Goal: Task Accomplishment & Management: Use online tool/utility

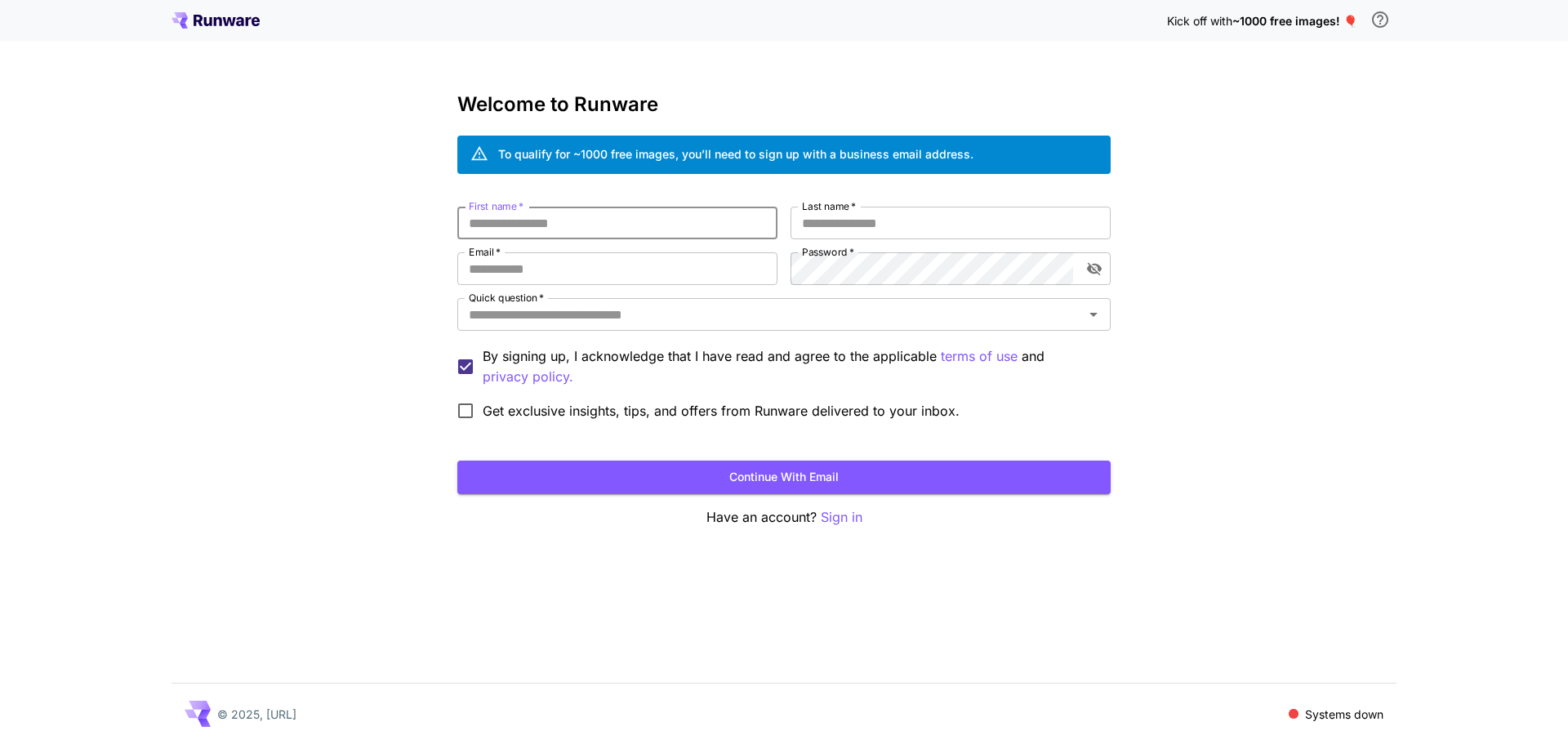
click at [557, 231] on input "First name   *" at bounding box center [617, 223] width 320 height 33
click at [554, 276] on input "Email   *" at bounding box center [617, 269] width 320 height 33
paste input "**********"
type input "**********"
paste input "**********"
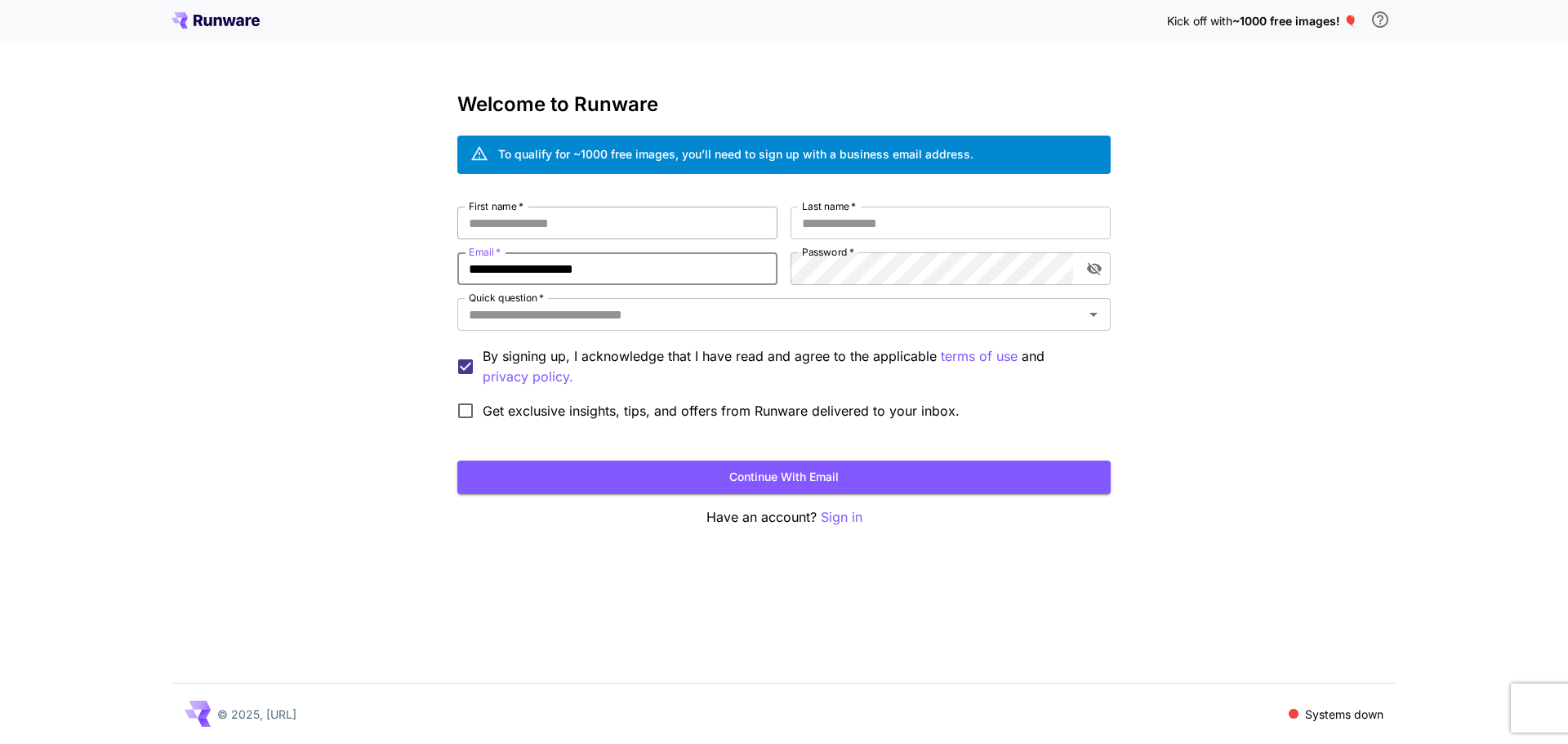
type input "**********"
click at [564, 226] on input "First name   *" at bounding box center [617, 223] width 320 height 33
type input "*"
type input "****"
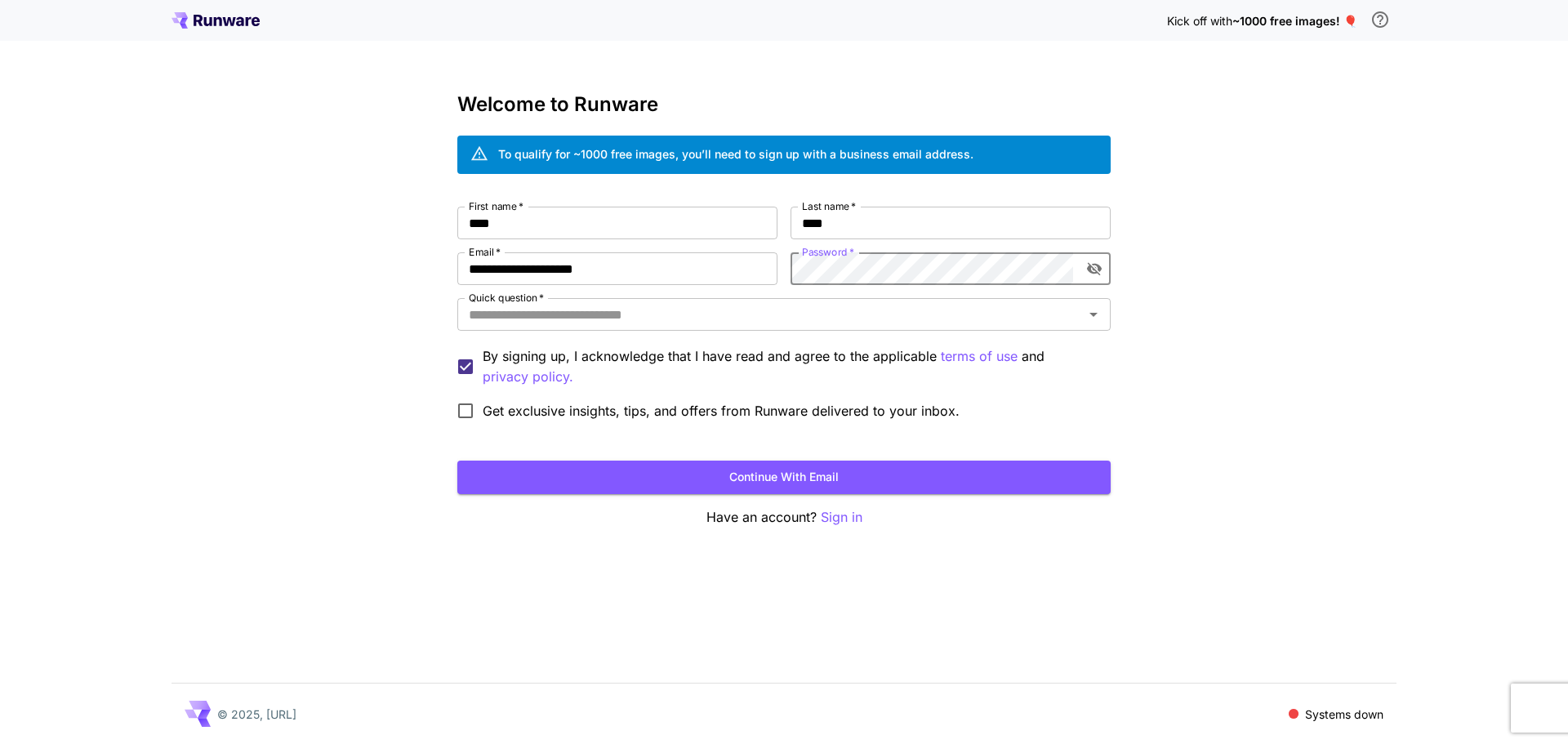
click at [1456, 297] on div "**********" at bounding box center [784, 372] width 1568 height 744
click at [634, 318] on input "Quick question   *" at bounding box center [771, 314] width 617 height 23
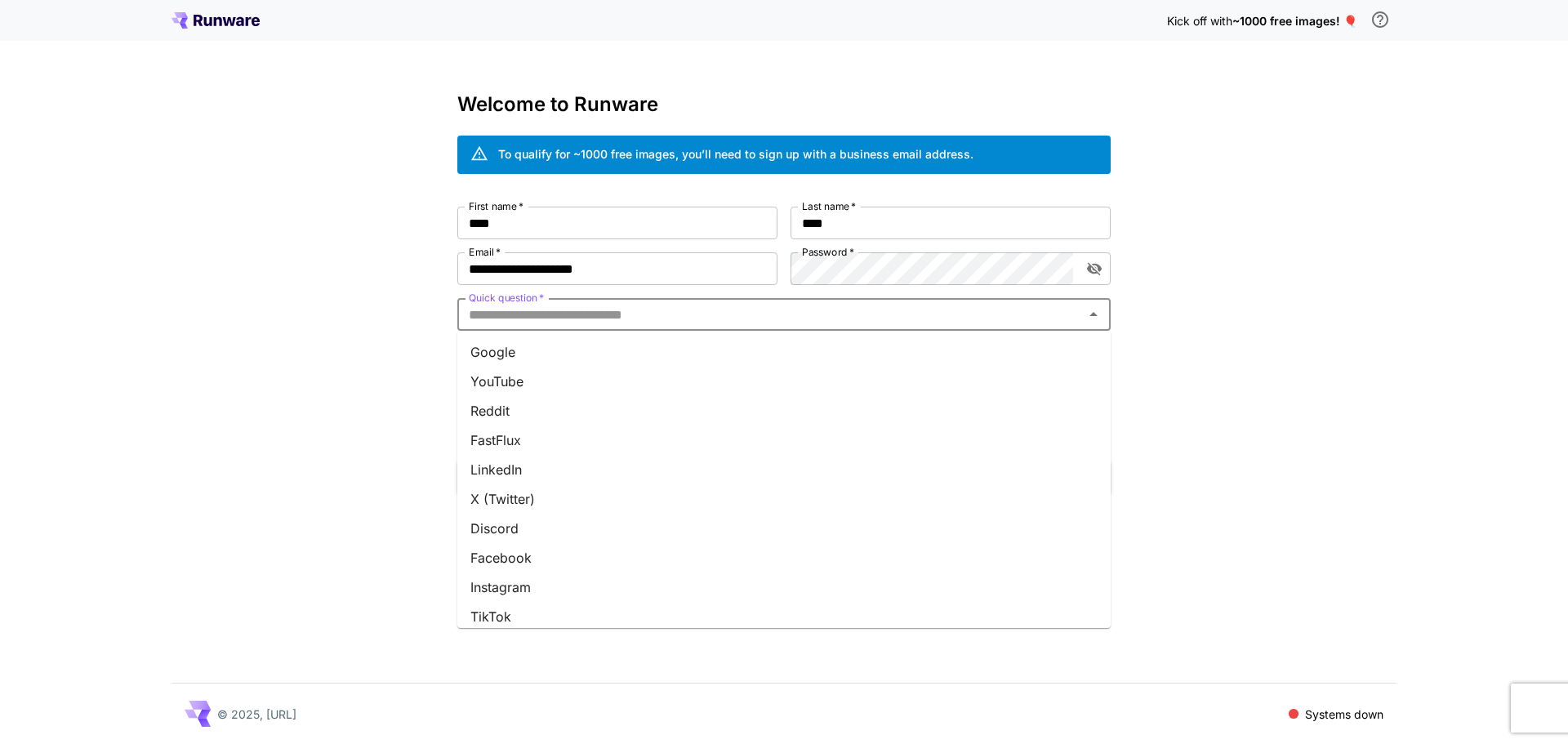
click at [623, 346] on li "Google" at bounding box center [784, 352] width 654 height 29
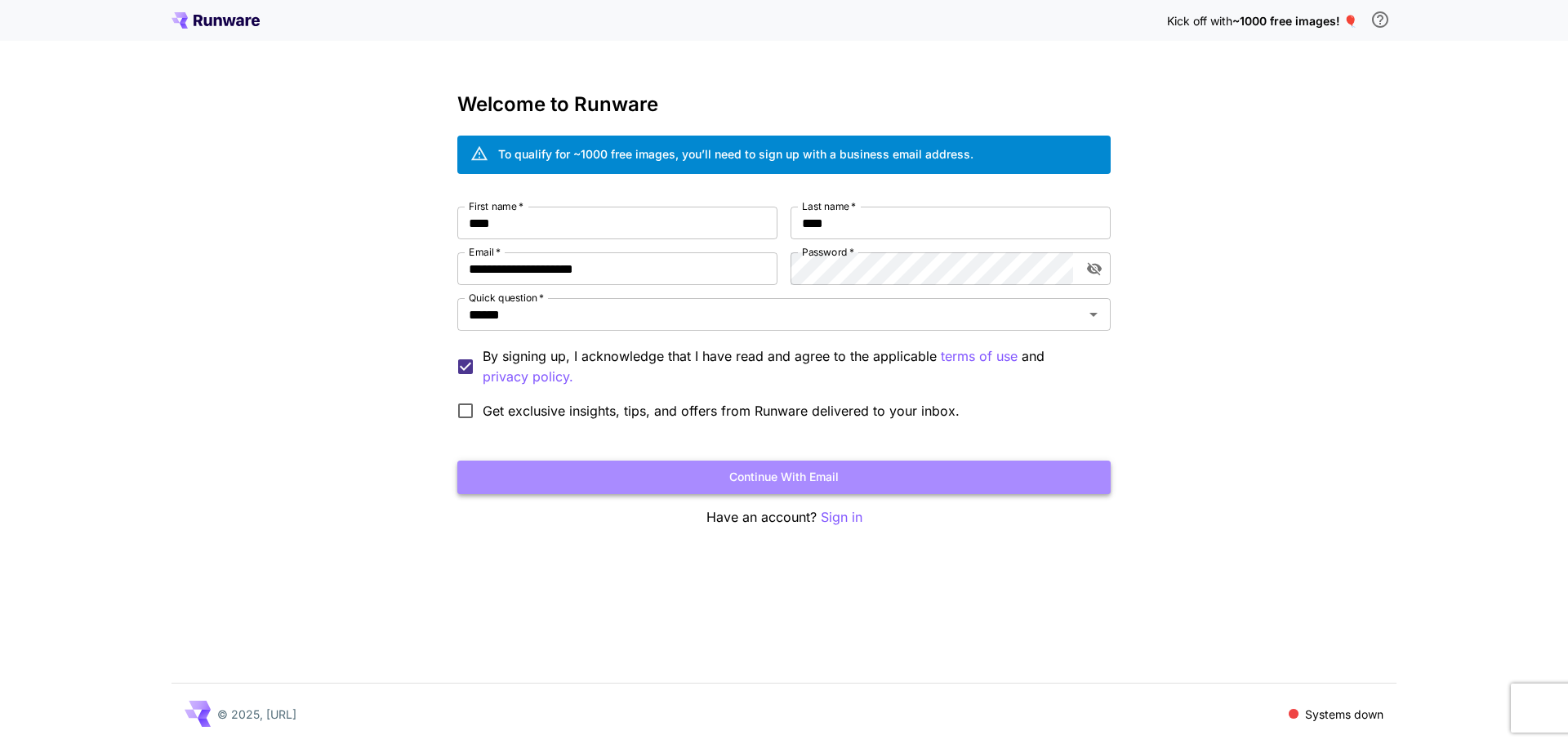
click at [734, 472] on button "Continue with email" at bounding box center [784, 477] width 654 height 34
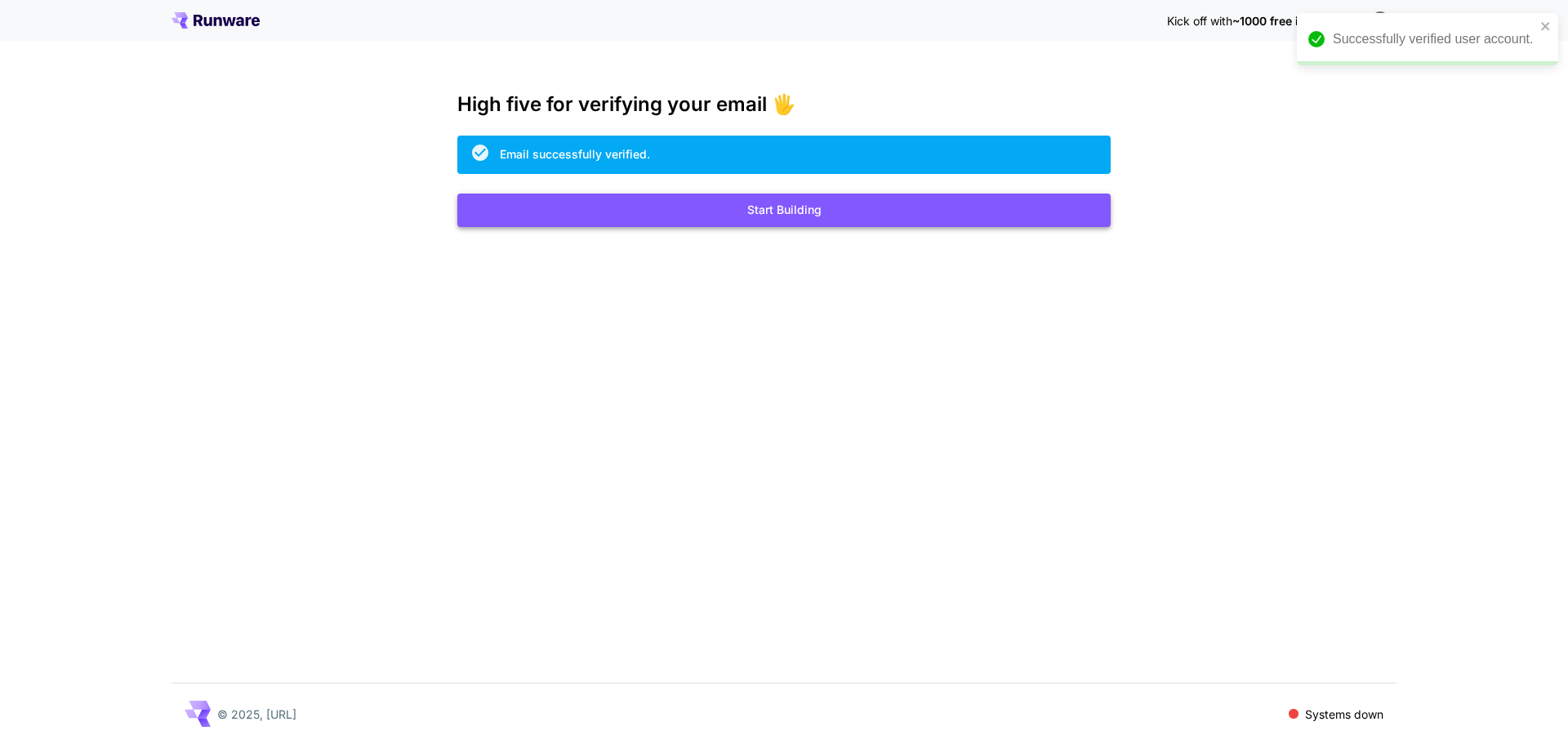
click at [806, 214] on button "Start Building" at bounding box center [784, 210] width 654 height 34
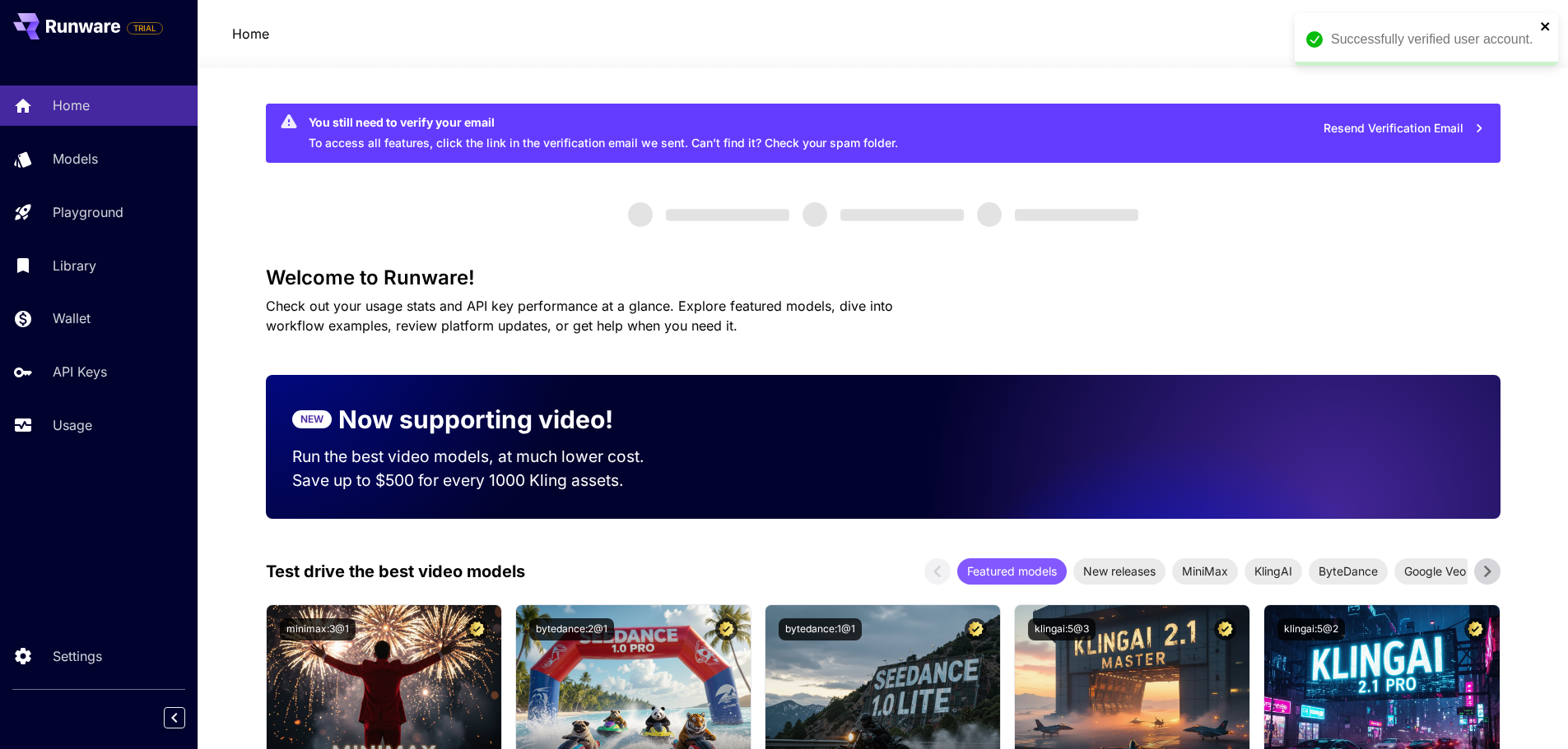
click at [1546, 25] on icon "close" at bounding box center [1545, 26] width 8 height 8
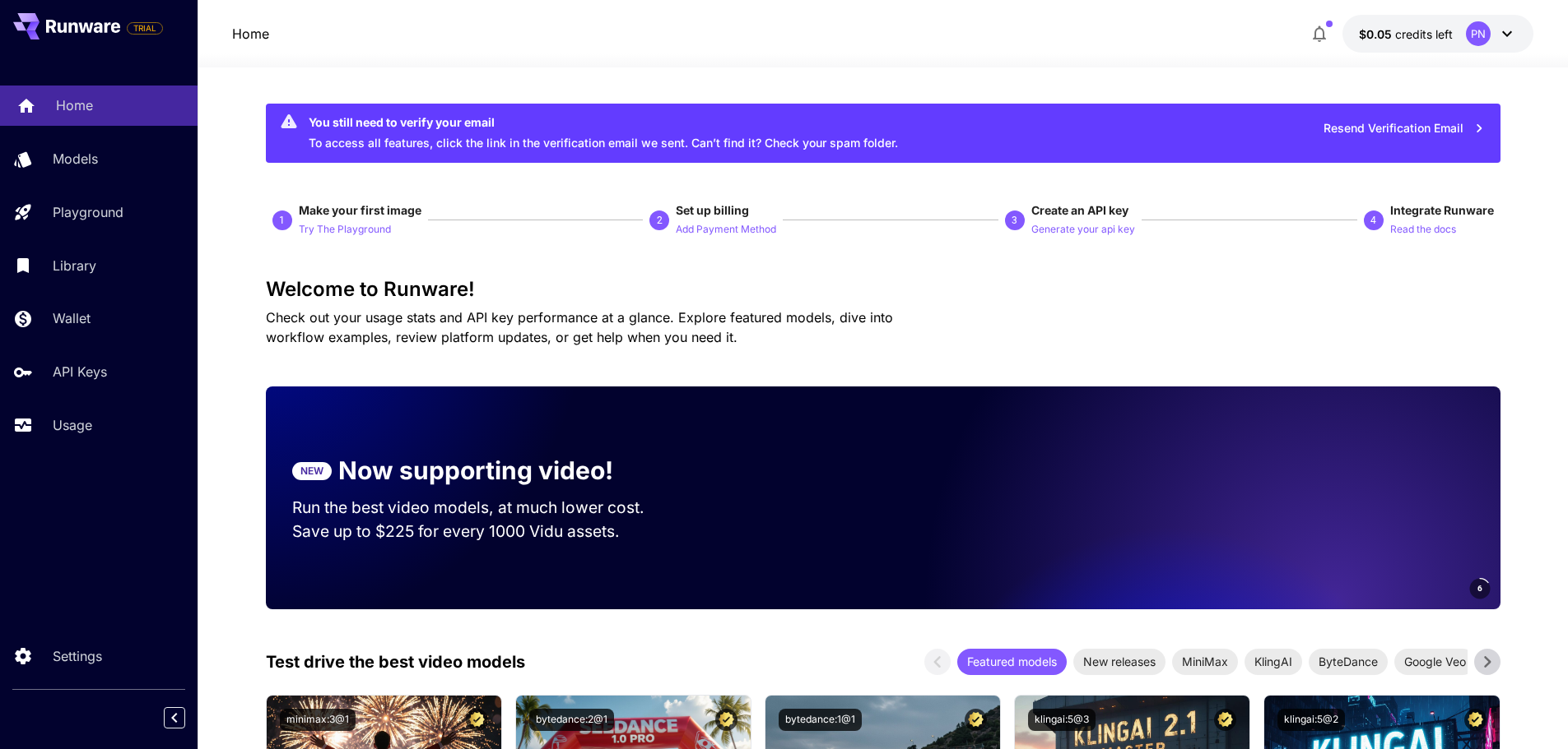
click at [101, 97] on div "Home" at bounding box center [120, 105] width 129 height 19
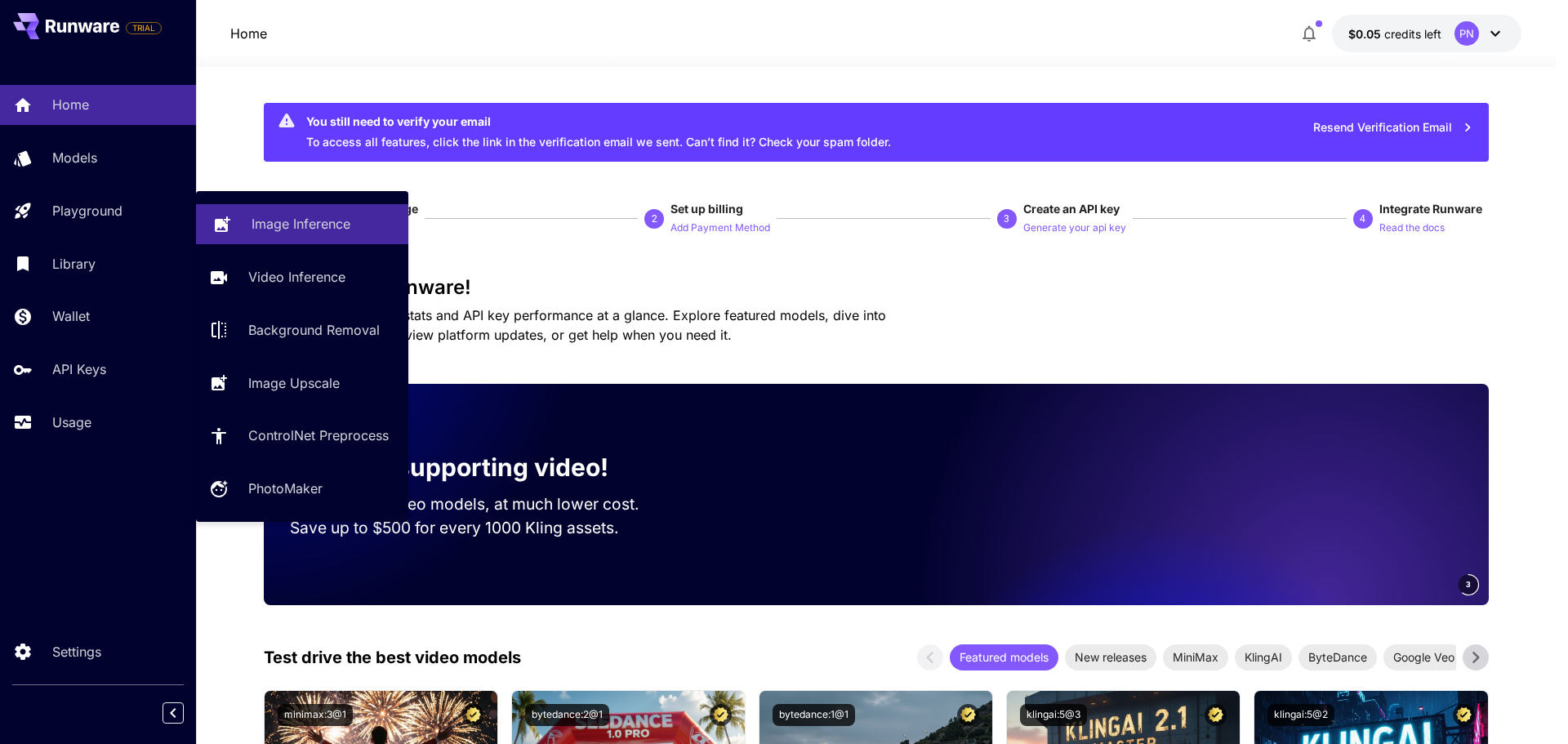
click at [281, 220] on p "Image Inference" at bounding box center [301, 223] width 99 height 19
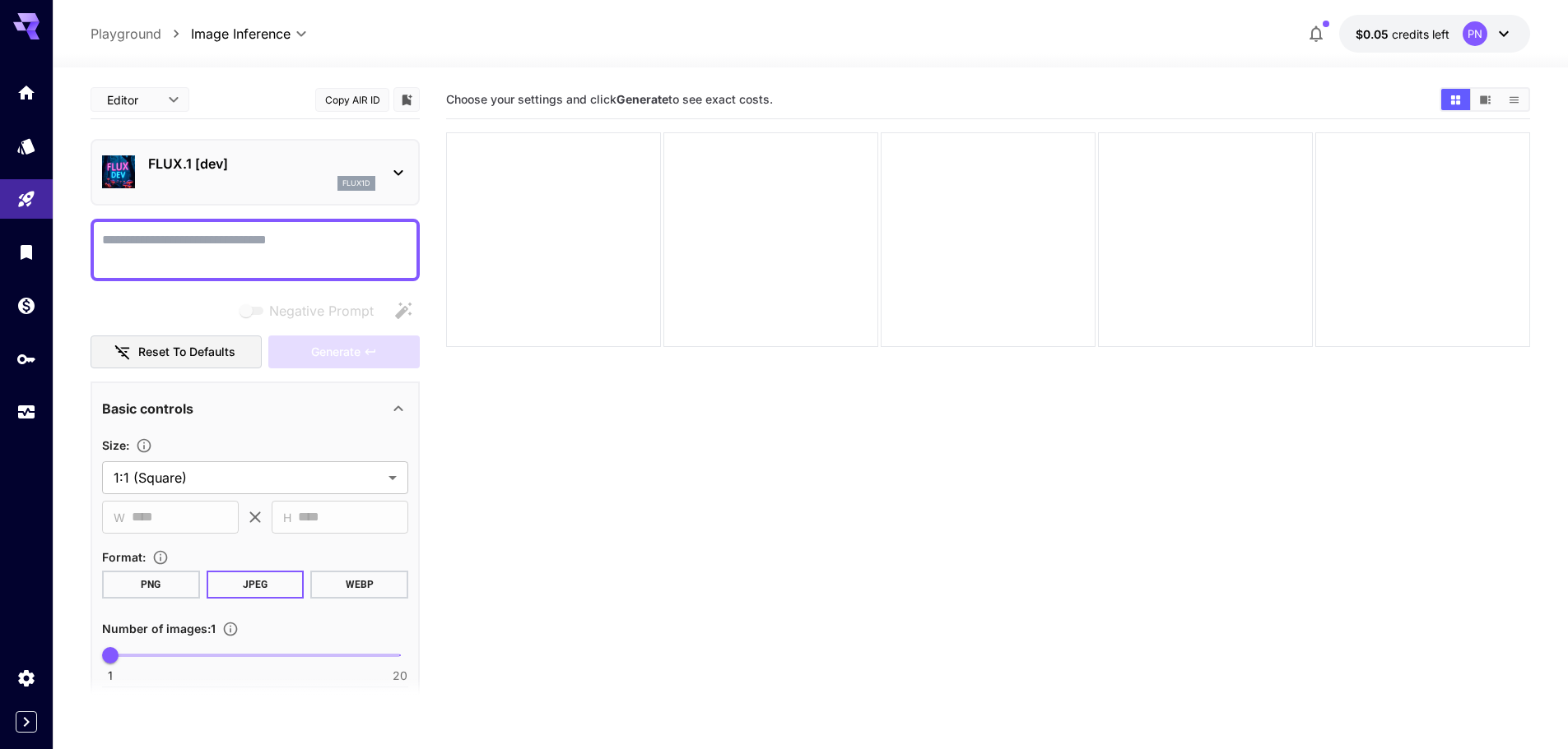
click at [398, 164] on icon at bounding box center [399, 172] width 19 height 19
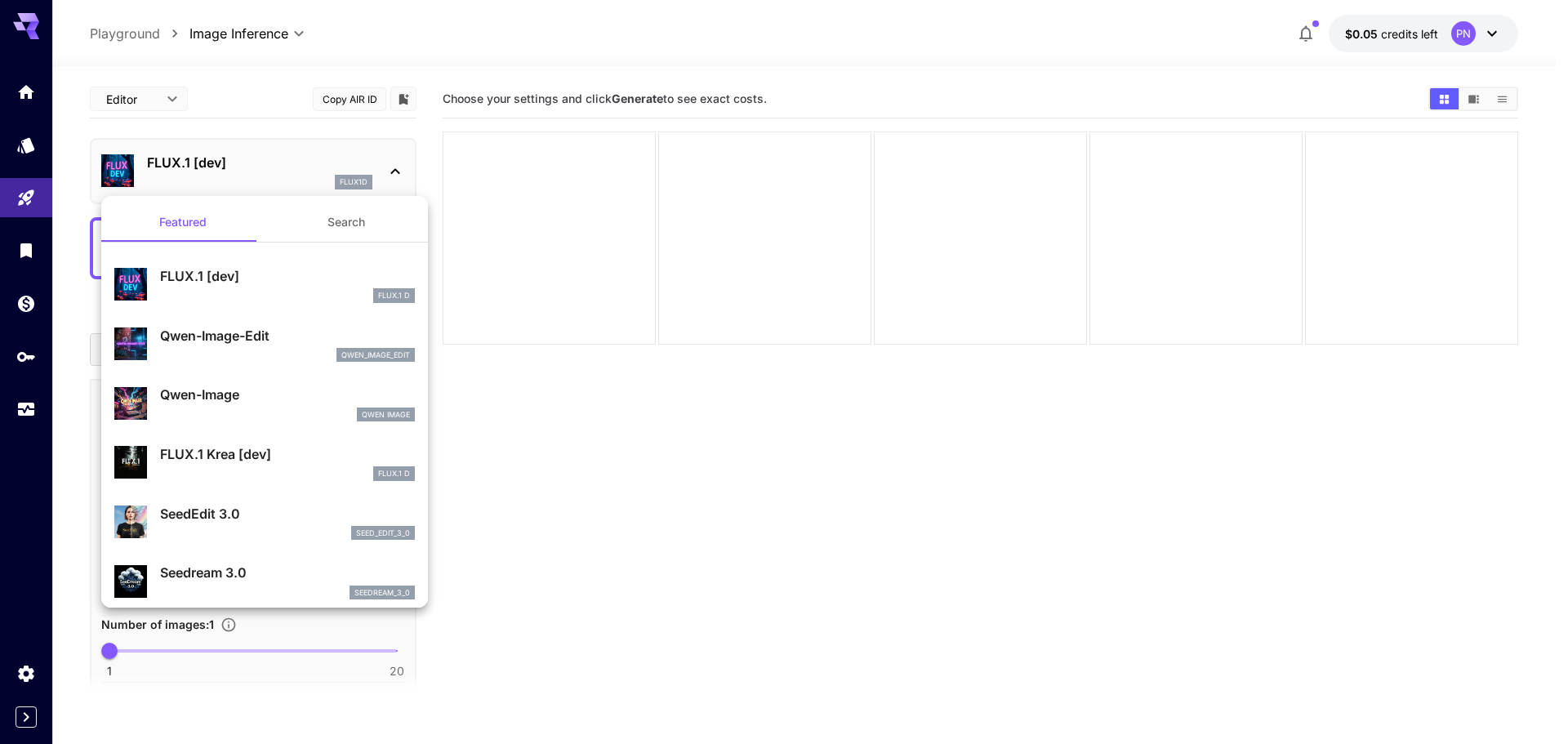
click at [352, 218] on button "Search" at bounding box center [346, 222] width 163 height 40
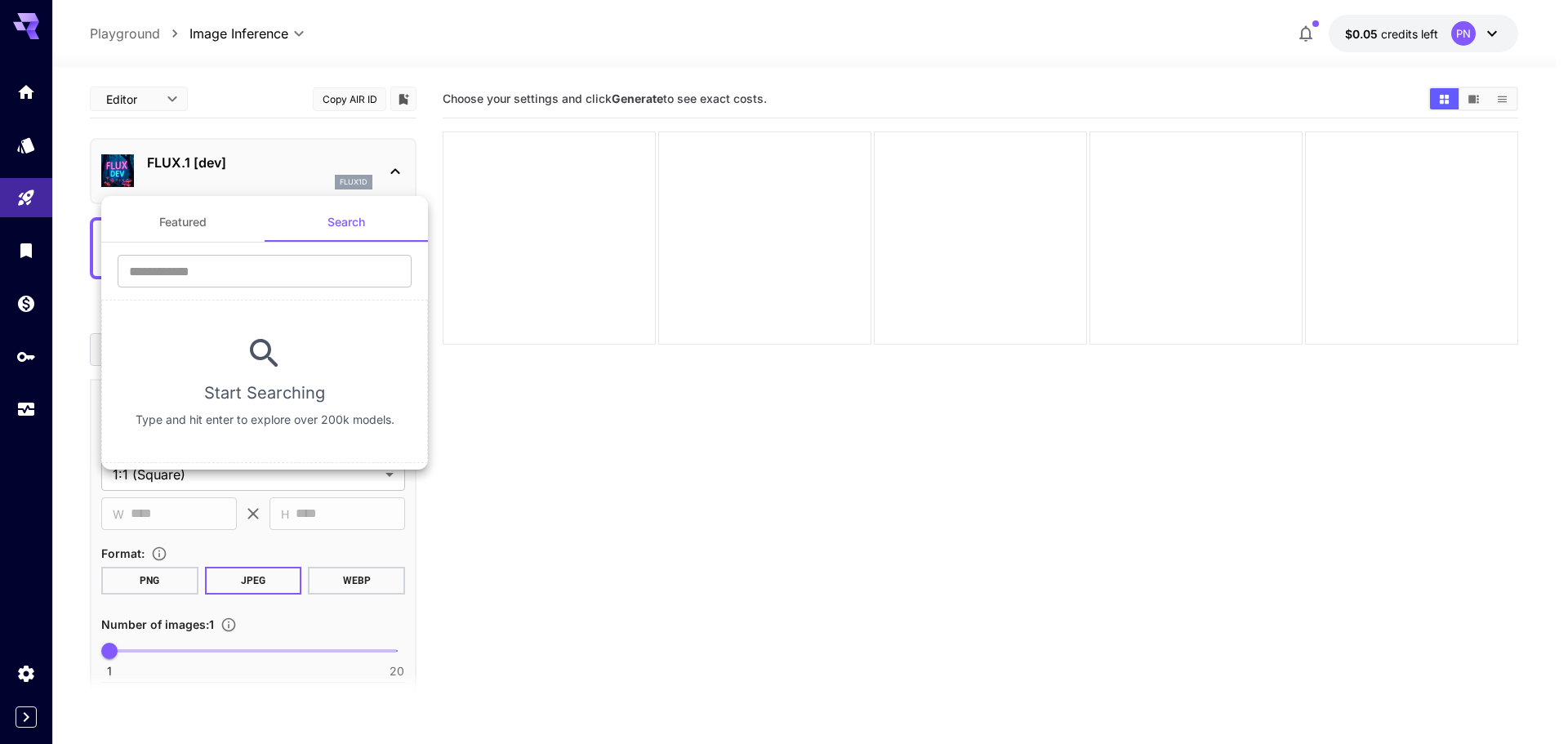
click at [297, 250] on section "​ Start Searching Type and hit enter to explore over 200k models." at bounding box center [265, 353] width 327 height 221
click at [293, 267] on input "text" at bounding box center [265, 271] width 294 height 33
type input "*"
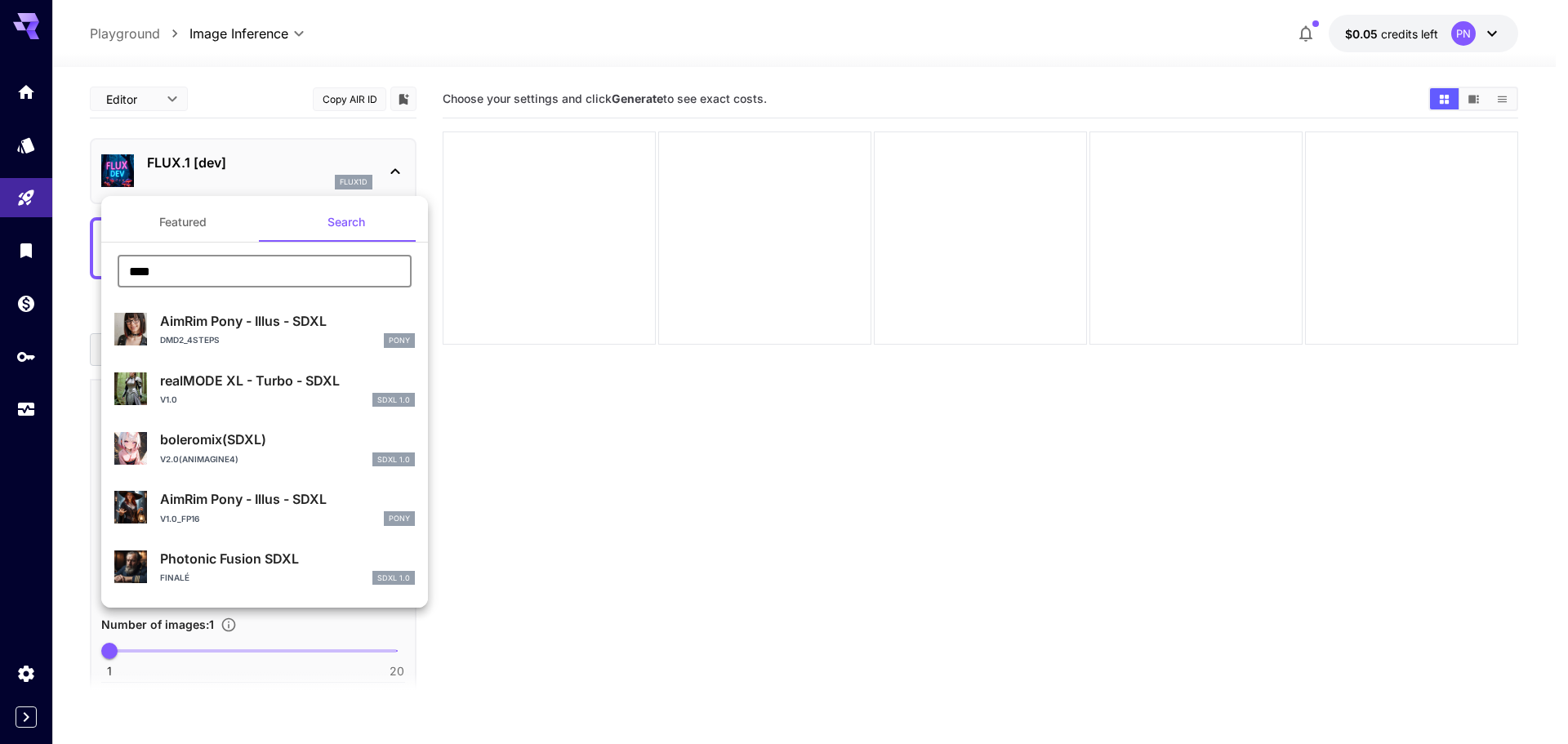
drag, startPoint x: 251, startPoint y: 272, endPoint x: 133, endPoint y: 254, distance: 119.4
type input "*"
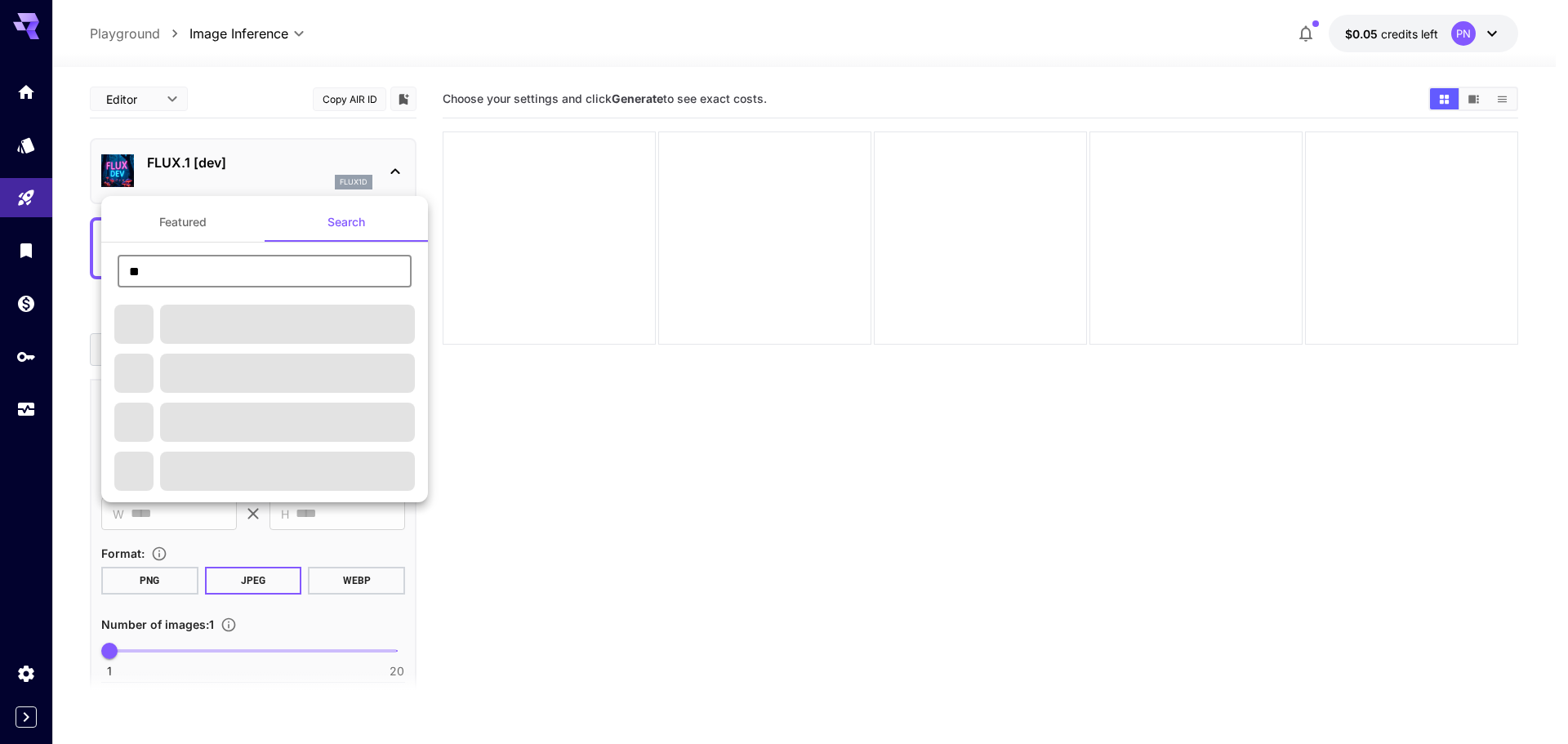
type input "**"
click at [246, 214] on button "Featured" at bounding box center [183, 222] width 163 height 40
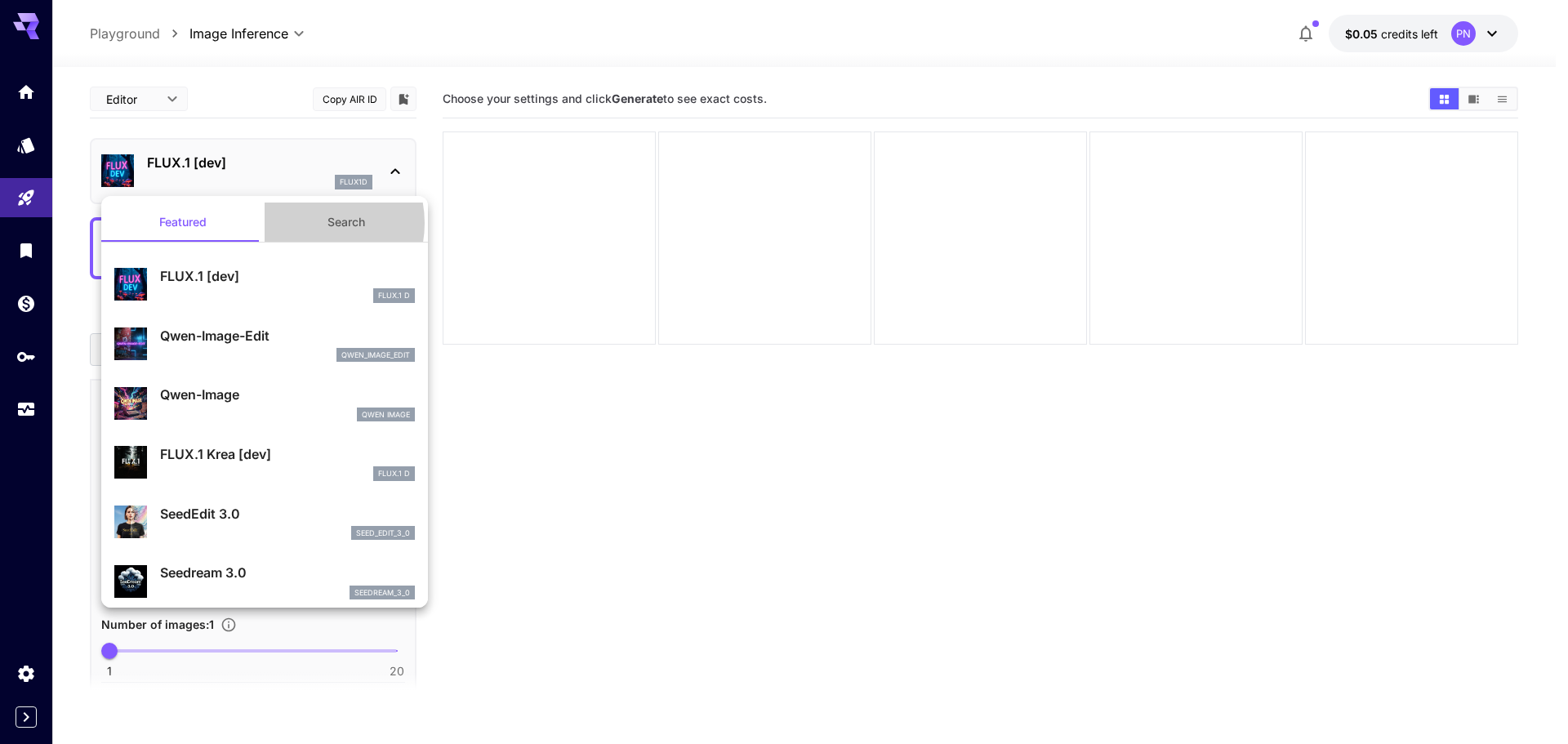
click at [304, 223] on button "Search" at bounding box center [346, 222] width 163 height 40
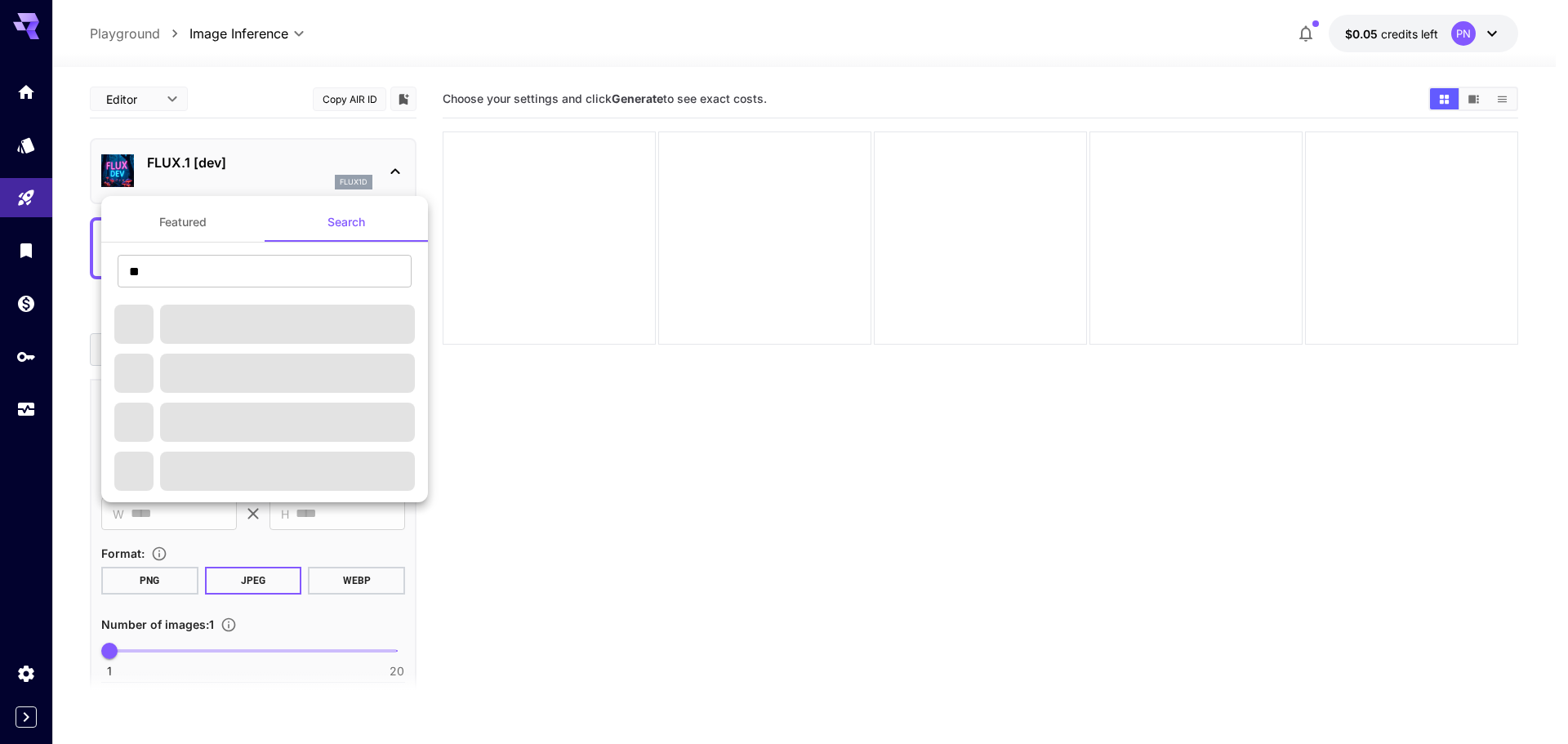
click at [34, 139] on div at bounding box center [784, 372] width 1568 height 744
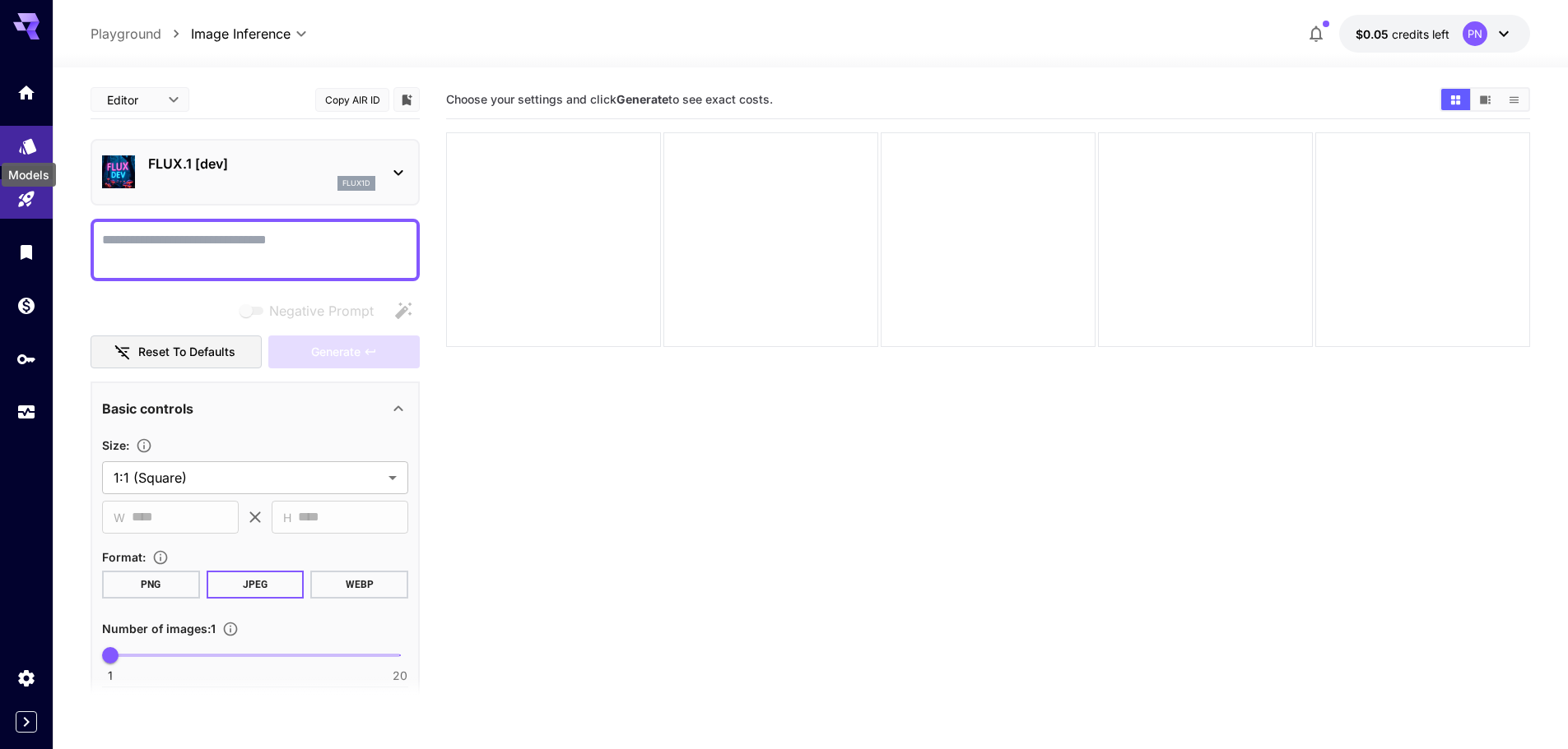
click at [27, 149] on icon "Models" at bounding box center [27, 141] width 18 height 16
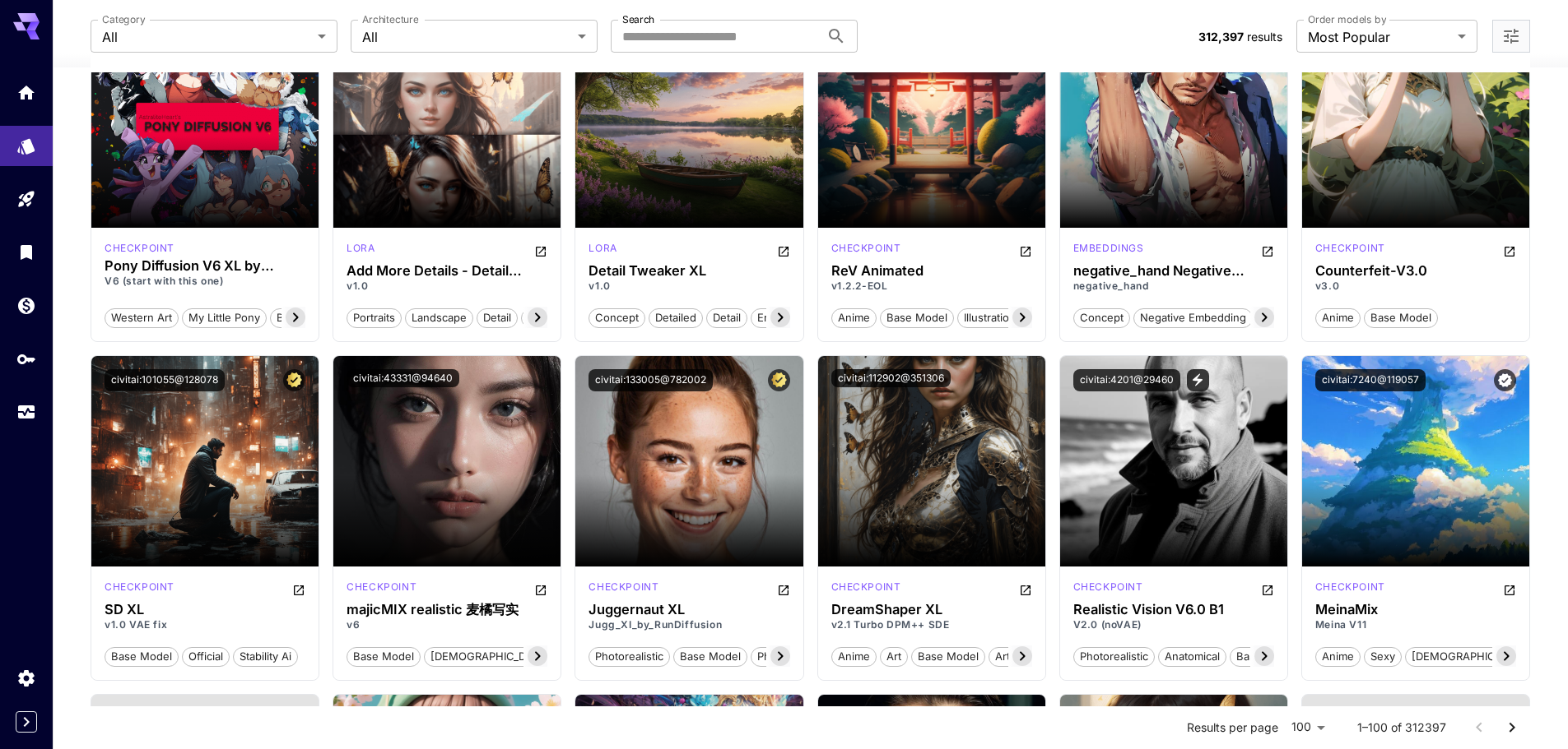
scroll to position [1891, 0]
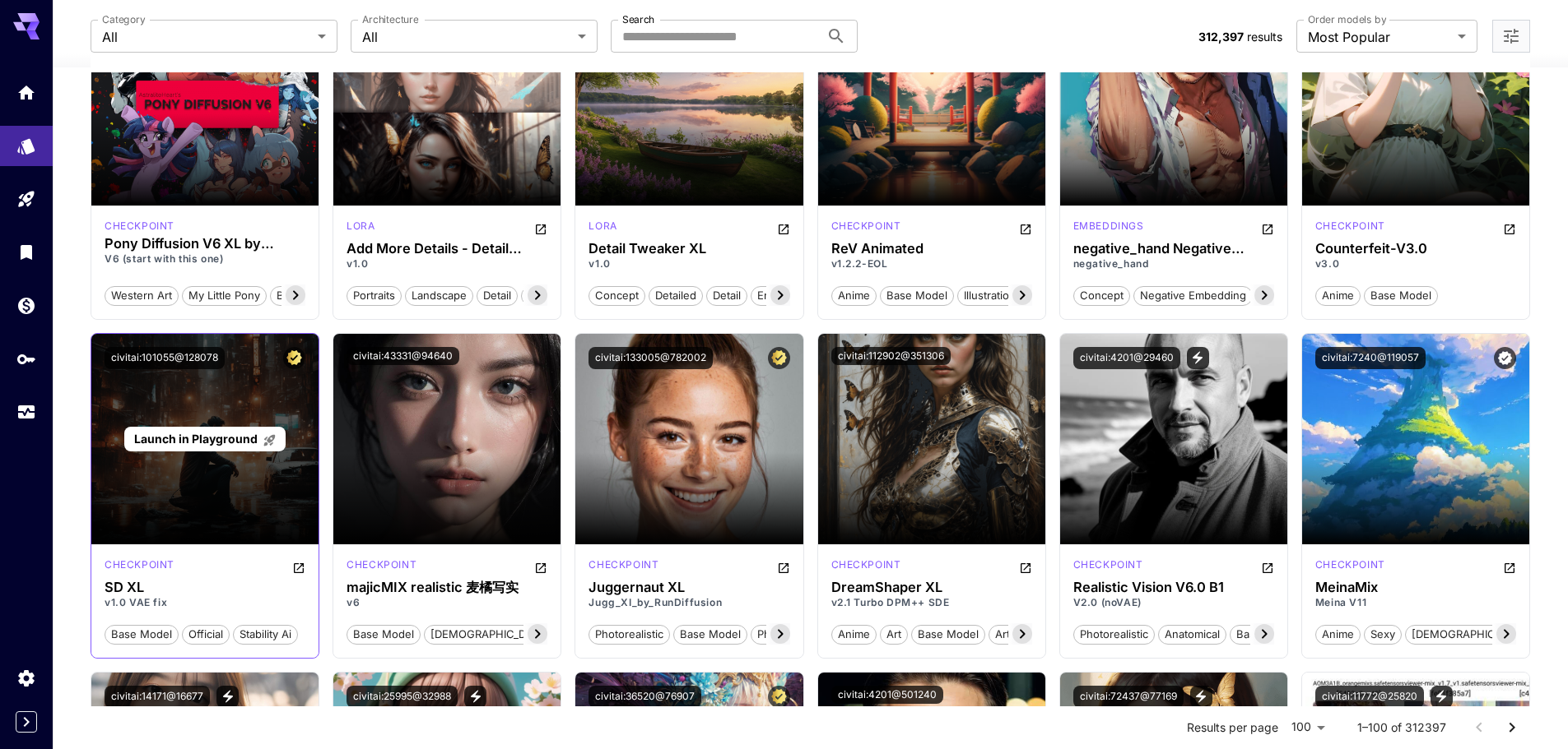
click at [197, 442] on span "Launch in Playground" at bounding box center [196, 438] width 124 height 14
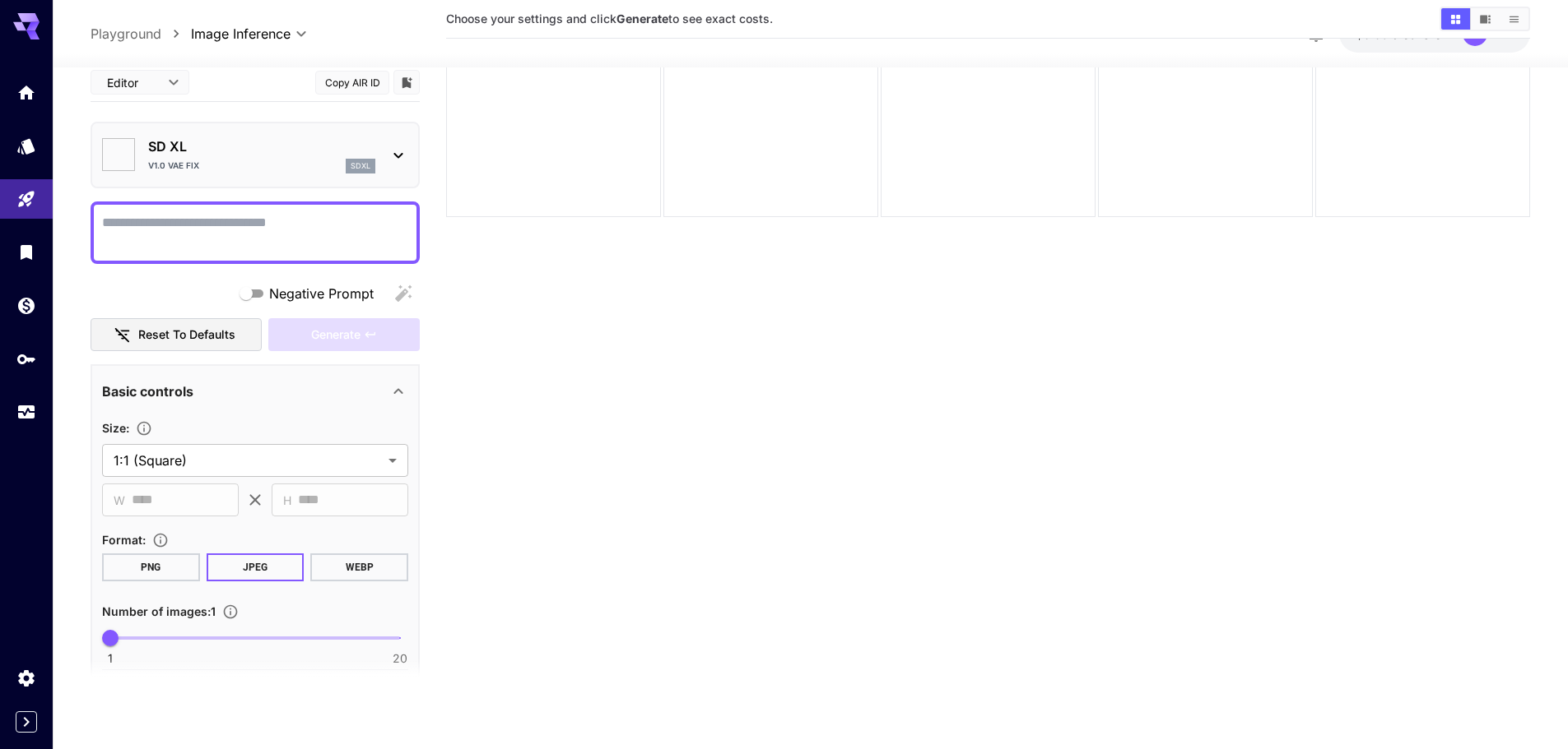
type input "**********"
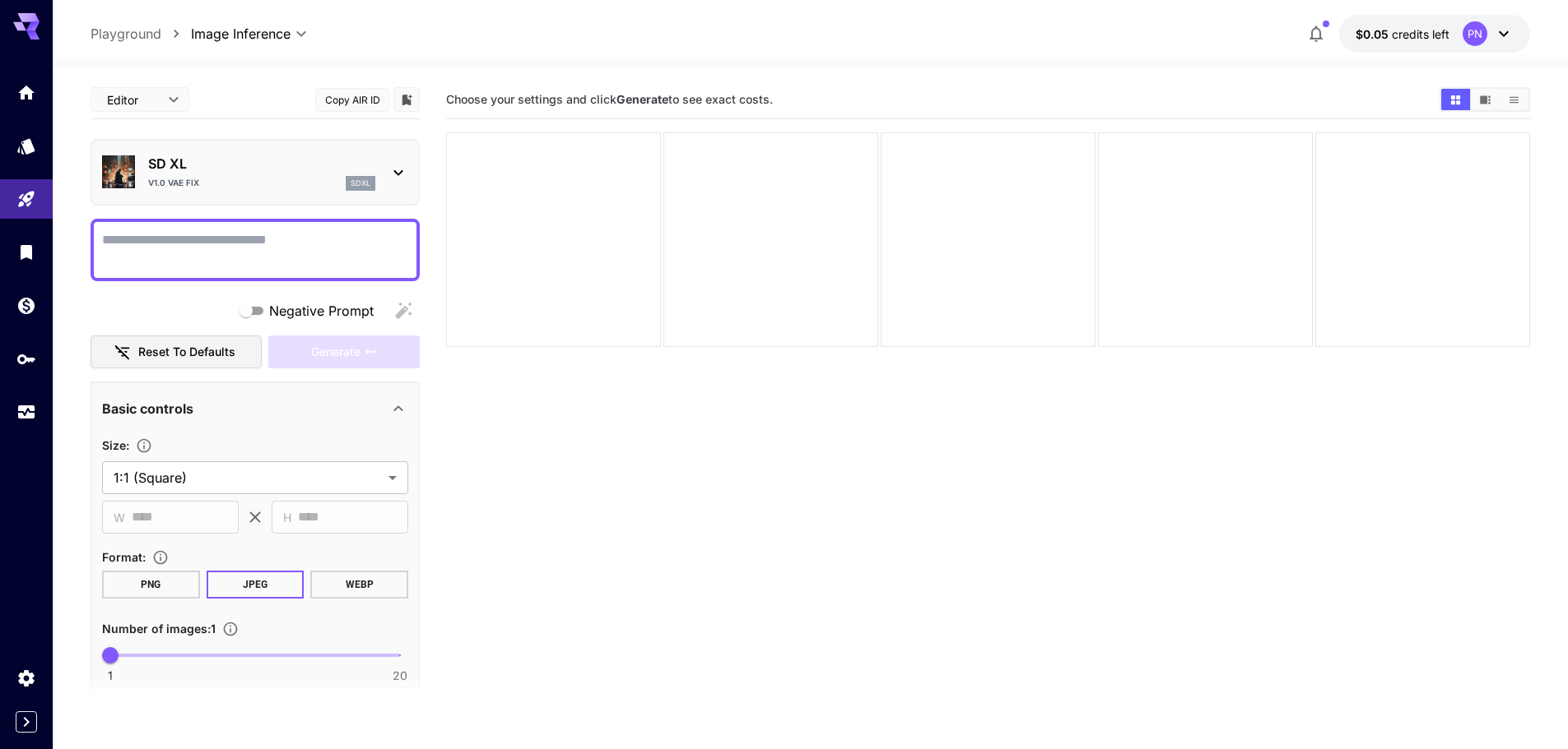
click at [308, 173] on div "SD XL v1.0 VAE fix sdxl" at bounding box center [261, 172] width 227 height 37
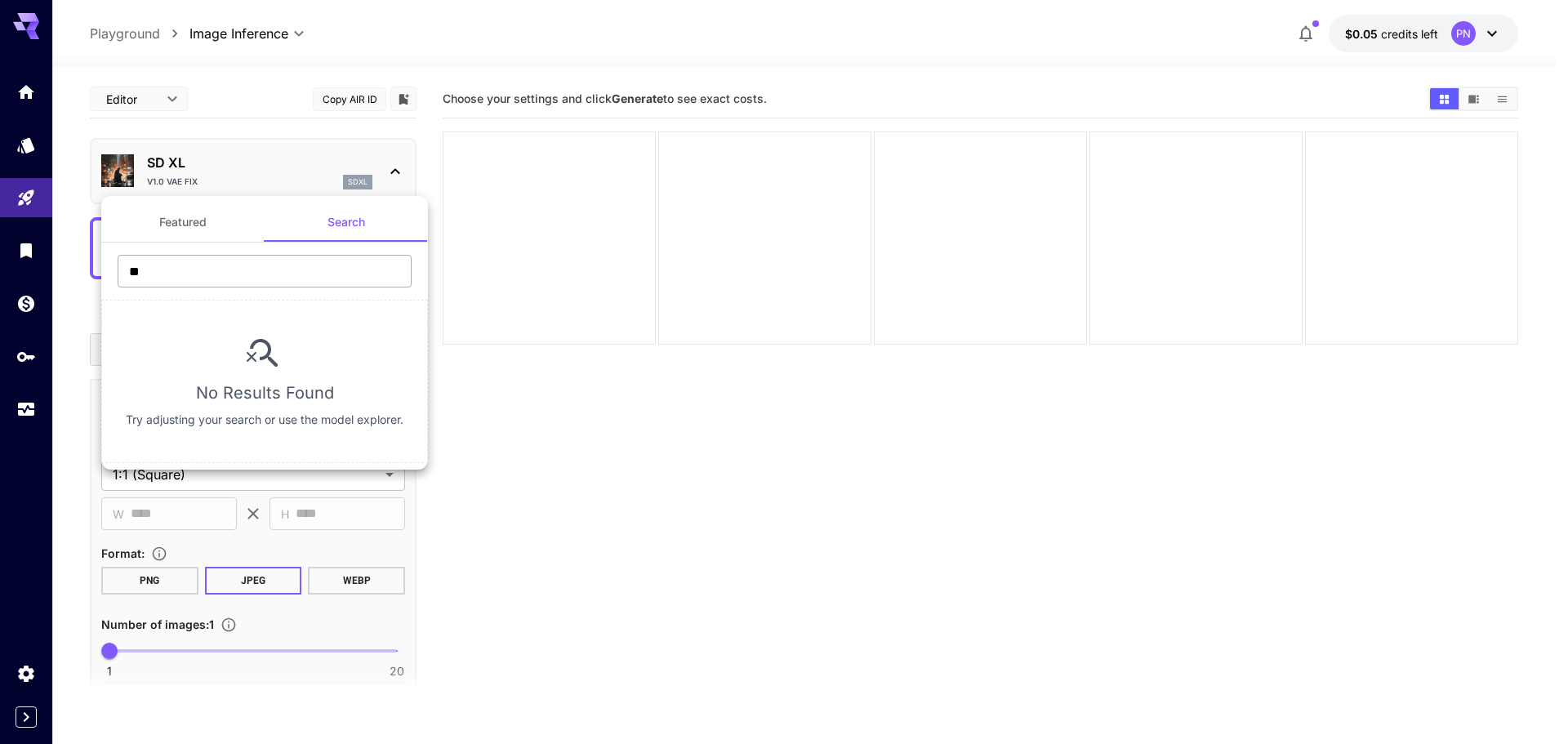
click at [313, 269] on input "**" at bounding box center [265, 271] width 294 height 33
type input "*"
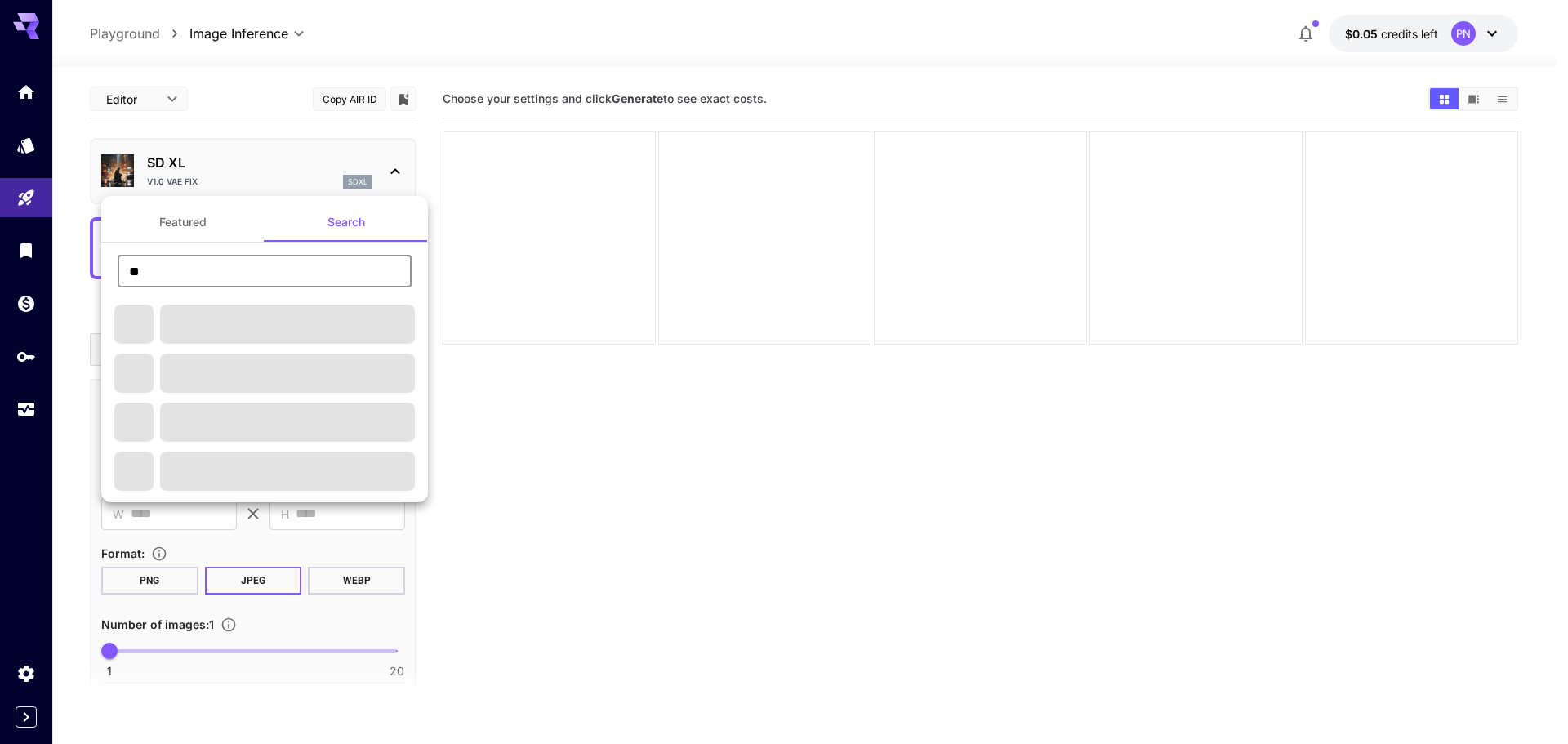
type input "*"
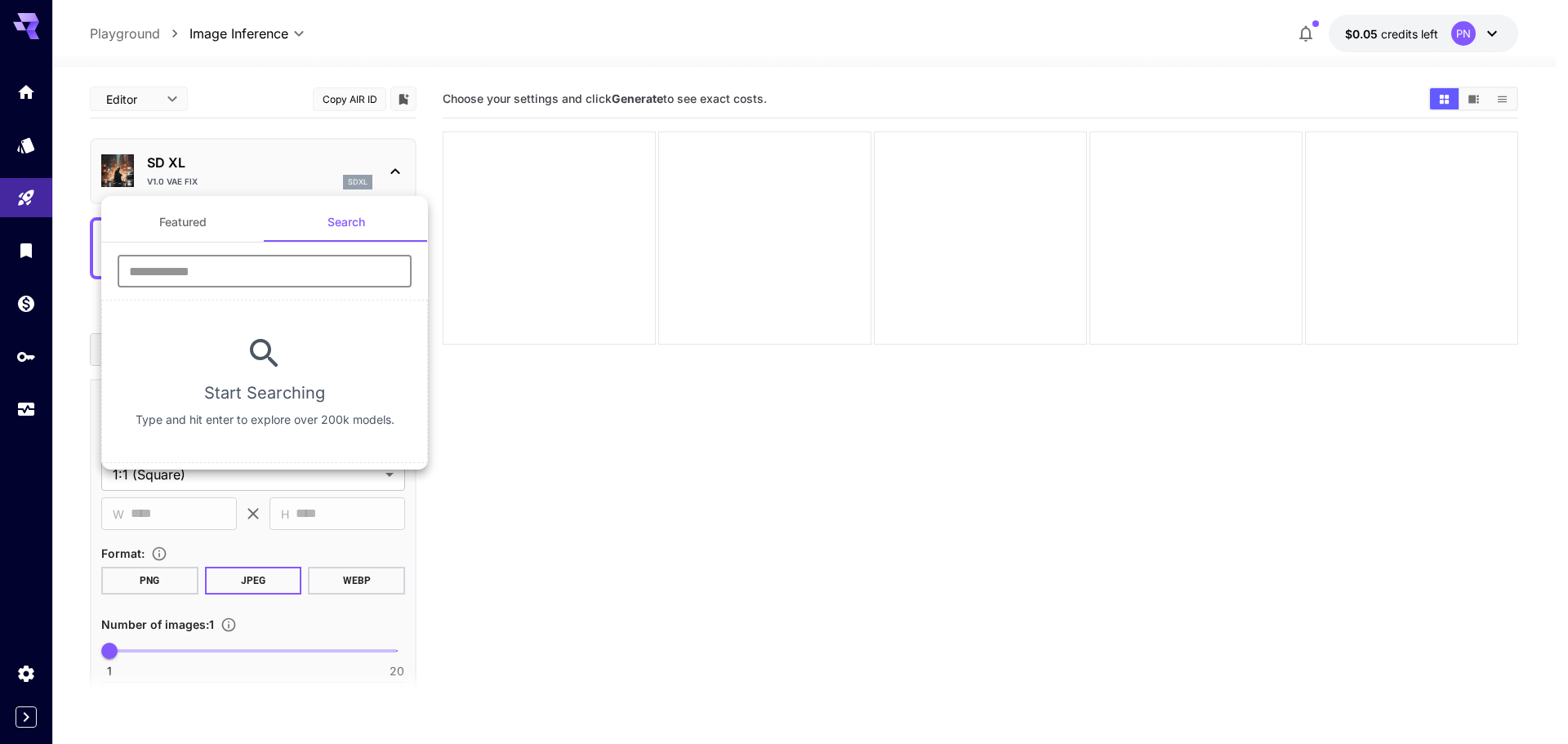
click at [191, 218] on button "Featured" at bounding box center [183, 222] width 163 height 40
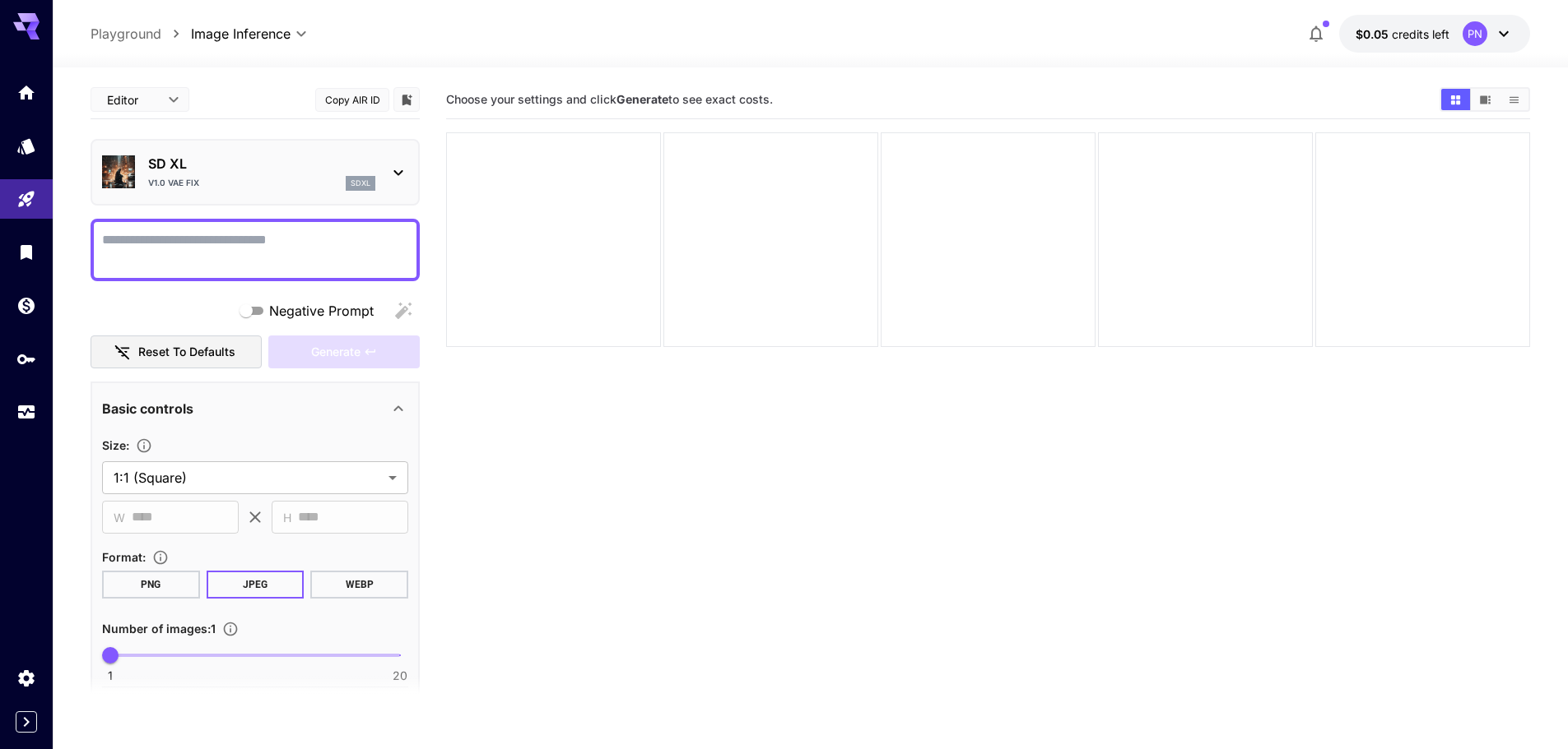
click at [216, 238] on textarea "Negative Prompt" at bounding box center [255, 249] width 306 height 40
paste textarea "**********"
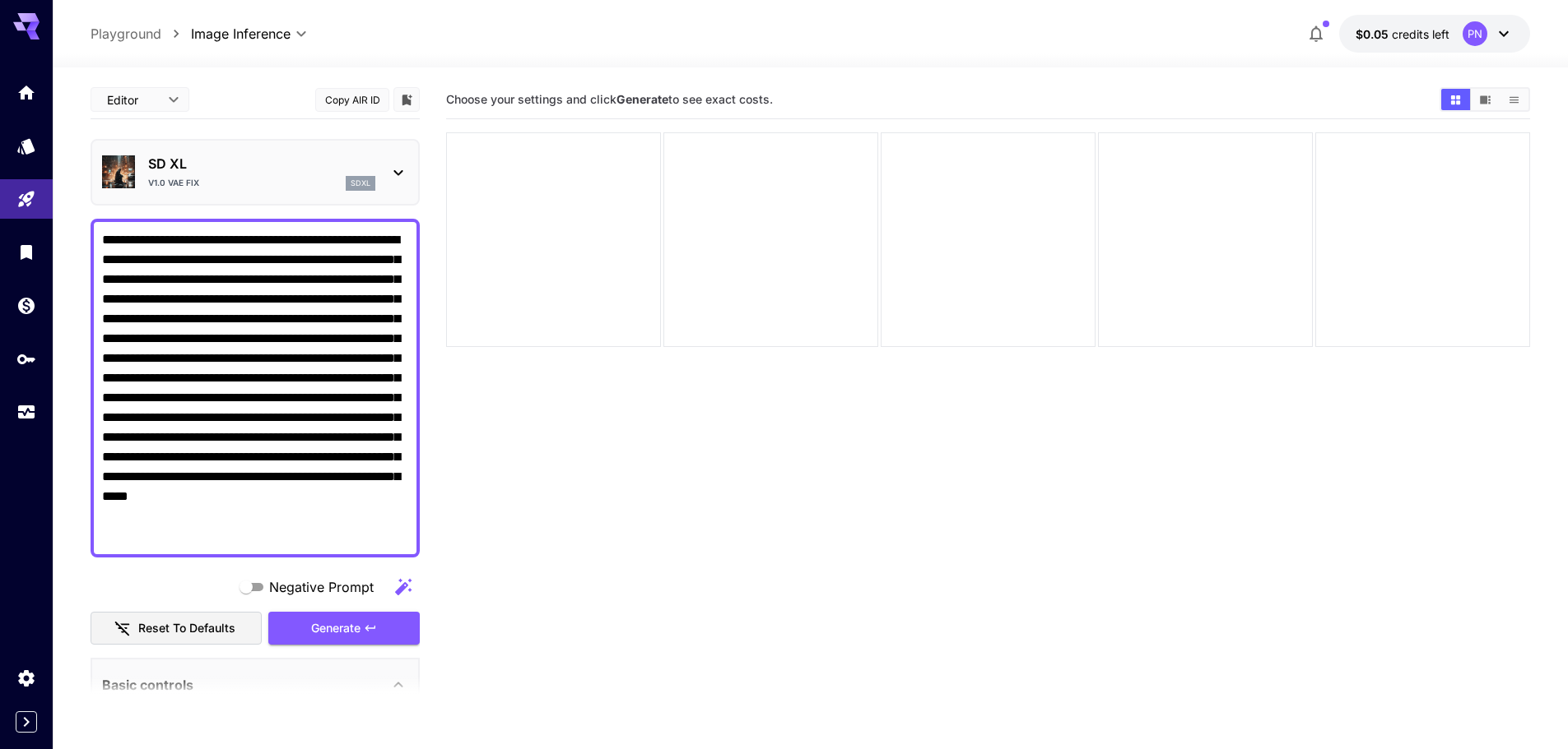
type textarea "**********"
click at [283, 581] on span "Negative Prompt" at bounding box center [321, 587] width 104 height 19
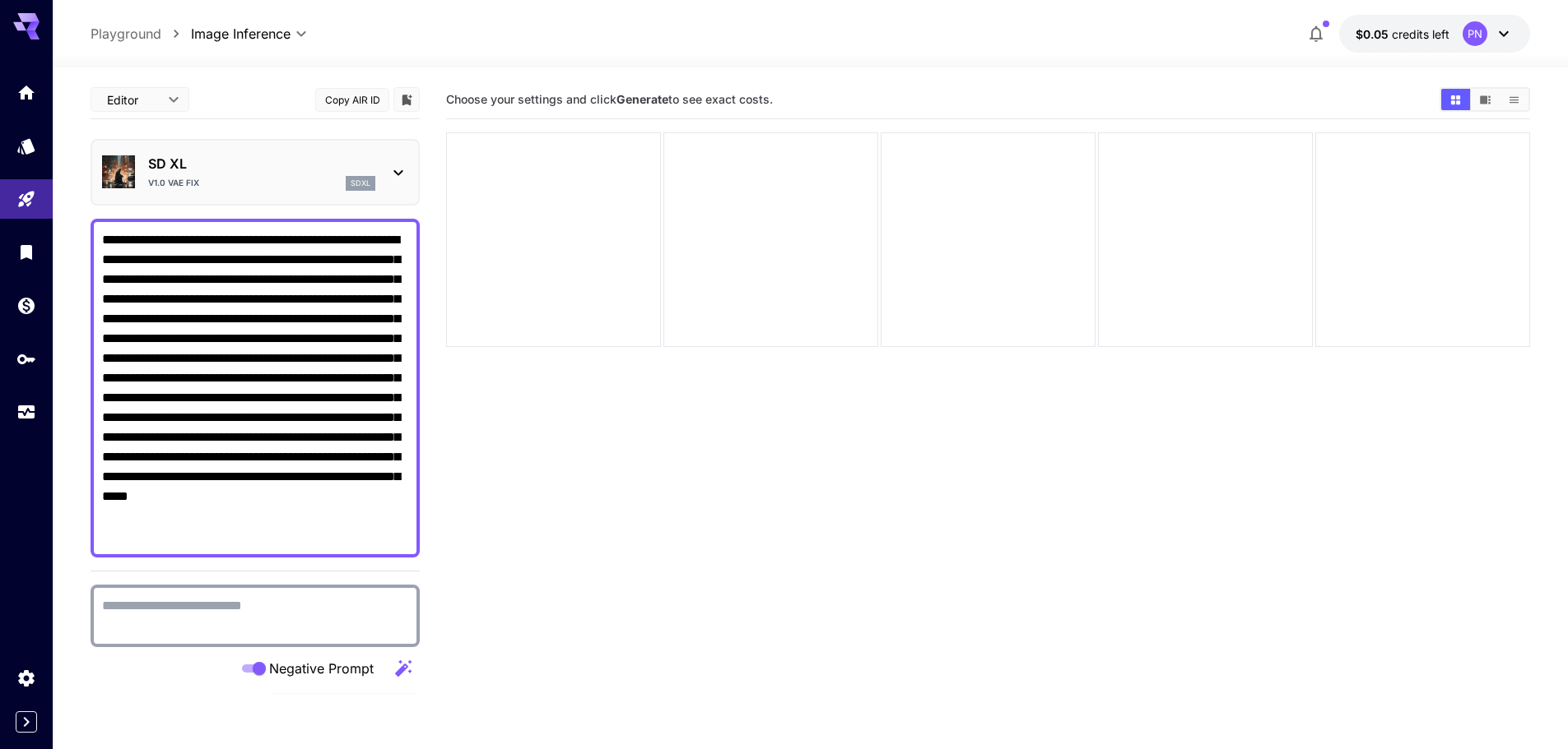
paste textarea "**********"
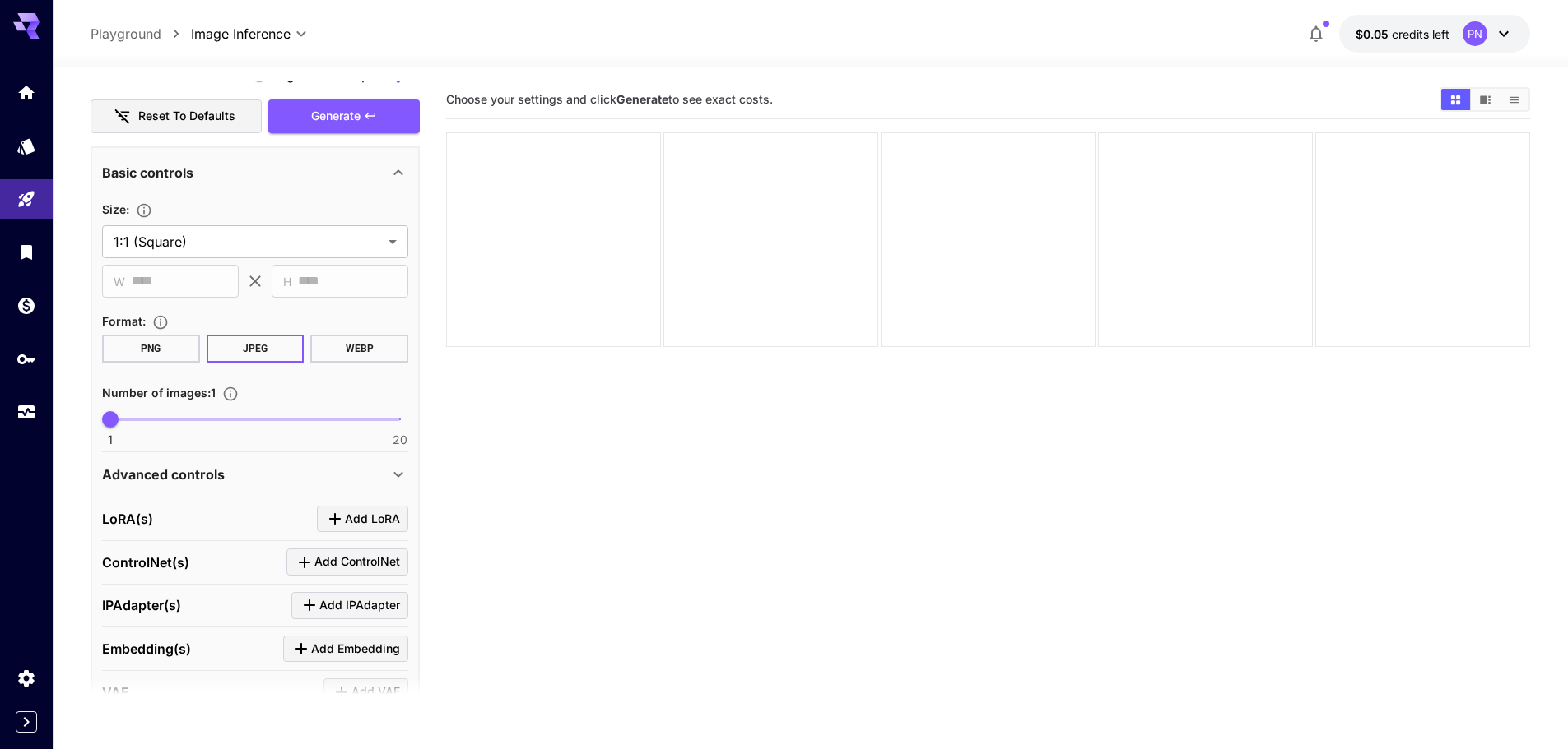
scroll to position [740, 0]
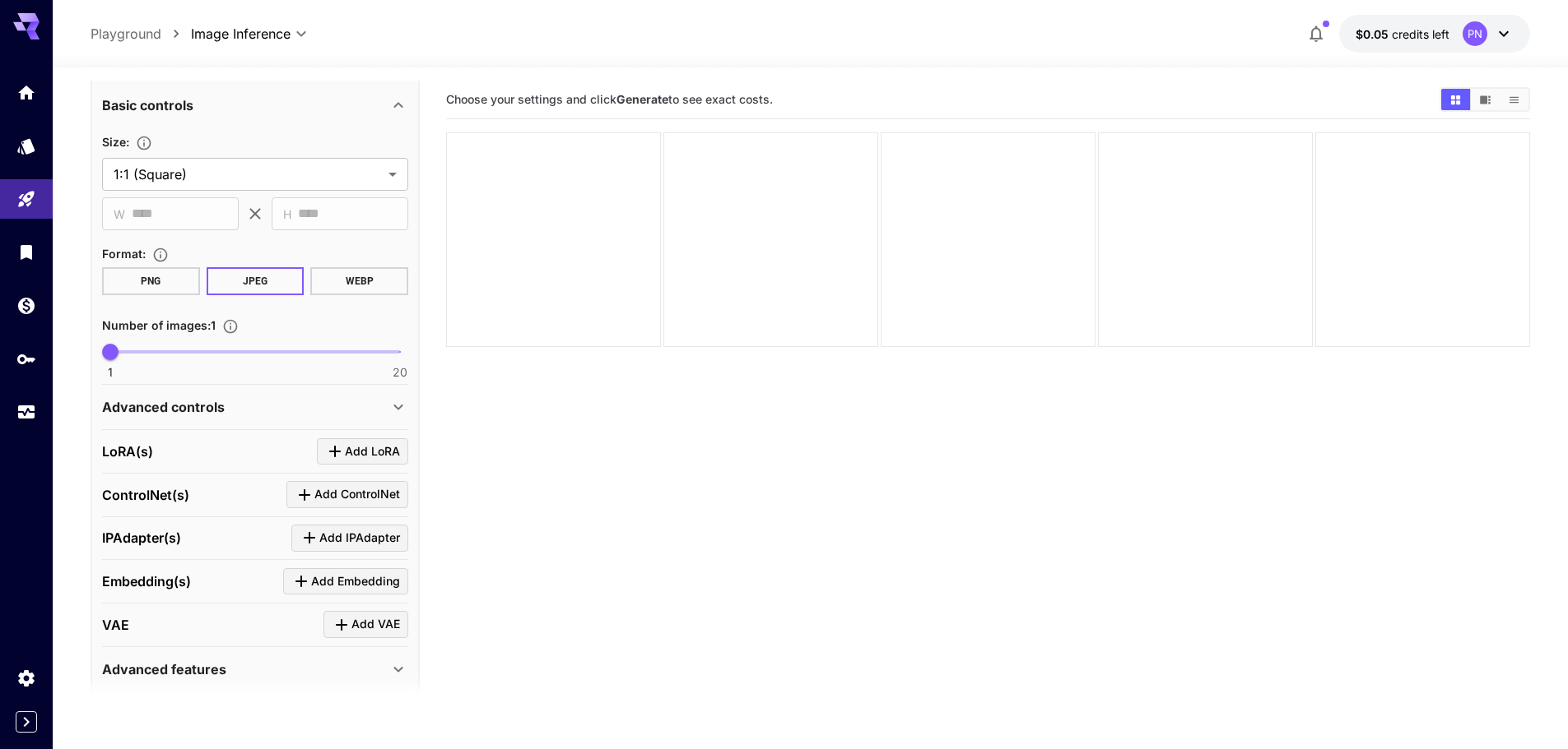
type textarea "**********"
click at [341, 399] on div "Advanced controls" at bounding box center [246, 407] width 287 height 19
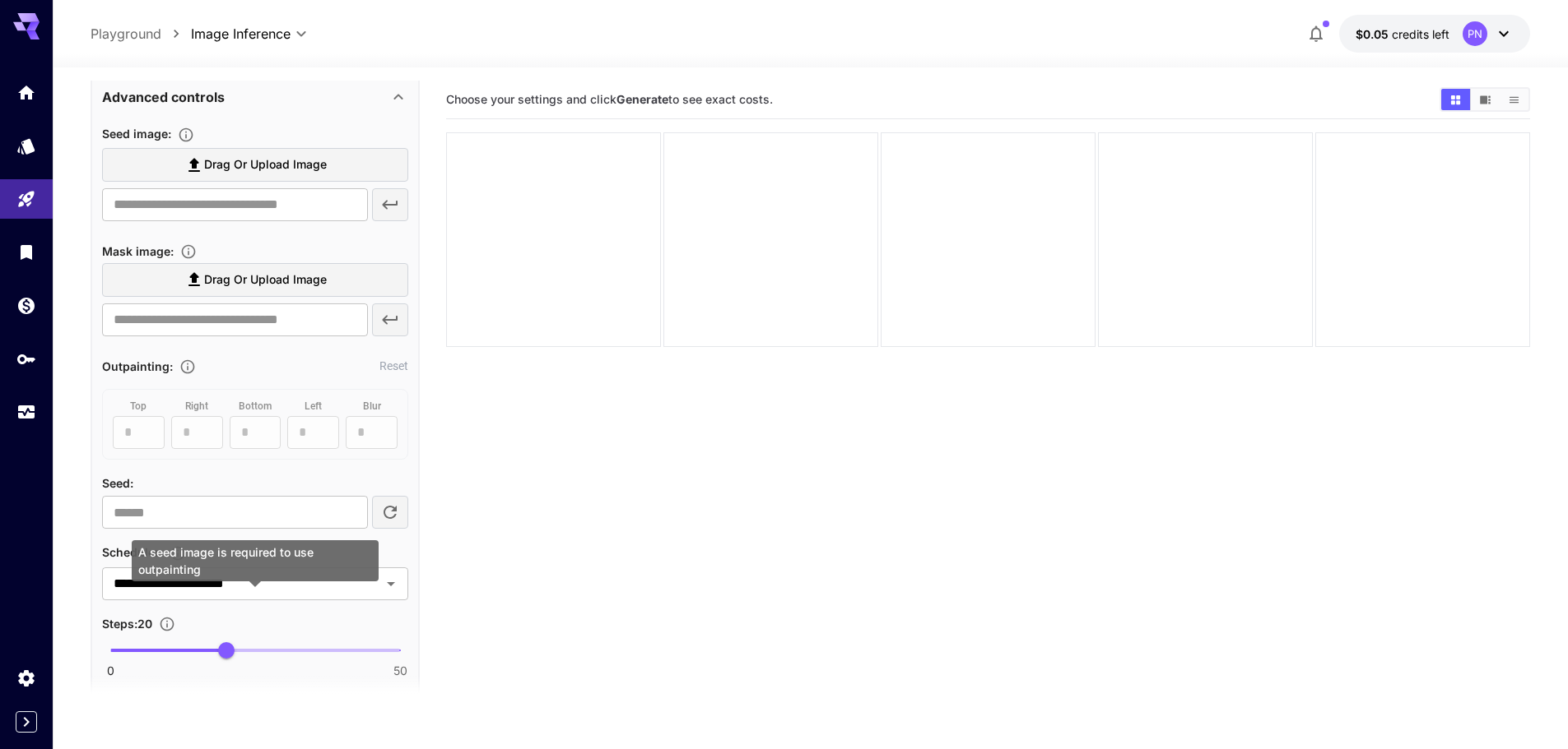
scroll to position [822, 0]
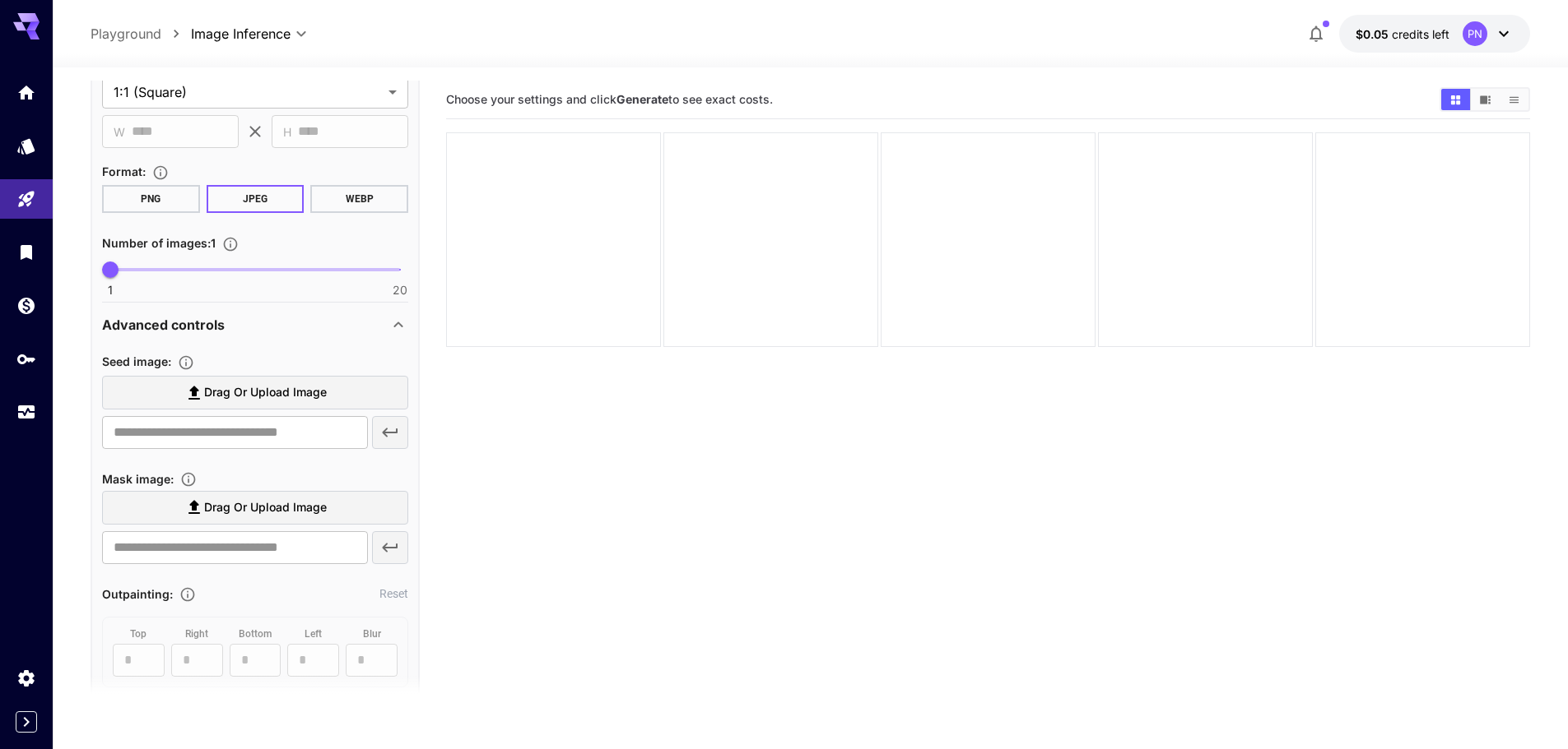
click at [302, 318] on div "Advanced controls" at bounding box center [246, 324] width 287 height 19
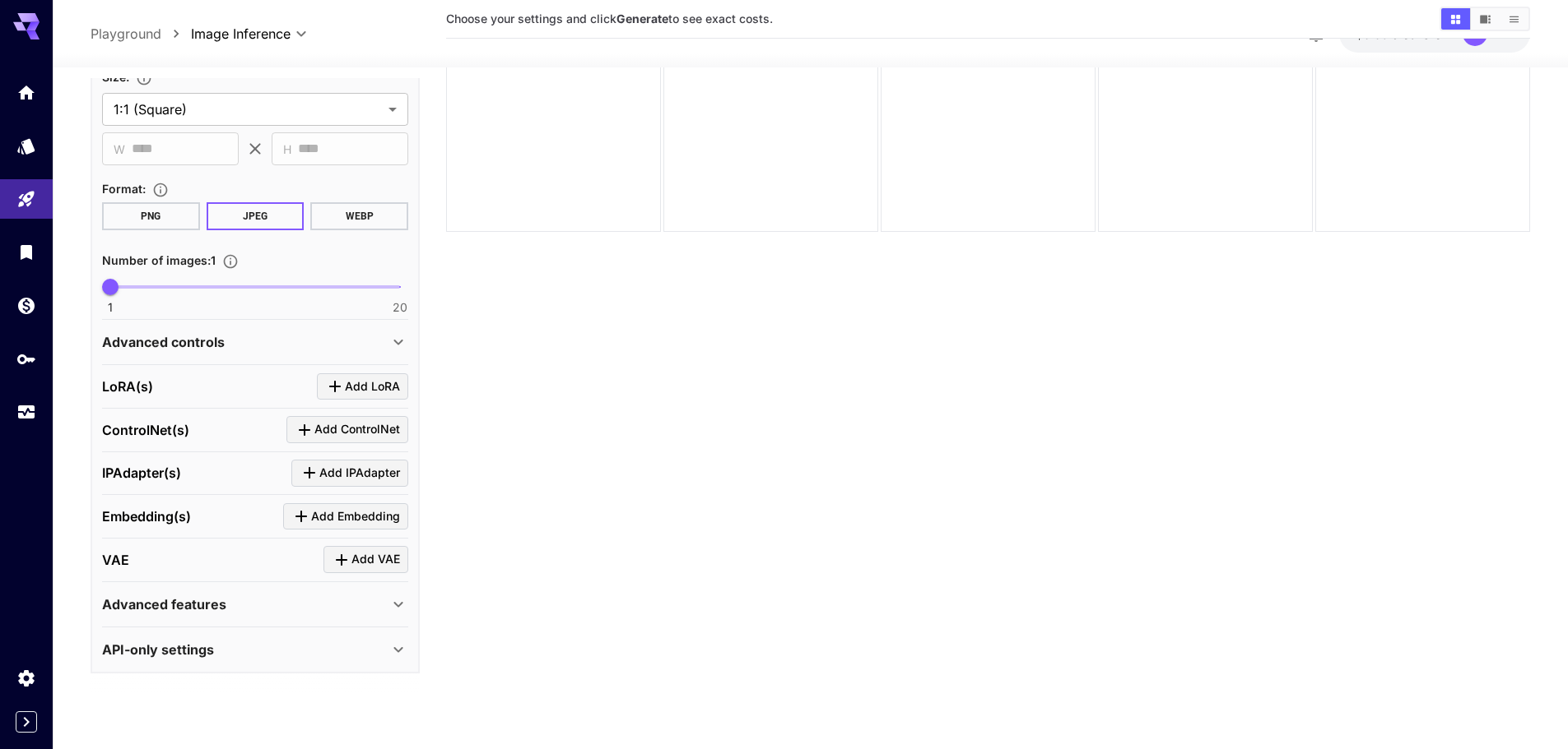
scroll to position [130, 0]
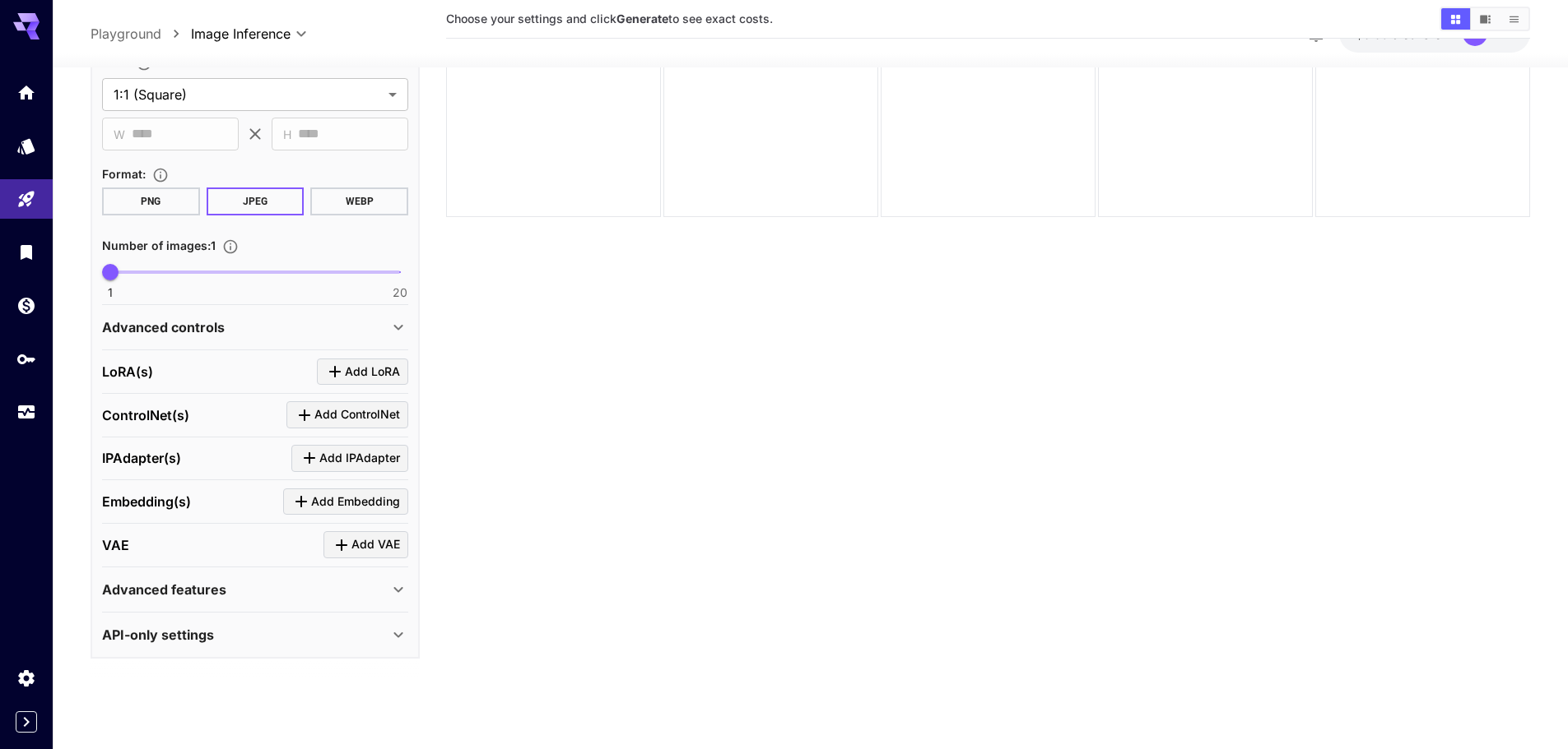
click at [283, 642] on div "API-only settings" at bounding box center [246, 635] width 287 height 19
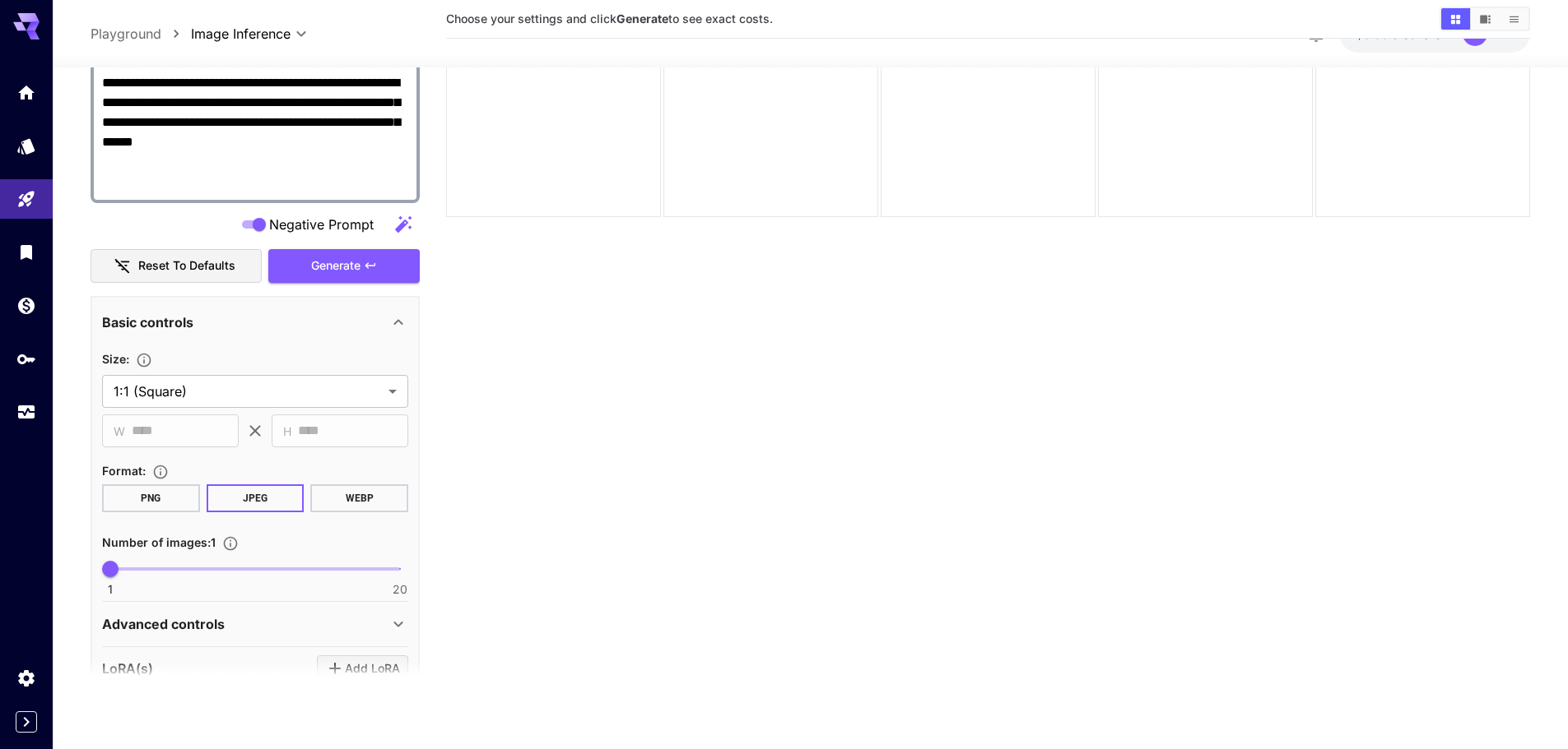
scroll to position [0, 0]
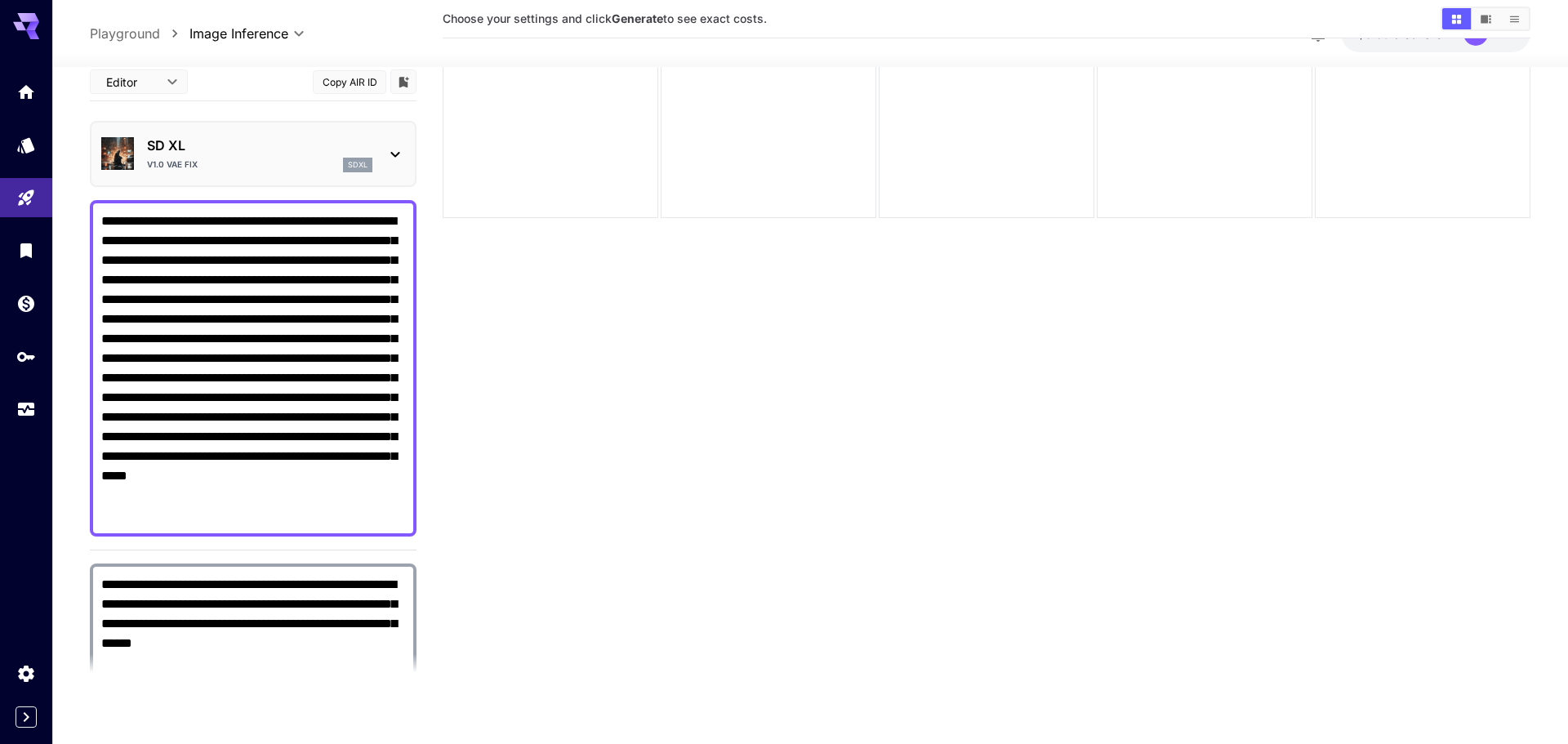
click at [159, 76] on body "**********" at bounding box center [784, 308] width 1568 height 874
click at [142, 140] on span "JSON" at bounding box center [138, 144] width 72 height 19
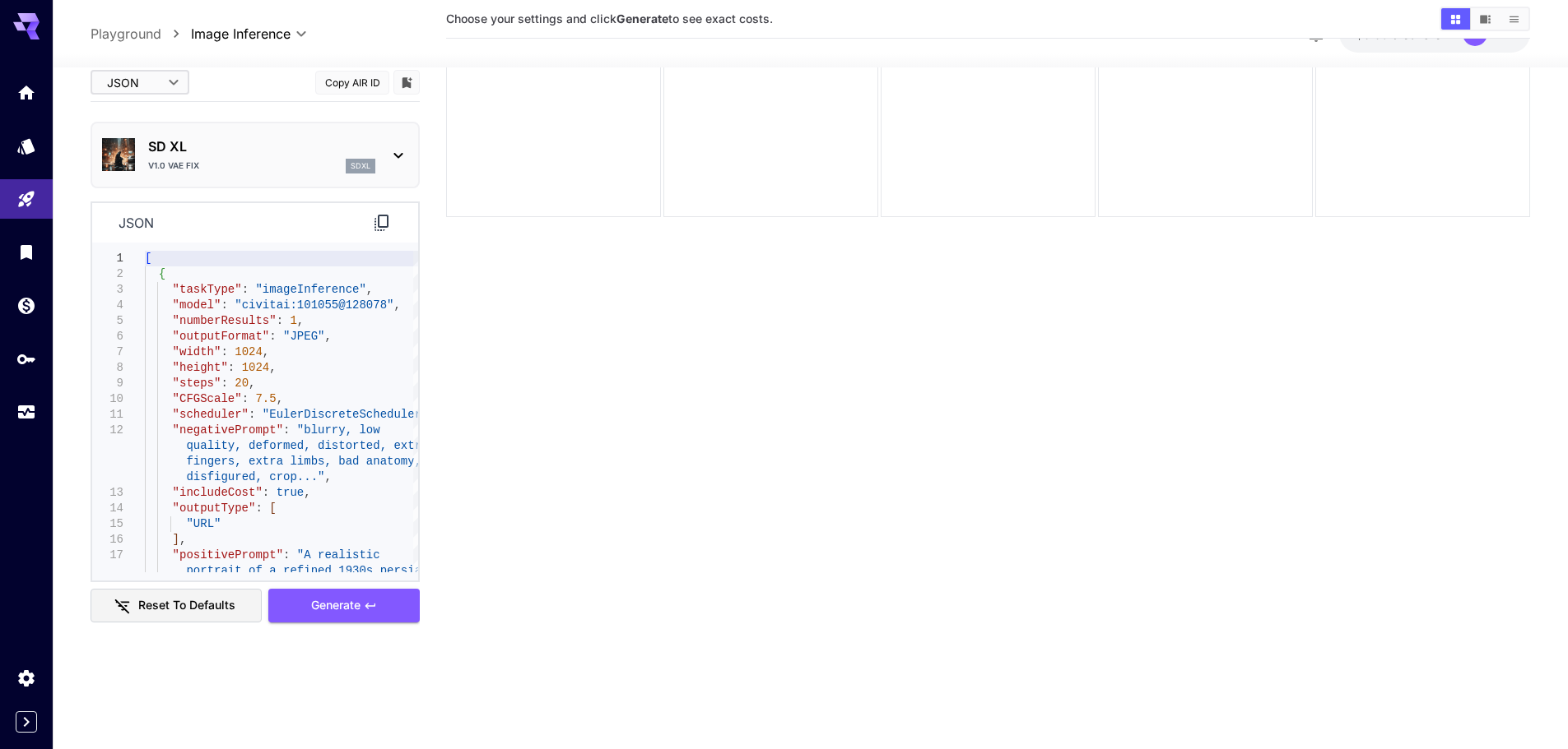
click at [139, 87] on body "**********" at bounding box center [784, 310] width 1568 height 880
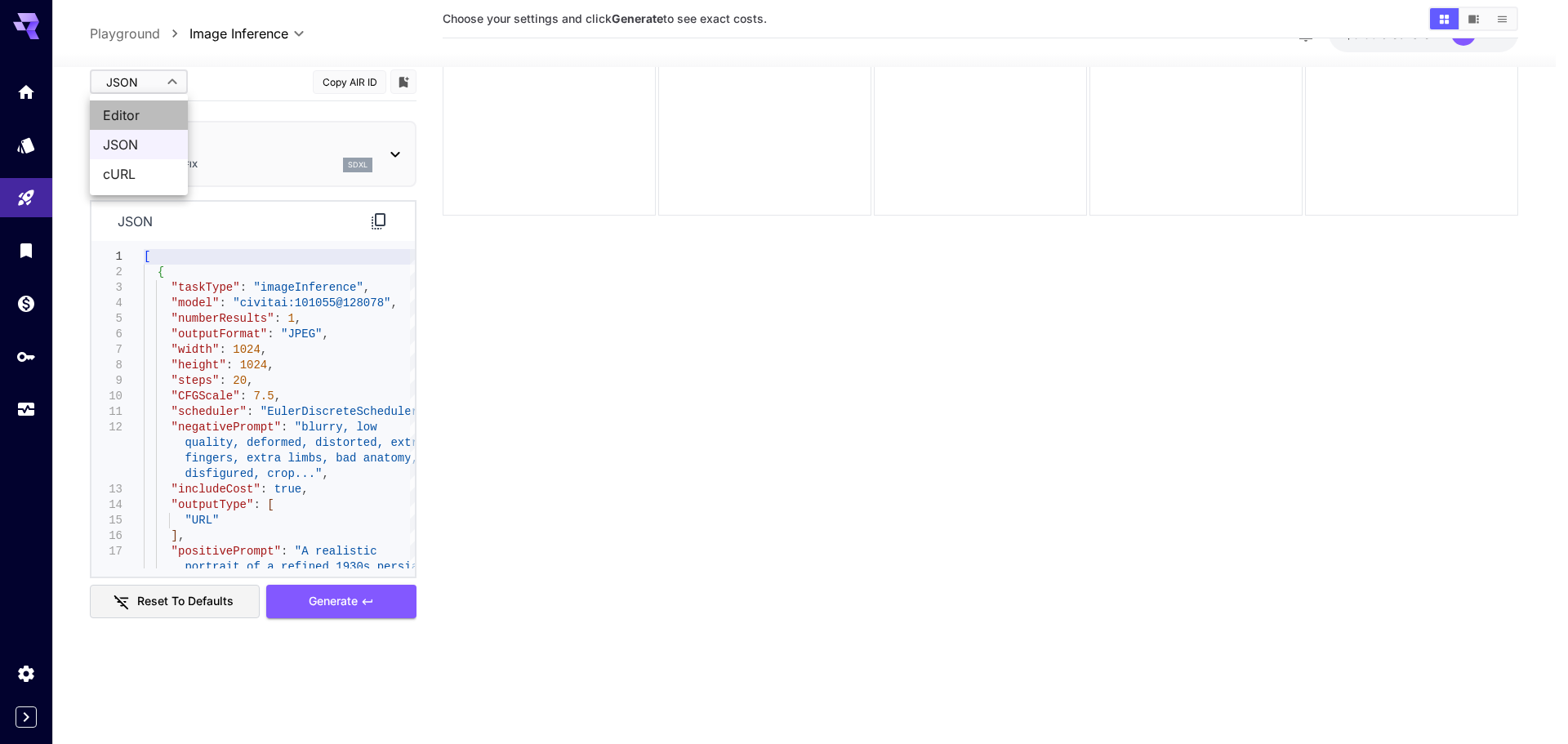
click at [137, 114] on span "Editor" at bounding box center [138, 115] width 72 height 19
type input "****"
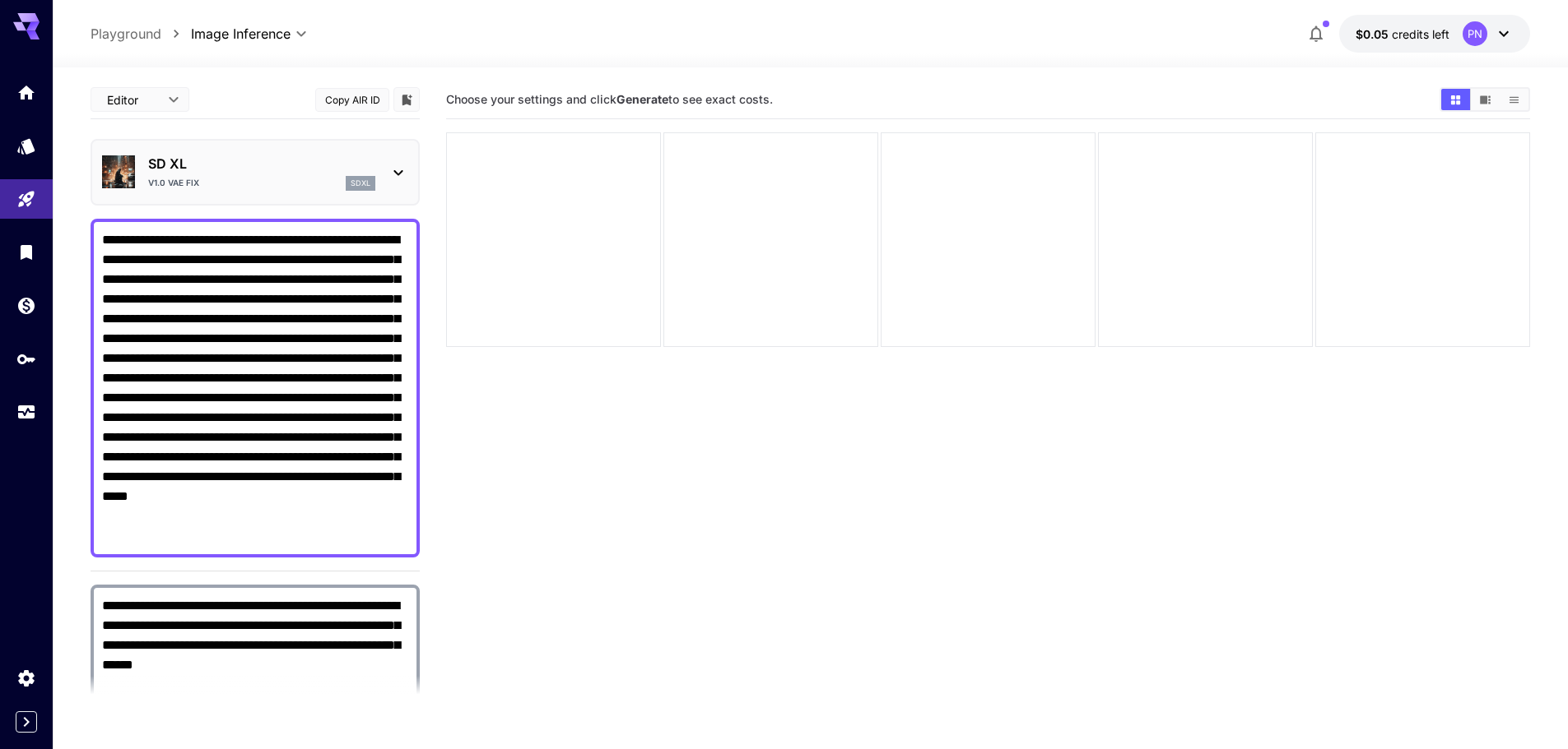
click at [1488, 28] on div "PN" at bounding box center [1488, 33] width 51 height 24
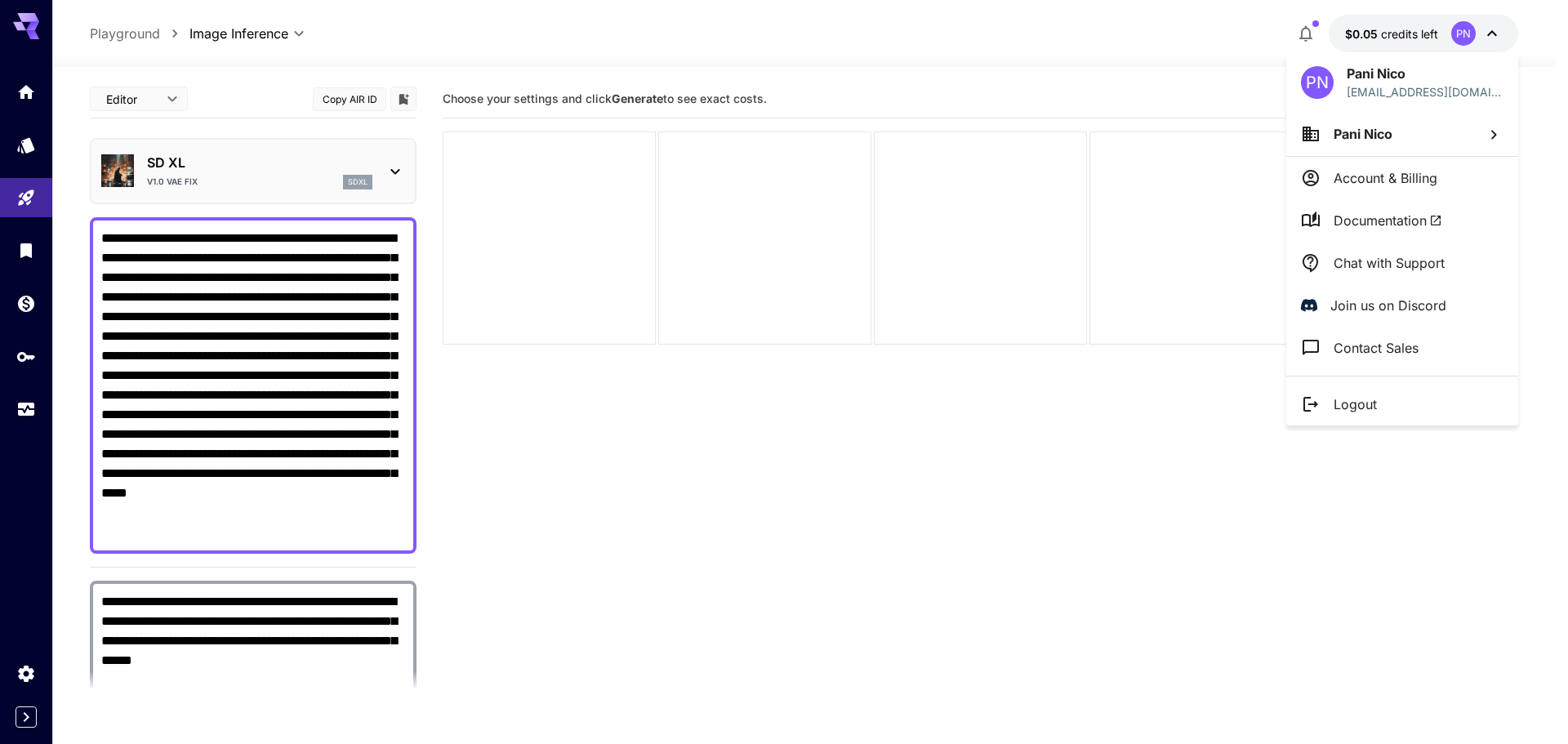
click at [1494, 35] on div at bounding box center [784, 372] width 1568 height 744
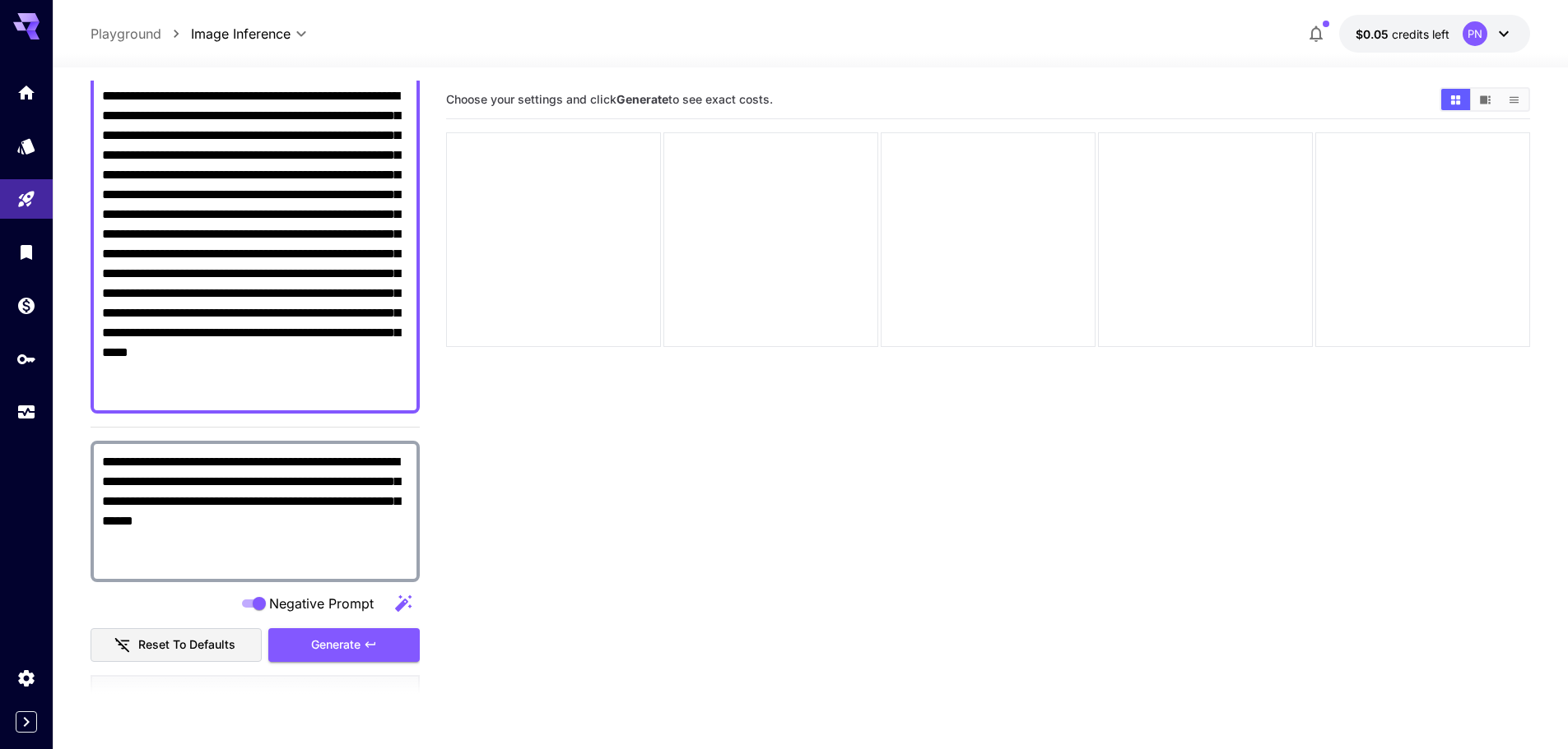
scroll to position [494, 0]
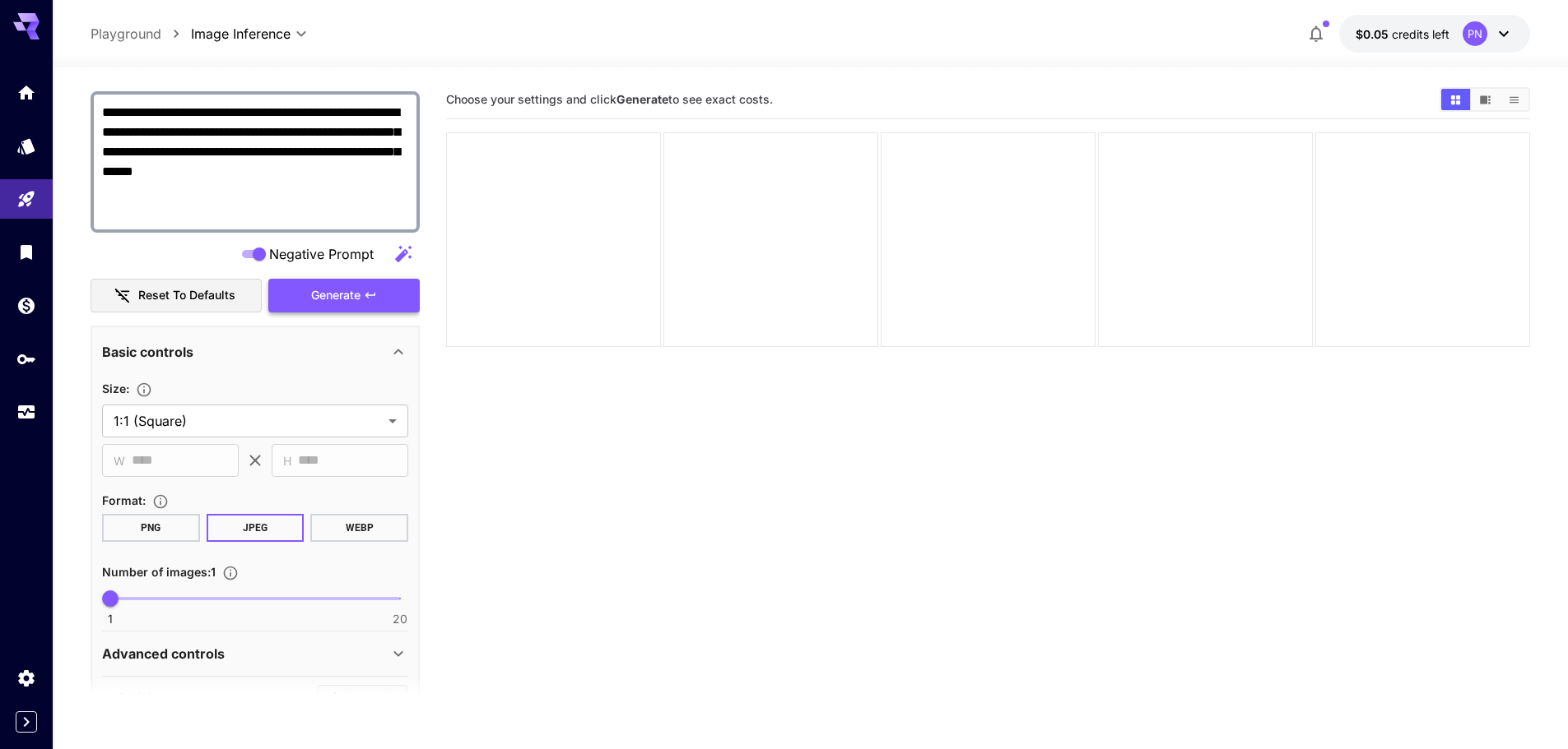
click at [356, 291] on span "Generate" at bounding box center [335, 295] width 50 height 20
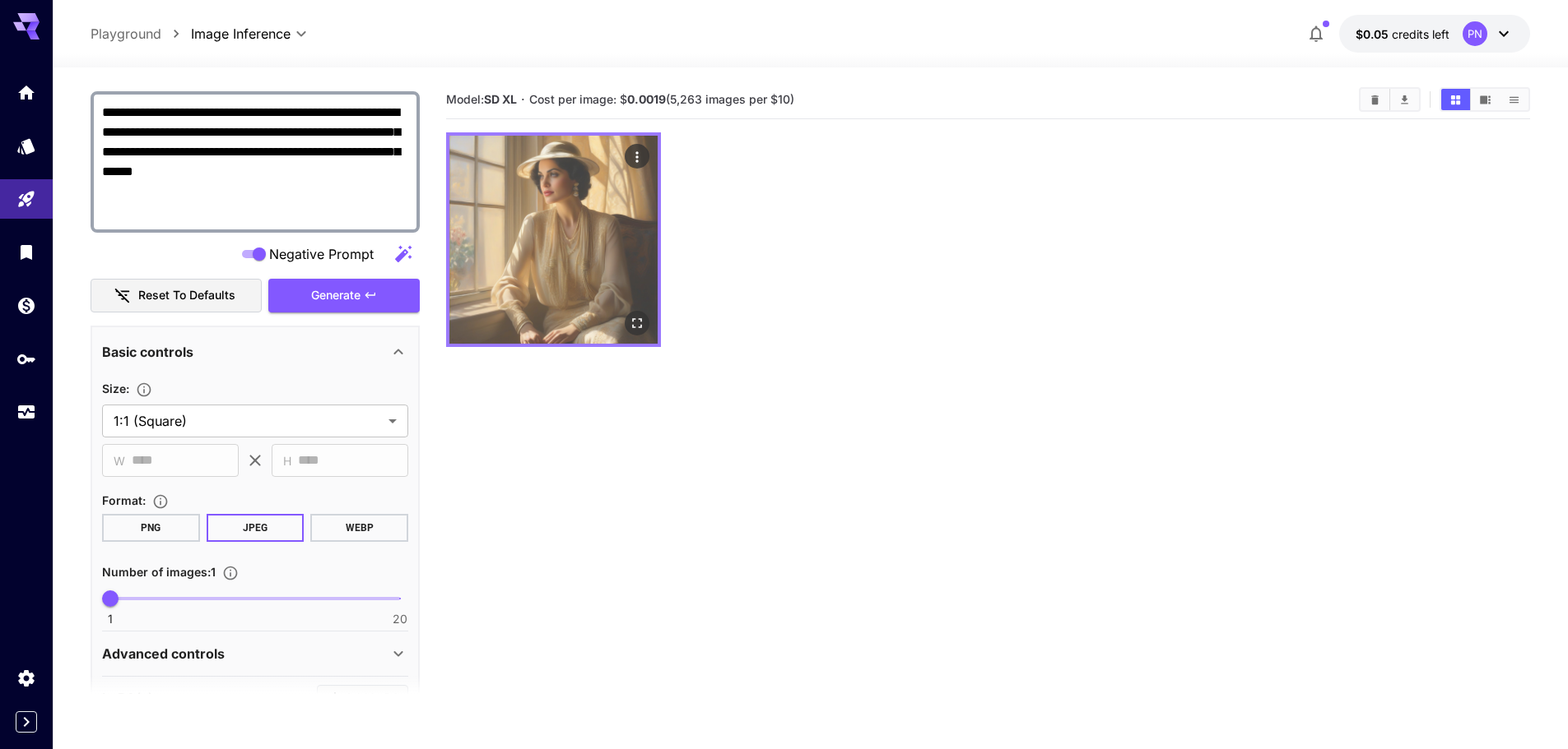
click at [580, 208] on img at bounding box center [554, 240] width 209 height 208
click at [646, 325] on button "Open in fullscreen" at bounding box center [636, 322] width 24 height 24
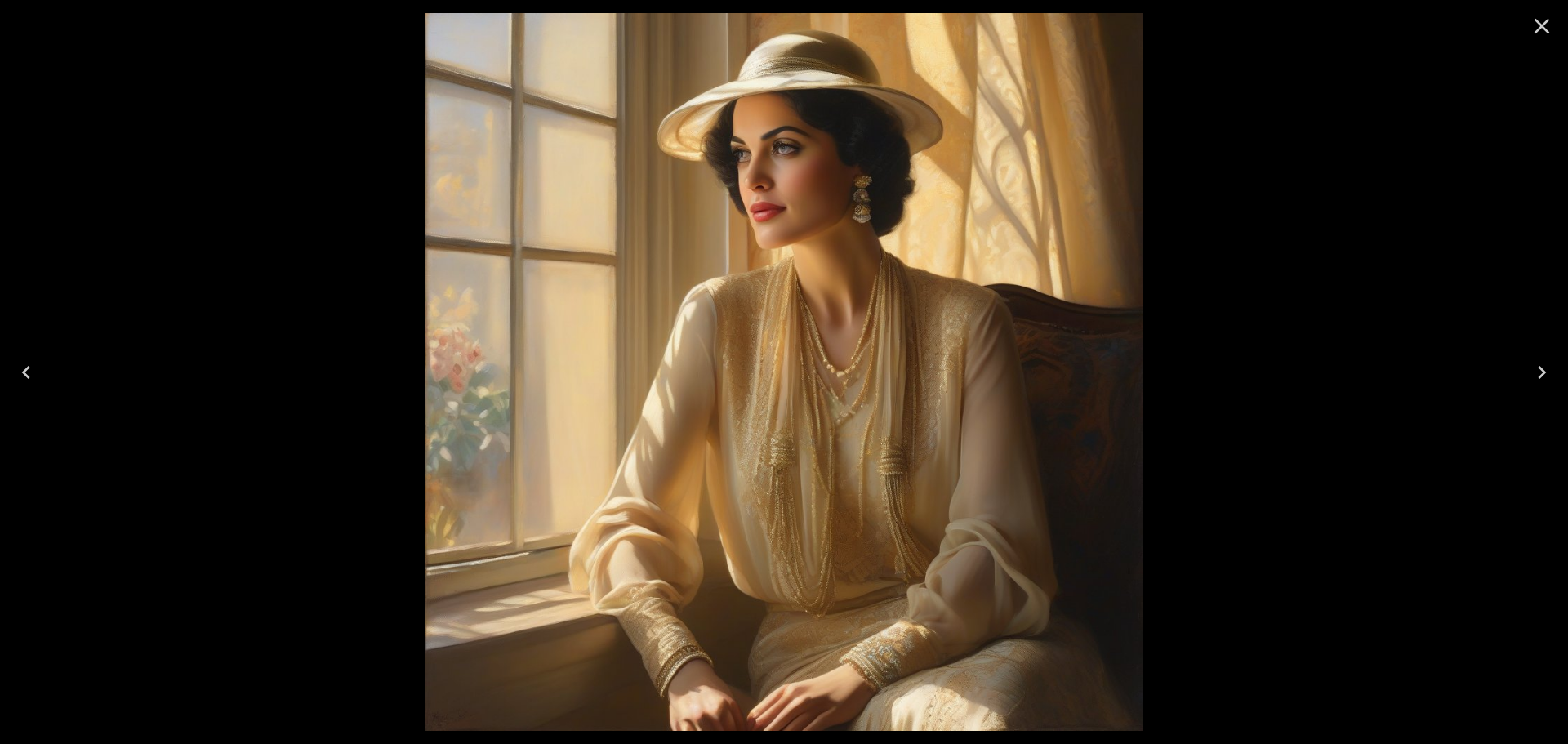
drag, startPoint x: 638, startPoint y: 188, endPoint x: 544, endPoint y: 348, distance: 185.6
click at [529, 358] on img at bounding box center [784, 372] width 718 height 718
click at [1541, 364] on icon "Next" at bounding box center [1542, 372] width 26 height 26
drag, startPoint x: 793, startPoint y: 218, endPoint x: 1553, endPoint y: 22, distance: 784.9
click at [1553, 22] on icon "Close" at bounding box center [1542, 26] width 26 height 26
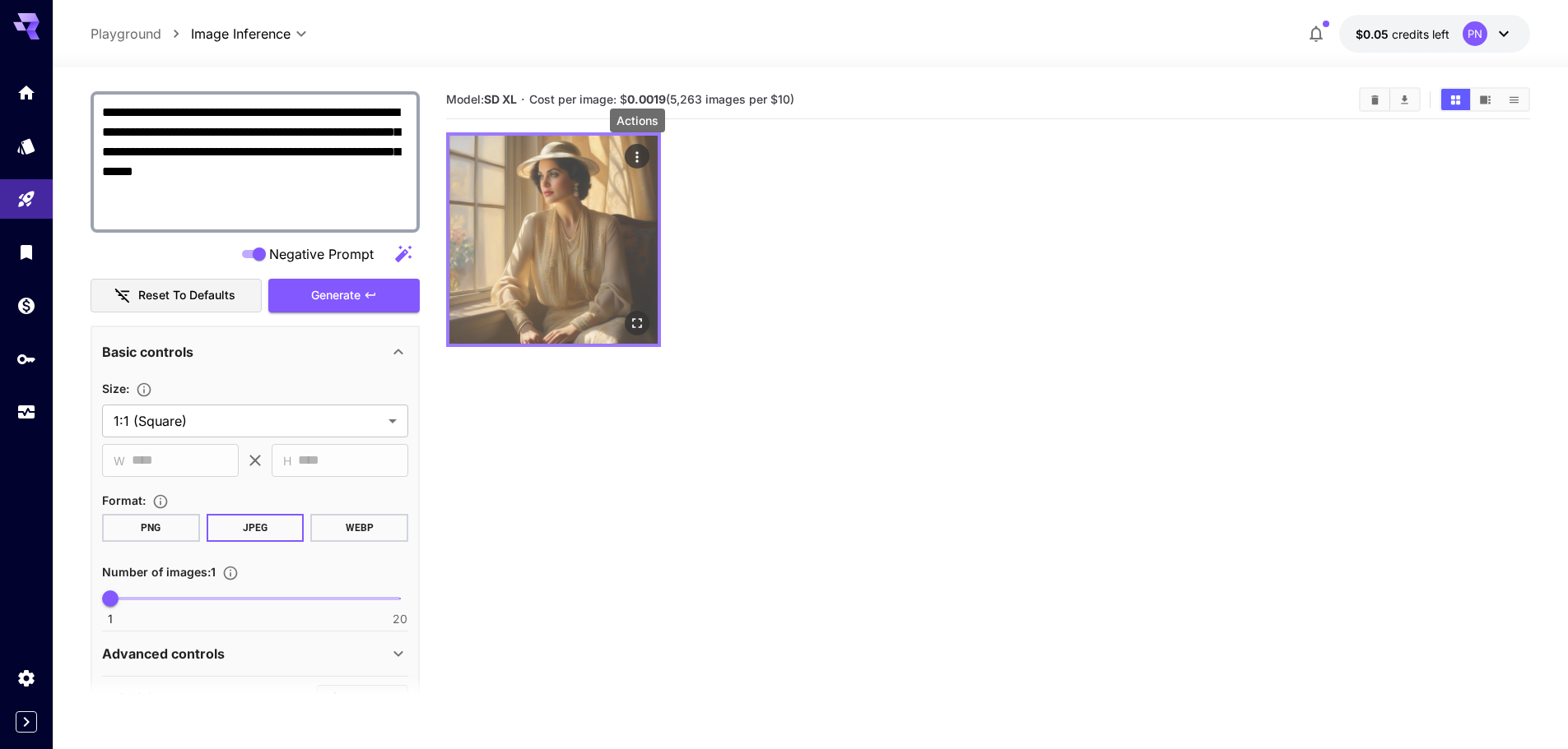
click at [641, 151] on icon "Actions" at bounding box center [636, 157] width 17 height 17
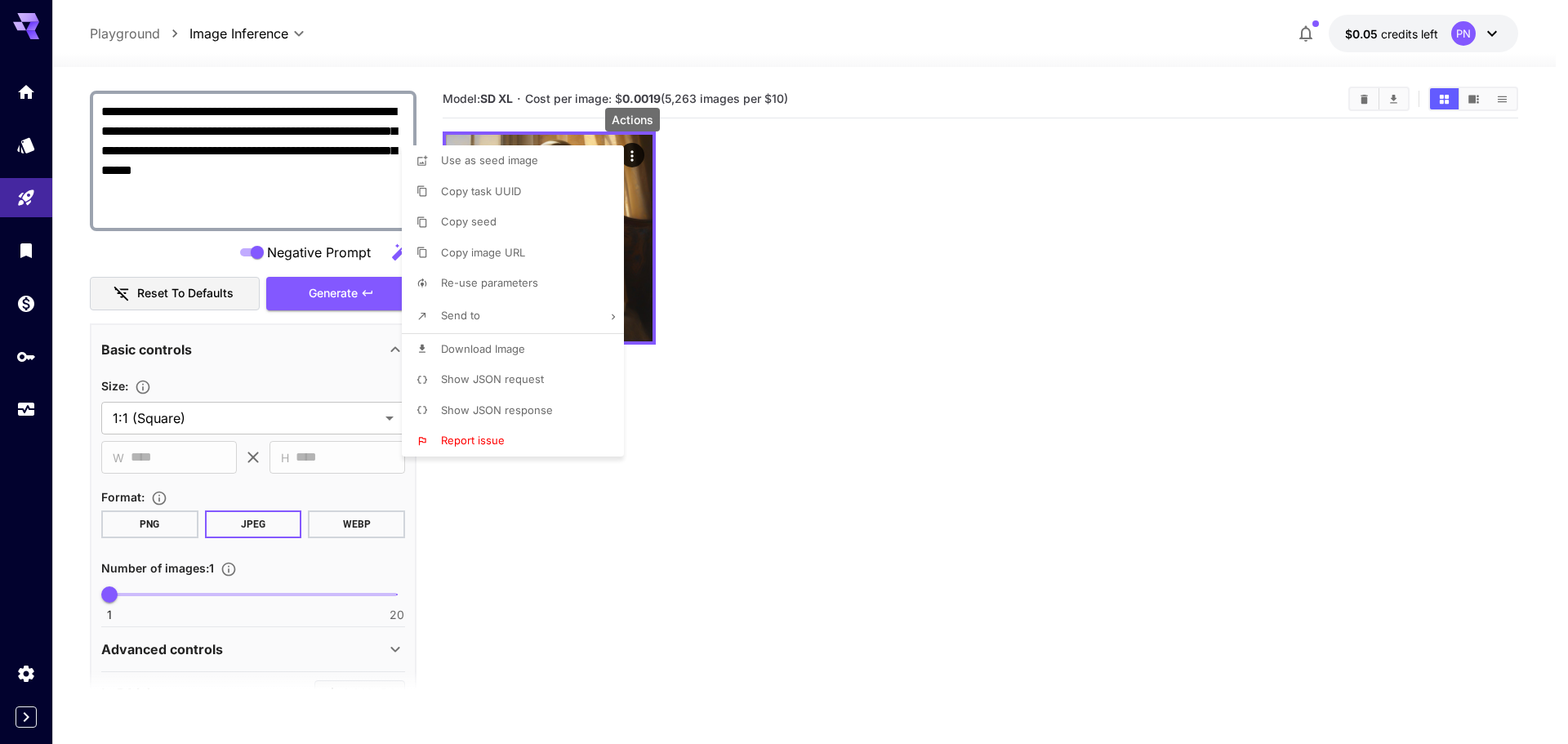
click at [550, 253] on li "Copy image URL" at bounding box center [518, 253] width 232 height 31
click at [816, 408] on div at bounding box center [784, 372] width 1568 height 744
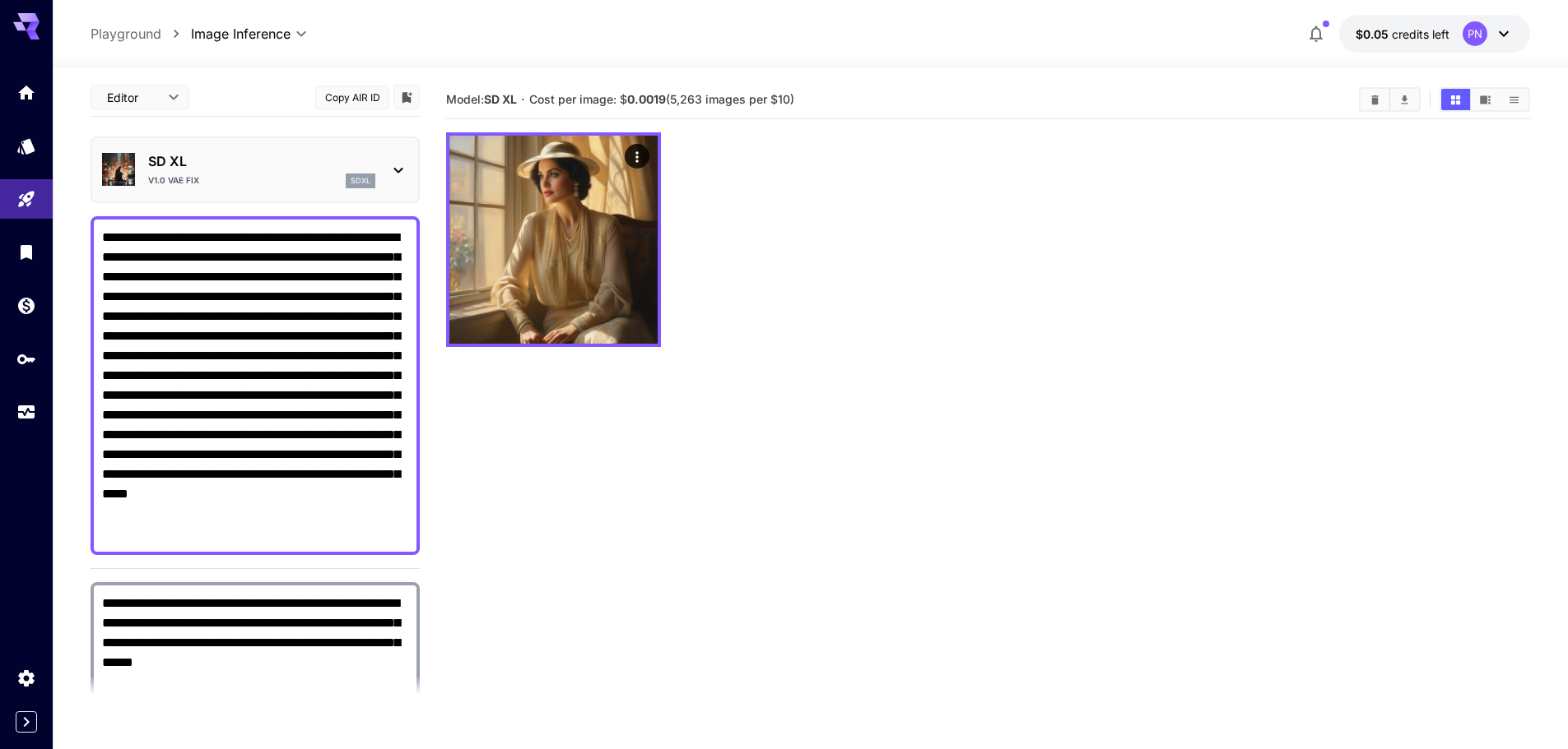
scroll to position [0, 0]
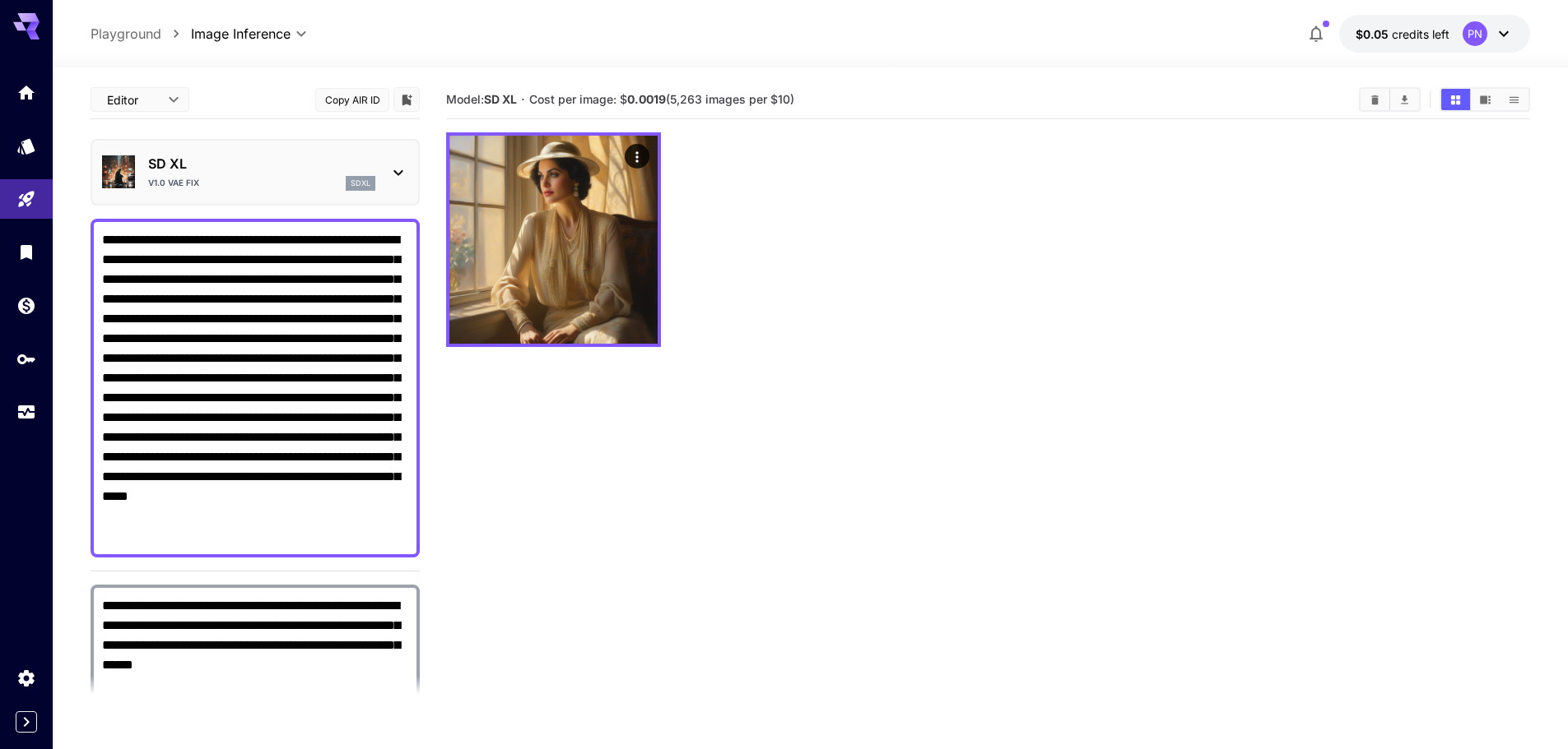
click at [214, 296] on textarea "**********" at bounding box center [255, 388] width 306 height 316
paste textarea
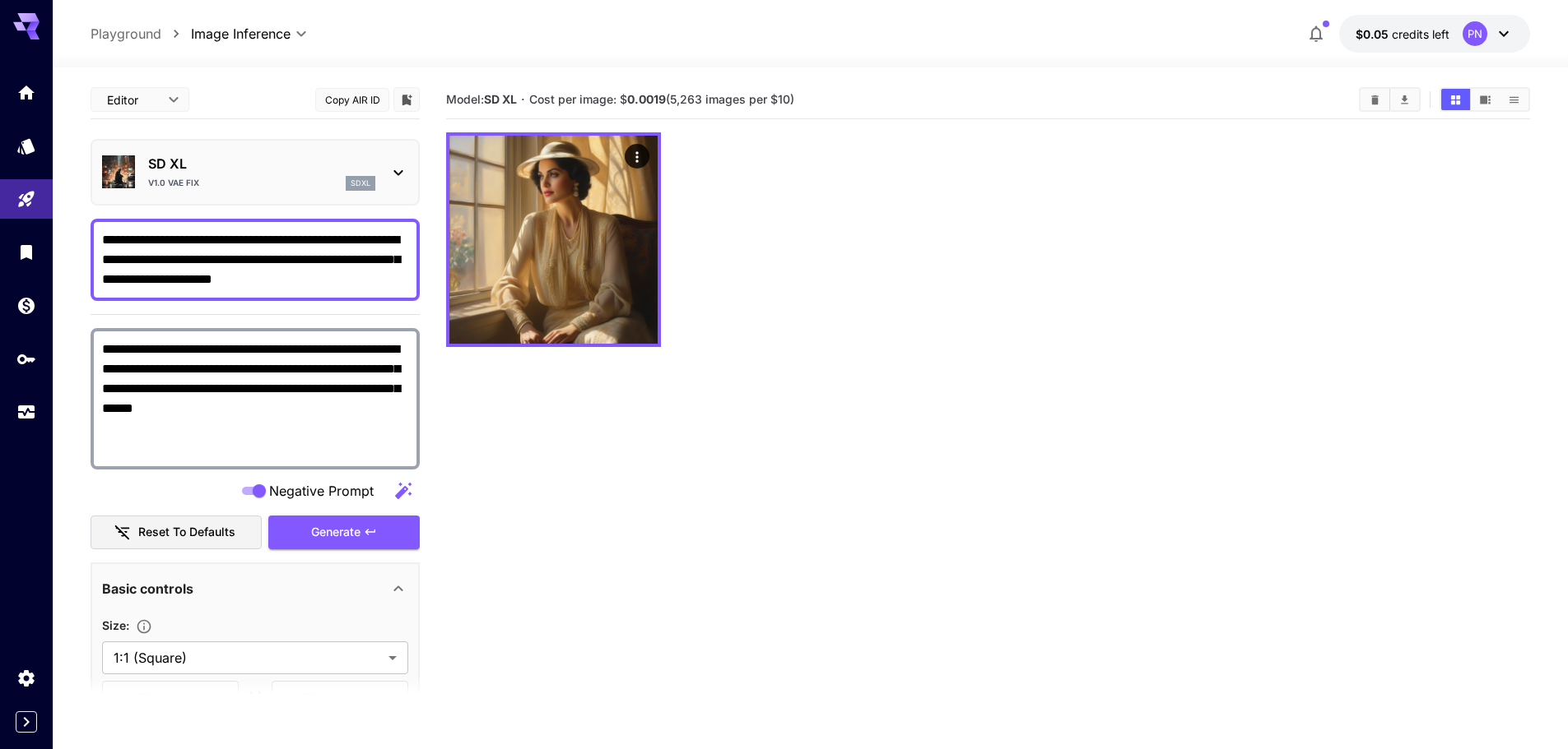
type textarea "**********"
click at [287, 404] on textarea "**********" at bounding box center [255, 399] width 306 height 119
paste textarea
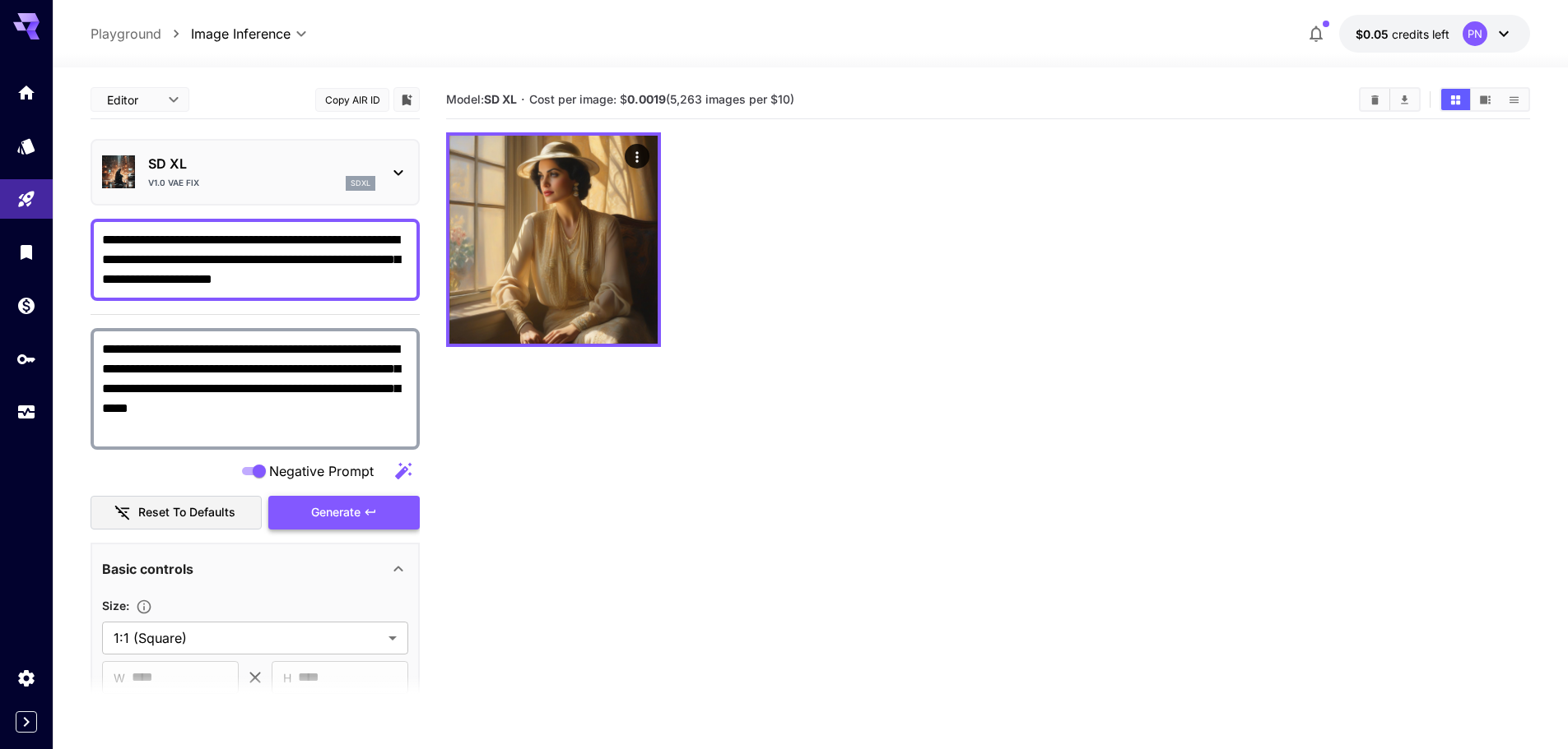
type textarea "**********"
click at [375, 511] on icon "button" at bounding box center [370, 513] width 10 height 6
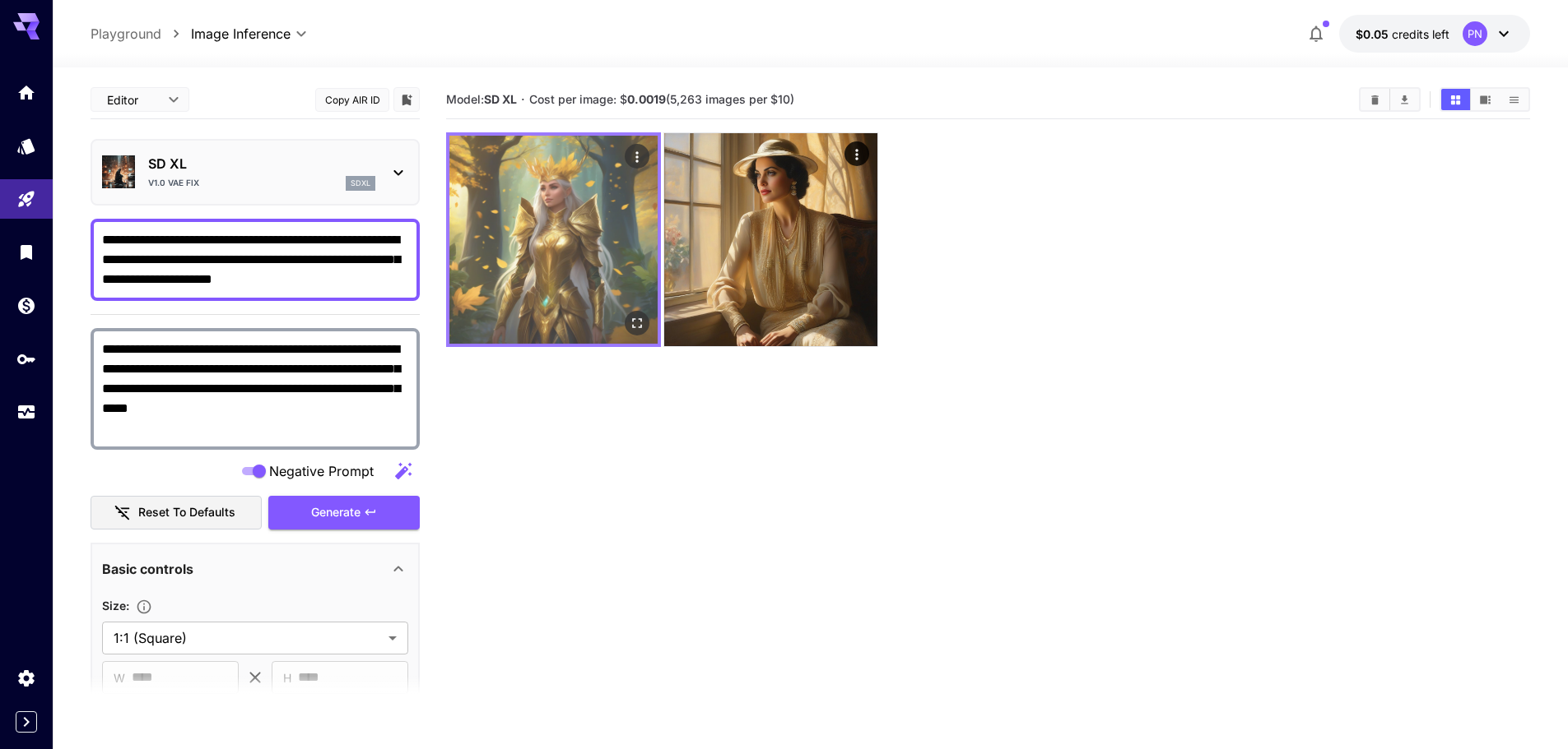
click at [561, 209] on img at bounding box center [554, 240] width 209 height 208
click at [633, 318] on icon "Open in fullscreen" at bounding box center [637, 323] width 10 height 10
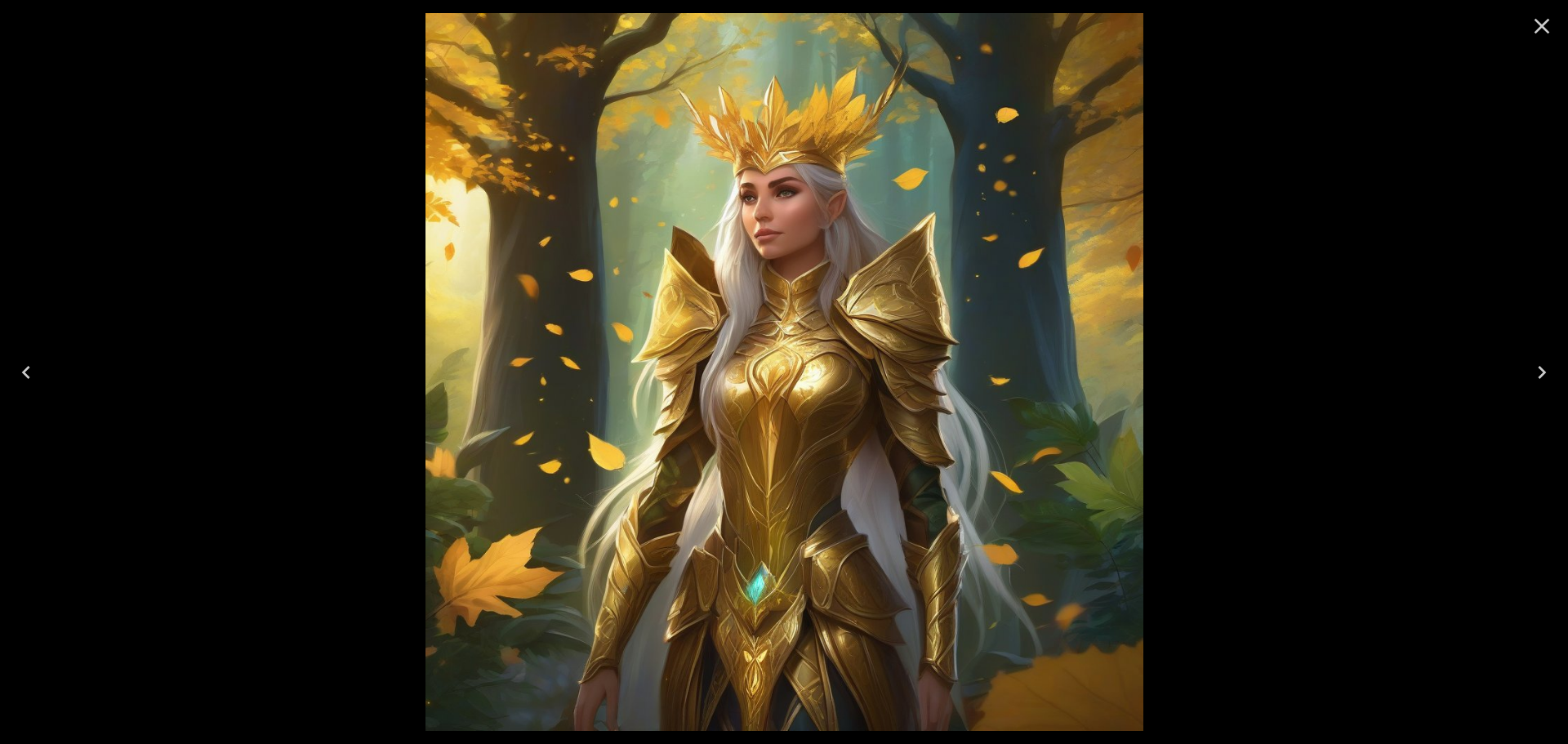
drag, startPoint x: 1549, startPoint y: 15, endPoint x: 1494, endPoint y: 23, distance: 55.6
click at [1549, 15] on icon "Close" at bounding box center [1542, 26] width 26 height 26
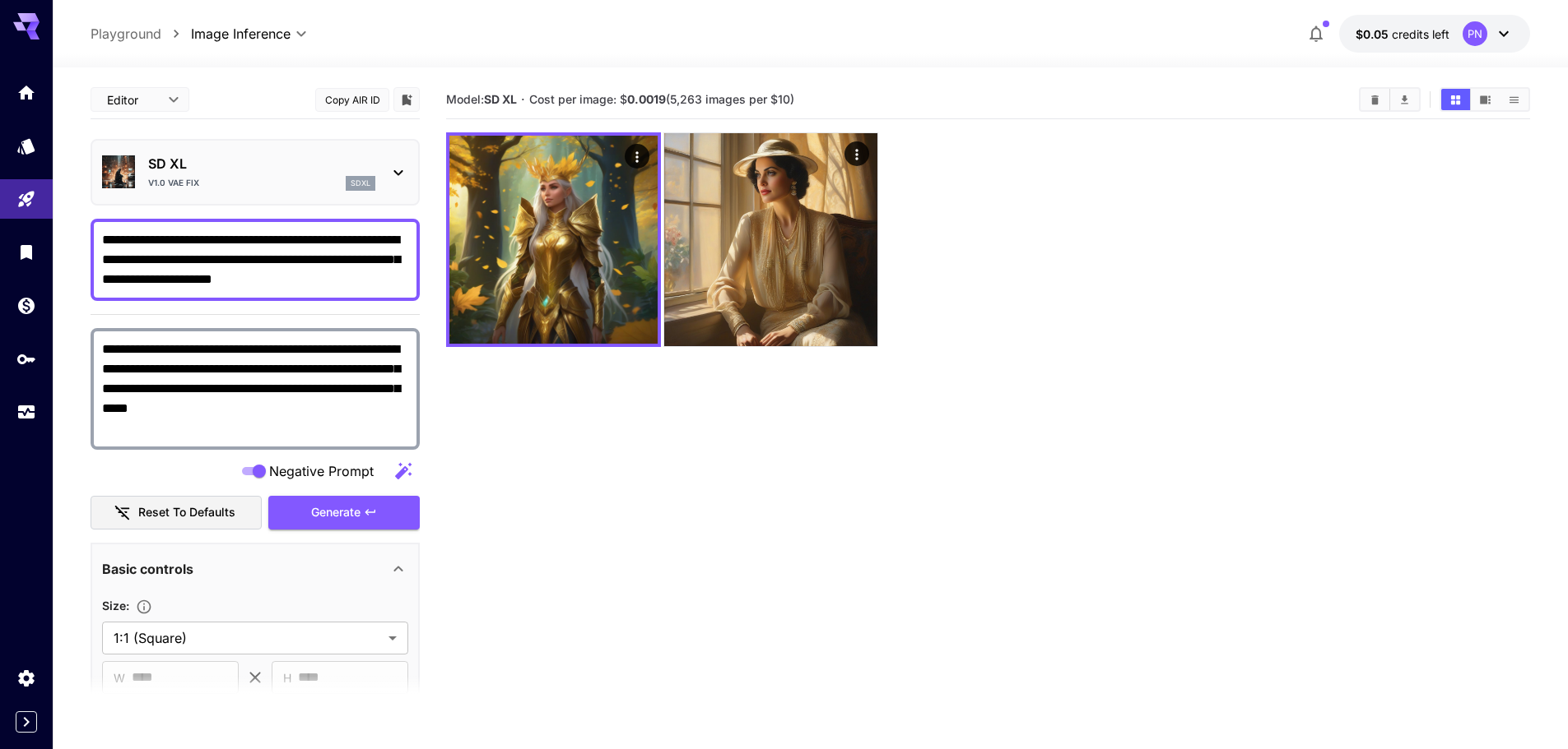
drag, startPoint x: 484, startPoint y: 221, endPoint x: 705, endPoint y: 441, distance: 311.8
click at [705, 441] on section "Model: SD XL · Cost per image: $ 0.0019 (5,263 images per $10)" at bounding box center [988, 455] width 1084 height 749
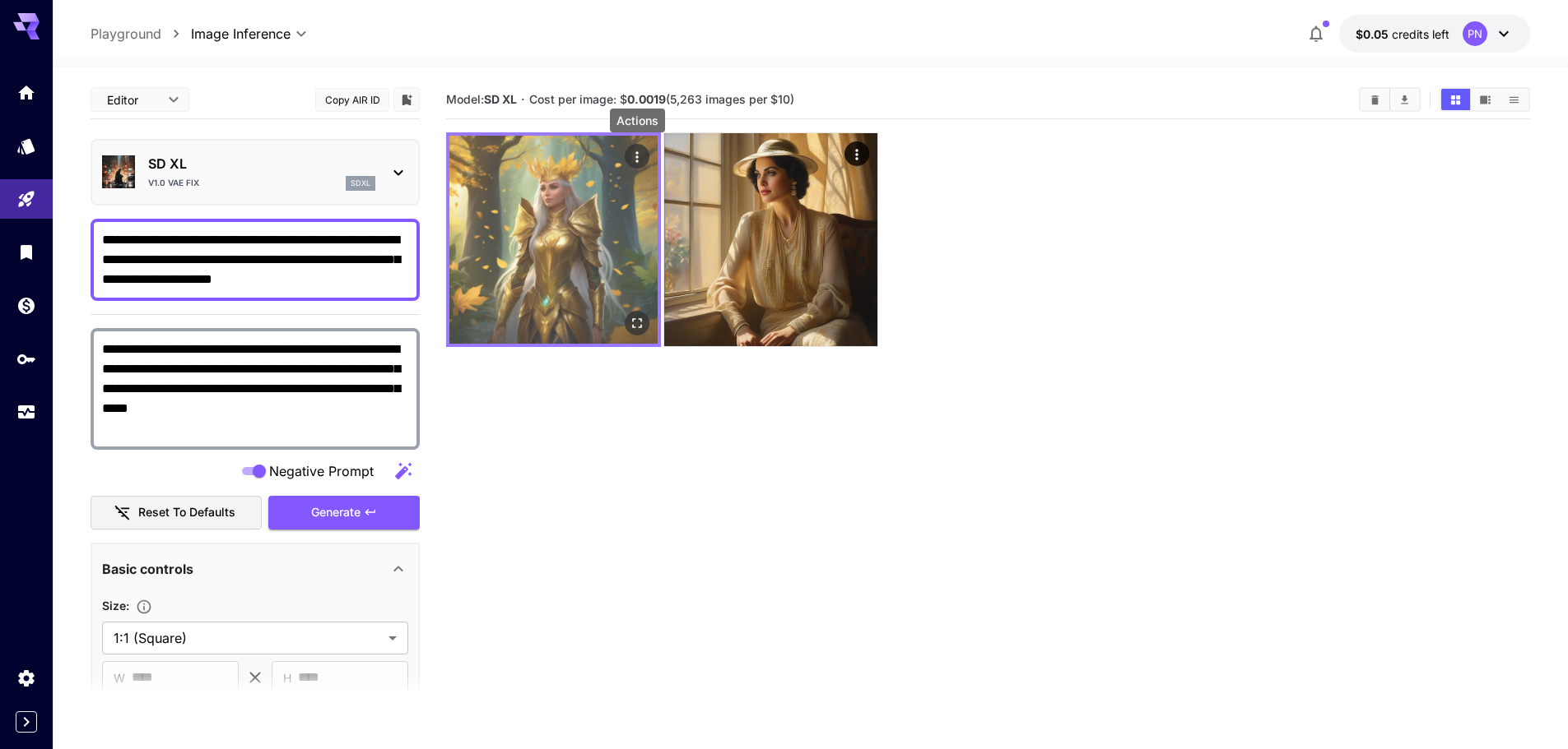
click at [633, 154] on icon "Actions" at bounding box center [636, 157] width 17 height 17
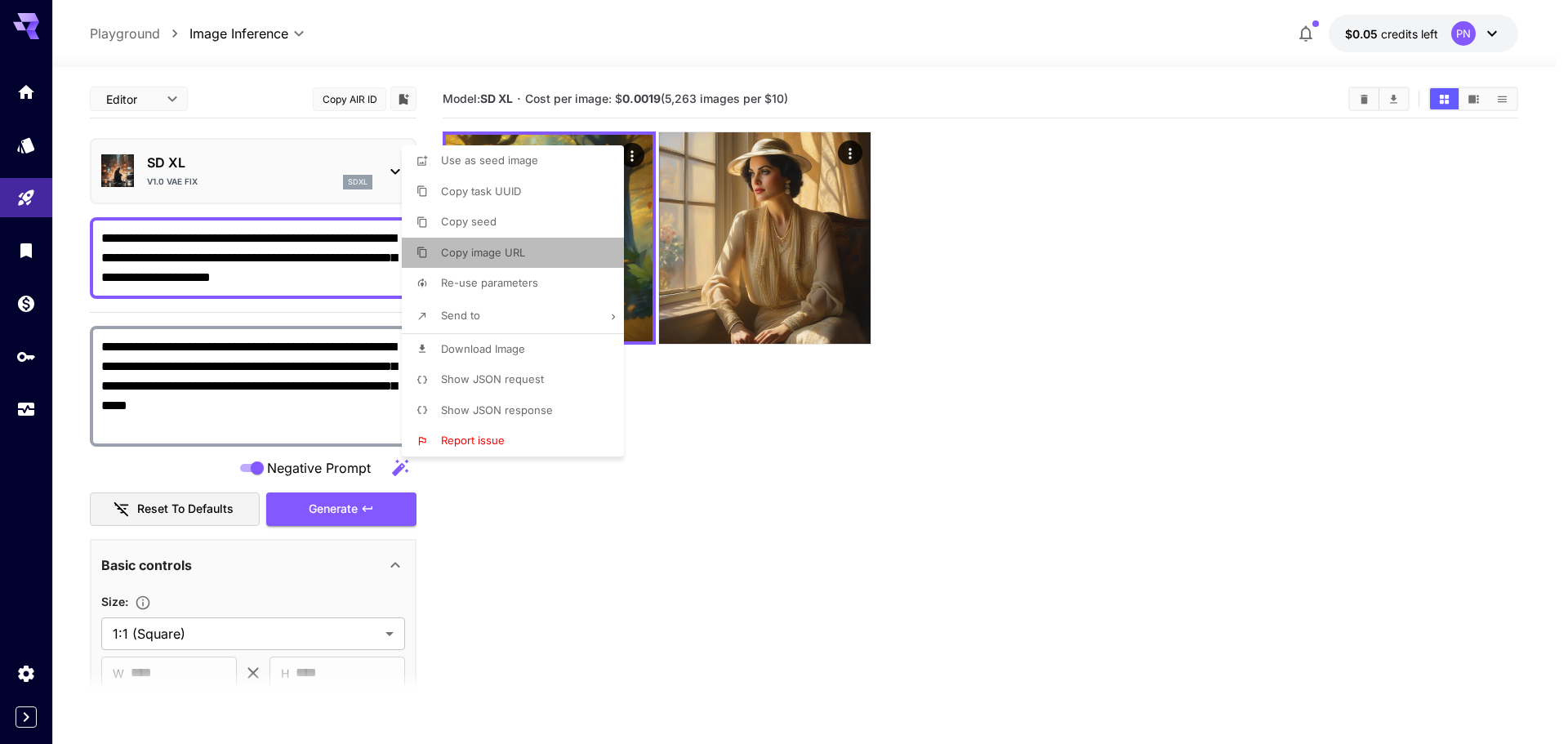
click at [562, 258] on li "Copy image URL" at bounding box center [518, 253] width 232 height 31
click at [859, 537] on div at bounding box center [784, 372] width 1568 height 744
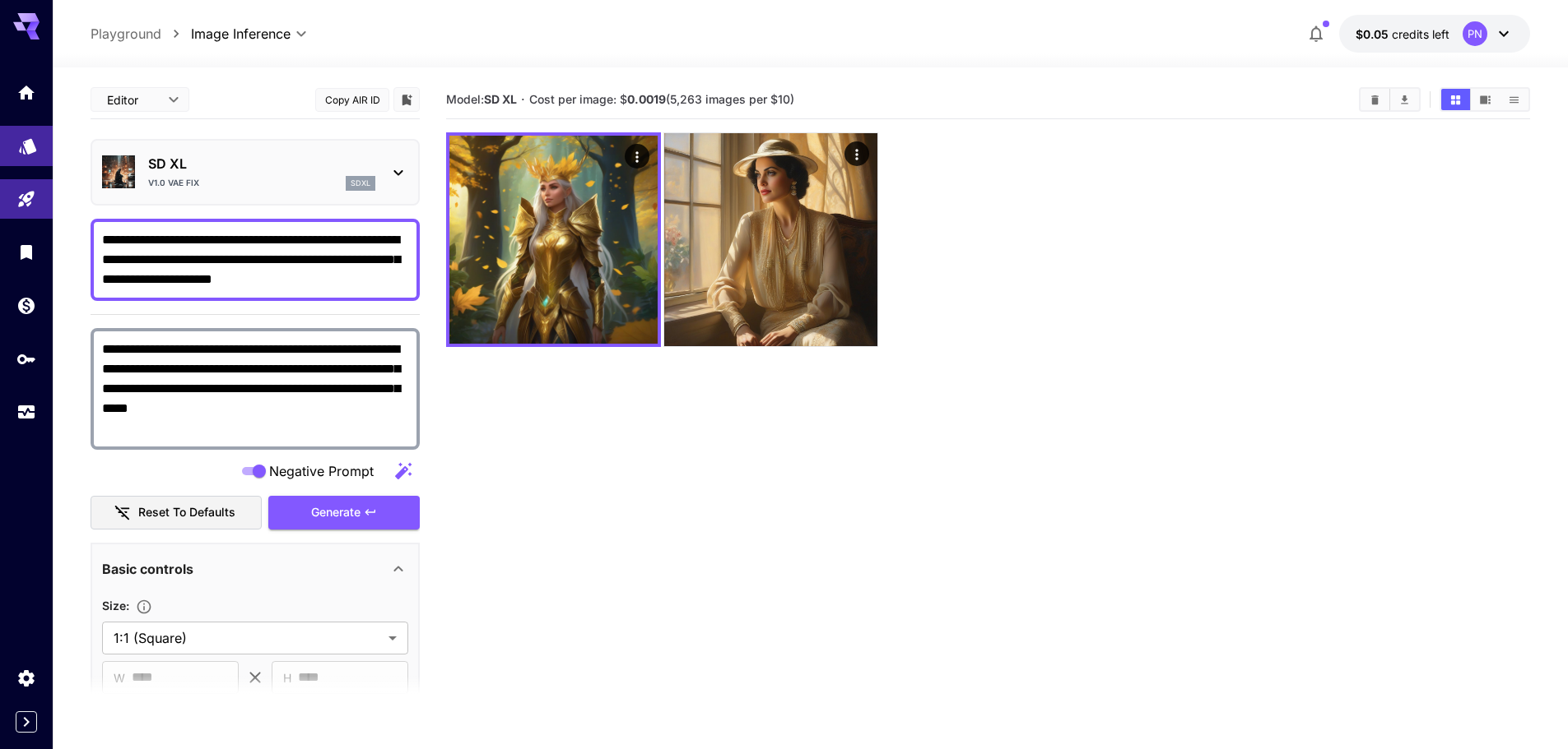
click at [16, 134] on link at bounding box center [26, 145] width 53 height 40
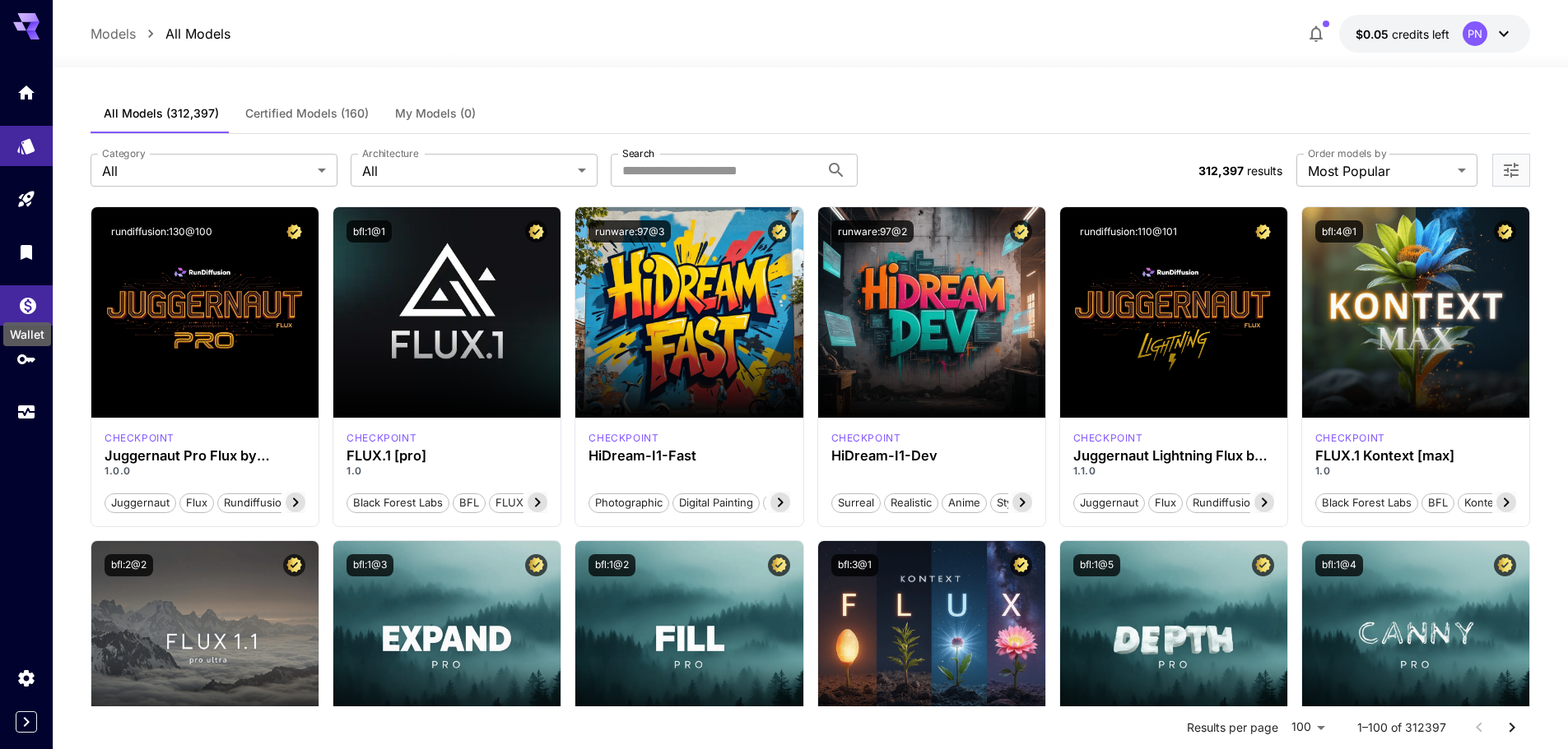
click at [19, 304] on icon "Wallet" at bounding box center [28, 301] width 19 height 19
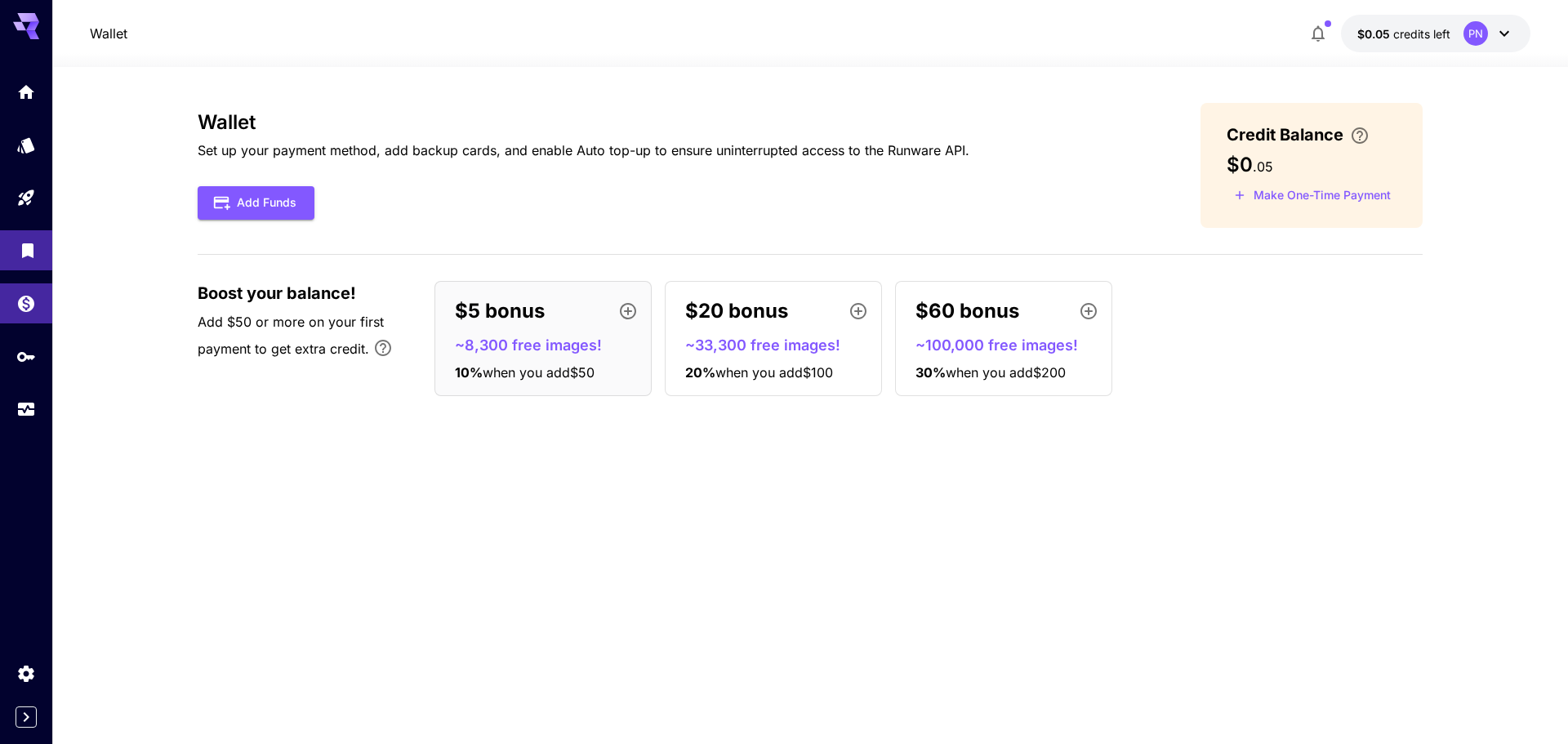
click at [29, 262] on link at bounding box center [26, 250] width 52 height 40
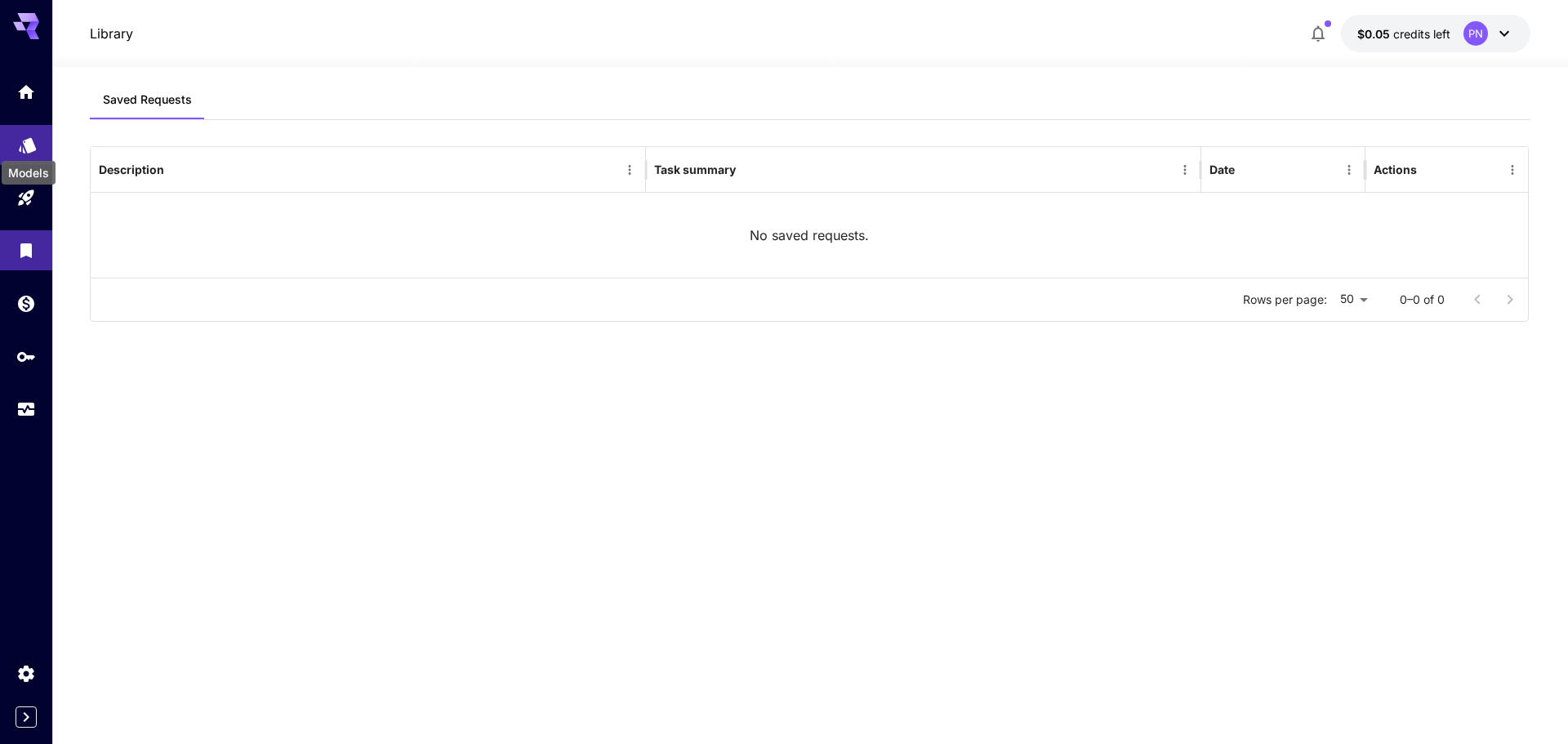
click at [20, 142] on icon "Models" at bounding box center [27, 140] width 17 height 15
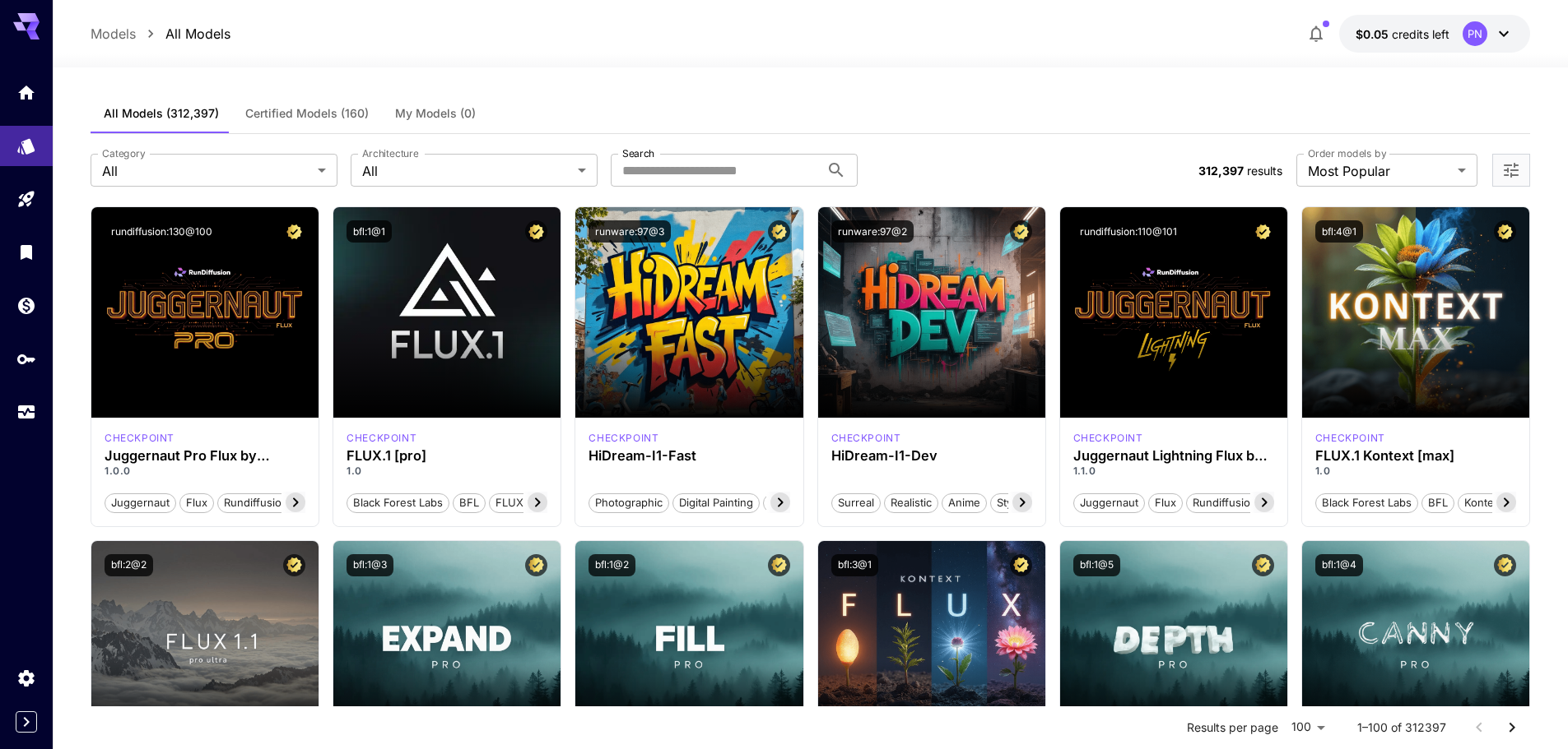
click at [534, 188] on div "**********" at bounding box center [810, 170] width 1439 height 72
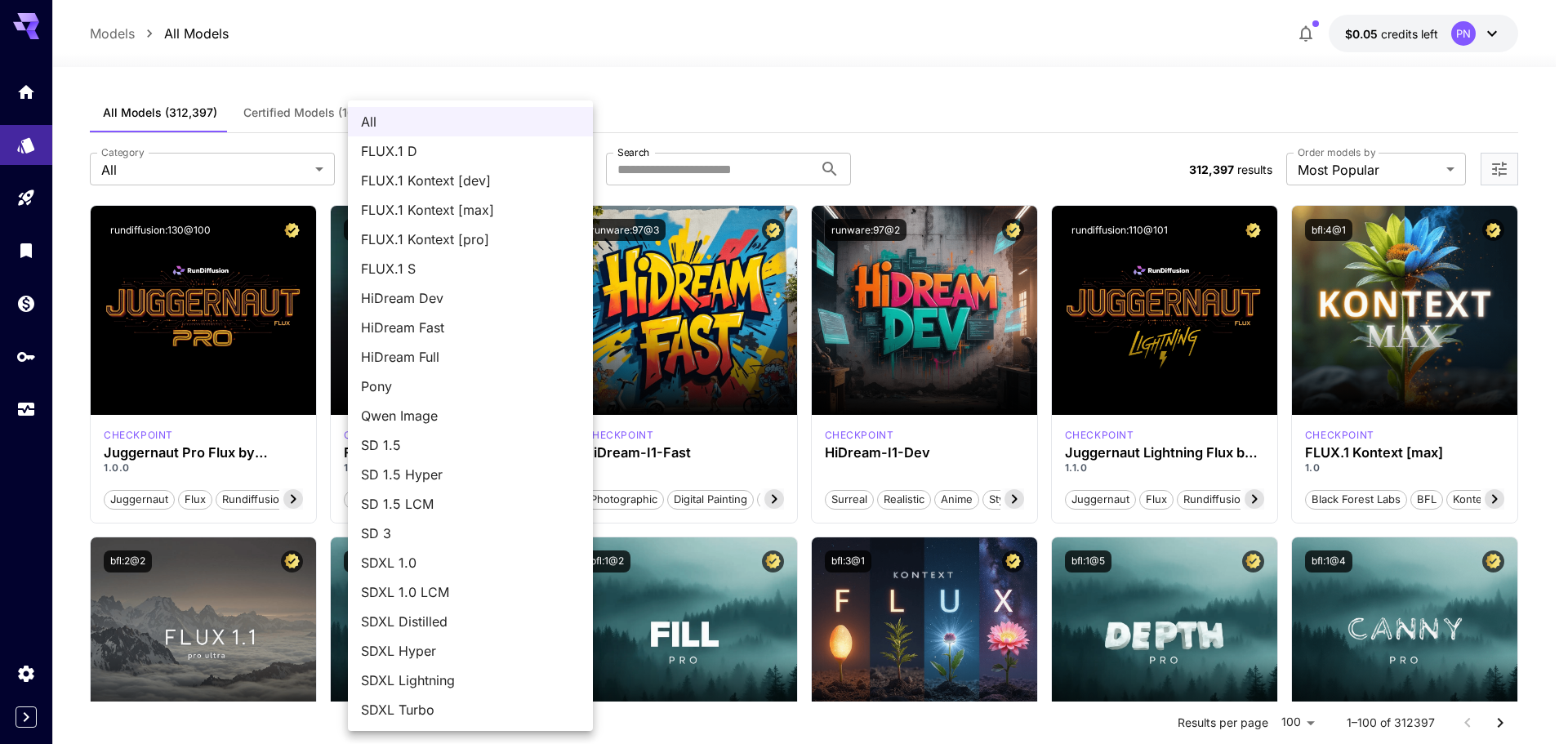
click at [472, 560] on span "SDXL 1.0" at bounding box center [470, 563] width 219 height 19
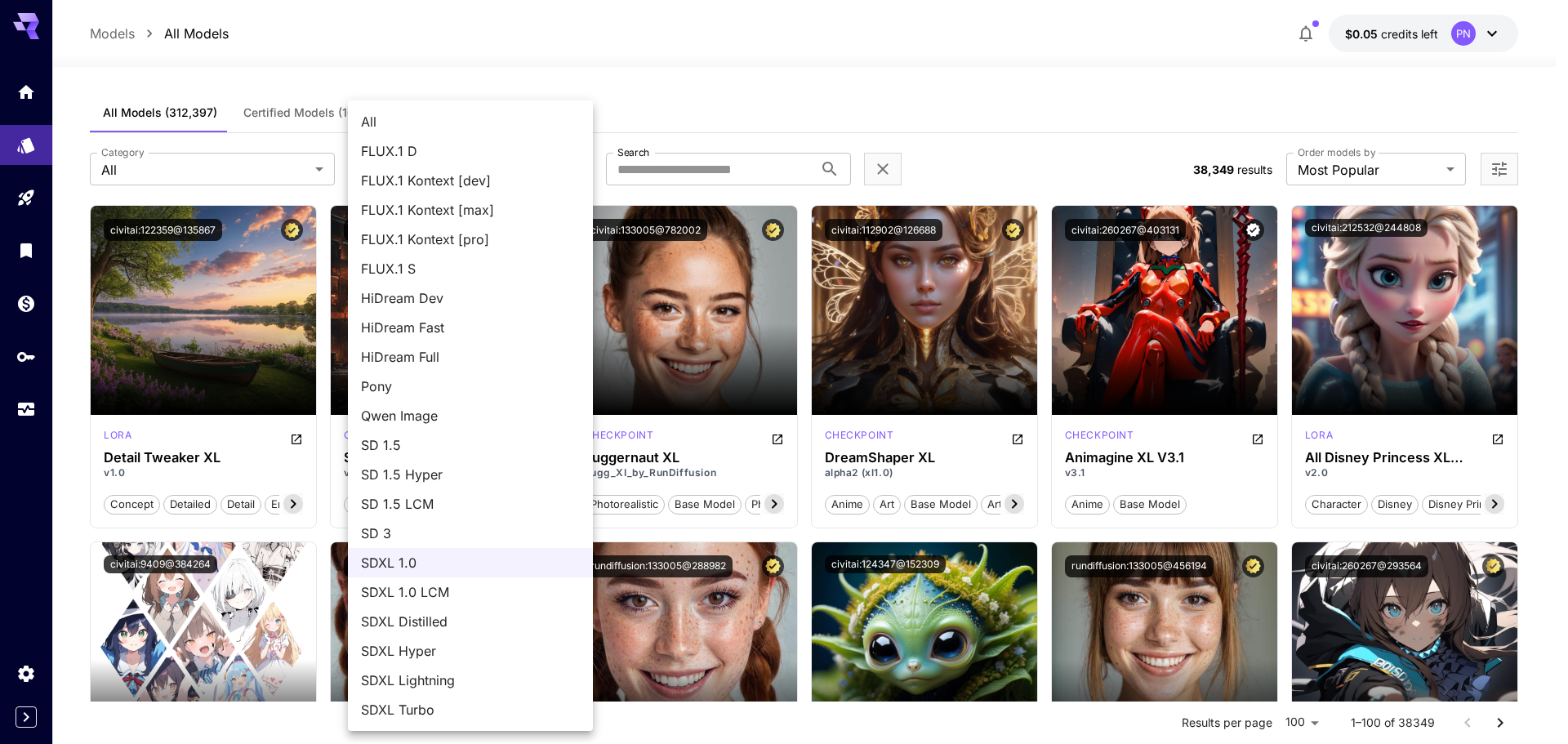
click at [464, 534] on span "SD 3" at bounding box center [470, 533] width 219 height 19
type input "***"
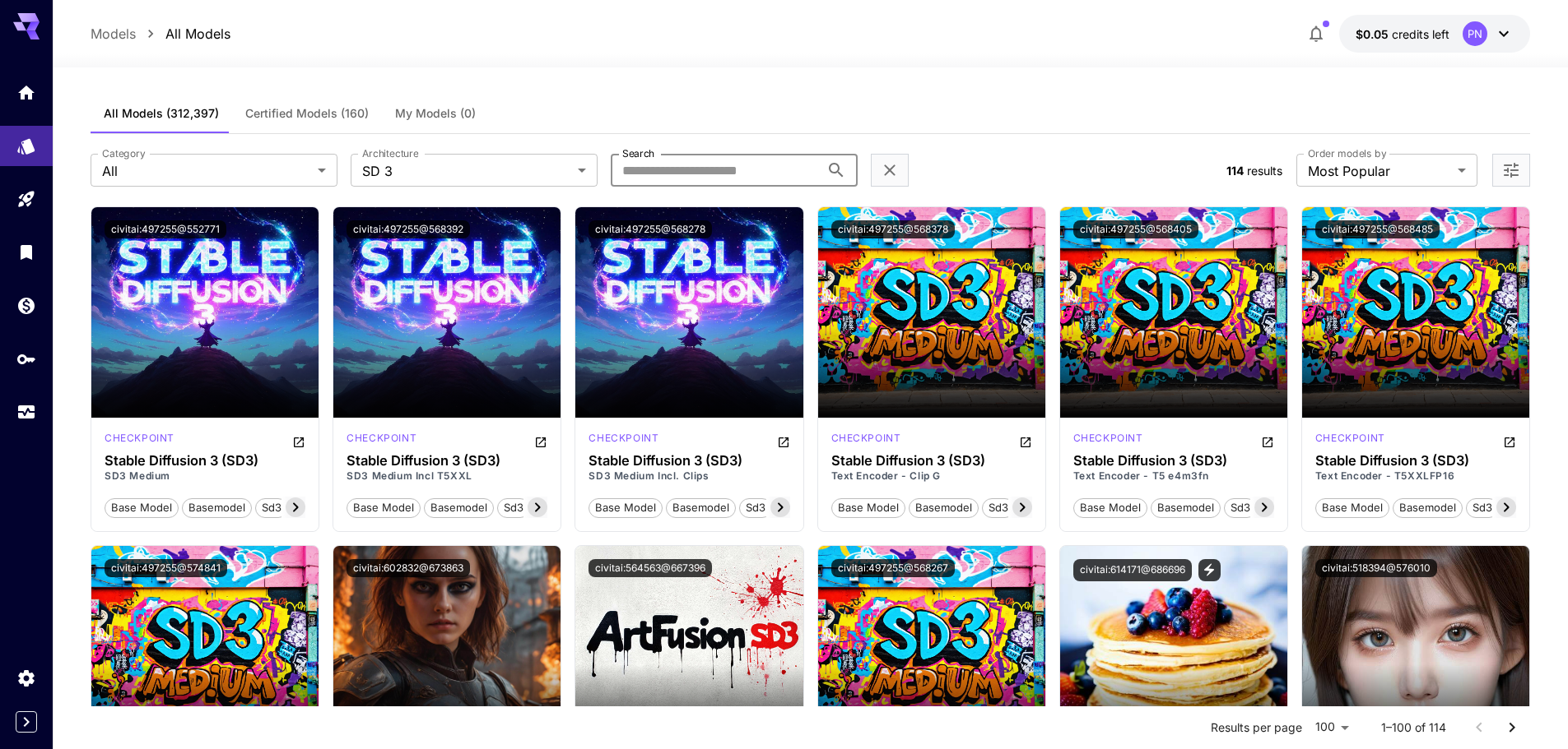
click at [659, 171] on input "Search" at bounding box center [715, 170] width 209 height 33
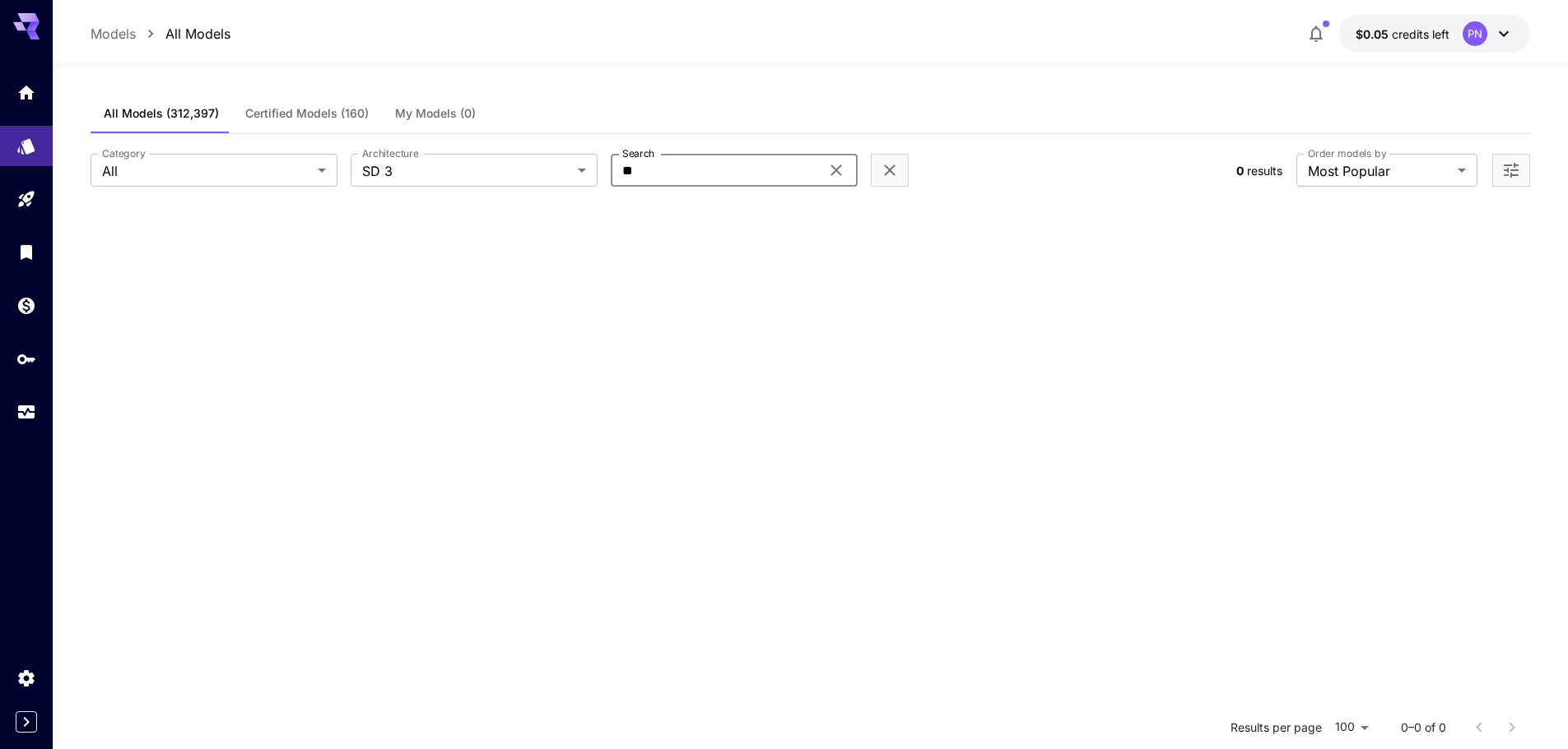
type input "*"
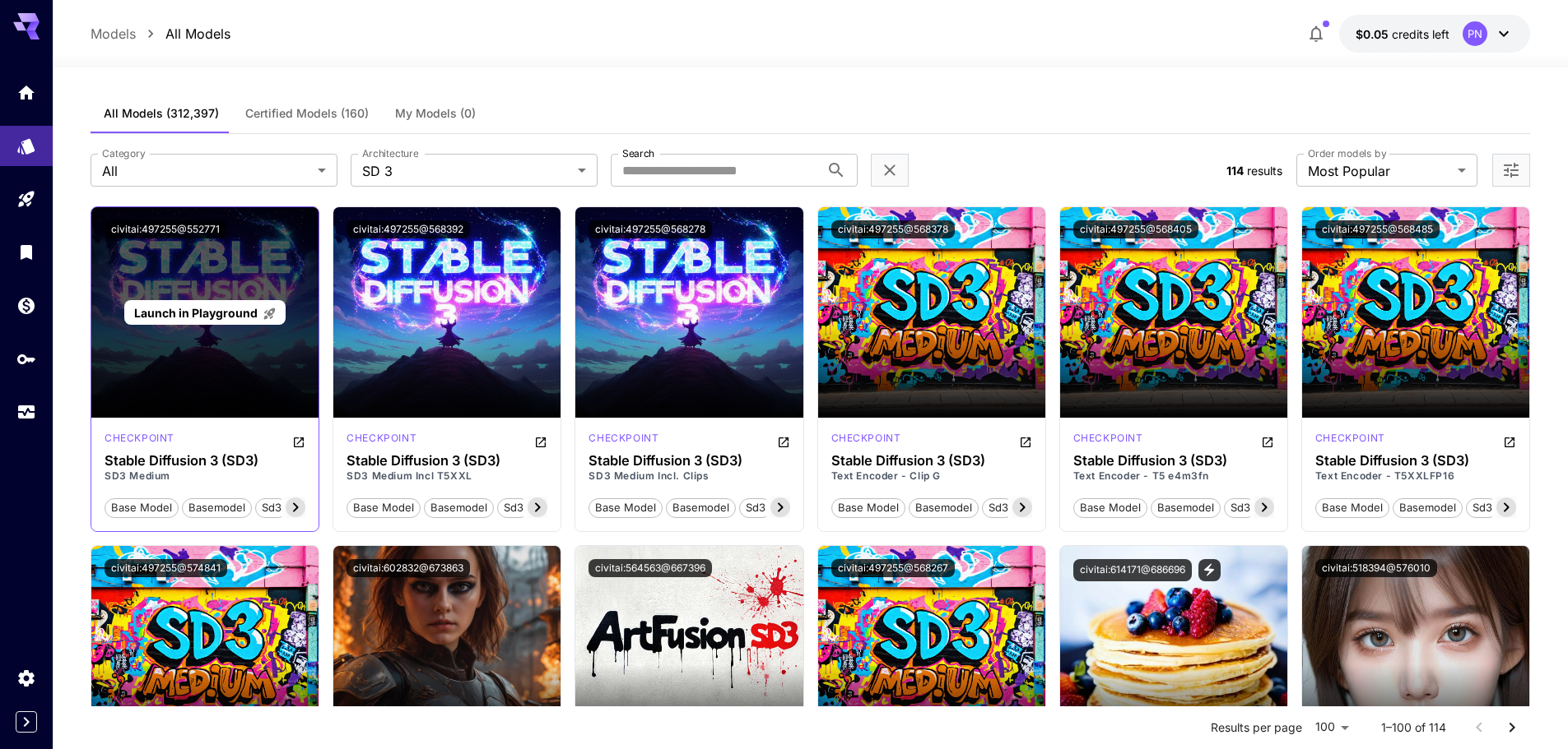
click at [259, 313] on span "Launch in Playground" at bounding box center [206, 313] width 142 height 14
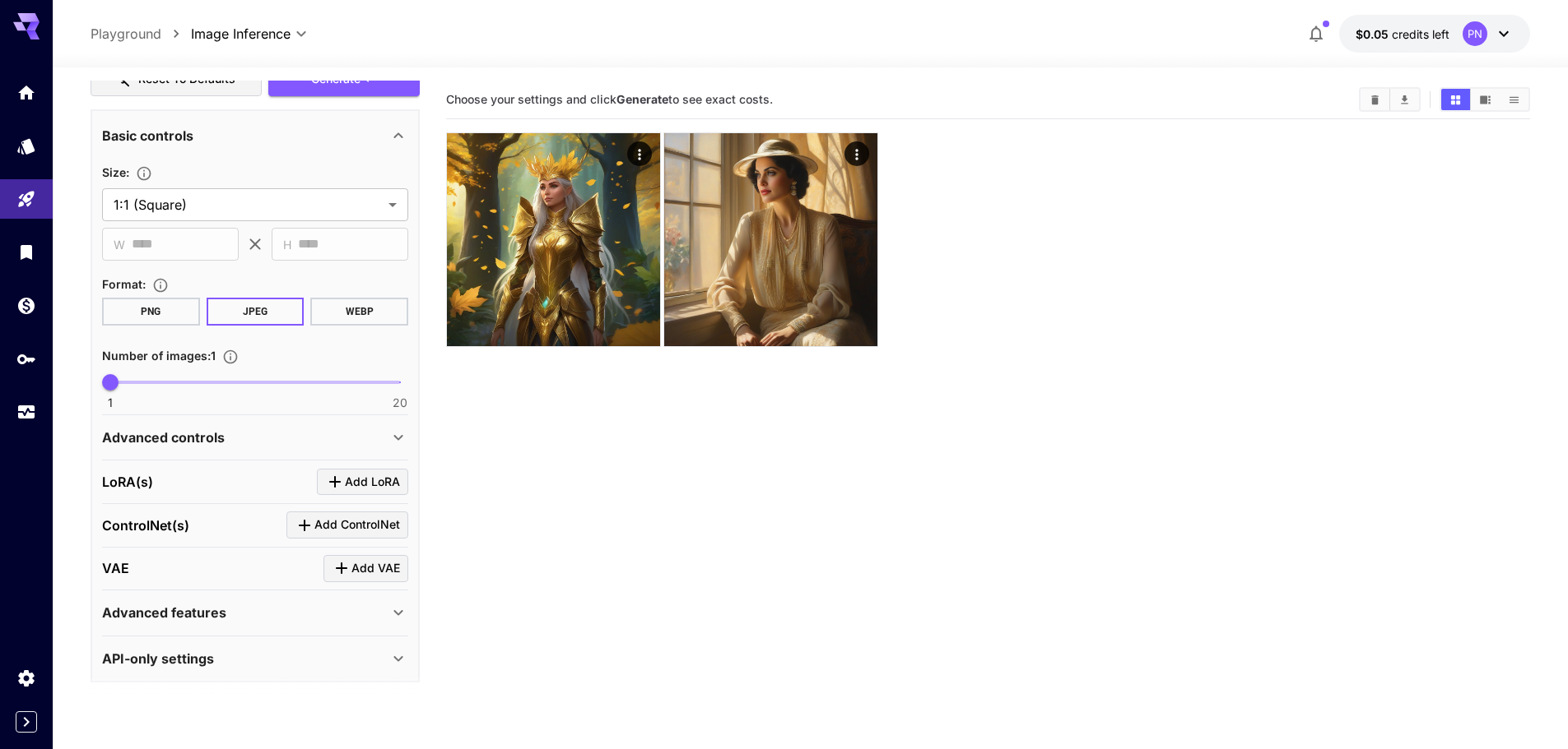
scroll to position [440, 0]
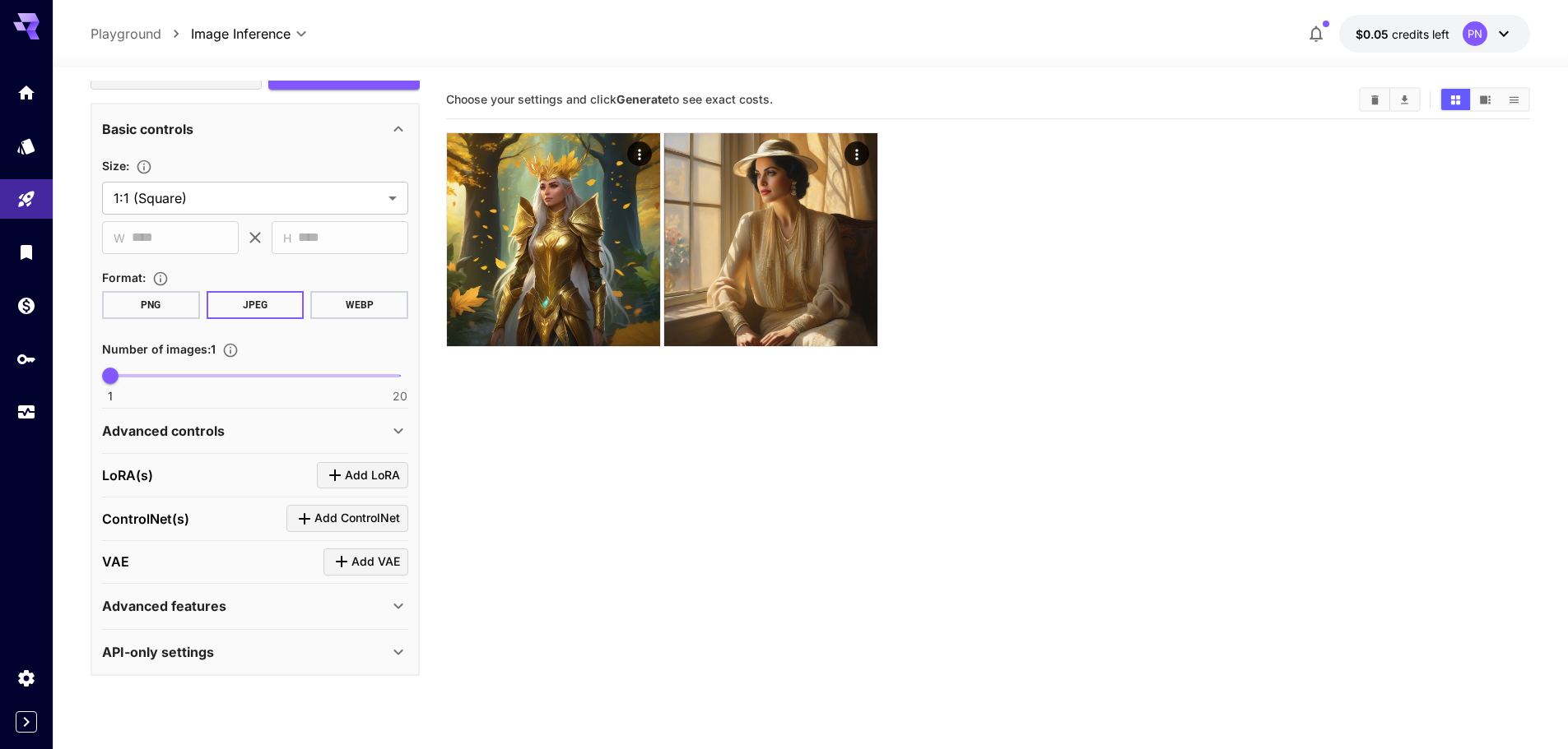
click at [260, 431] on div "Advanced controls" at bounding box center [246, 431] width 287 height 19
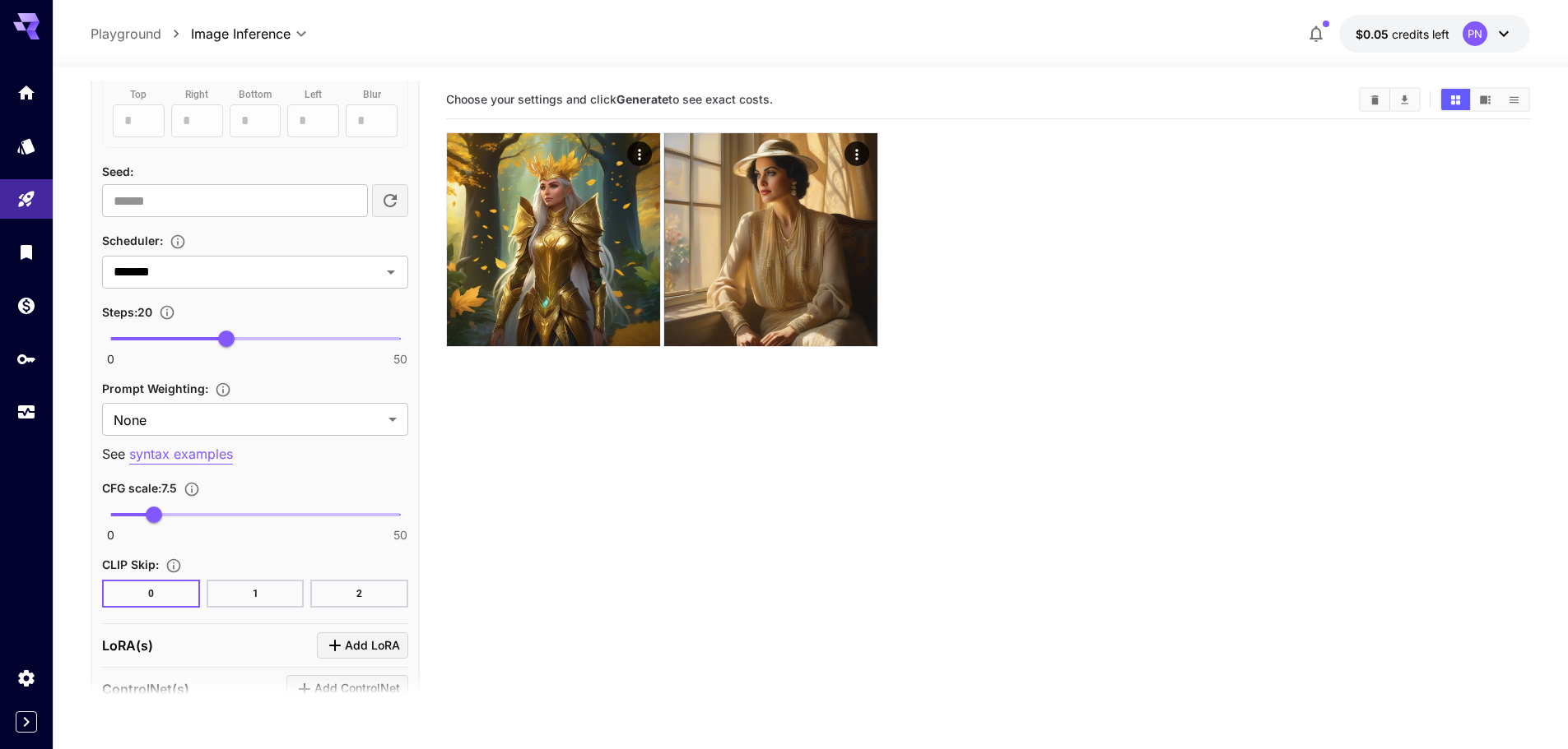
scroll to position [1098, 0]
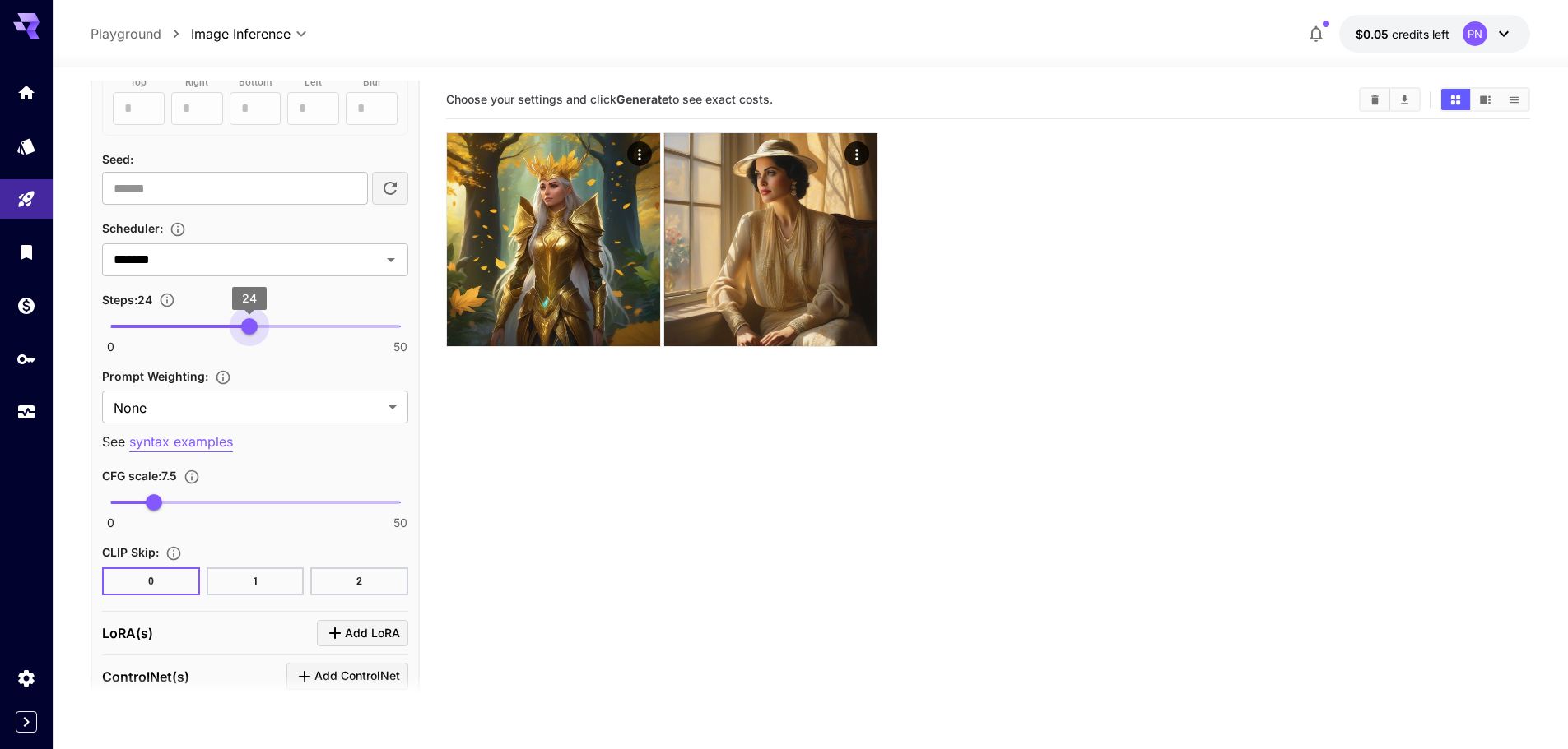
type input "**"
drag, startPoint x: 229, startPoint y: 336, endPoint x: 257, endPoint y: 335, distance: 28.0
click at [257, 335] on span "25" at bounding box center [254, 326] width 17 height 17
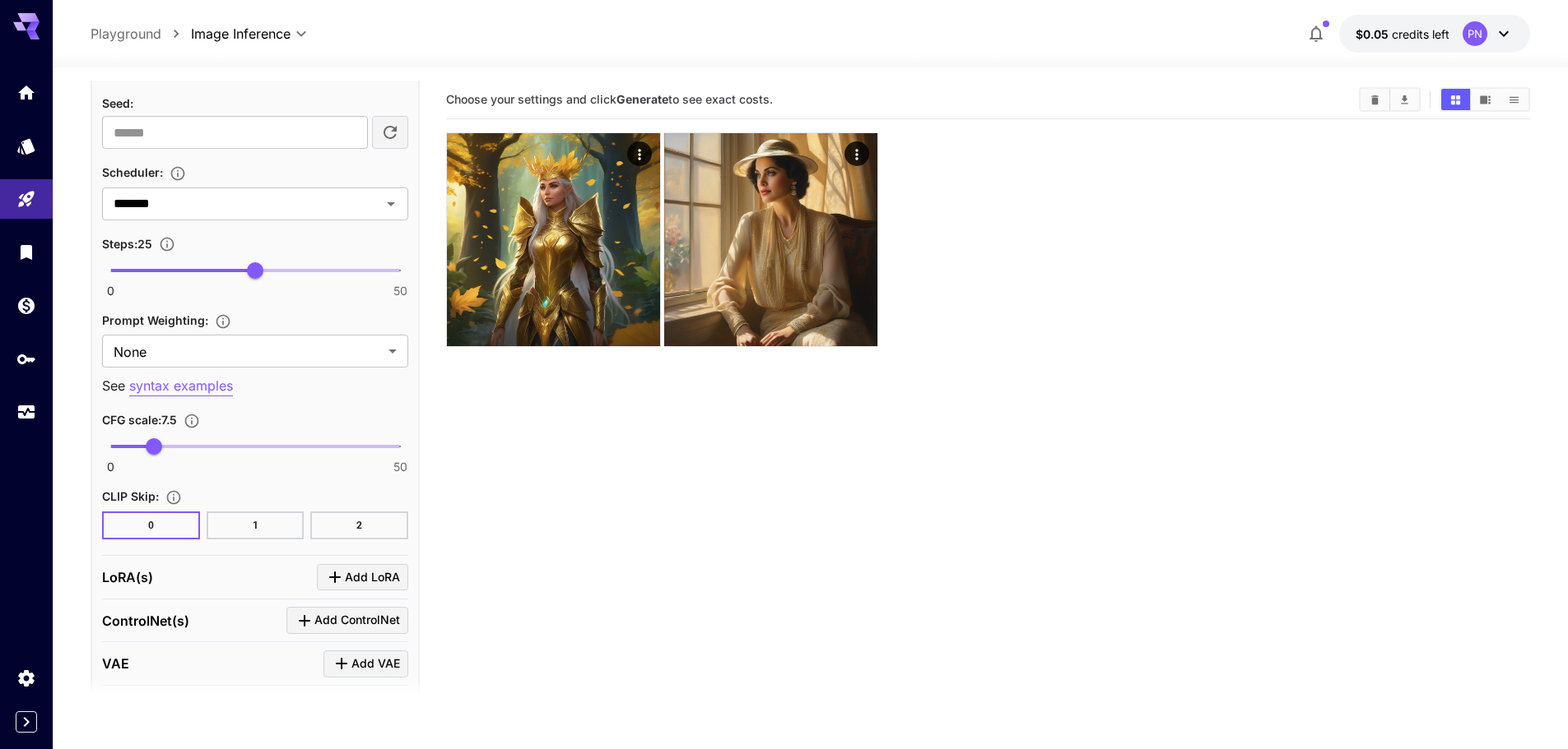
scroll to position [1180, 0]
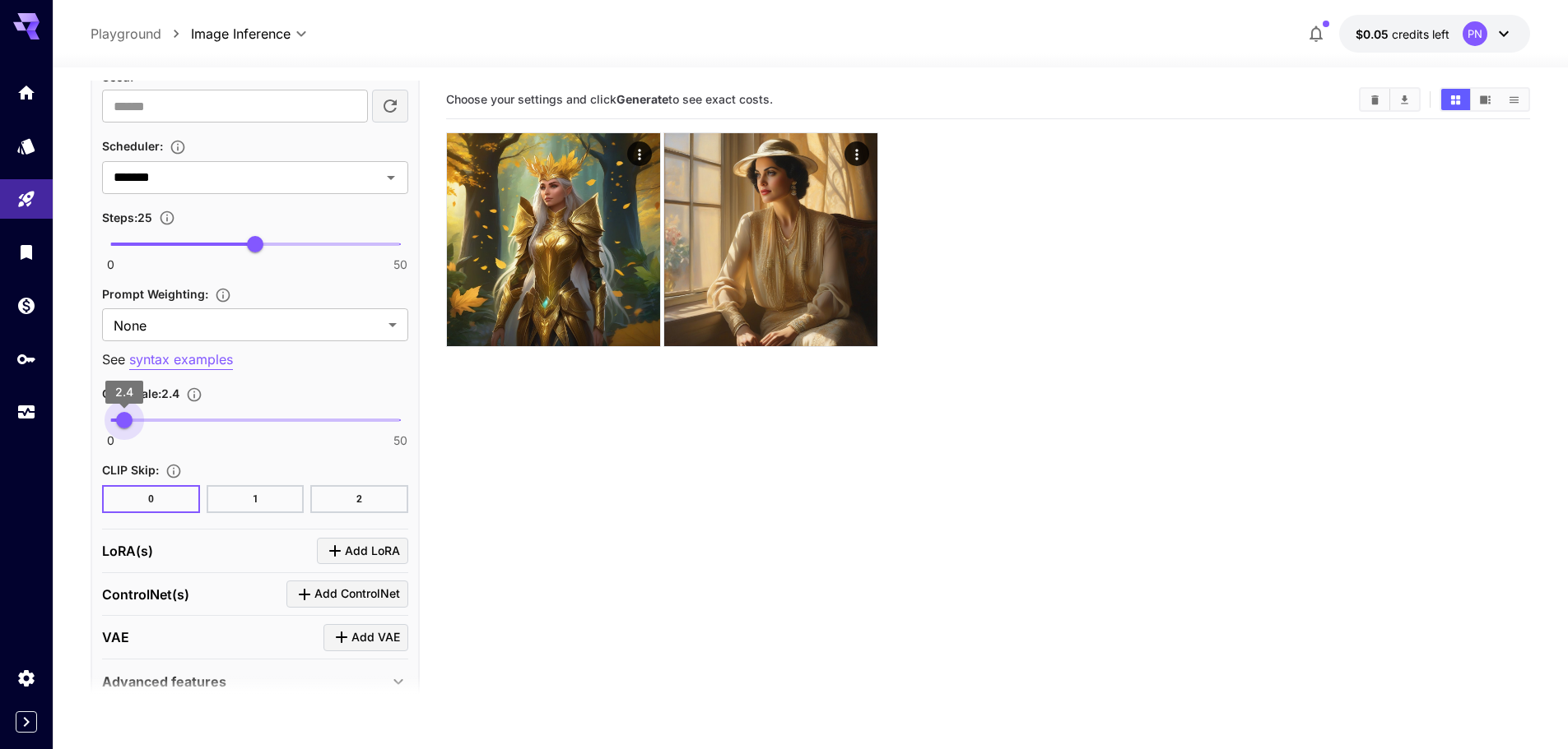
drag, startPoint x: 156, startPoint y: 420, endPoint x: 125, endPoint y: 418, distance: 31.1
click at [125, 418] on span "2.4" at bounding box center [124, 420] width 17 height 17
click at [307, 359] on p "See syntax examples" at bounding box center [255, 359] width 306 height 20
click at [216, 447] on div "Seed image : Drag or upload image ​ Mask image : Drag or upload image ​ Outpain…" at bounding box center [255, 115] width 306 height 796
click at [241, 486] on button "1" at bounding box center [255, 499] width 97 height 28
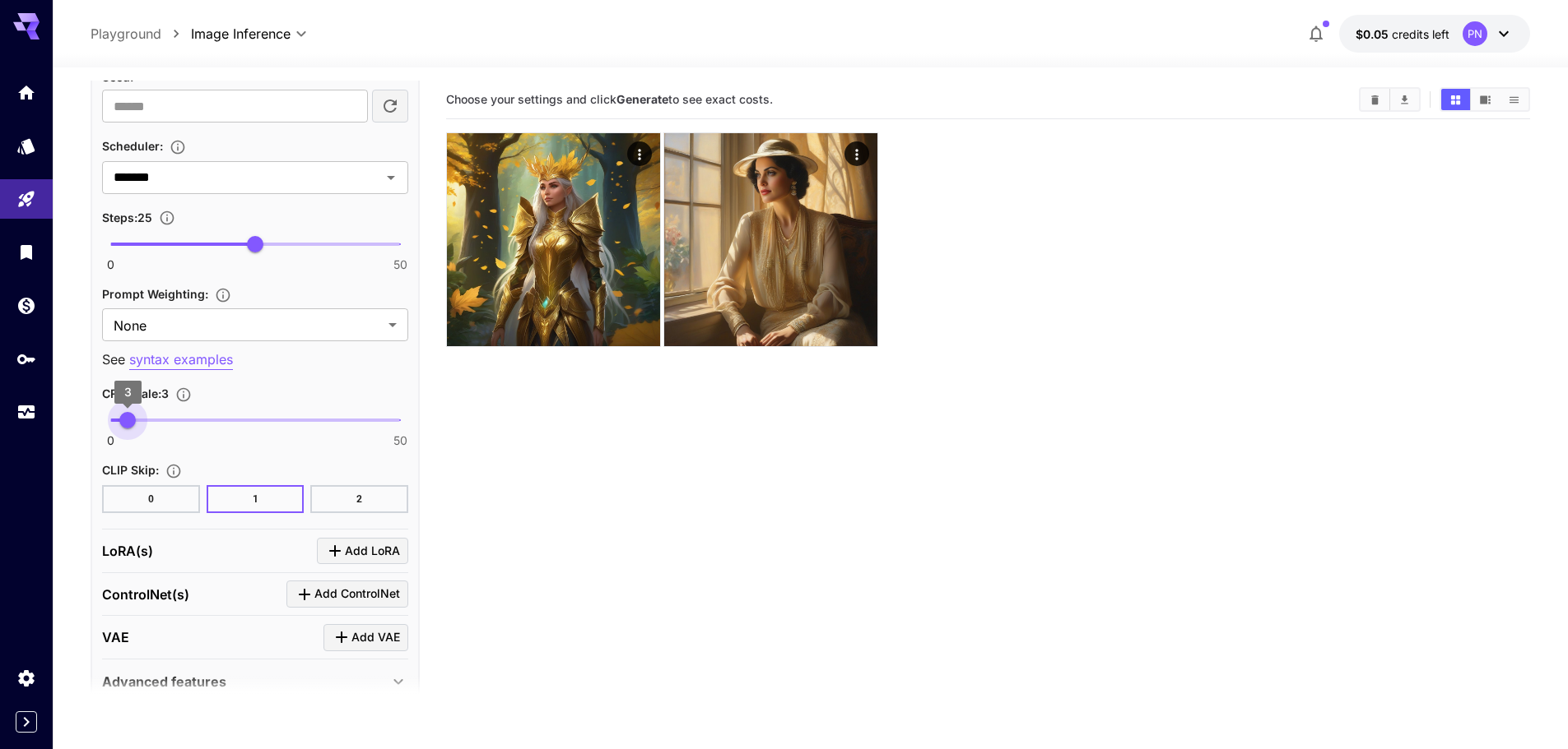
click at [130, 421] on span "3" at bounding box center [127, 420] width 17 height 17
click at [373, 496] on button "2" at bounding box center [359, 499] width 97 height 28
type input "*"
click at [134, 417] on span "4" at bounding box center [133, 420] width 17 height 17
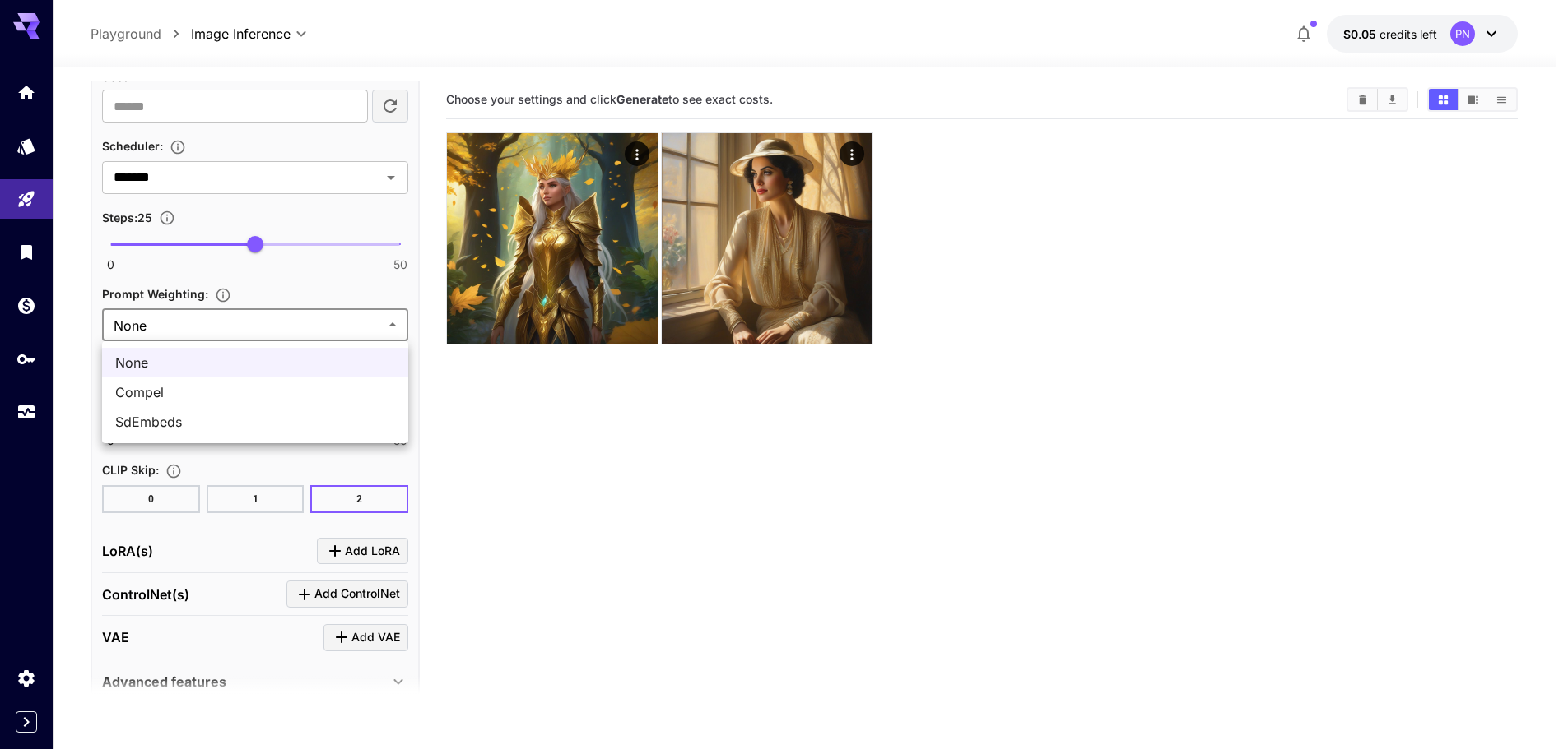
click at [299, 318] on body "**********" at bounding box center [784, 439] width 1568 height 880
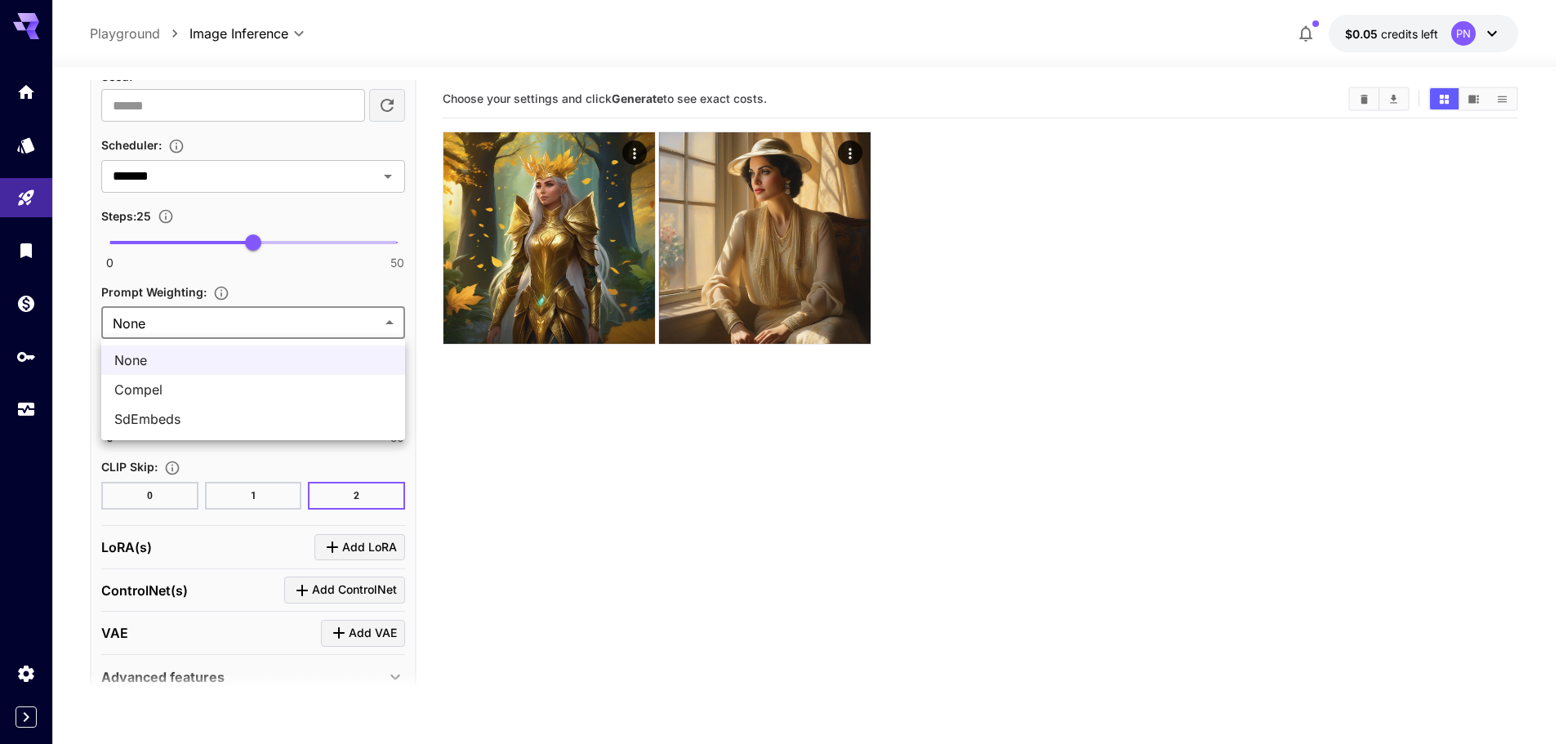
click at [297, 315] on div at bounding box center [784, 372] width 1568 height 744
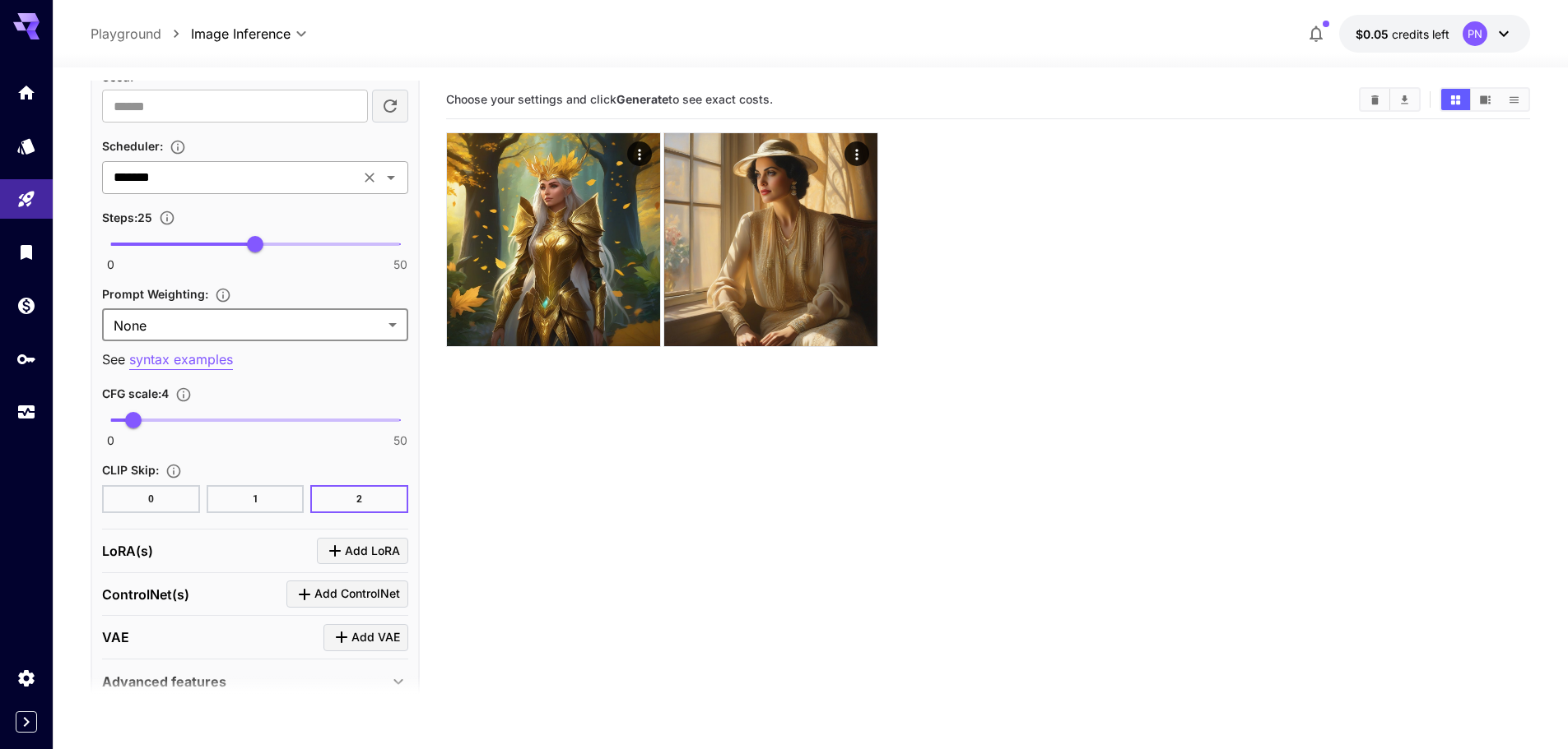
click at [254, 188] on input "*******" at bounding box center [231, 178] width 248 height 23
click at [241, 186] on input "*******" at bounding box center [231, 178] width 248 height 23
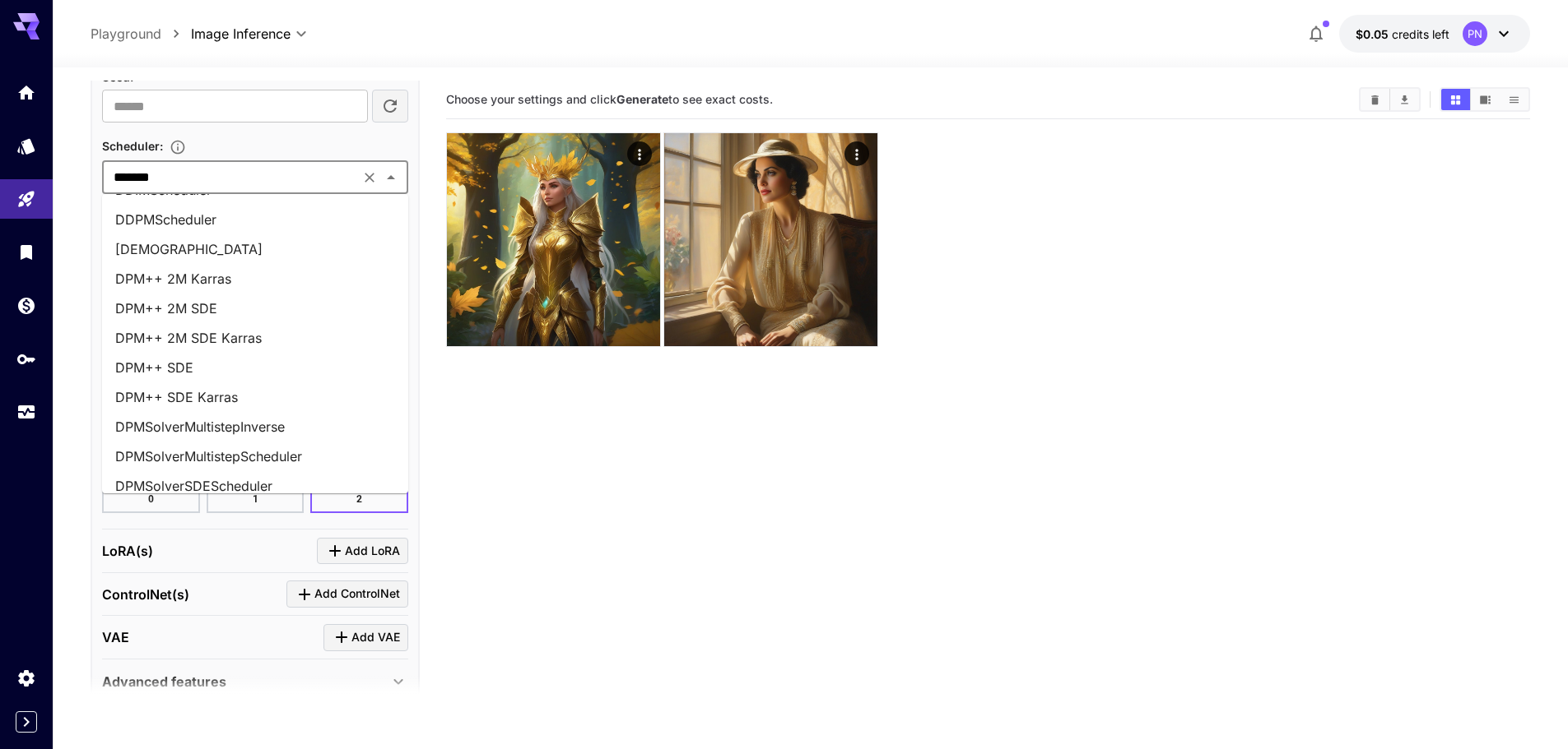
scroll to position [26, 0]
click at [290, 305] on li "DPM++ 2M Karras" at bounding box center [255, 308] width 306 height 29
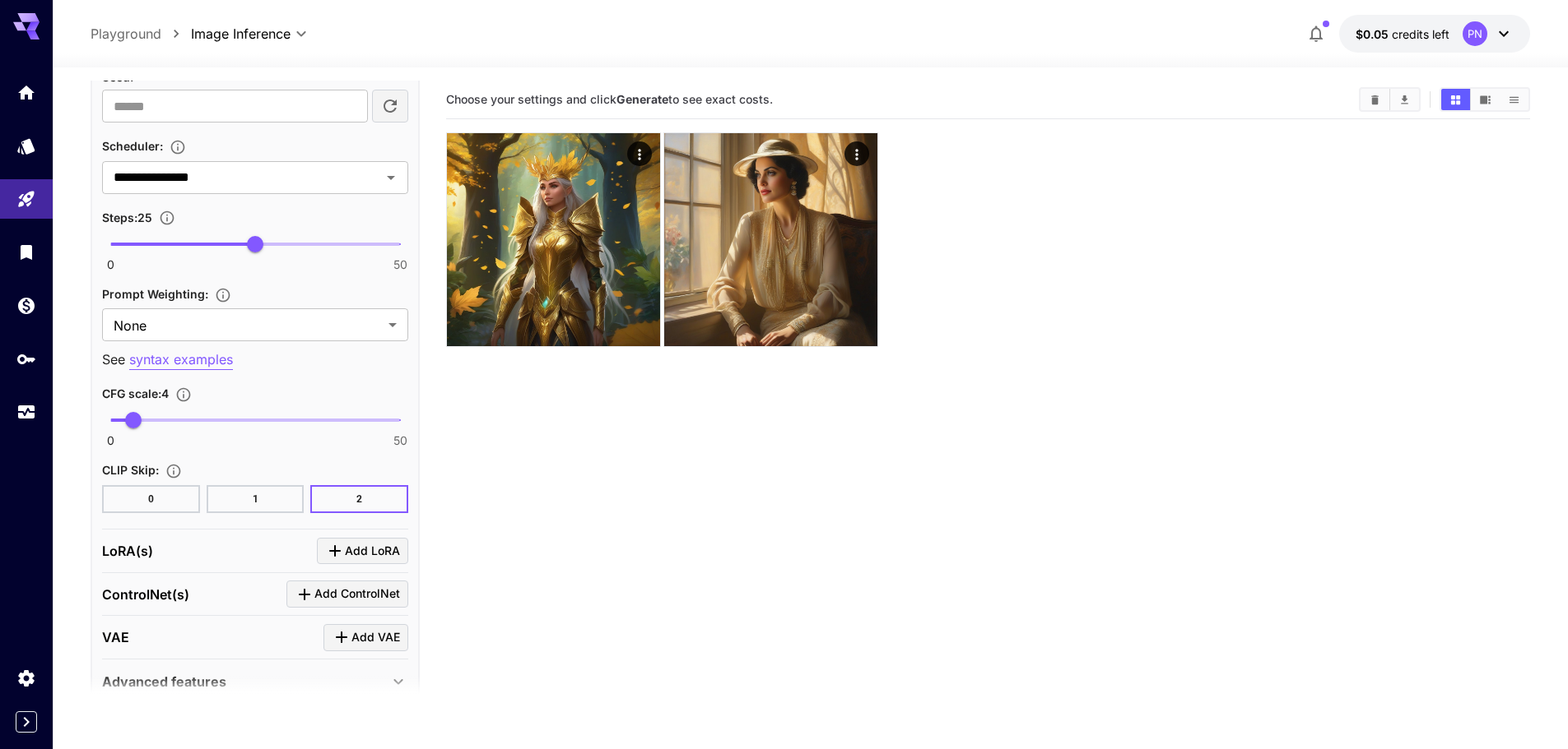
click at [316, 212] on div "Steps : 25" at bounding box center [255, 217] width 306 height 19
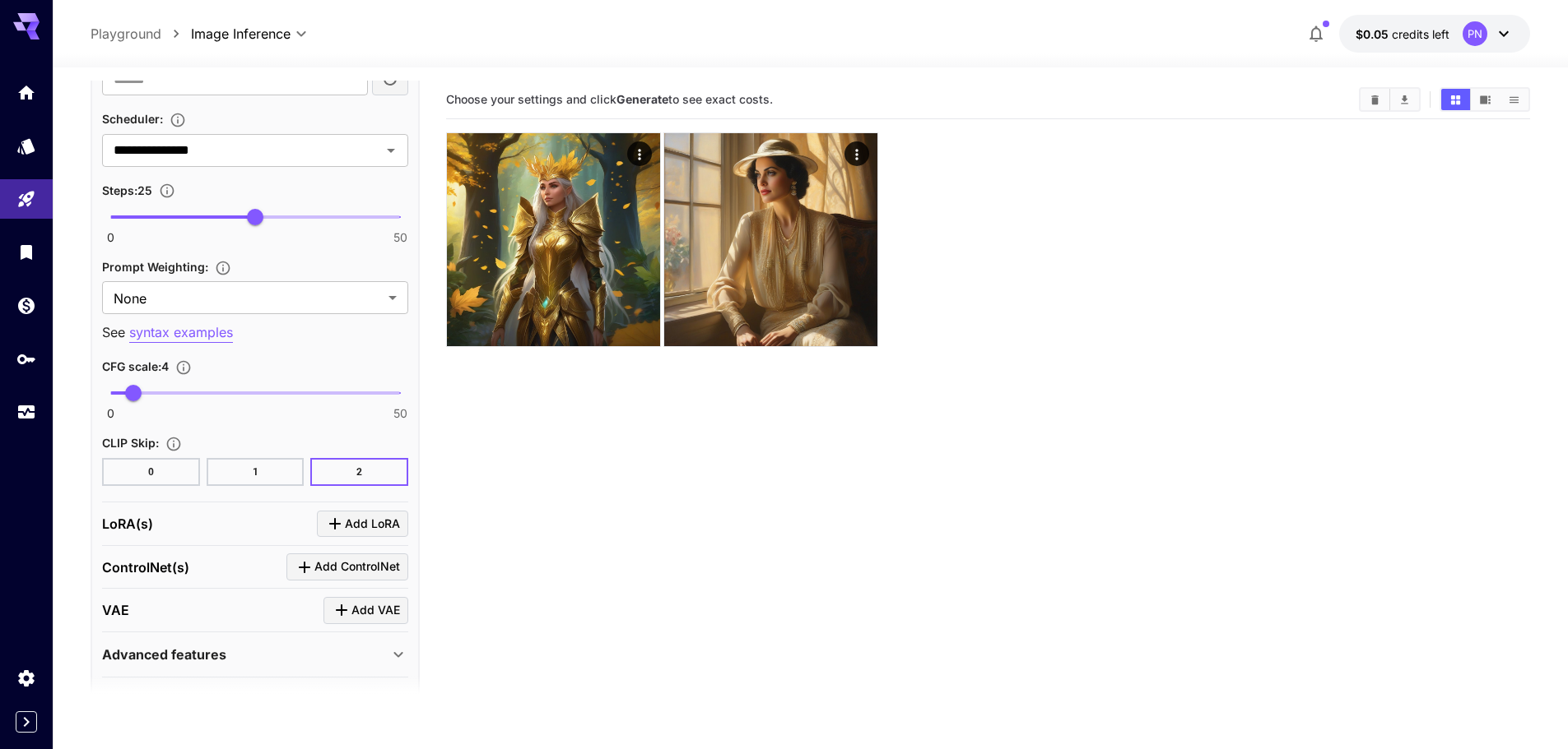
scroll to position [1255, 0]
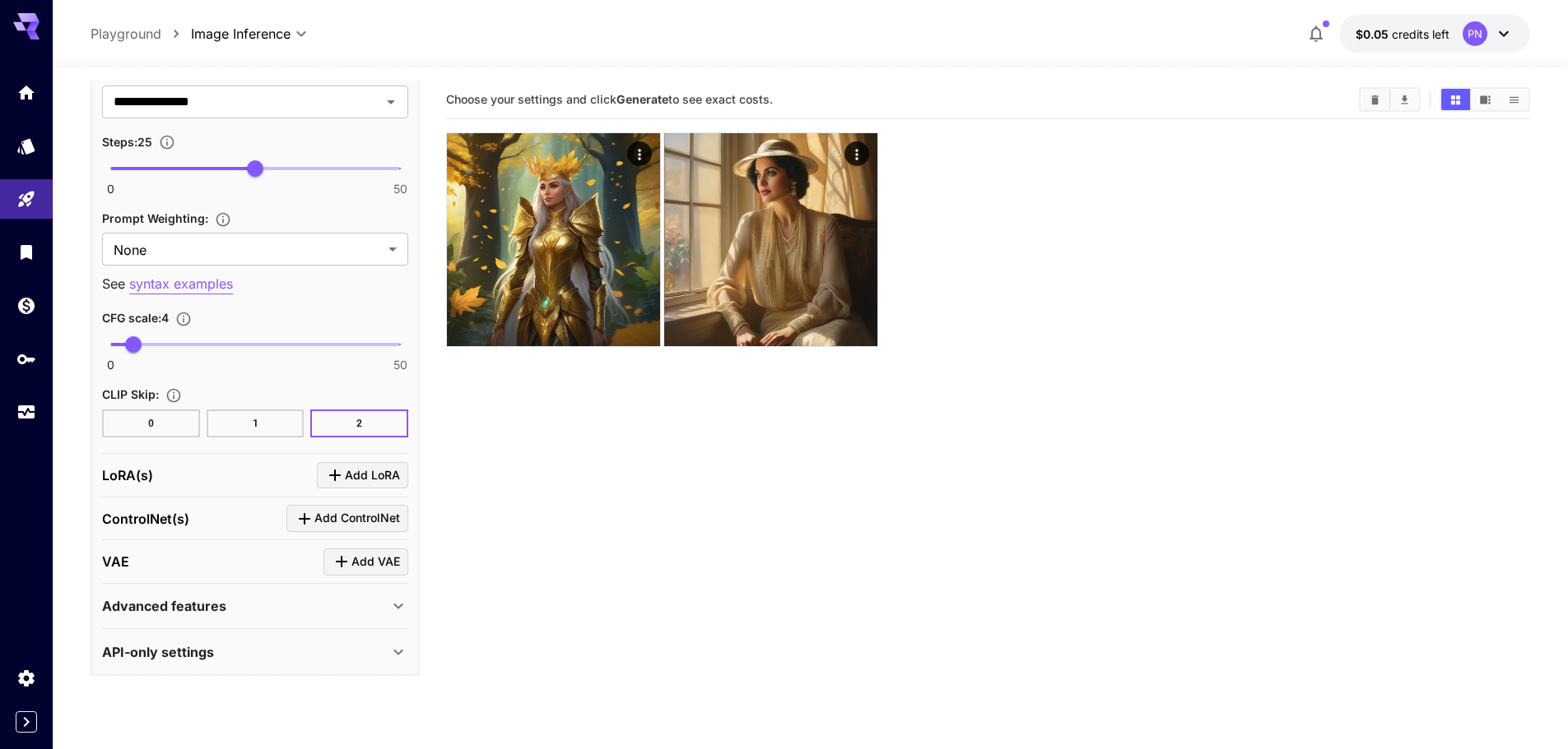
click at [287, 611] on div "Advanced features" at bounding box center [246, 606] width 287 height 19
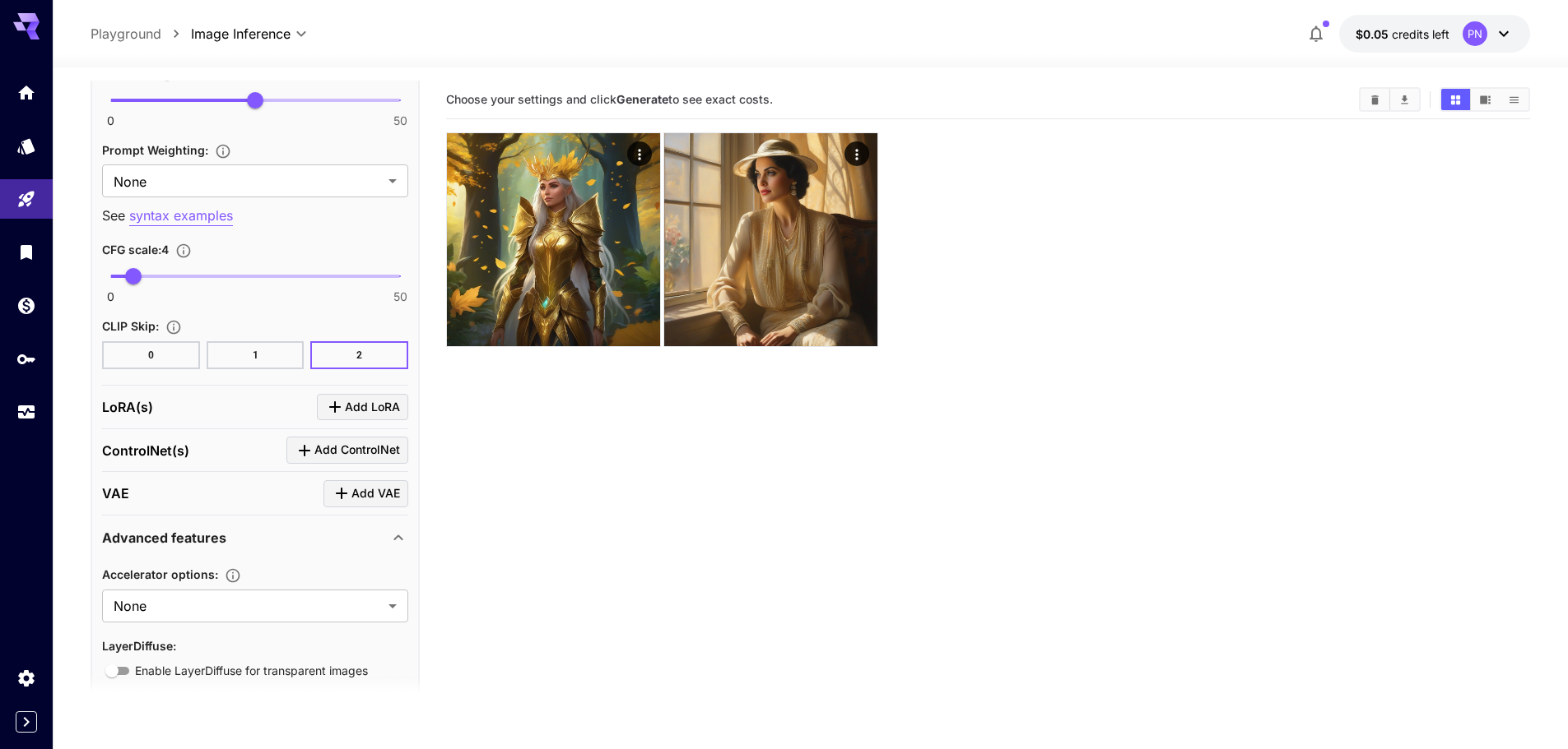
scroll to position [1392, 0]
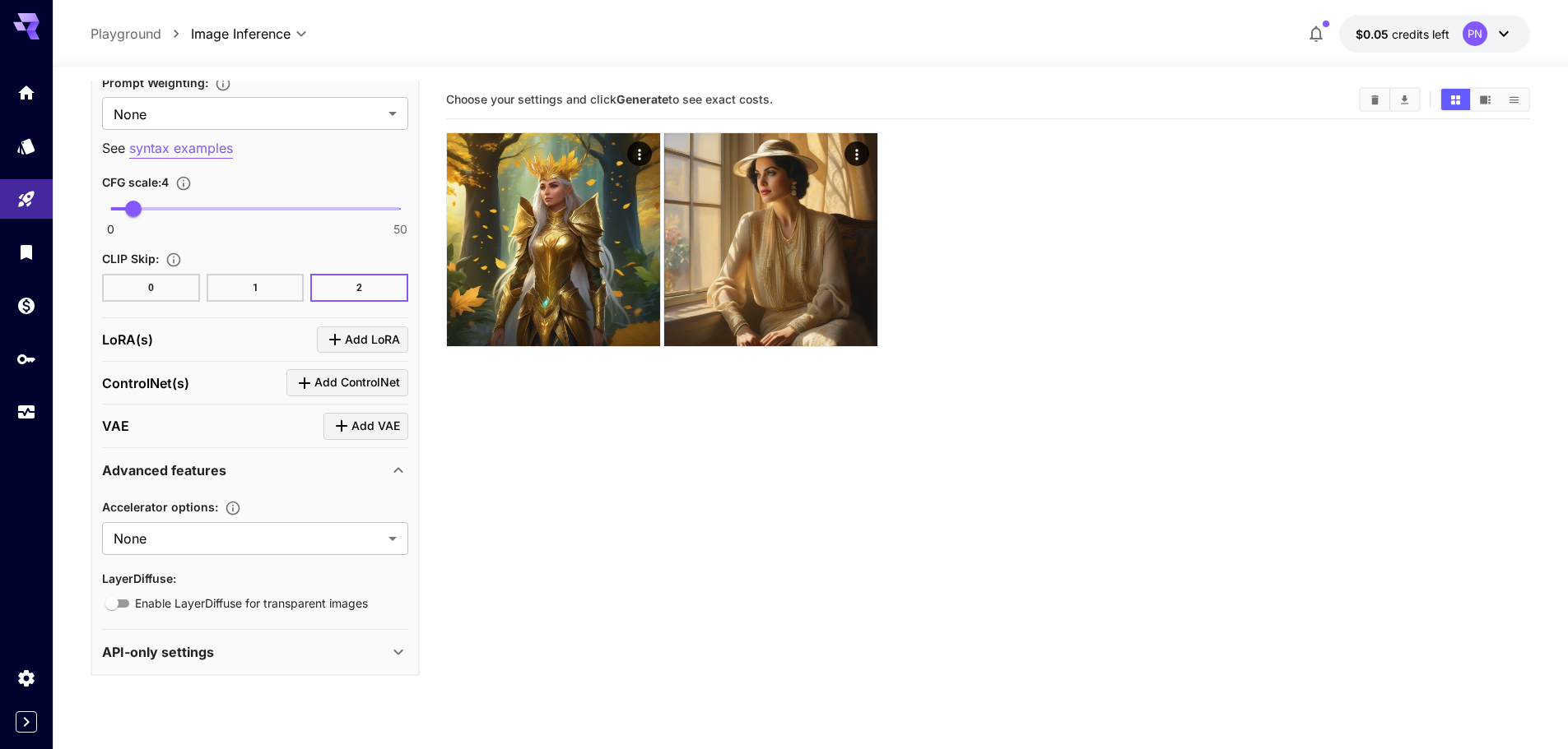
click at [290, 470] on div "Advanced features" at bounding box center [246, 470] width 287 height 19
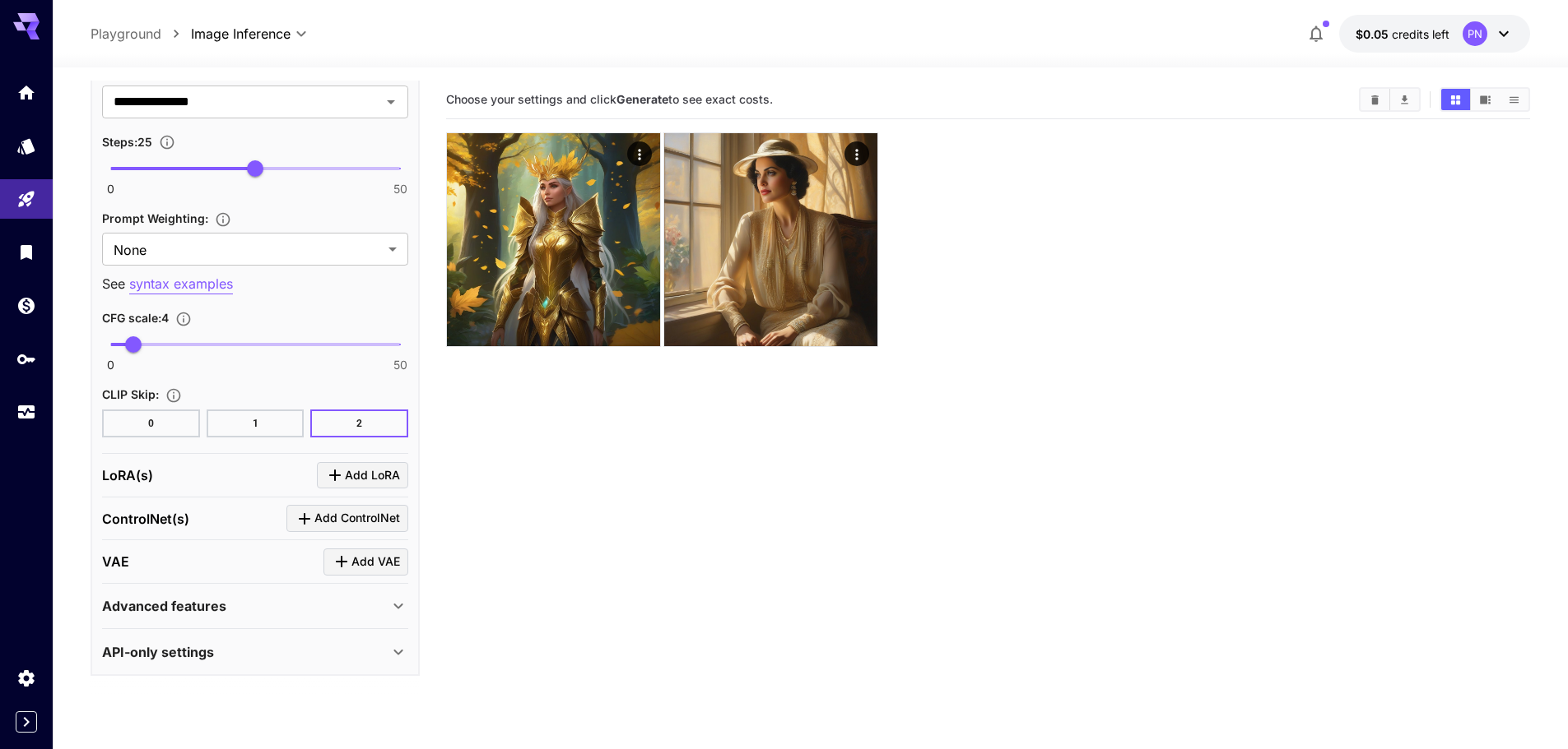
scroll to position [1255, 0]
click at [288, 642] on div "API-only settings" at bounding box center [246, 652] width 287 height 19
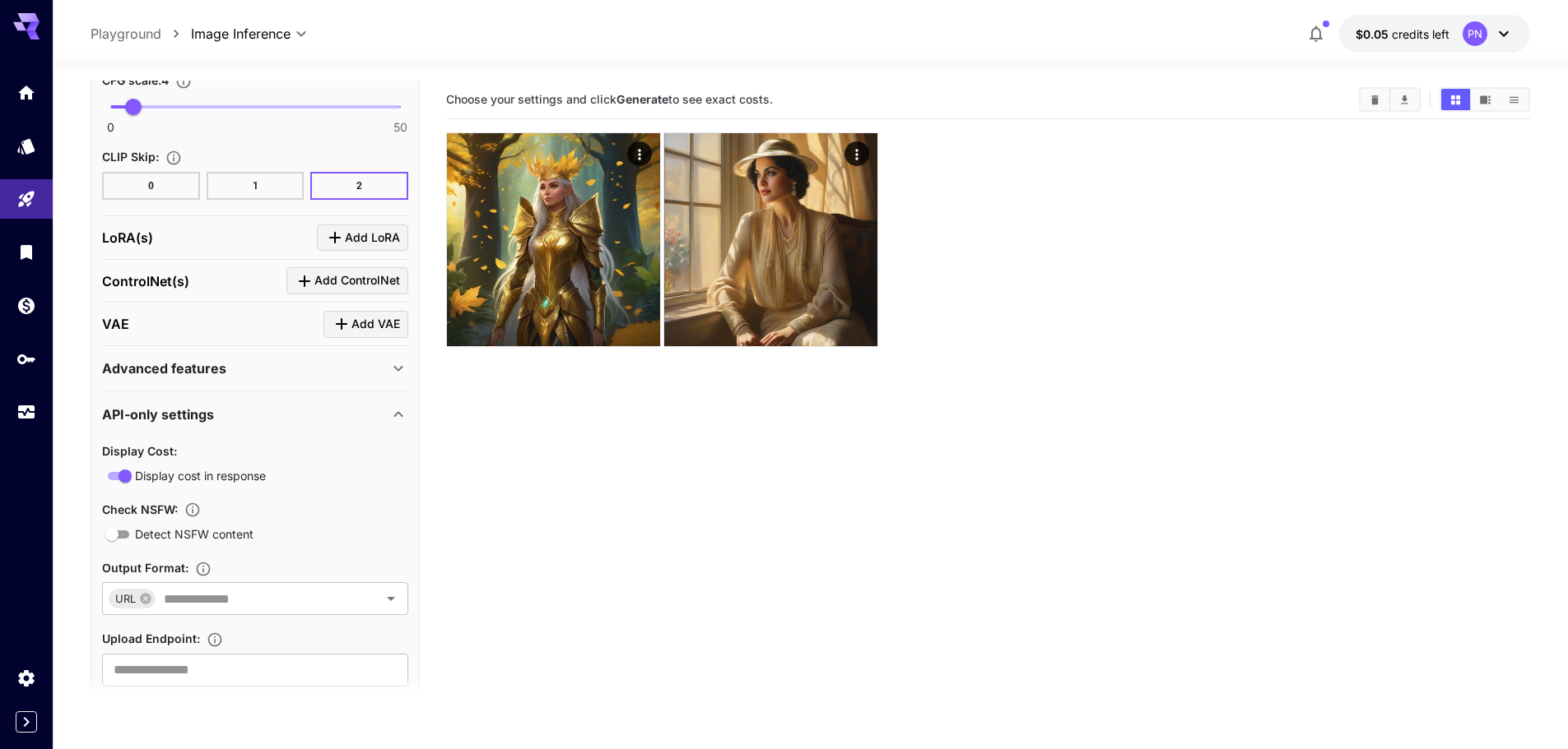
scroll to position [1535, 0]
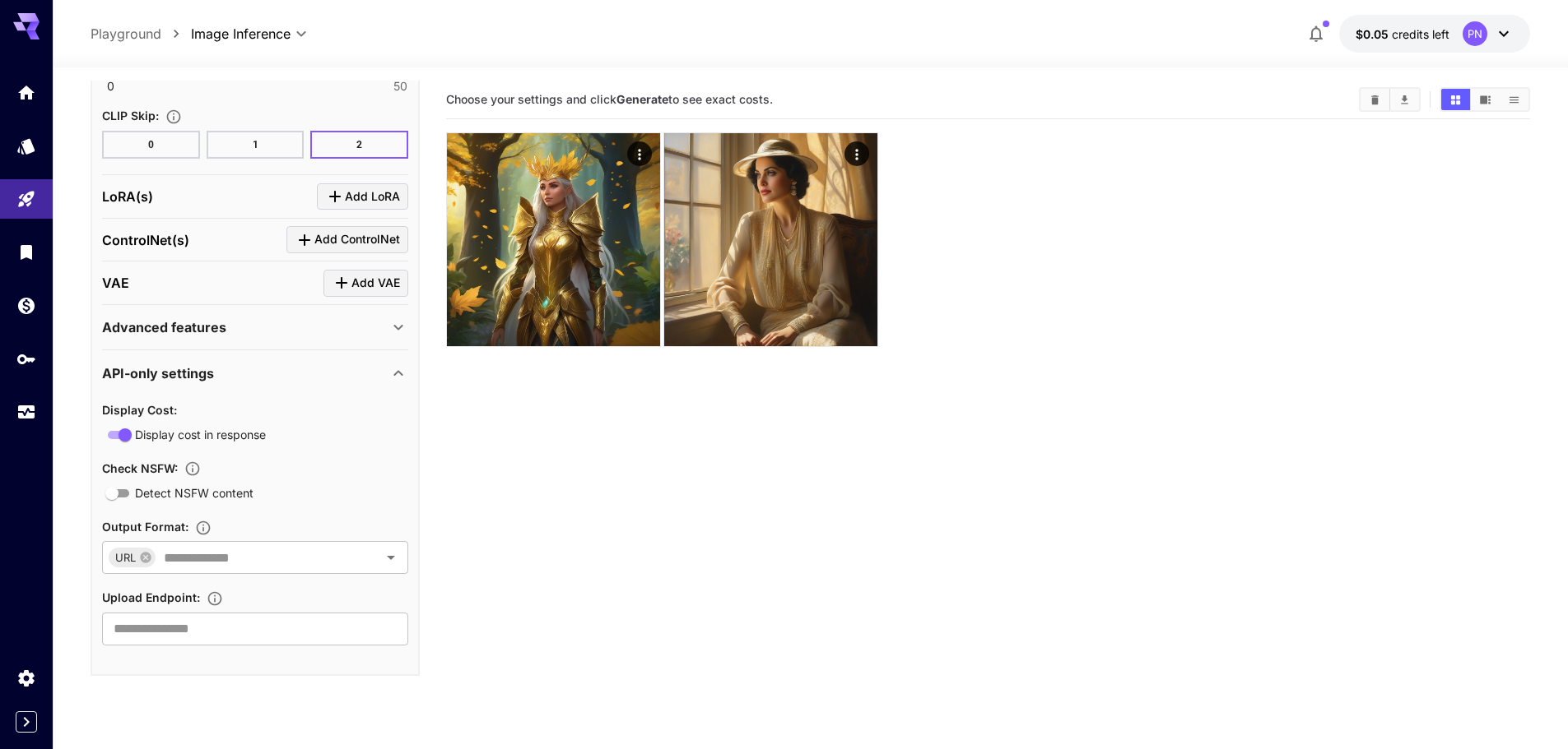
click at [261, 392] on div "API-only settings" at bounding box center [255, 373] width 306 height 40
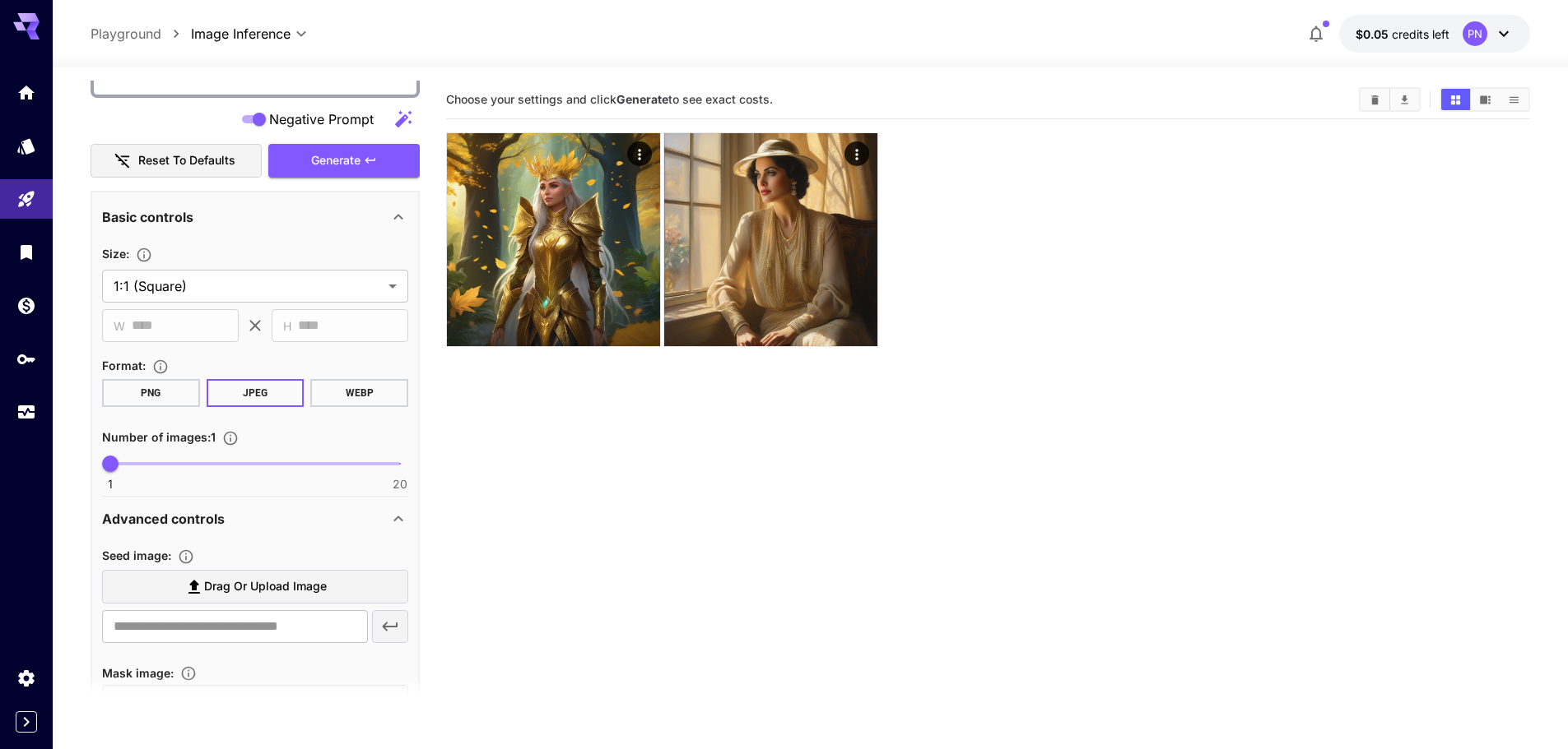
scroll to position [0, 0]
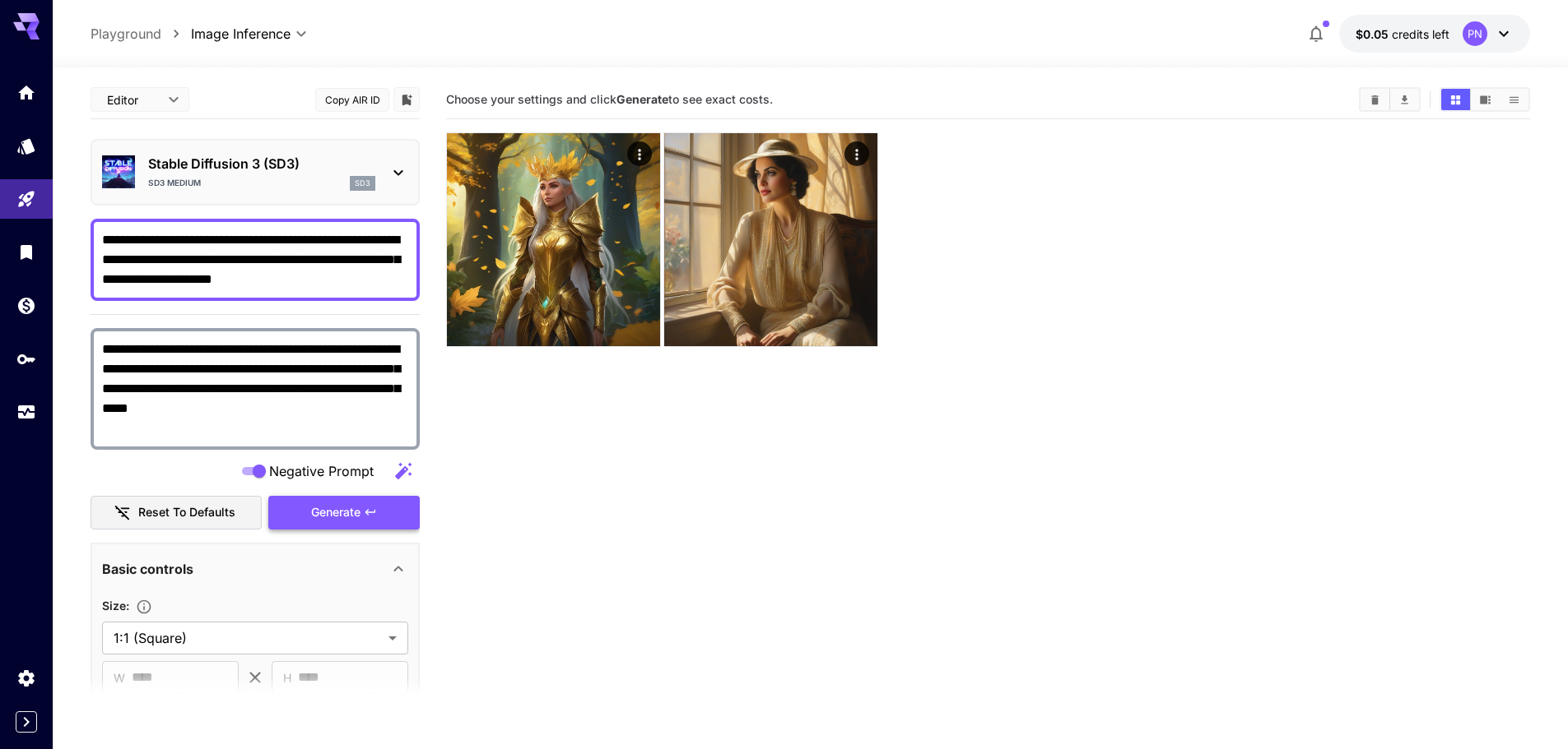
click at [373, 509] on icon "button" at bounding box center [370, 512] width 14 height 14
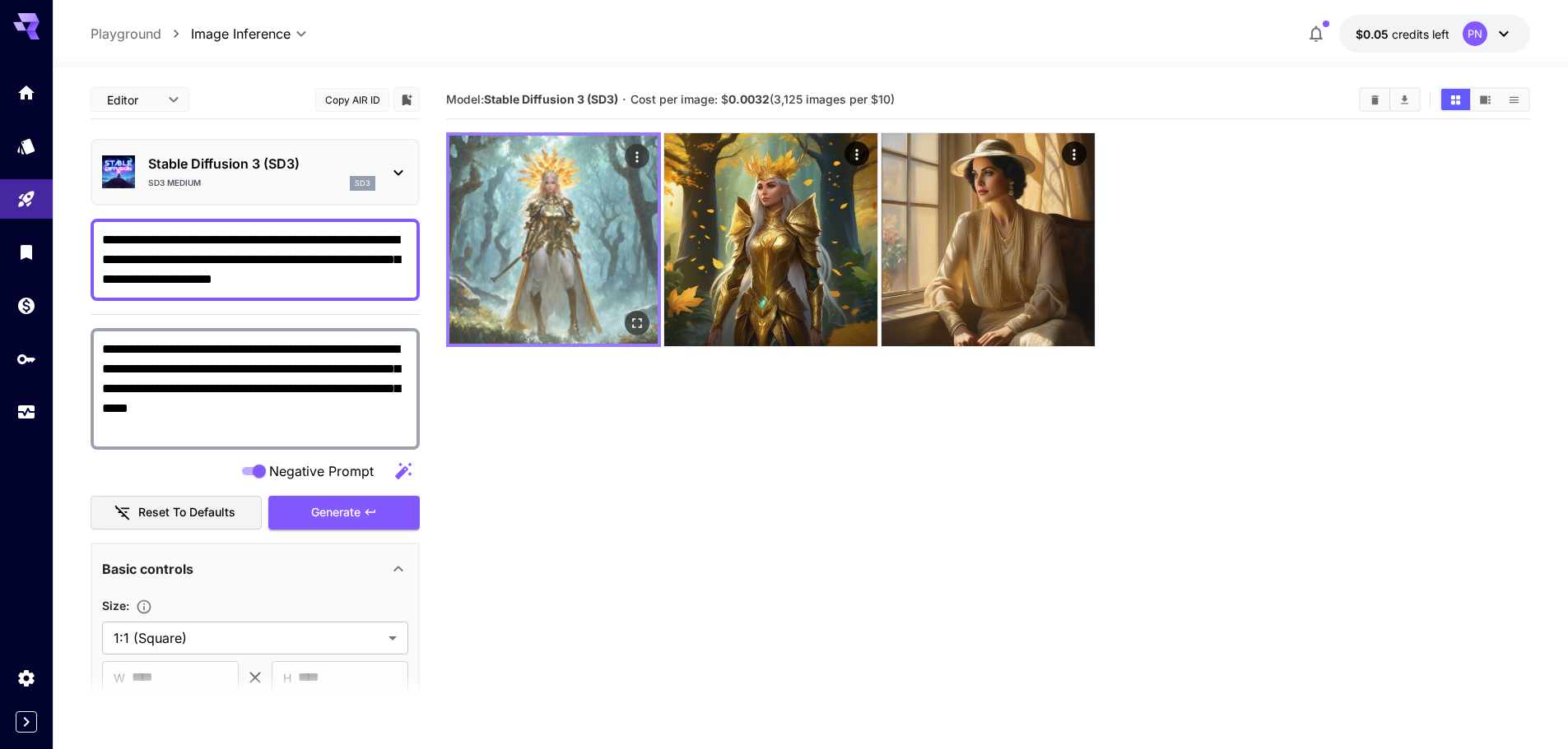
click at [583, 208] on img at bounding box center [554, 240] width 209 height 208
click at [632, 154] on icon "Actions" at bounding box center [636, 157] width 17 height 17
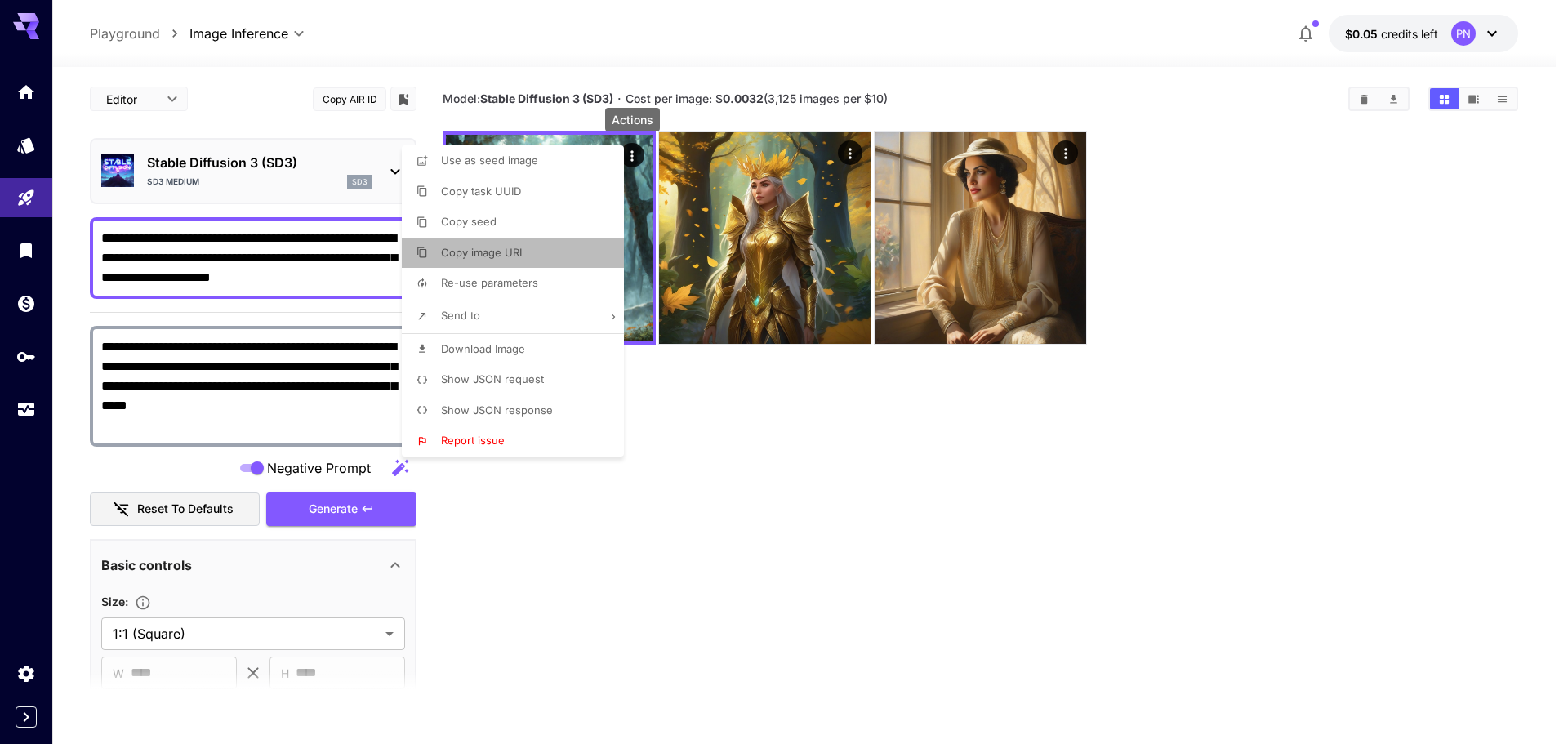
click at [567, 248] on li "Copy image URL" at bounding box center [518, 253] width 232 height 31
click at [704, 537] on div at bounding box center [784, 372] width 1568 height 744
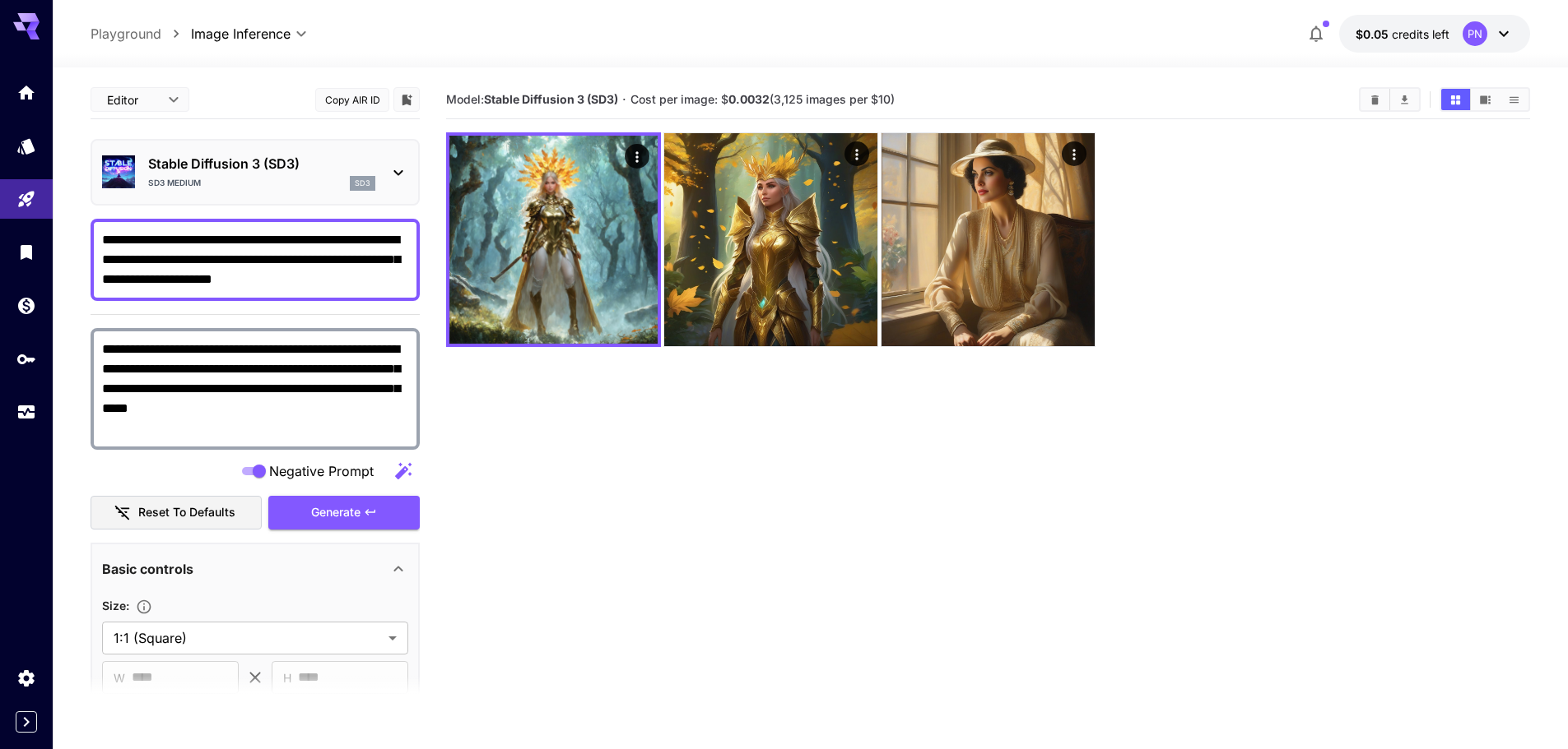
click at [278, 158] on p "Stable Diffusion 3 (SD3)" at bounding box center [261, 164] width 227 height 19
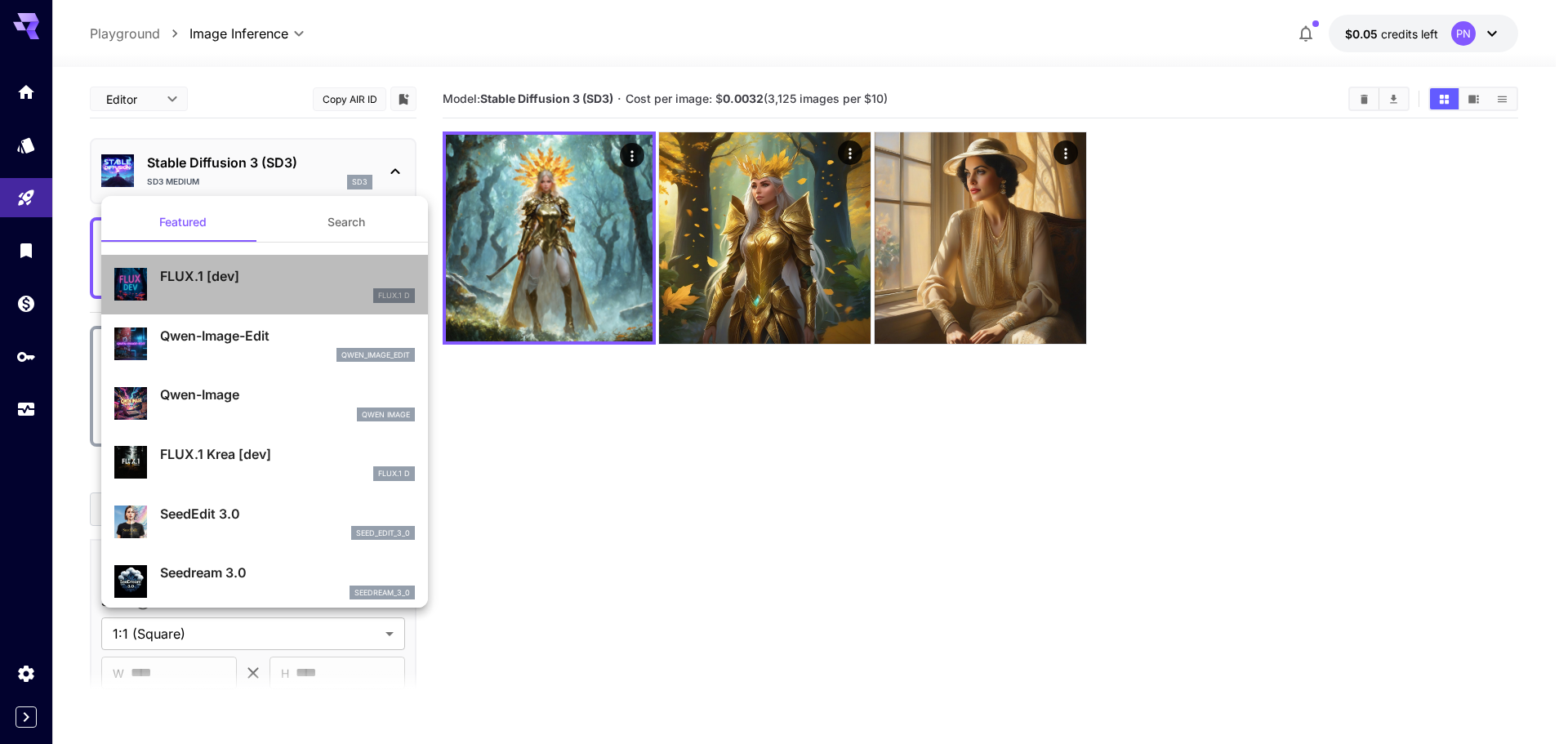
click at [267, 265] on div "FLUX.1 [dev] FLUX.1 D" at bounding box center [264, 285] width 301 height 50
type input "**"
type input "***"
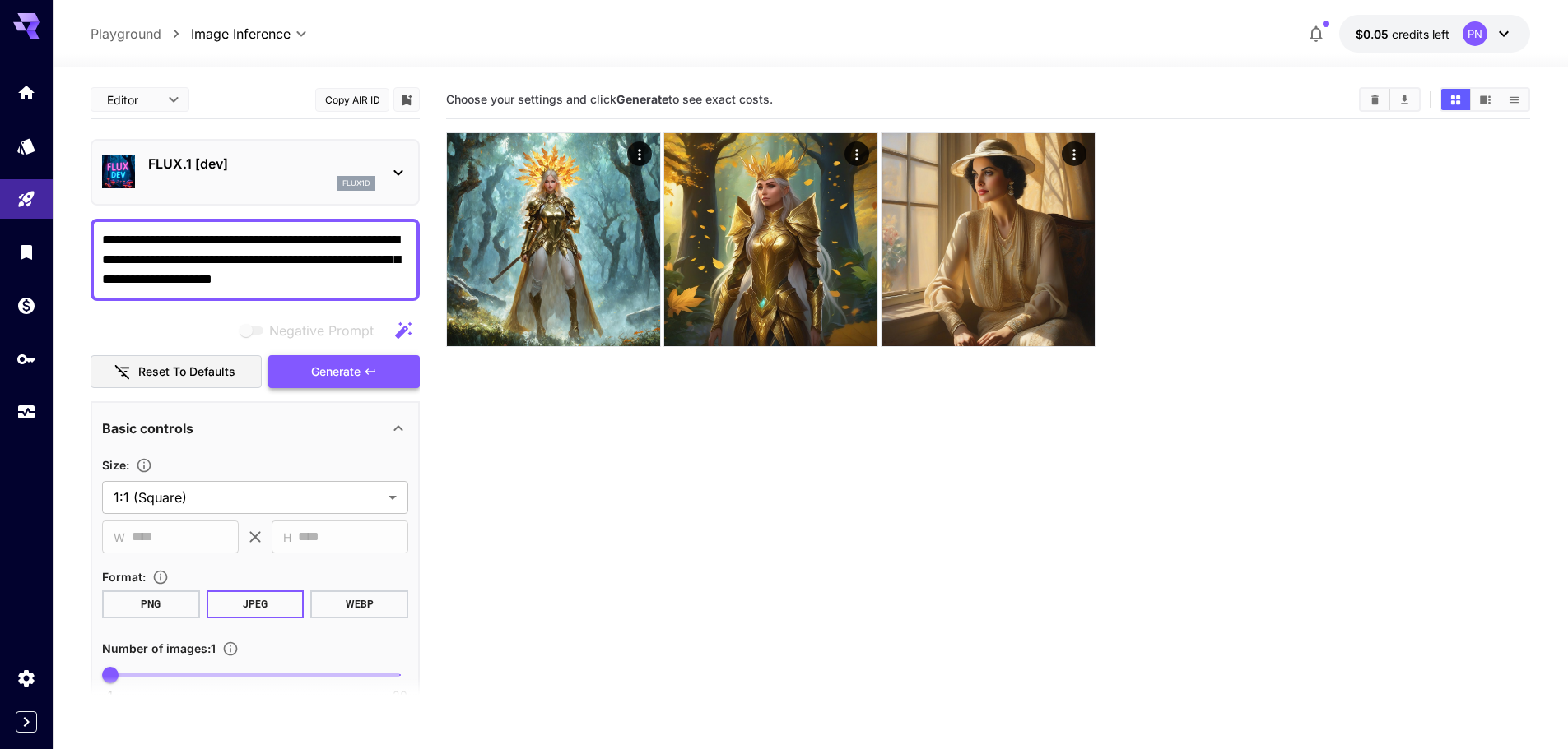
click at [333, 367] on span "Generate" at bounding box center [335, 372] width 50 height 20
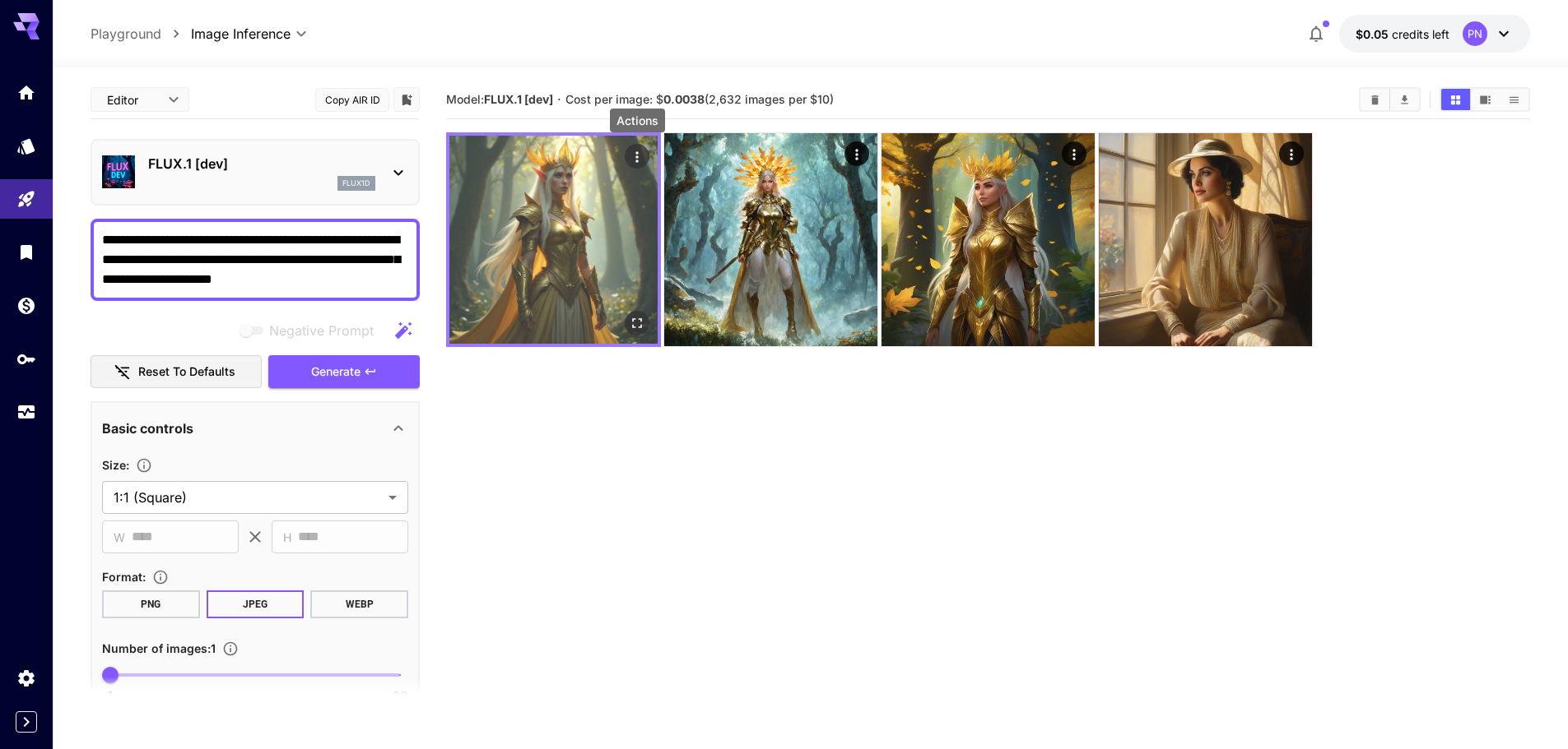
click at [642, 158] on icon "Actions" at bounding box center [636, 157] width 17 height 17
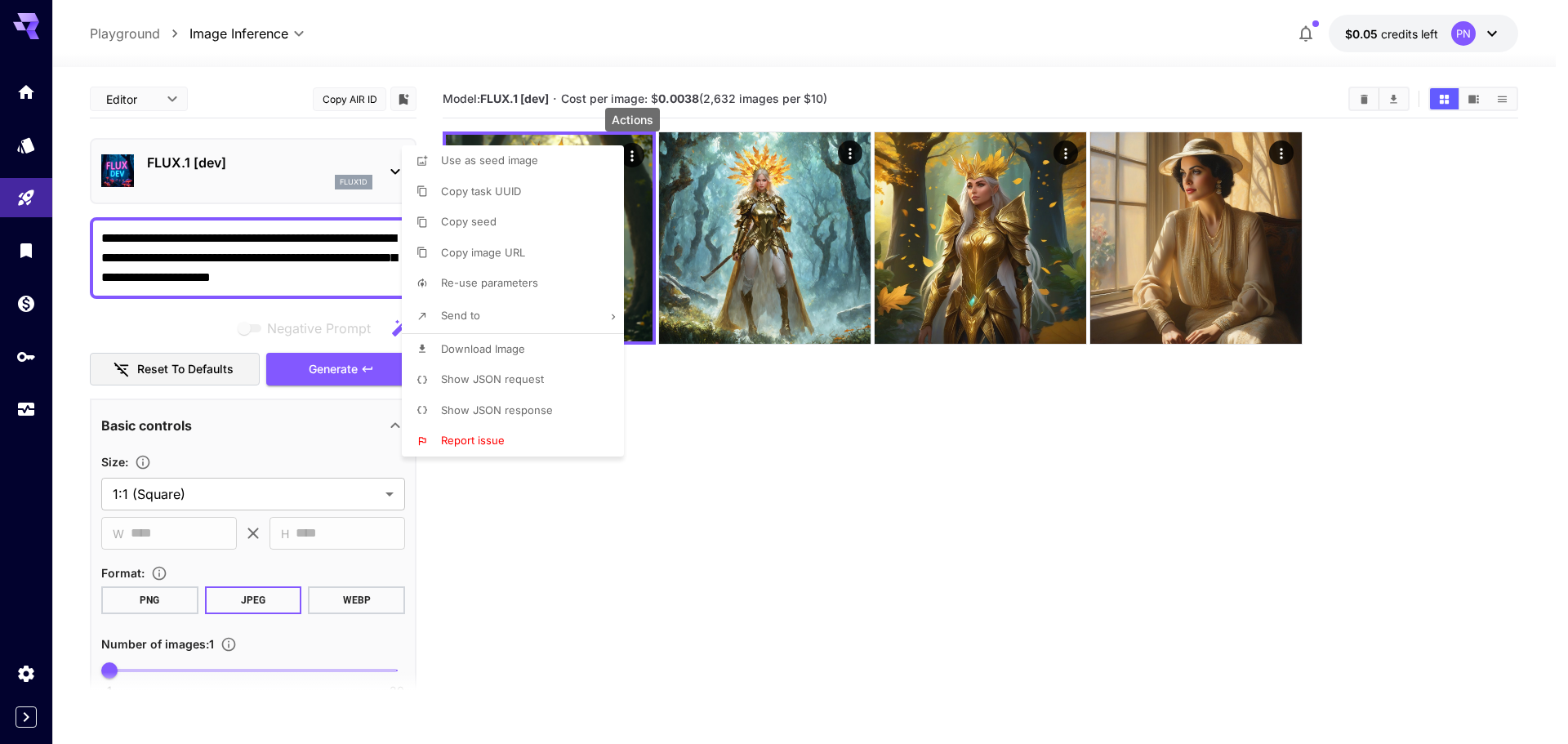
click at [557, 254] on li "Copy image URL" at bounding box center [518, 253] width 232 height 31
click at [536, 241] on li "Copy image URL" at bounding box center [518, 253] width 232 height 31
click at [728, 423] on div at bounding box center [784, 372] width 1568 height 744
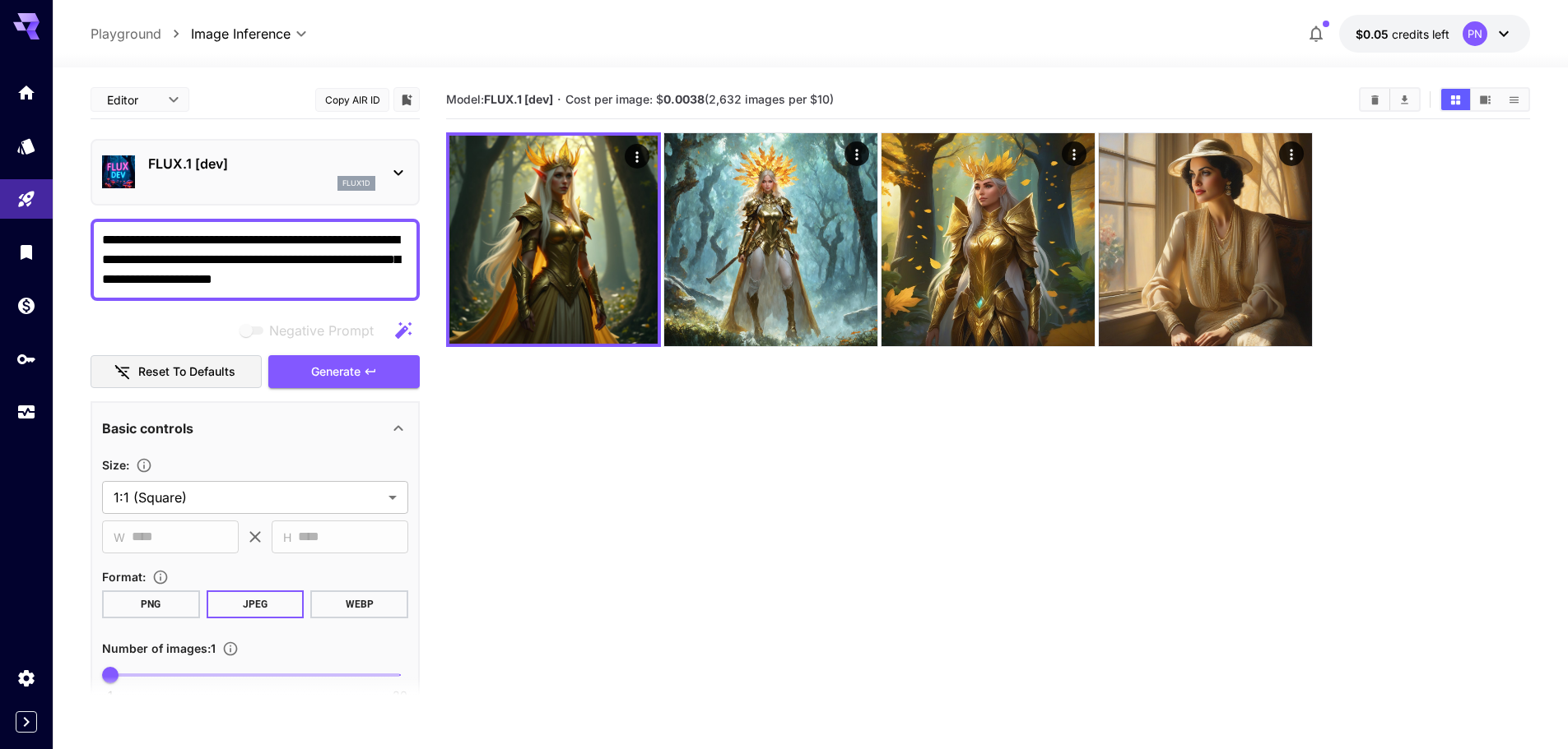
click at [406, 176] on icon at bounding box center [399, 172] width 19 height 19
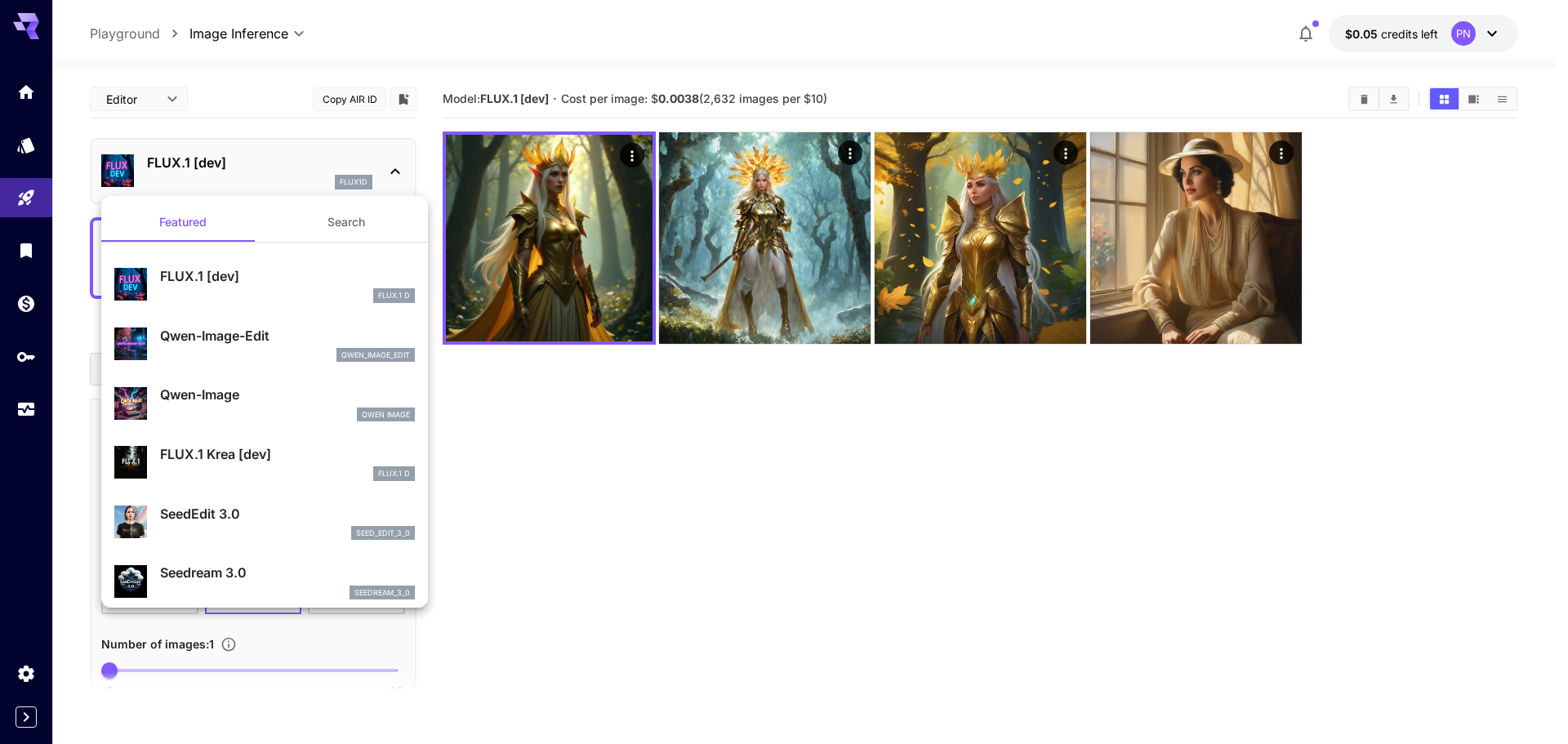
click at [294, 459] on p "FLUX.1 Krea [dev]" at bounding box center [287, 454] width 254 height 19
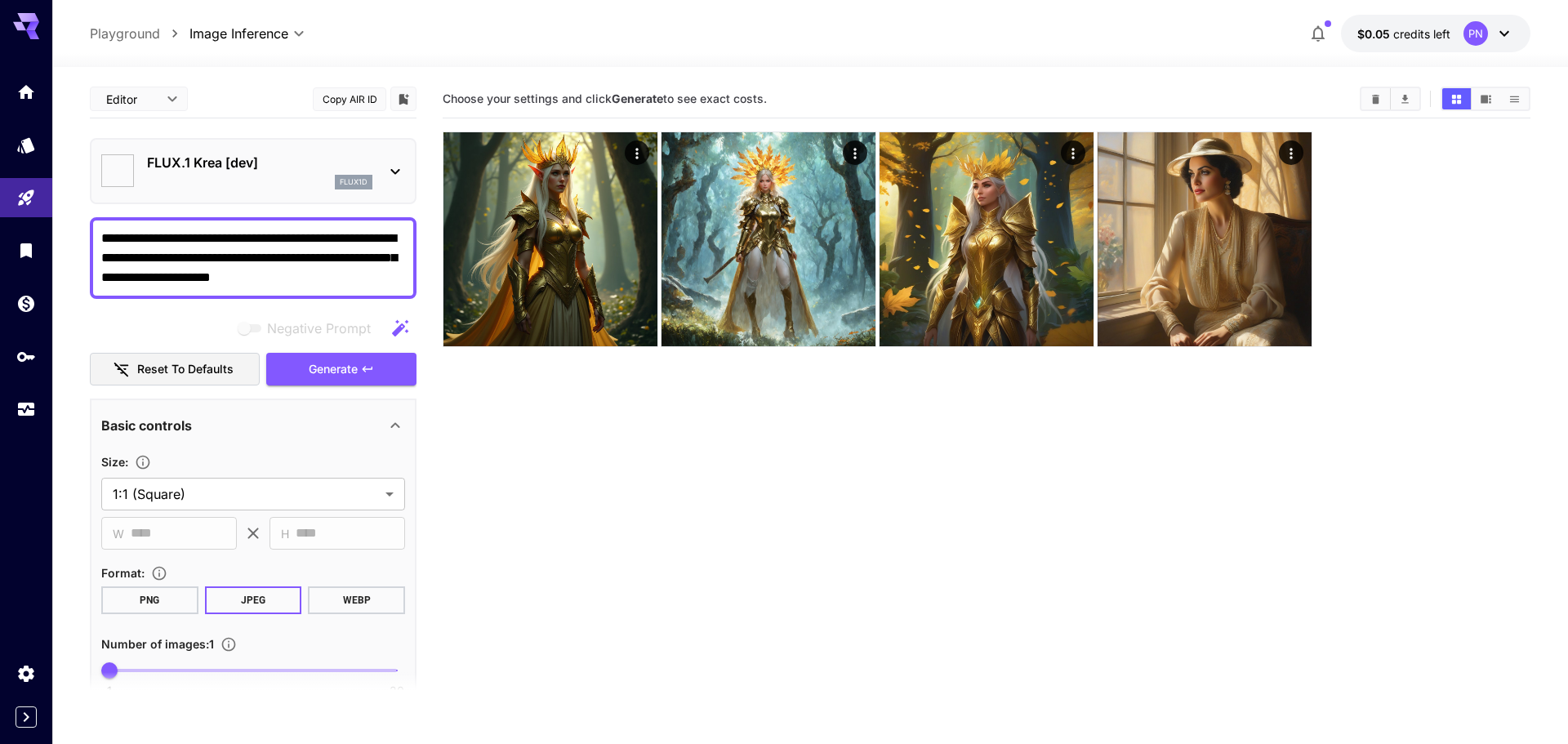
type input "*******"
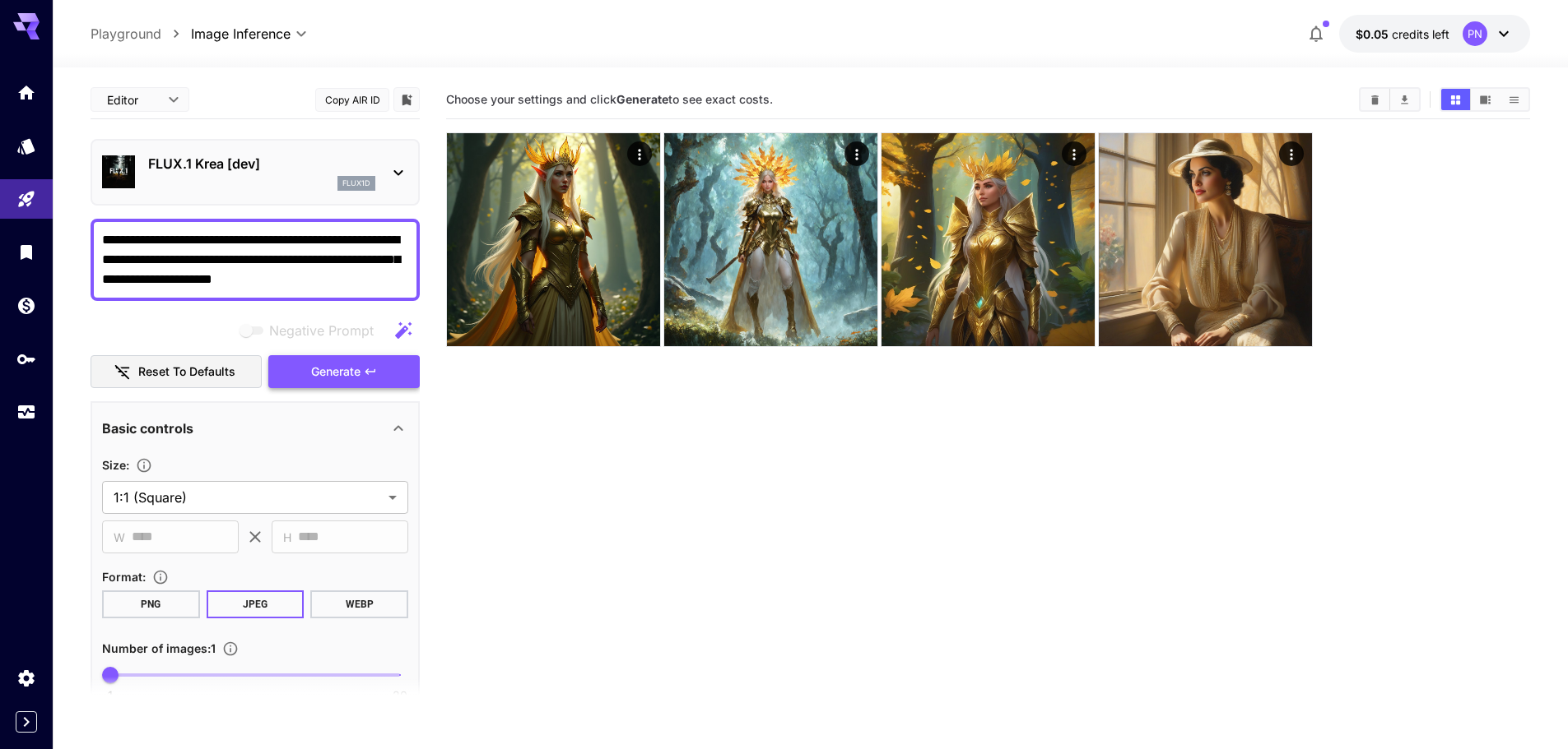
click at [345, 360] on button "Generate" at bounding box center [343, 372] width 151 height 34
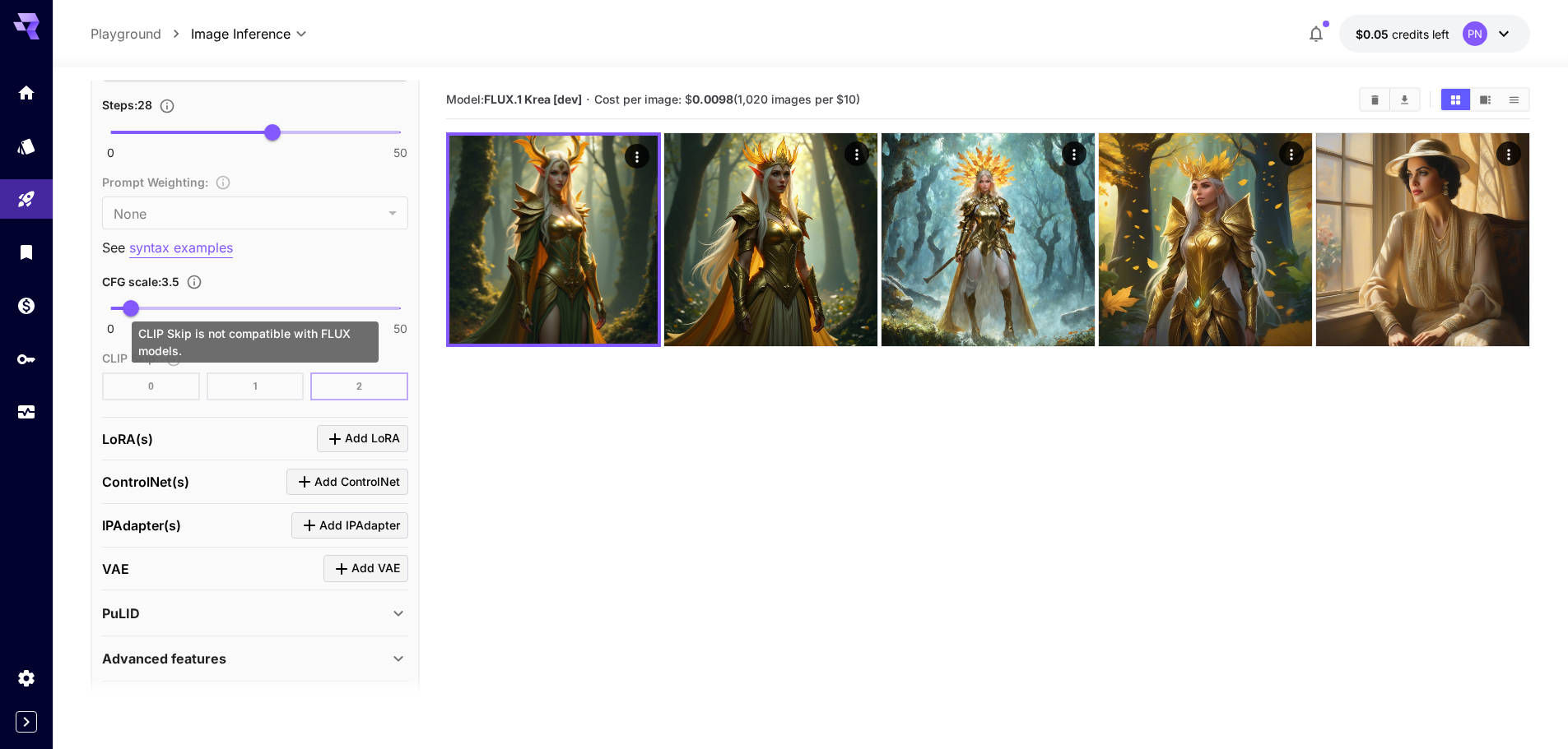
scroll to position [905, 0]
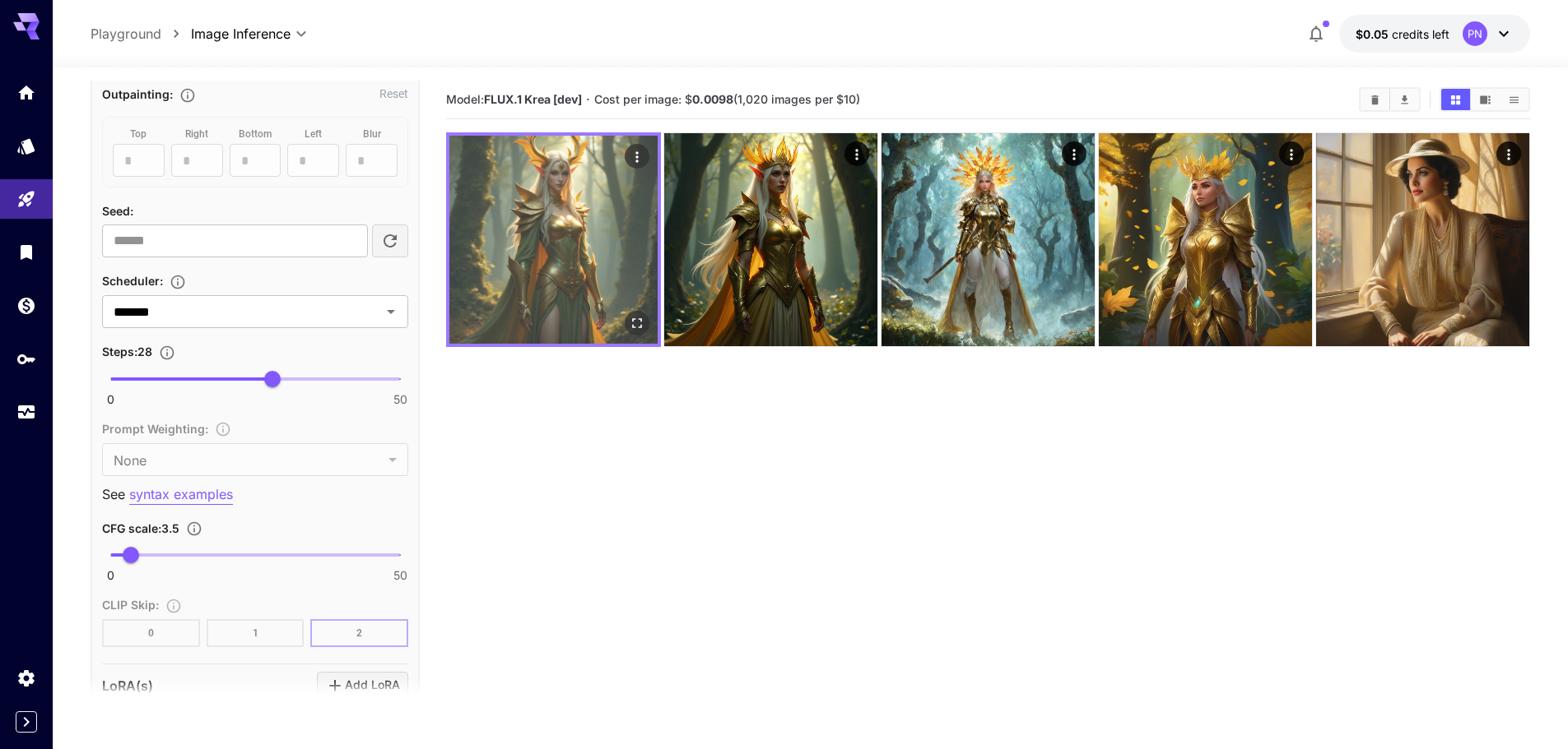
click at [529, 257] on img at bounding box center [554, 240] width 209 height 208
drag, startPoint x: 640, startPoint y: 156, endPoint x: 623, endPoint y: 187, distance: 35.4
click at [621, 190] on img at bounding box center [554, 240] width 209 height 208
click at [636, 154] on icon "Actions" at bounding box center [636, 156] width 3 height 11
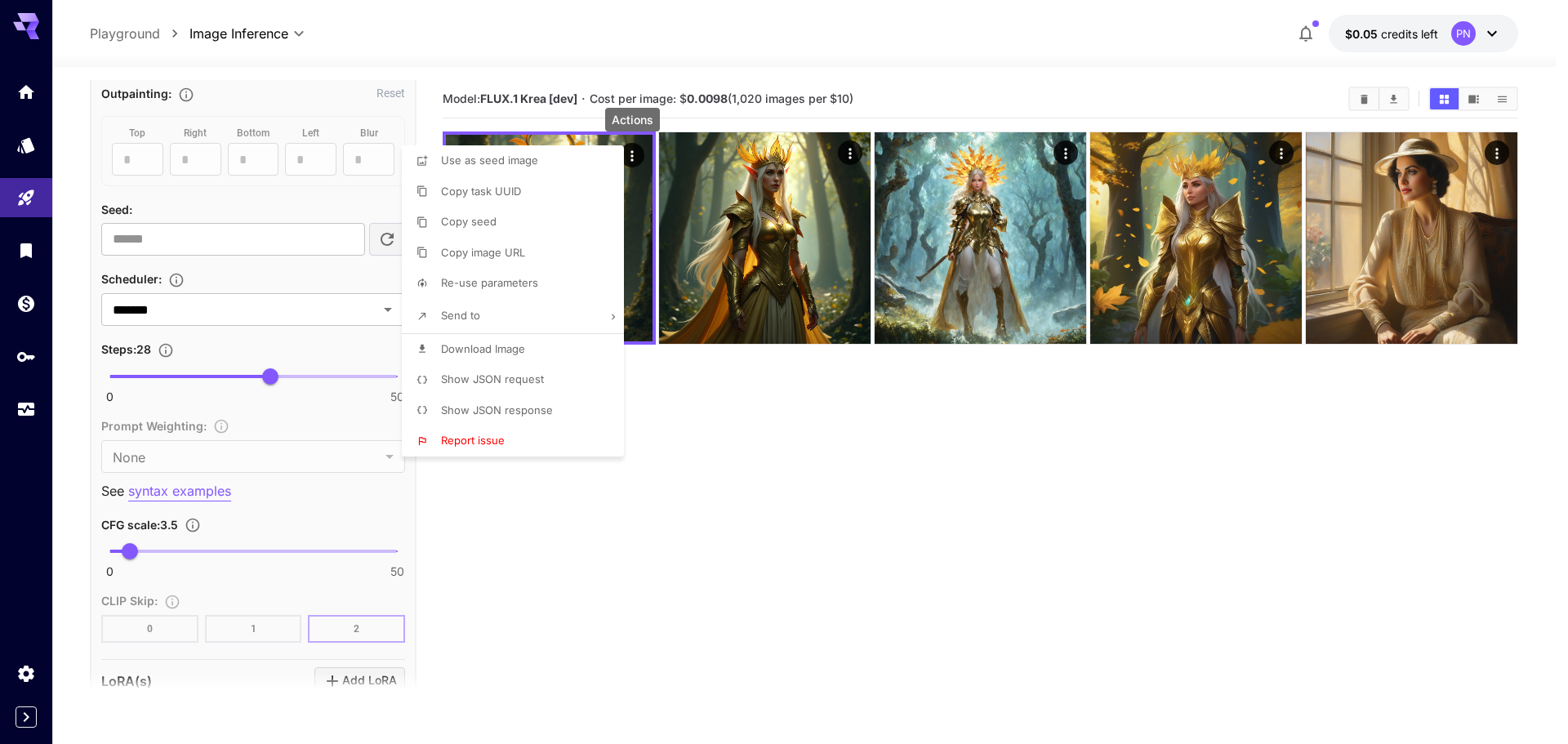
click at [568, 254] on li "Copy image URL" at bounding box center [518, 253] width 232 height 31
click at [769, 542] on div at bounding box center [784, 372] width 1568 height 744
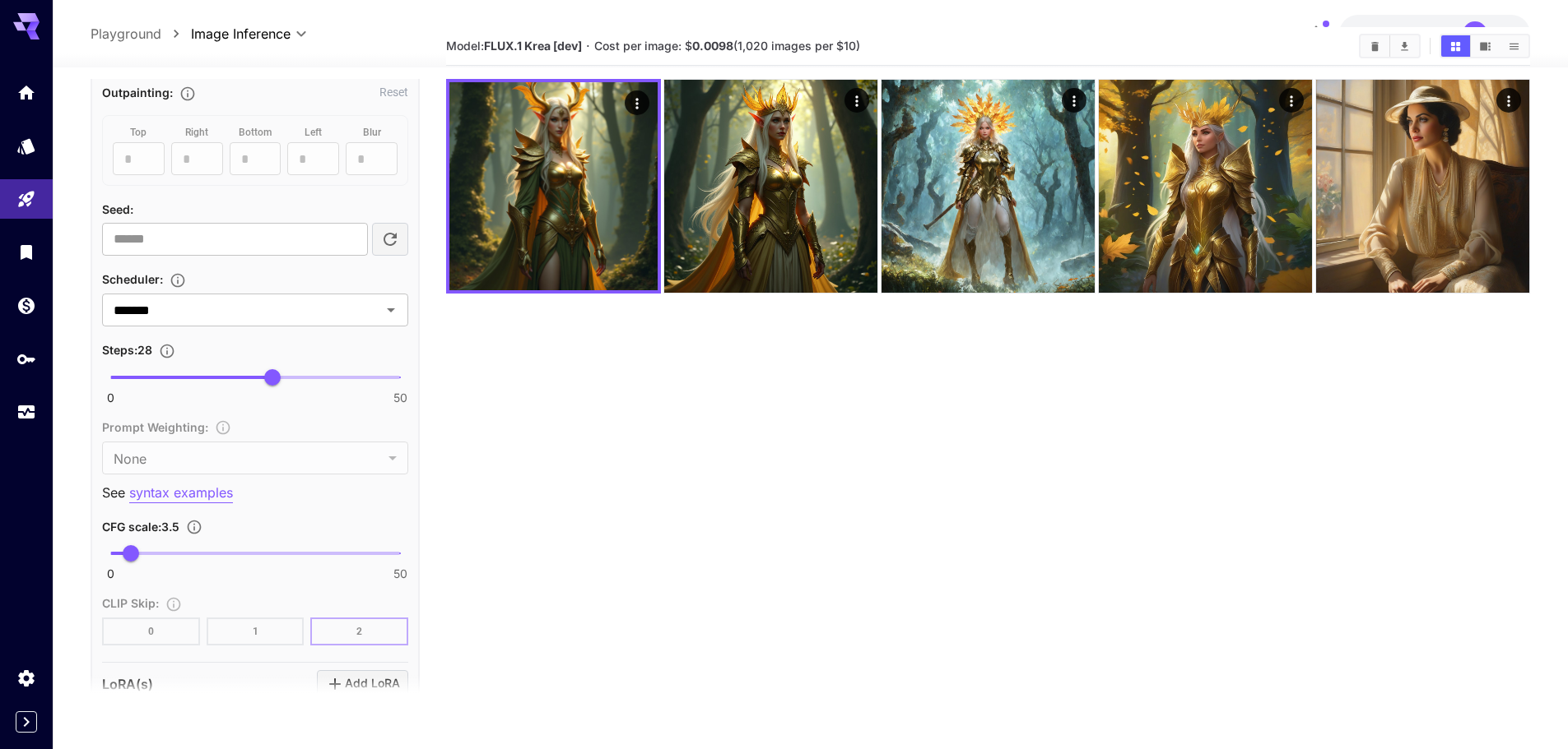
scroll to position [0, 0]
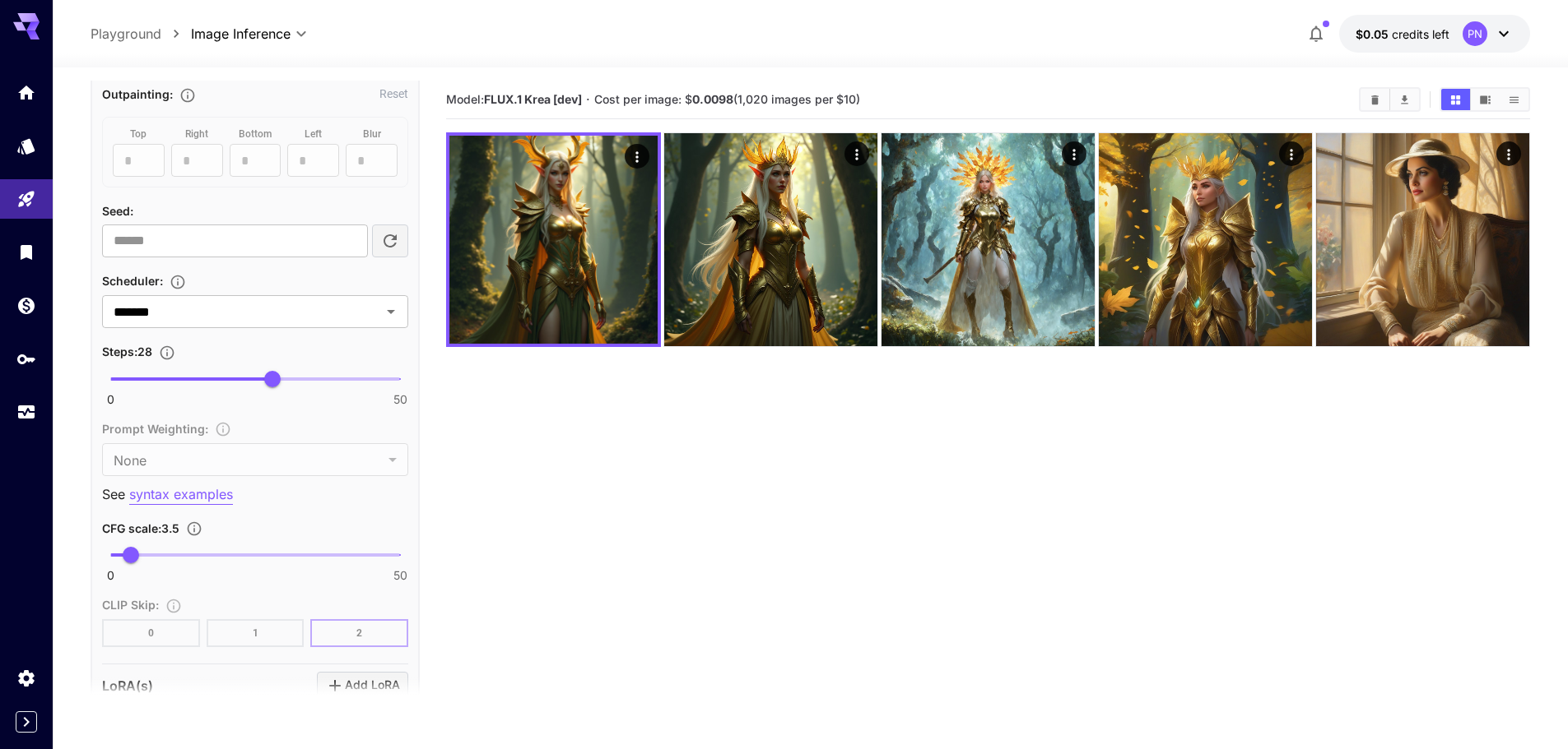
click at [653, 459] on section "Model: FLUX.1 Krea [dev] · Cost per image: $ 0.0098 (1,020 images per $10)" at bounding box center [988, 455] width 1084 height 749
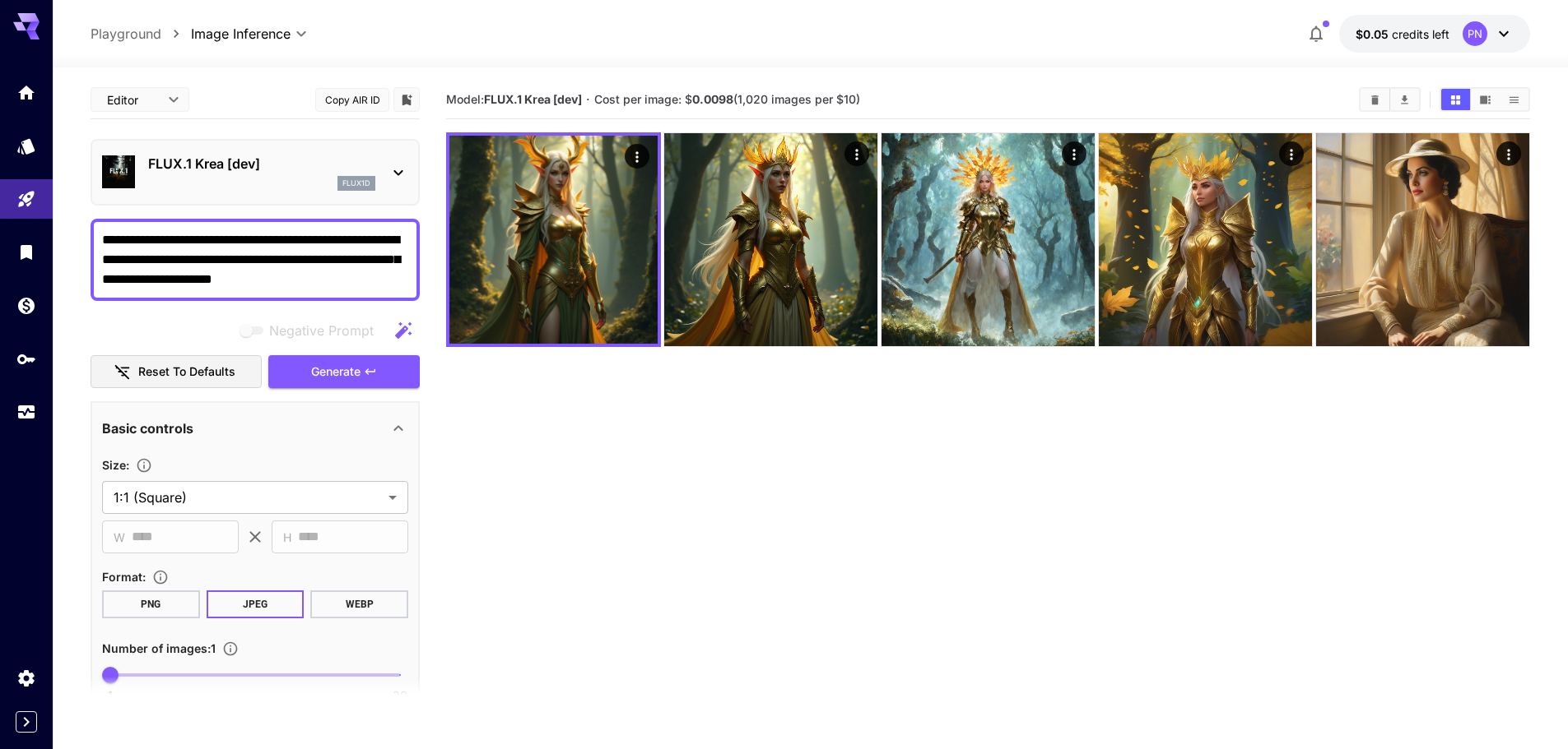
click at [267, 246] on textarea "**********" at bounding box center [255, 259] width 306 height 59
paste textarea
type textarea "**********"
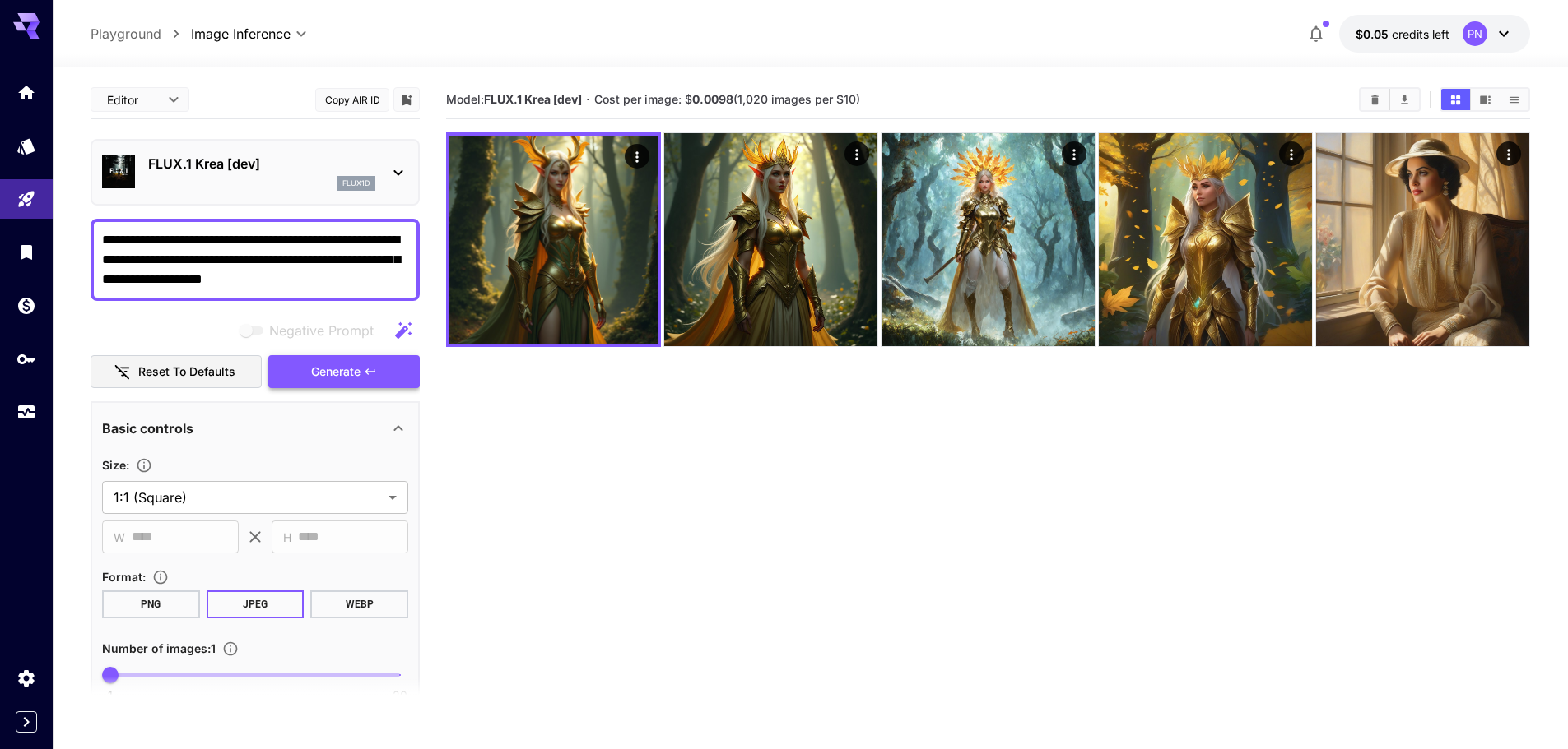
click at [370, 378] on icon "button" at bounding box center [370, 372] width 14 height 14
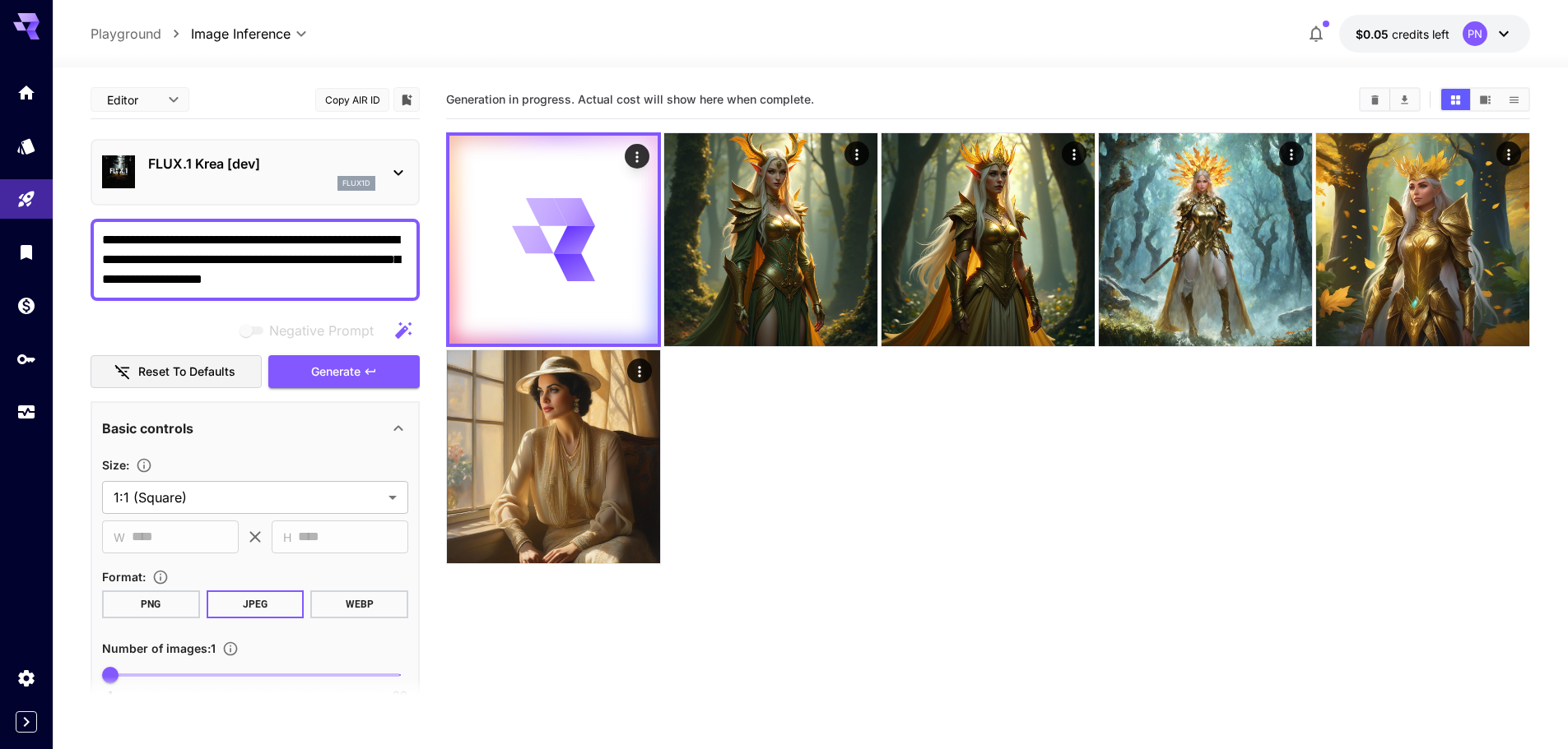
click at [352, 161] on p "FLUX.1 Krea [dev]" at bounding box center [261, 164] width 227 height 19
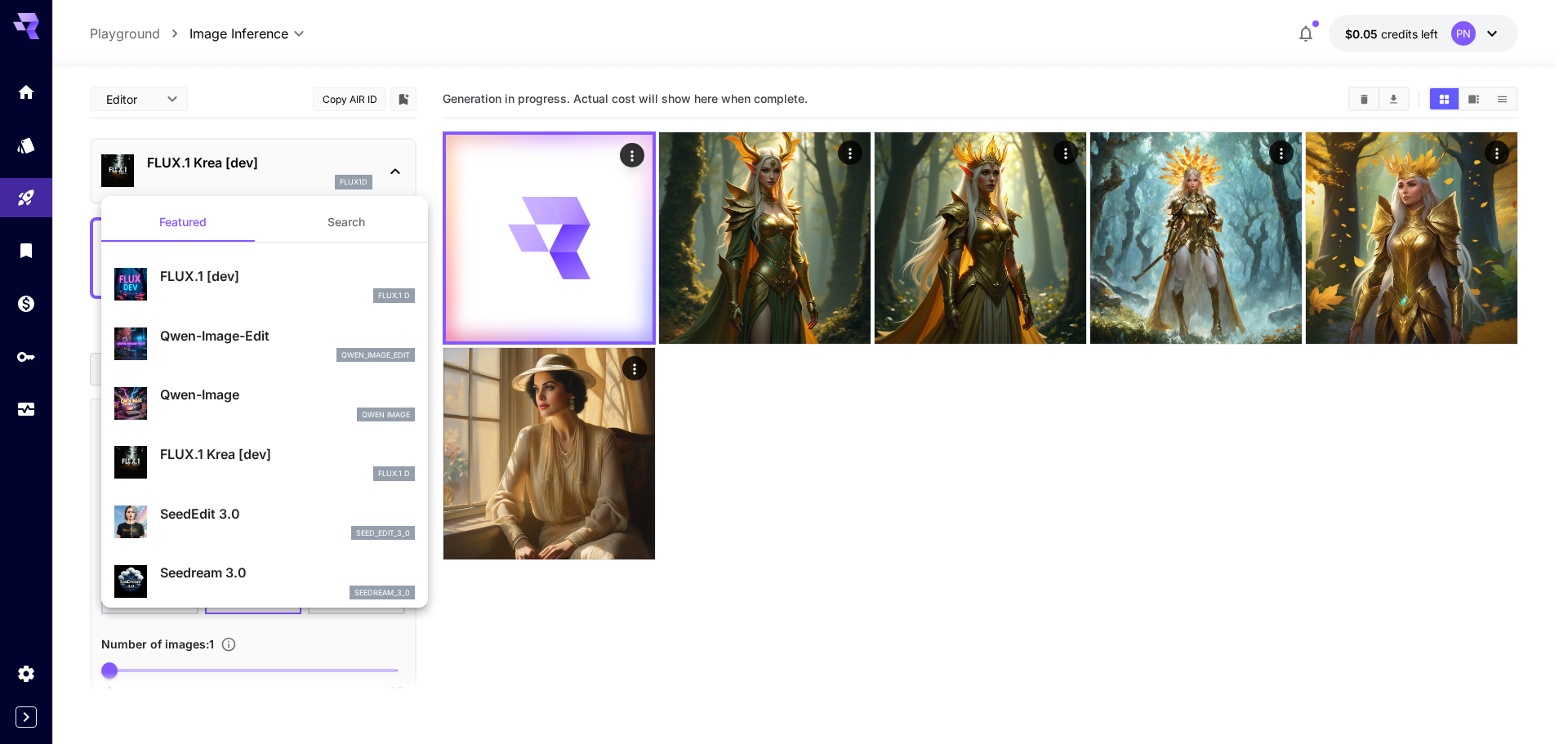
click at [399, 40] on div at bounding box center [784, 372] width 1568 height 744
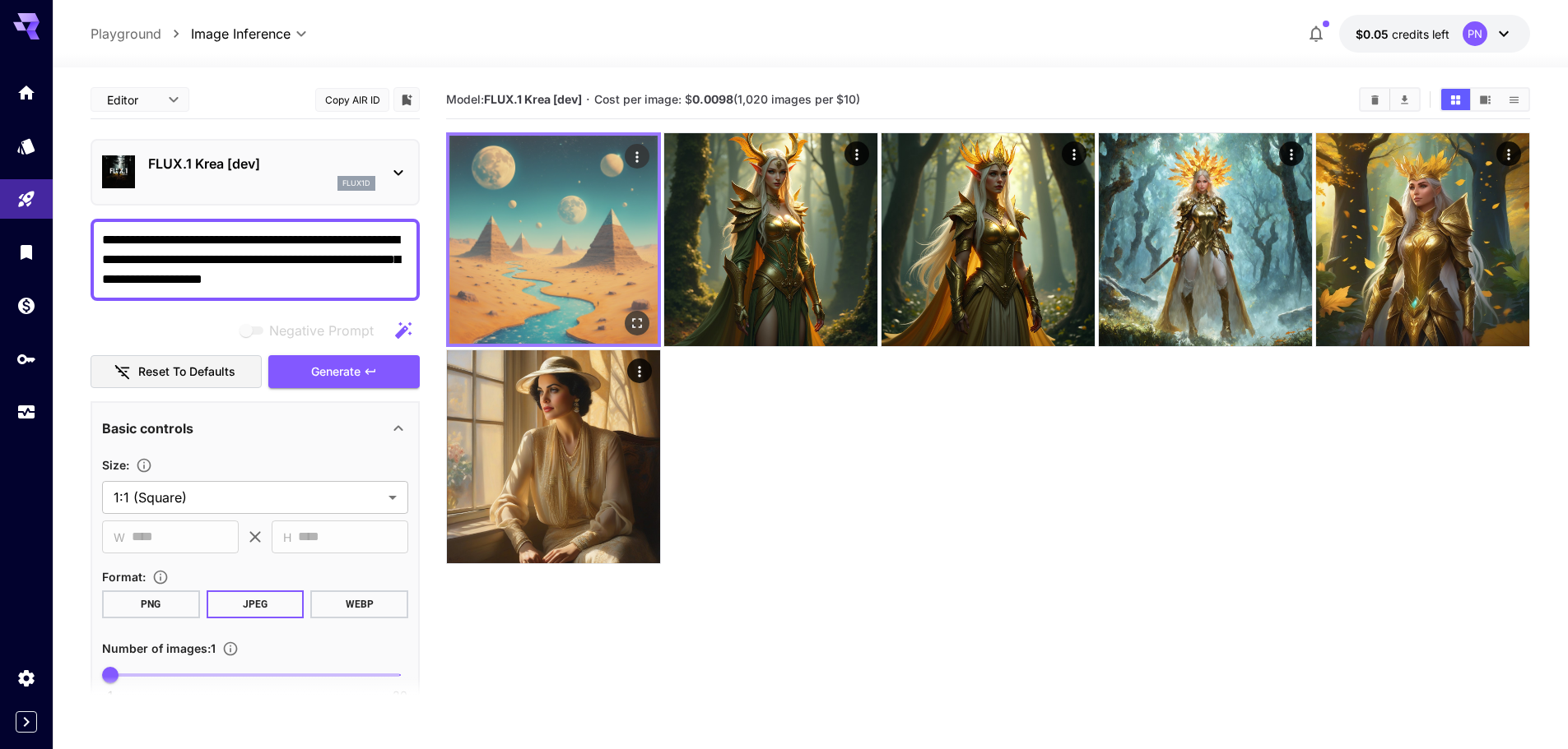
click at [568, 226] on img at bounding box center [554, 240] width 209 height 208
click at [635, 324] on icon "Open in fullscreen" at bounding box center [636, 322] width 17 height 17
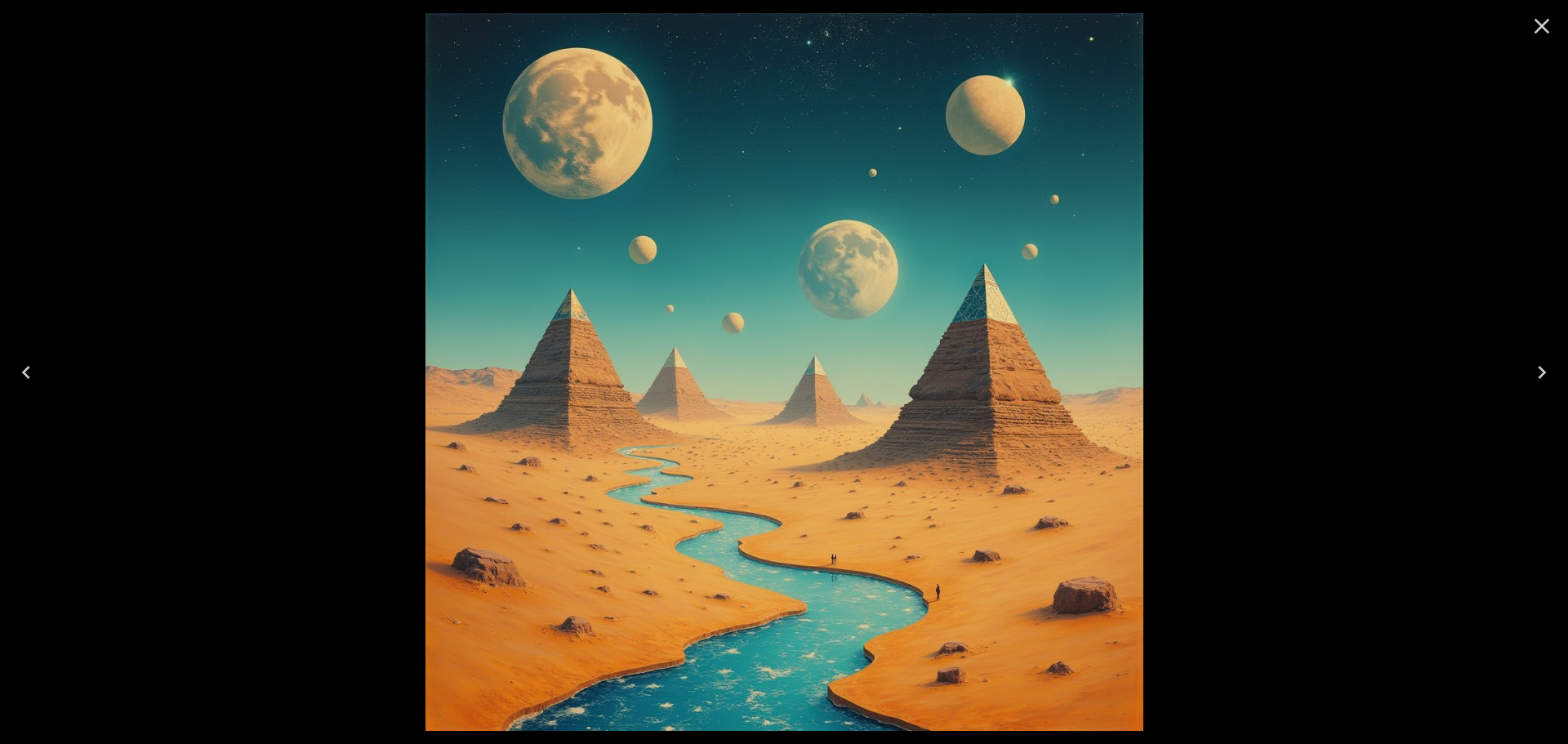
click at [1258, 272] on div at bounding box center [784, 372] width 1568 height 744
click at [1533, 17] on icon "Close" at bounding box center [1542, 26] width 26 height 26
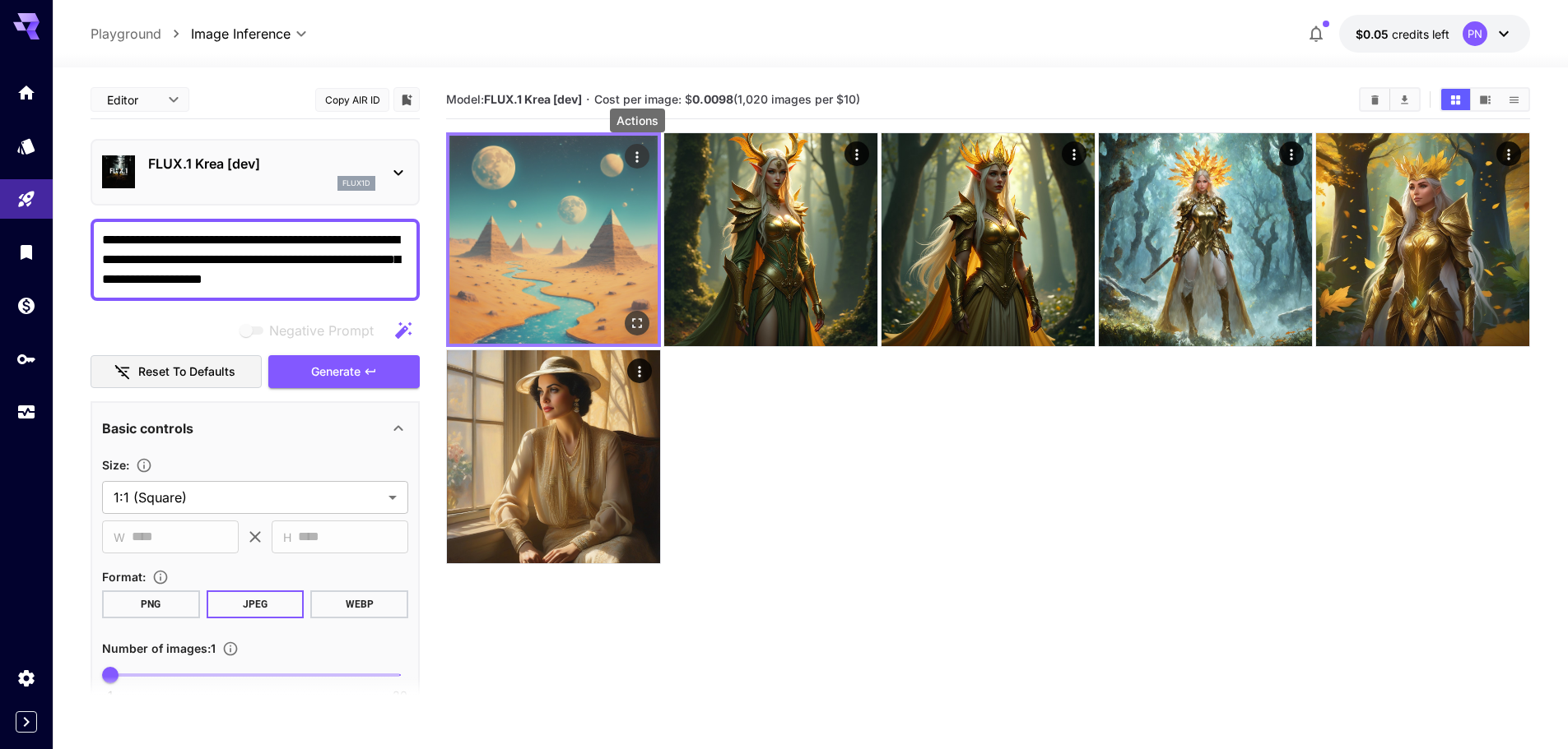
click at [641, 156] on icon "Actions" at bounding box center [636, 157] width 17 height 17
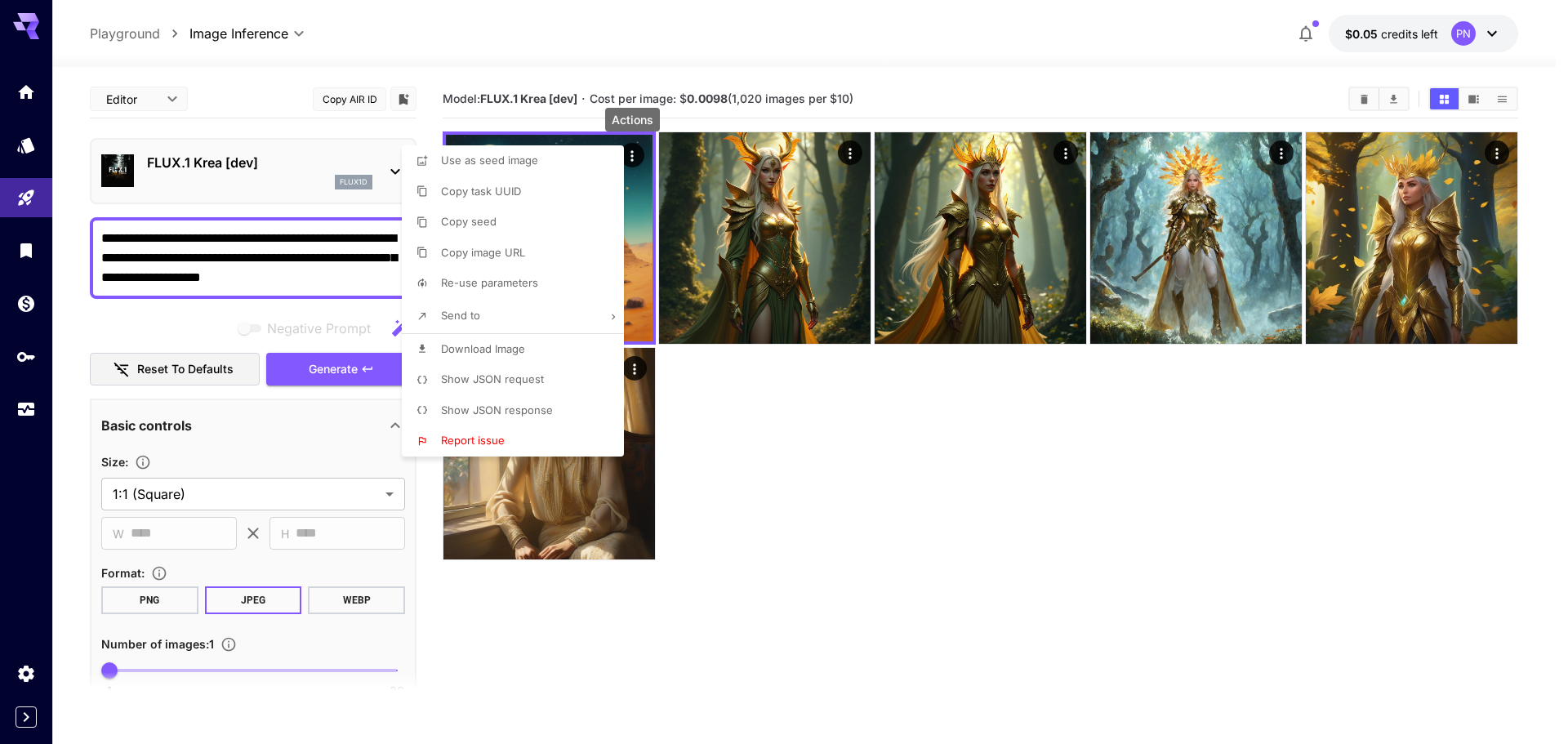
click at [323, 170] on div at bounding box center [784, 372] width 1568 height 744
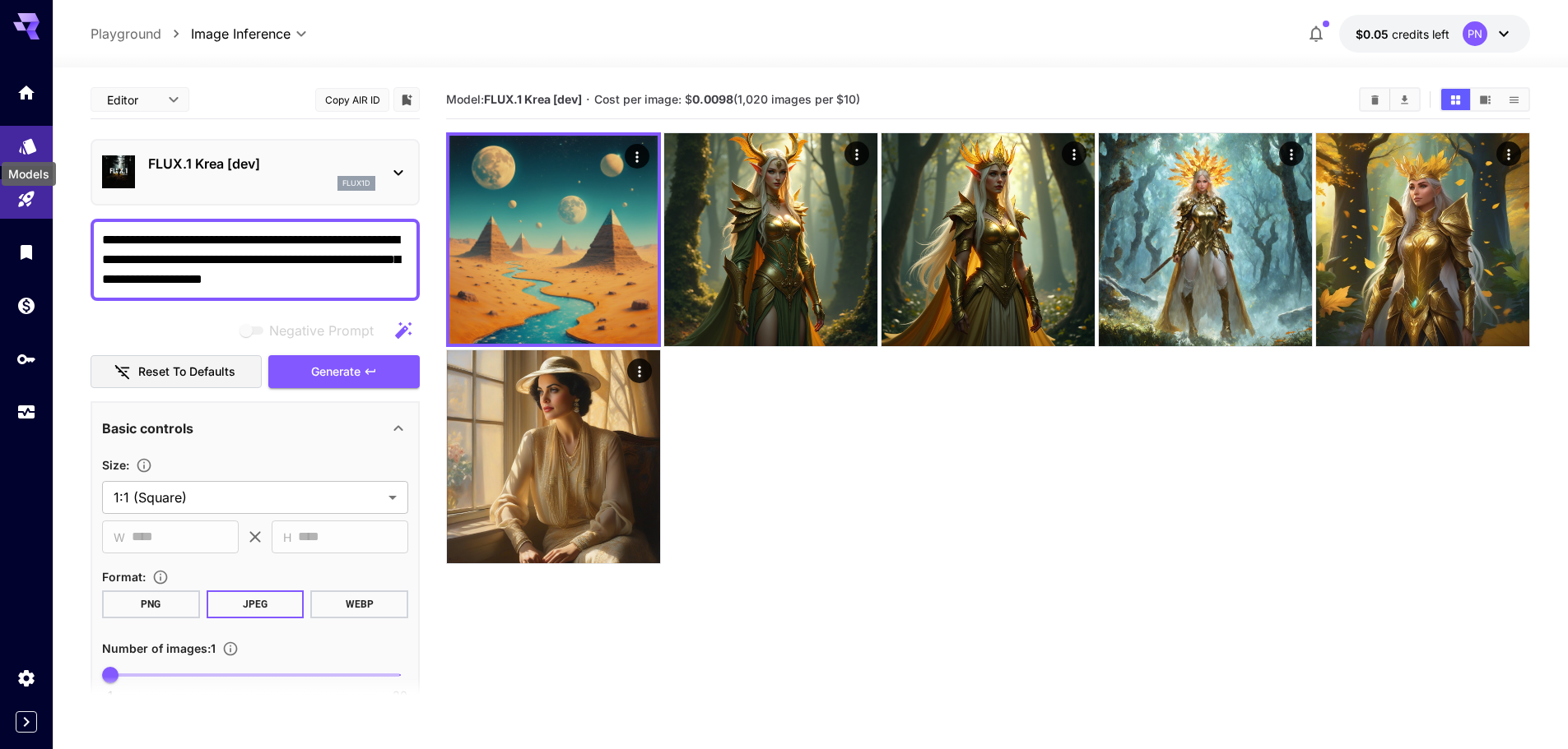
click at [34, 133] on icon "Models" at bounding box center [28, 140] width 19 height 19
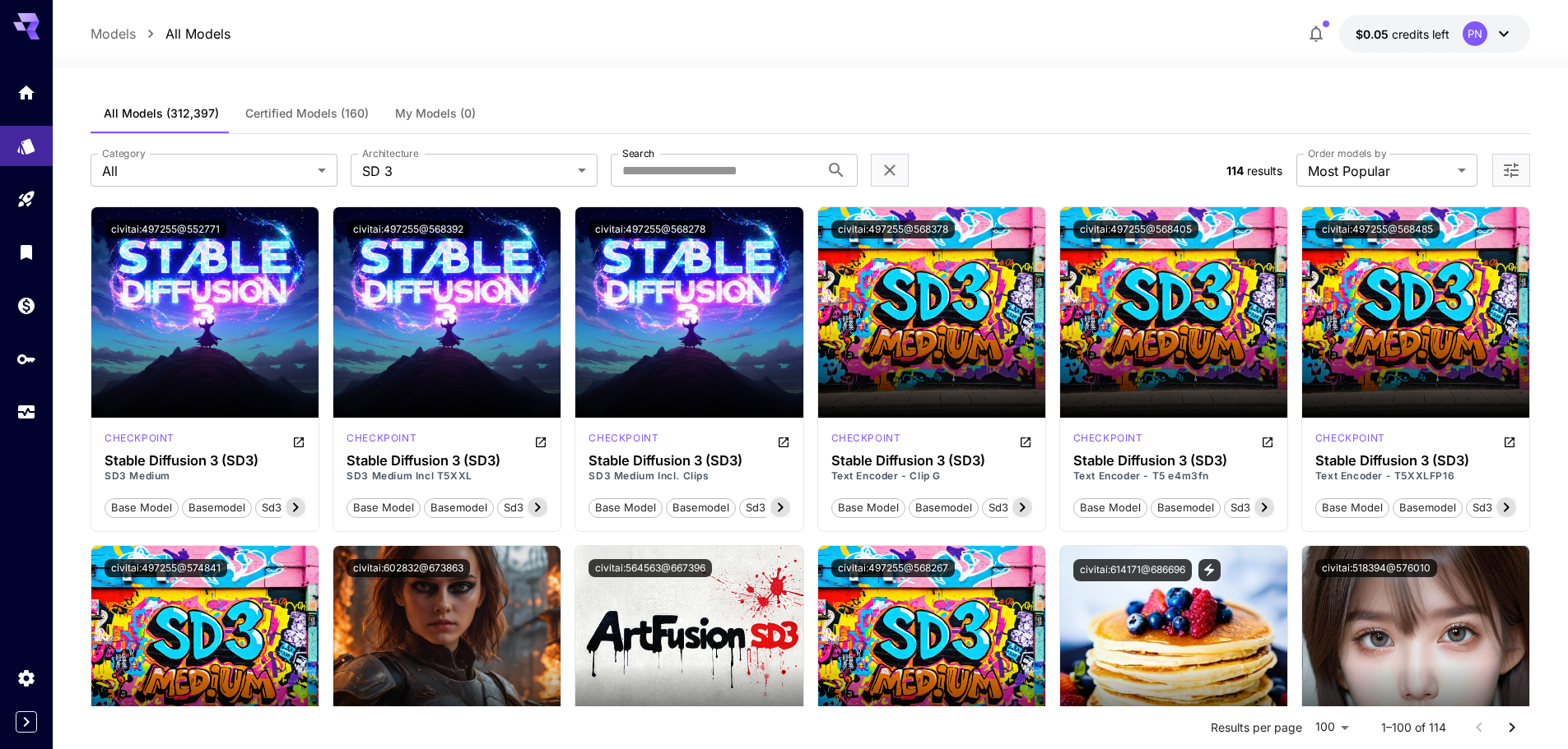
click at [463, 112] on span "My Models (0)" at bounding box center [435, 113] width 81 height 15
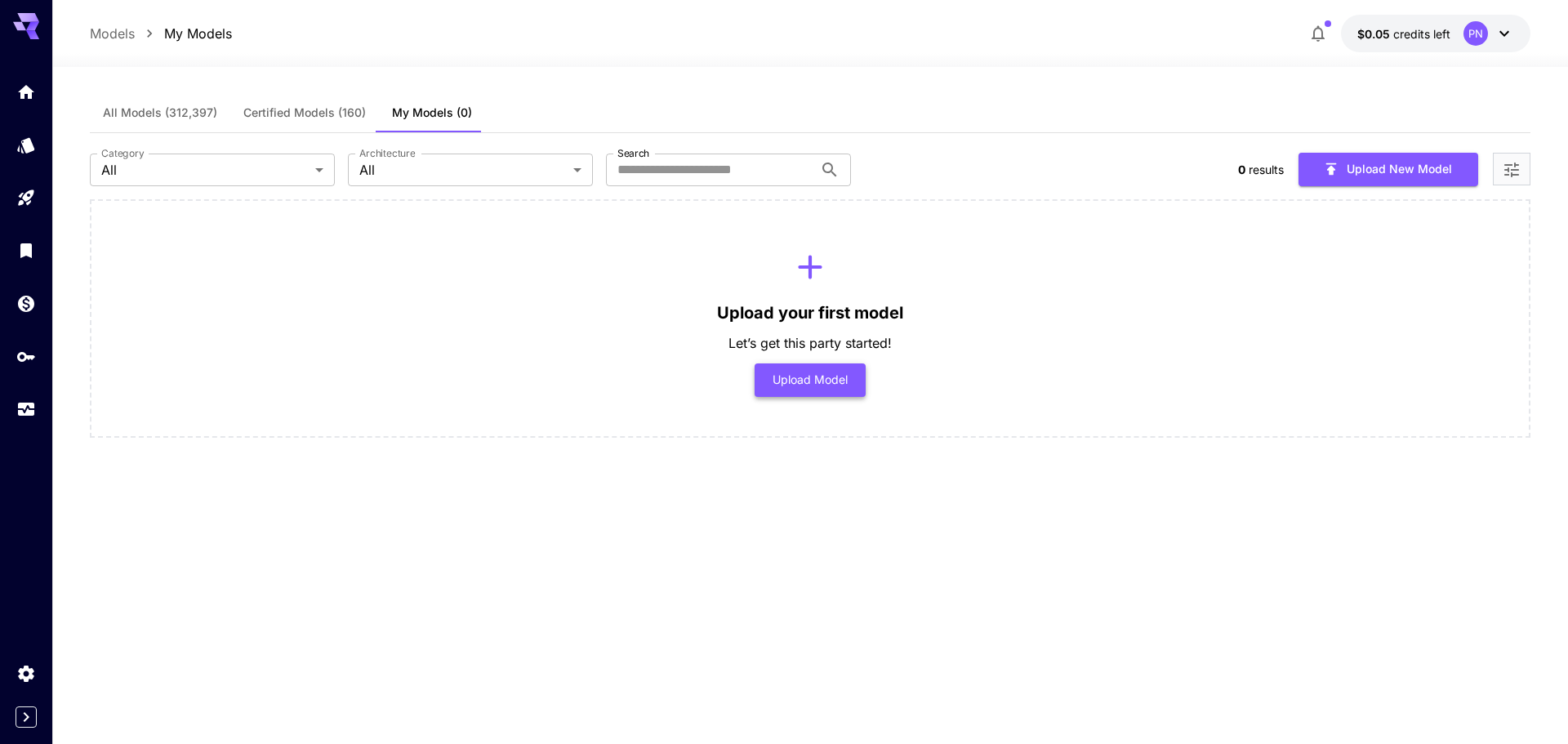
click at [814, 376] on button "Upload Model" at bounding box center [811, 380] width 112 height 34
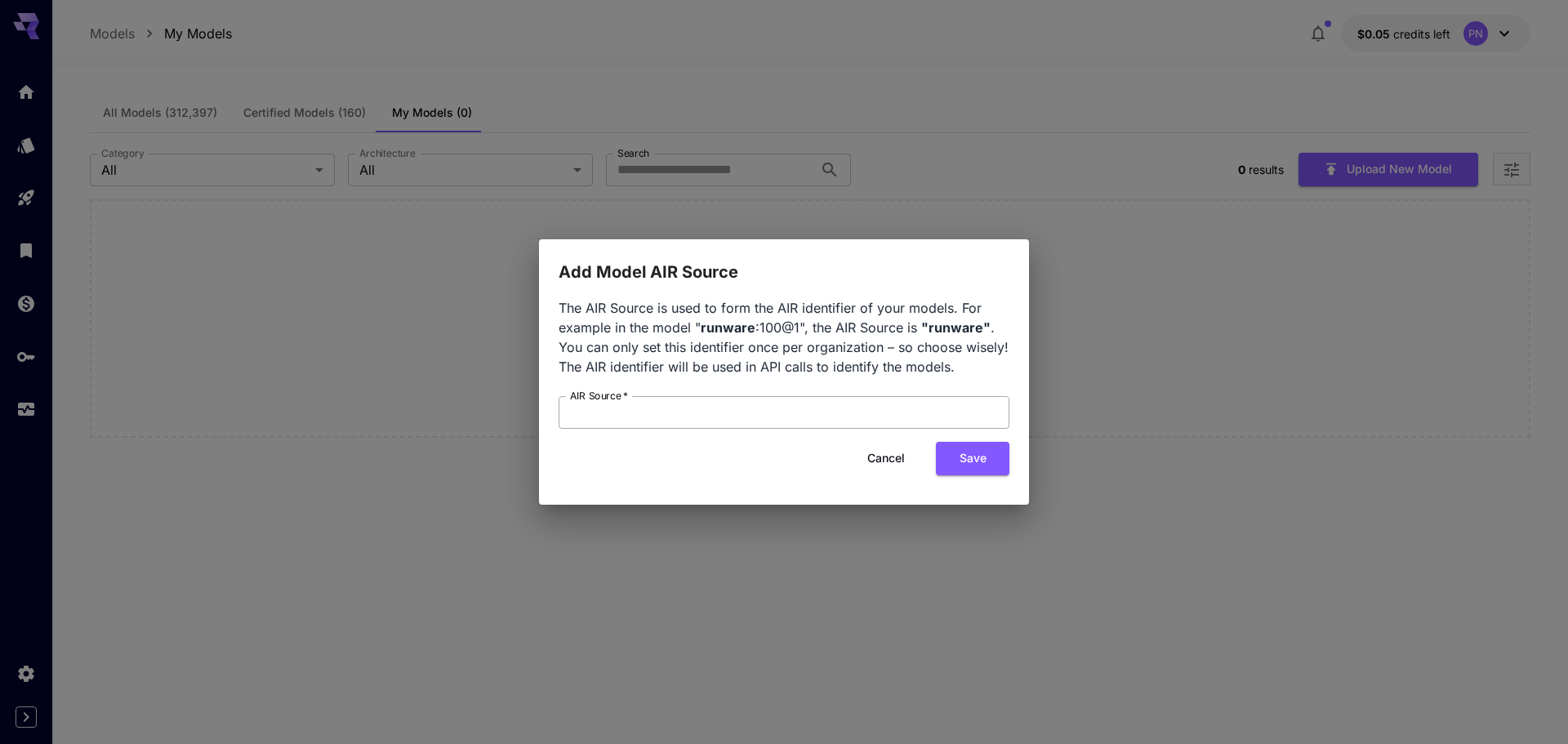
click at [755, 410] on input "AIR Source   *" at bounding box center [784, 413] width 451 height 33
click button "Save" at bounding box center [973, 459] width 74 height 34
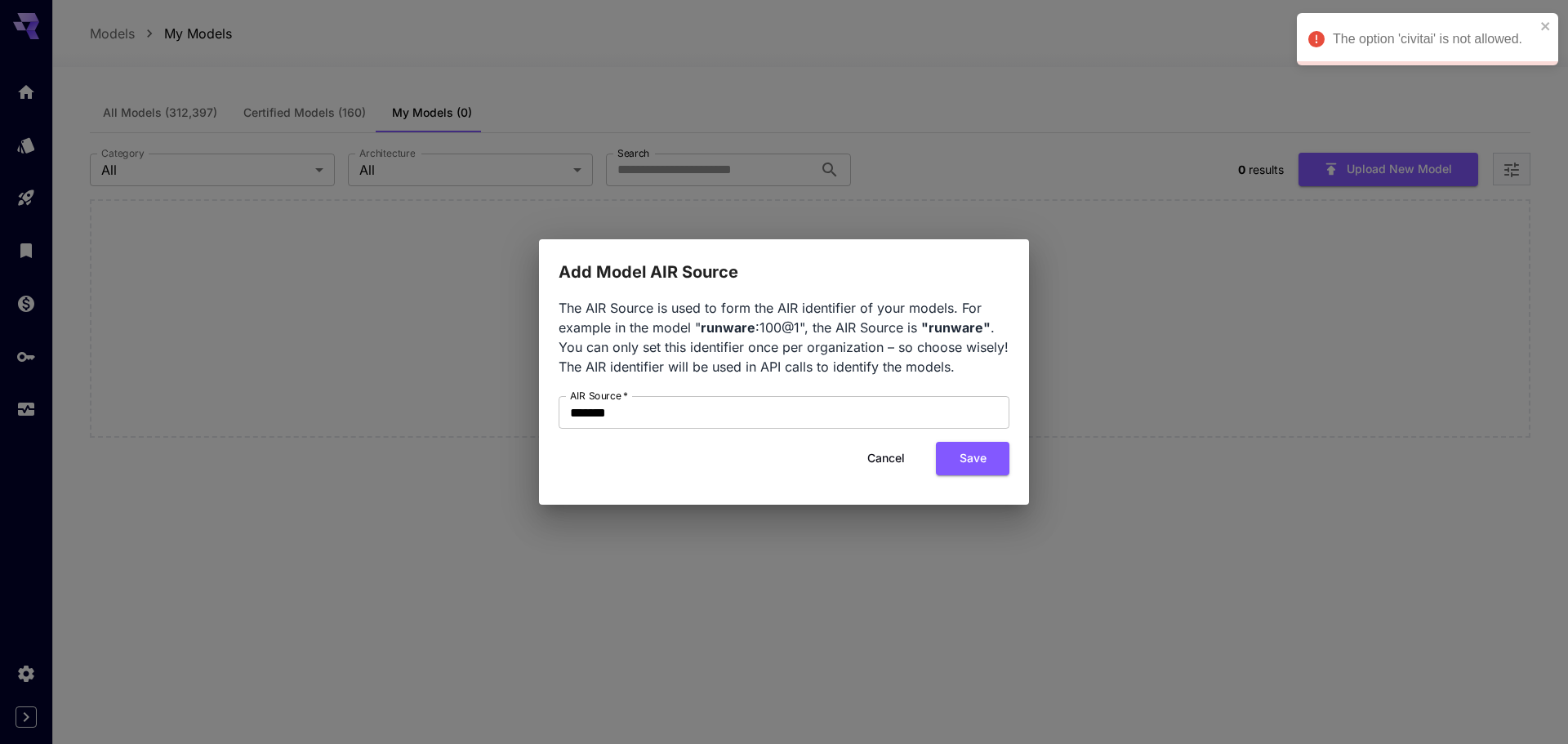
click at [948, 326] on b ""runware"" at bounding box center [956, 327] width 70 height 16
copy b "runware"
click at [622, 417] on input "*******" at bounding box center [784, 413] width 451 height 33
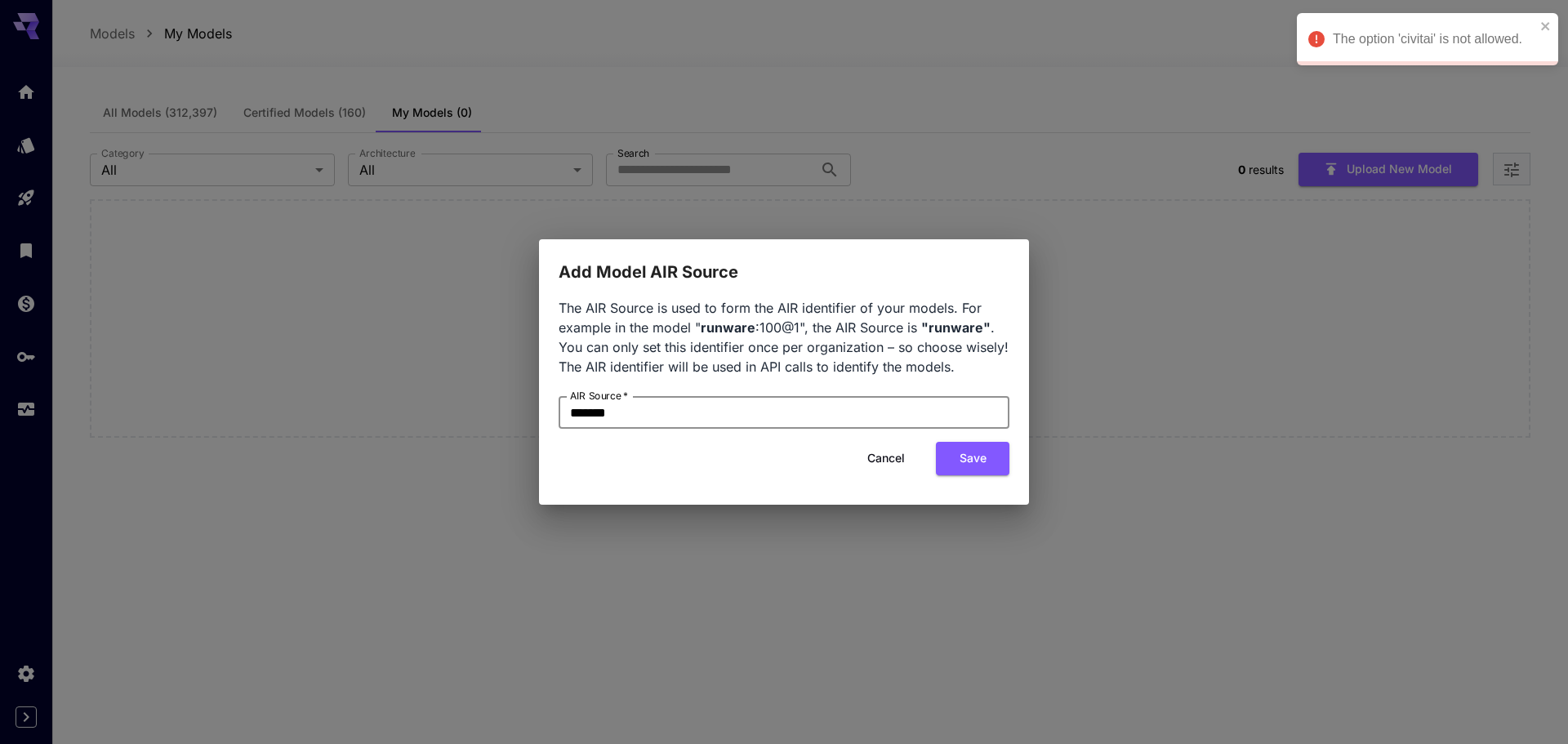
paste input "text"
type input "*******"
click at [977, 460] on button "Save" at bounding box center [973, 459] width 74 height 34
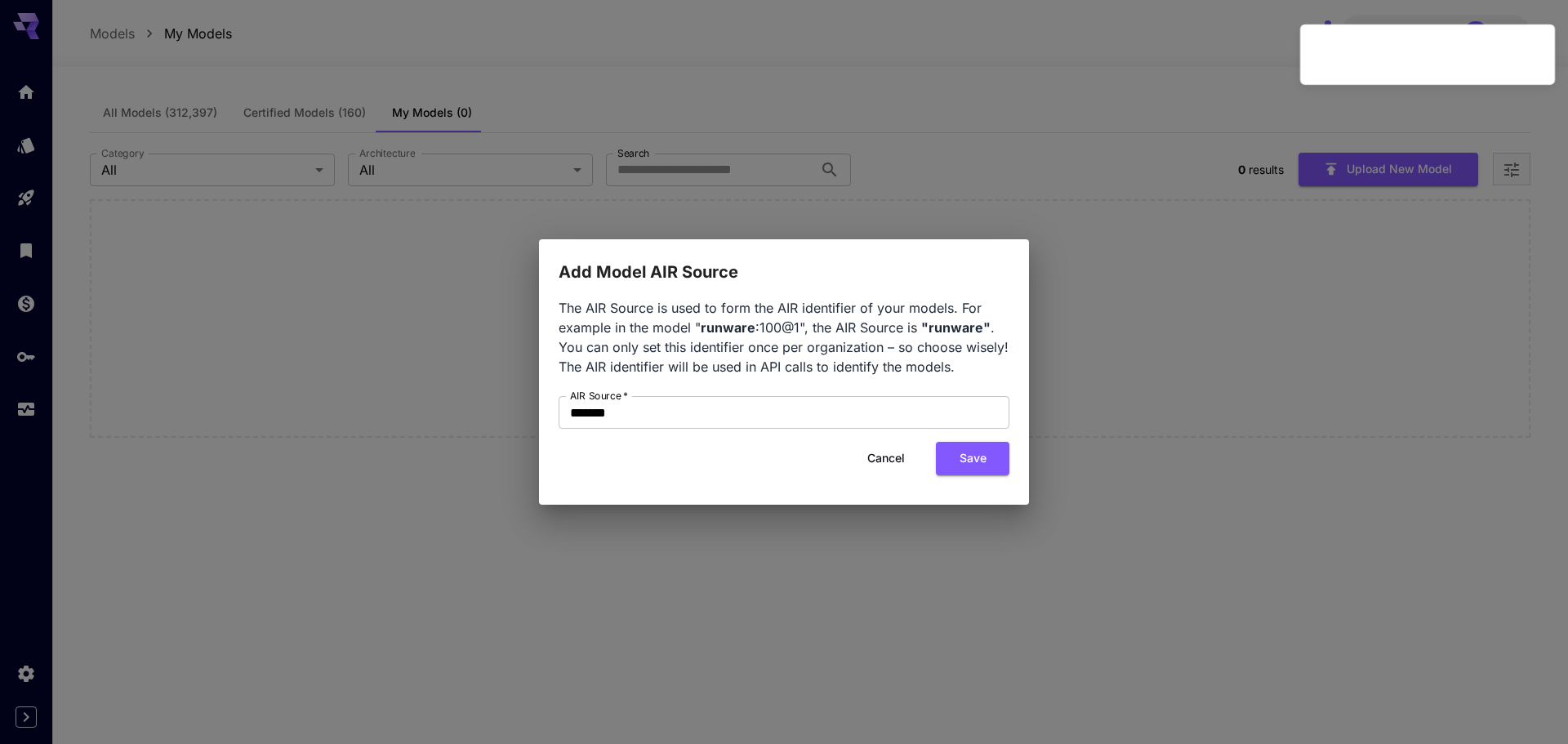
click at [1069, 359] on div "Add Model AIR Source The AIR Source is used to form the AIR identifier of your …" at bounding box center [784, 372] width 1568 height 744
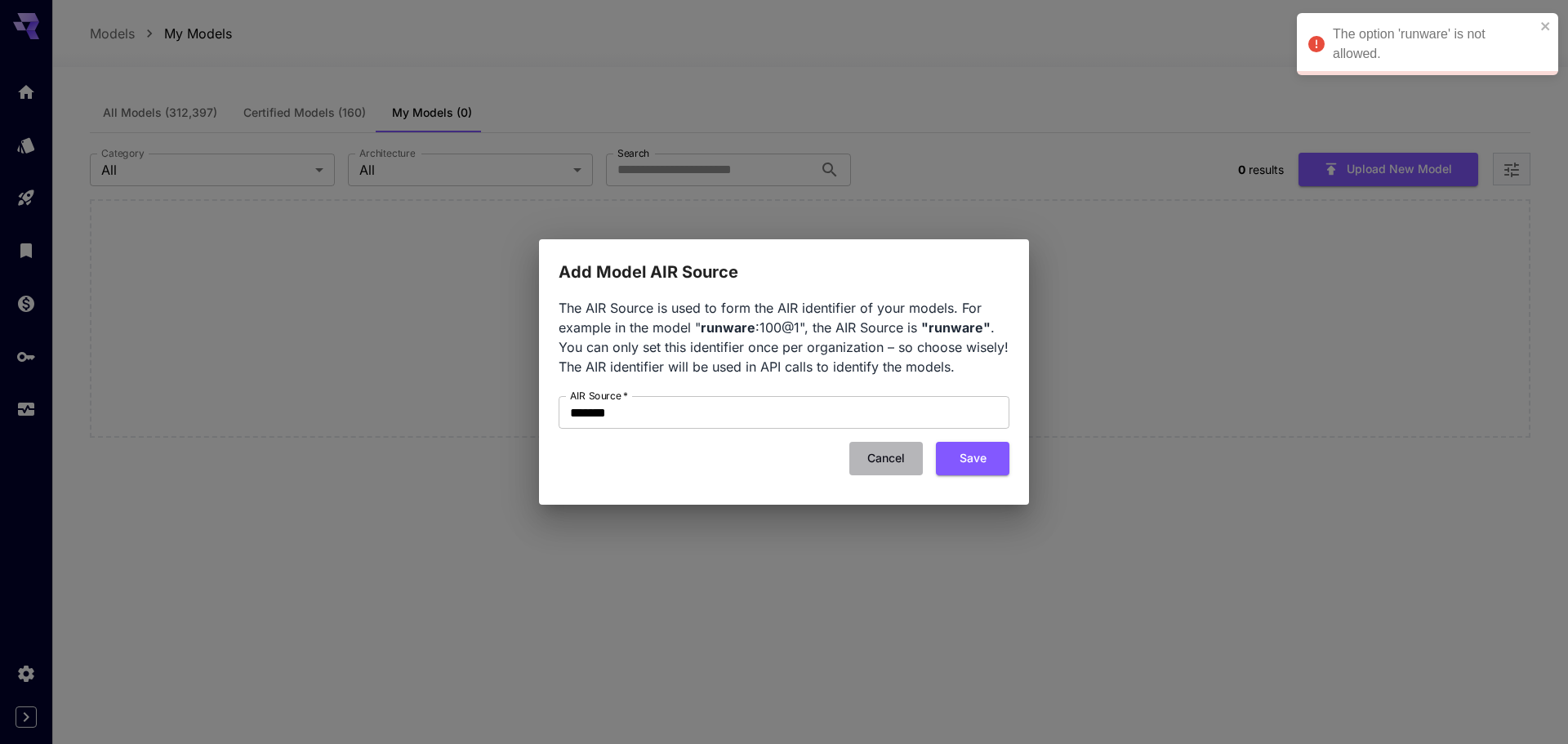
click at [888, 456] on button "Cancel" at bounding box center [886, 459] width 74 height 34
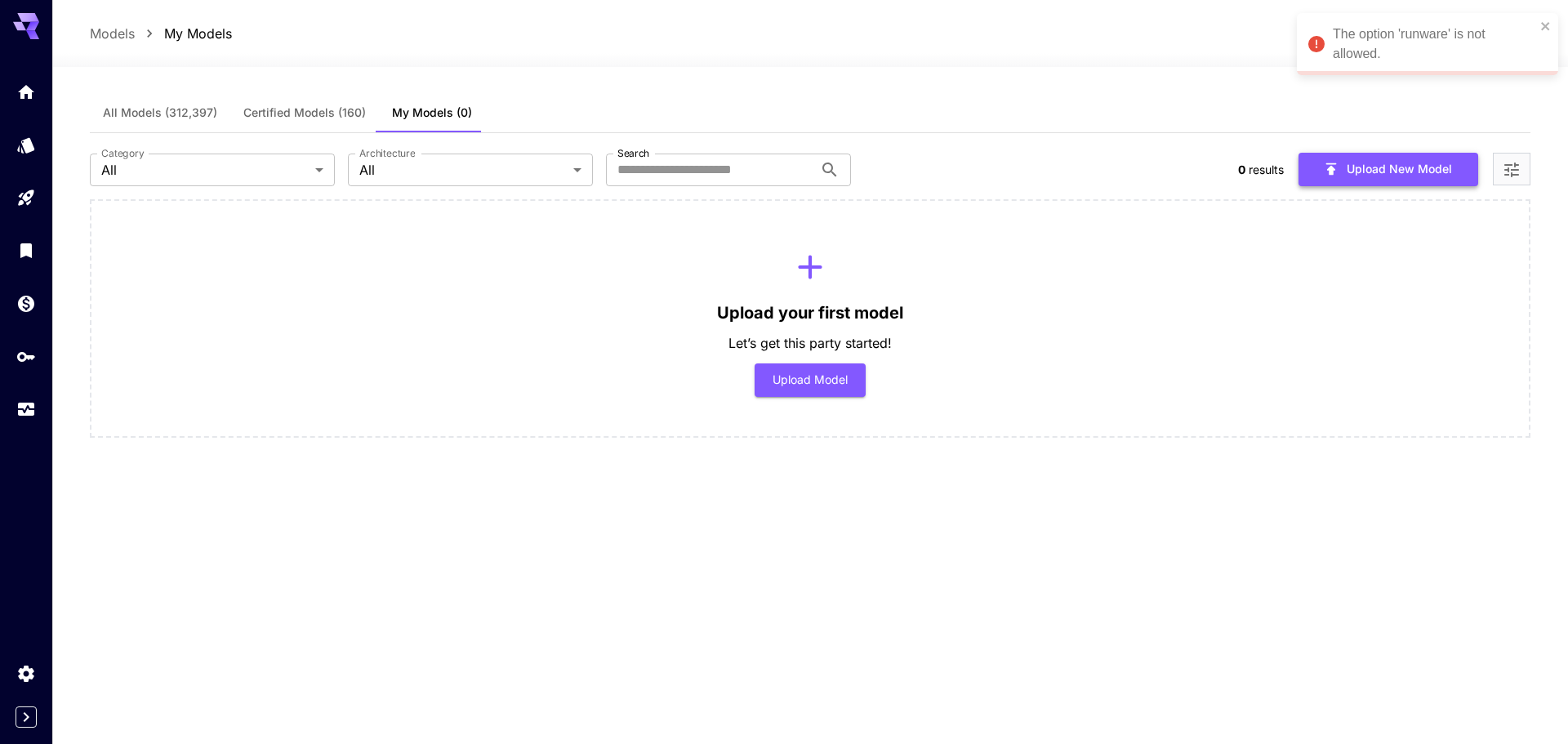
click at [1362, 170] on button "Upload New Model" at bounding box center [1389, 169] width 180 height 34
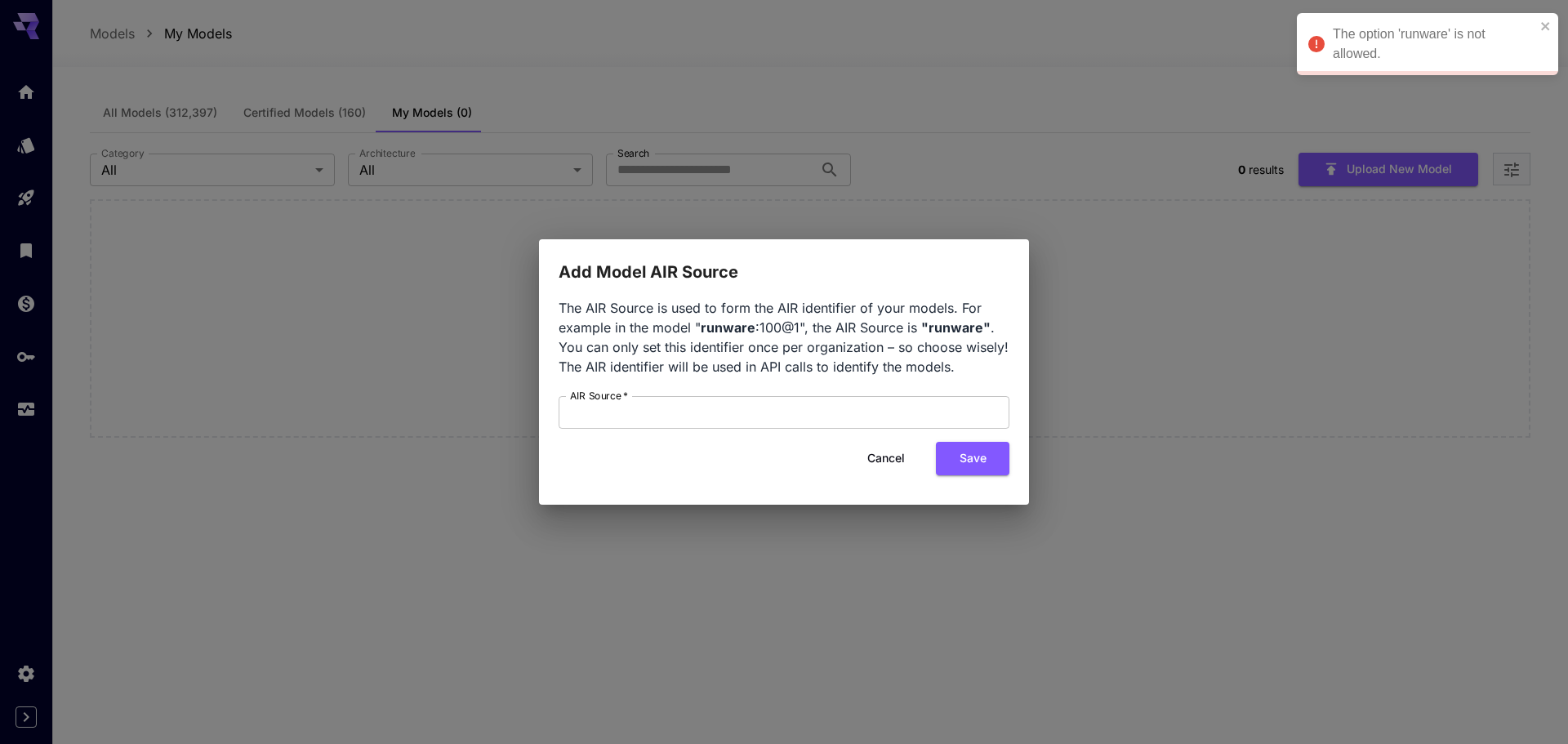
click at [1137, 343] on div "Add Model AIR Source The AIR Source is used to form the AIR identifier of your …" at bounding box center [784, 372] width 1568 height 744
drag, startPoint x: 879, startPoint y: 453, endPoint x: 724, endPoint y: 371, distance: 175.4
click at [879, 453] on button "Cancel" at bounding box center [886, 459] width 74 height 34
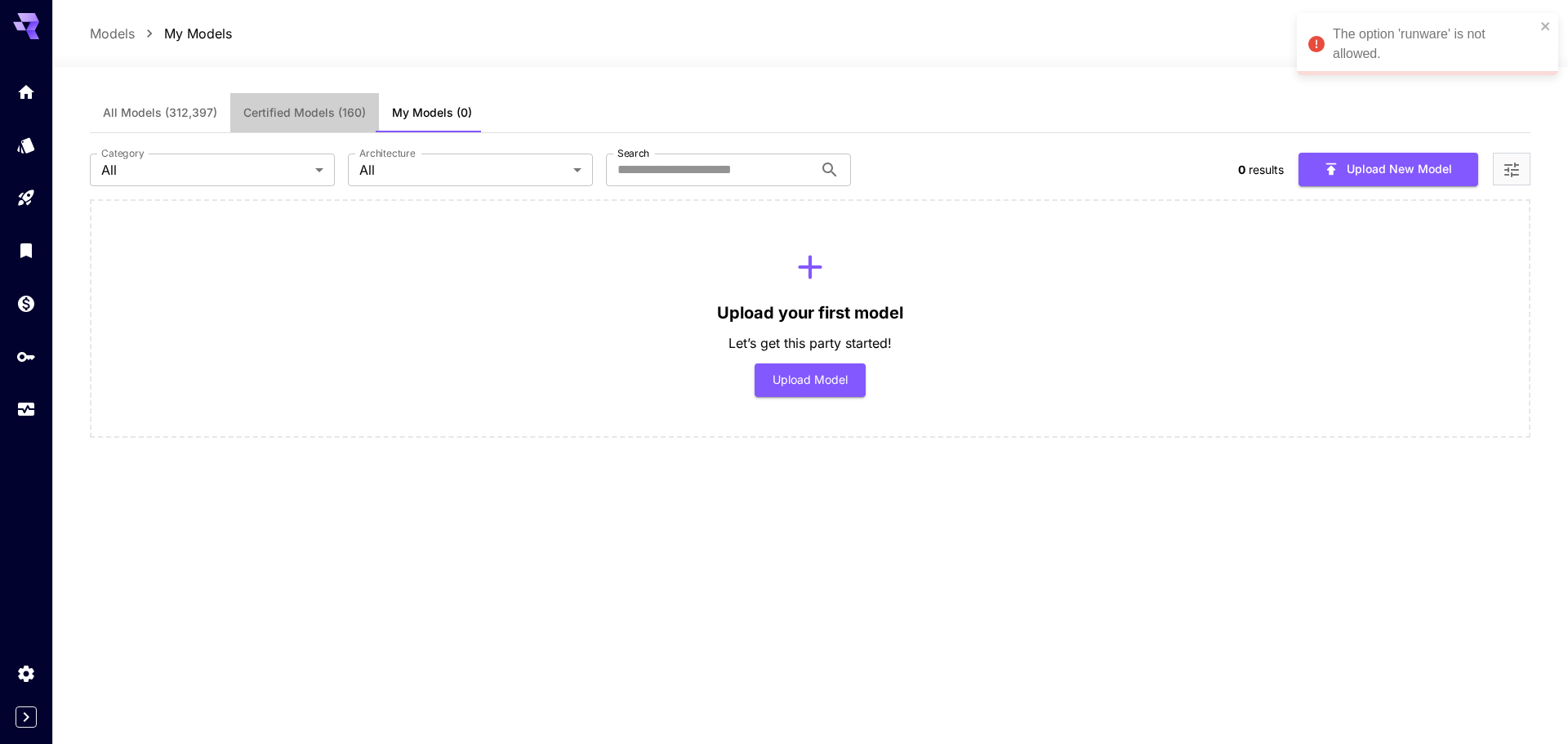
click at [307, 111] on span "Certified Models (160)" at bounding box center [305, 112] width 123 height 15
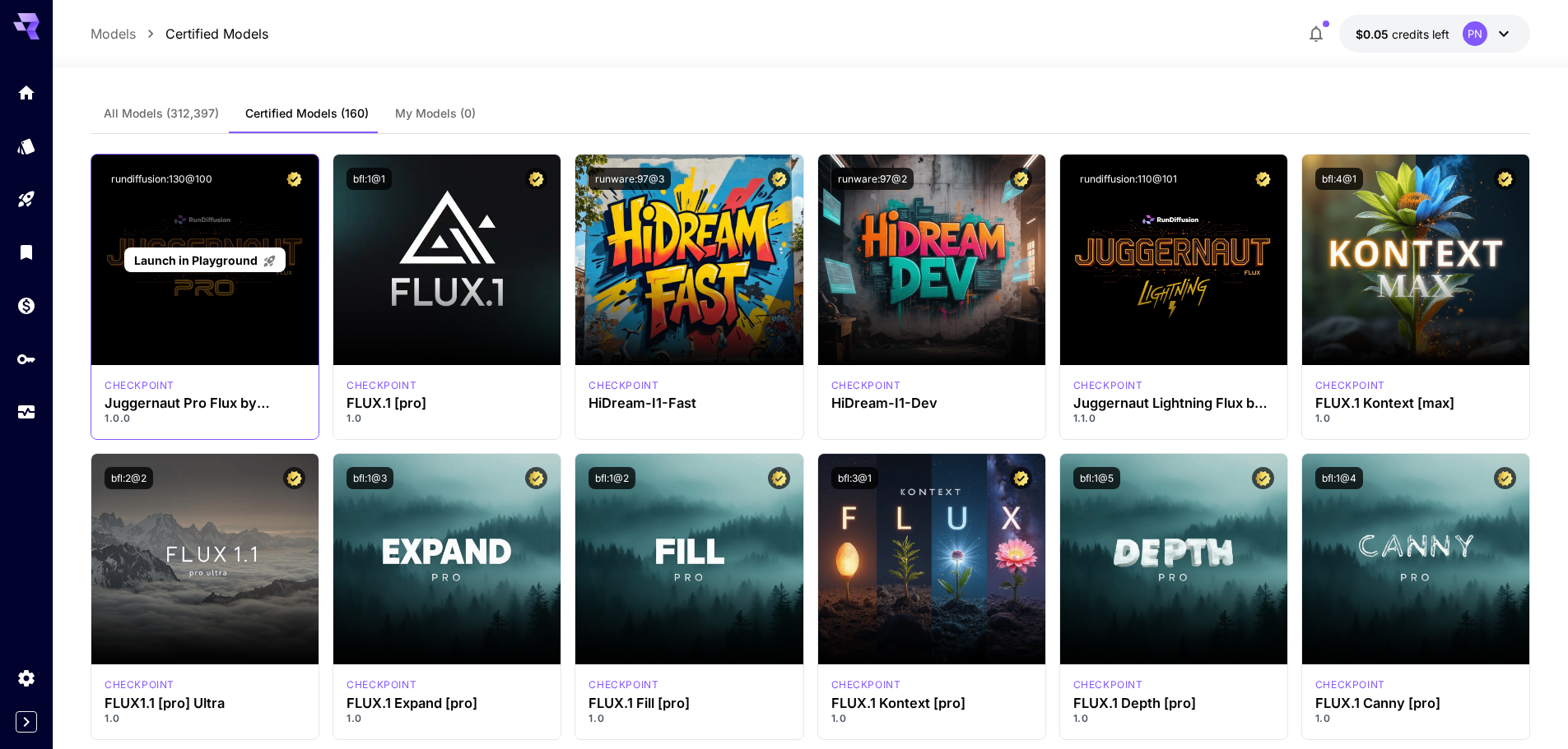
click at [224, 260] on span "Launch in Playground" at bounding box center [196, 260] width 124 height 14
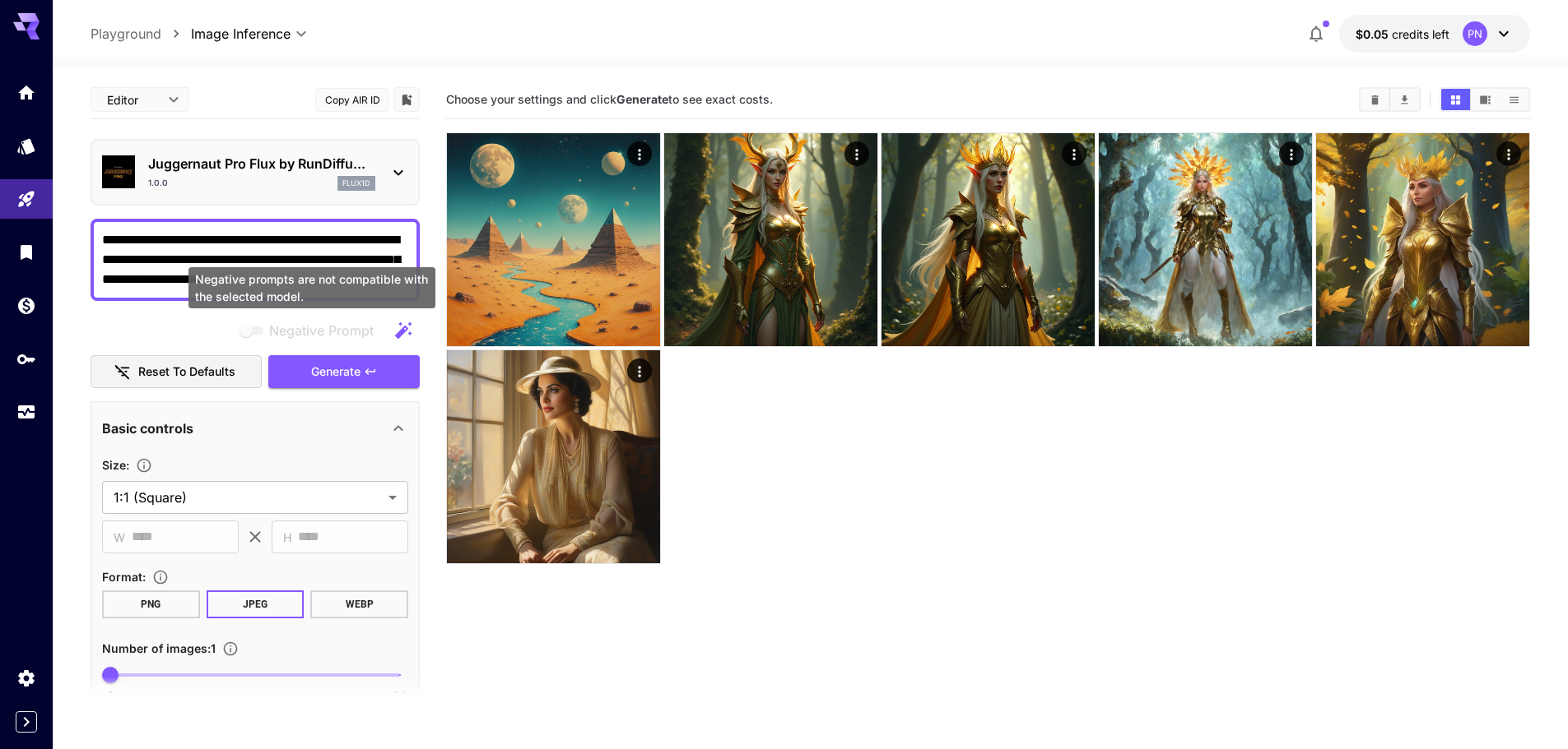
click at [362, 319] on div "Negative Prompt" at bounding box center [311, 329] width 151 height 20
click at [402, 330] on icon "button" at bounding box center [402, 329] width 17 height 17
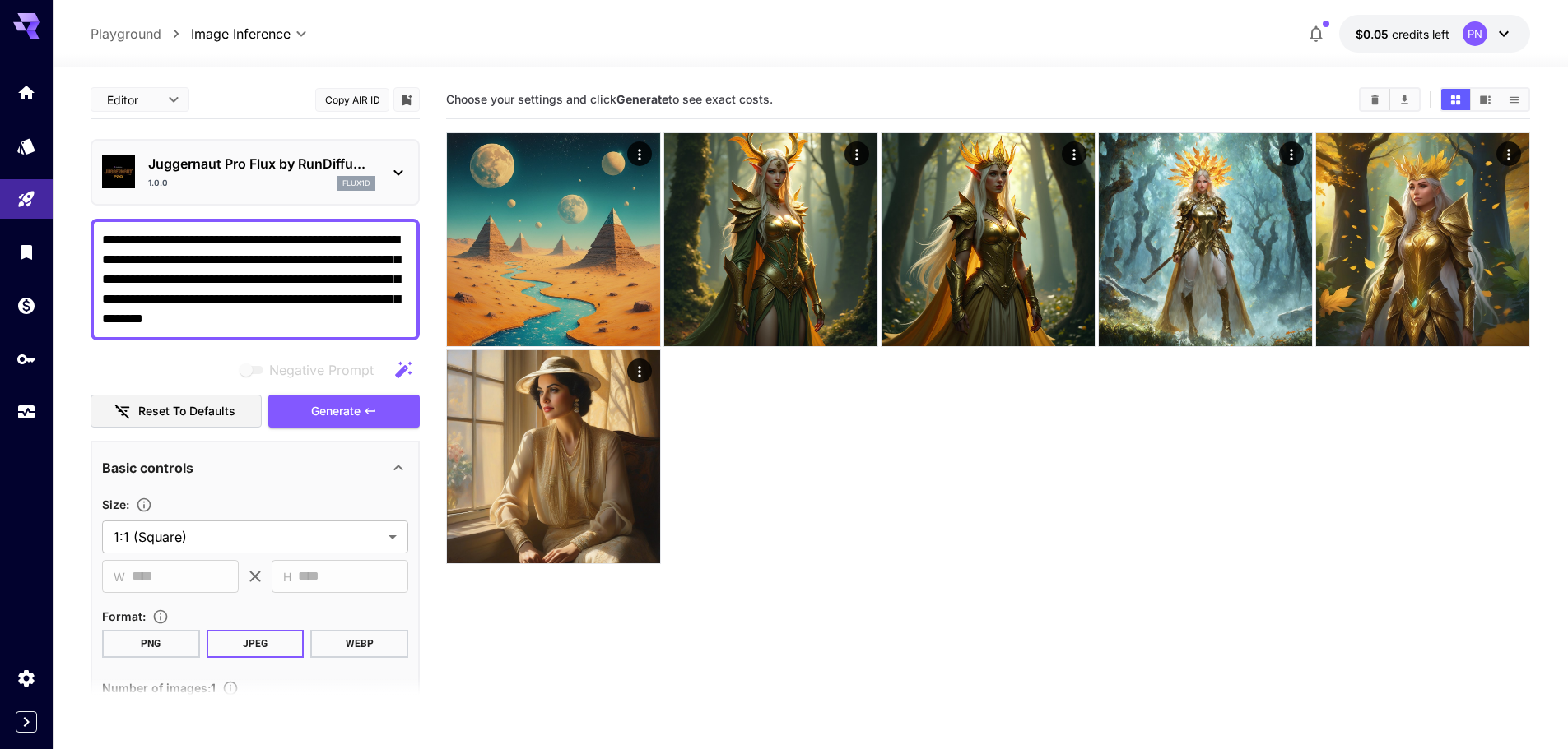
click at [320, 277] on textarea "**********" at bounding box center [255, 279] width 306 height 98
paste textarea
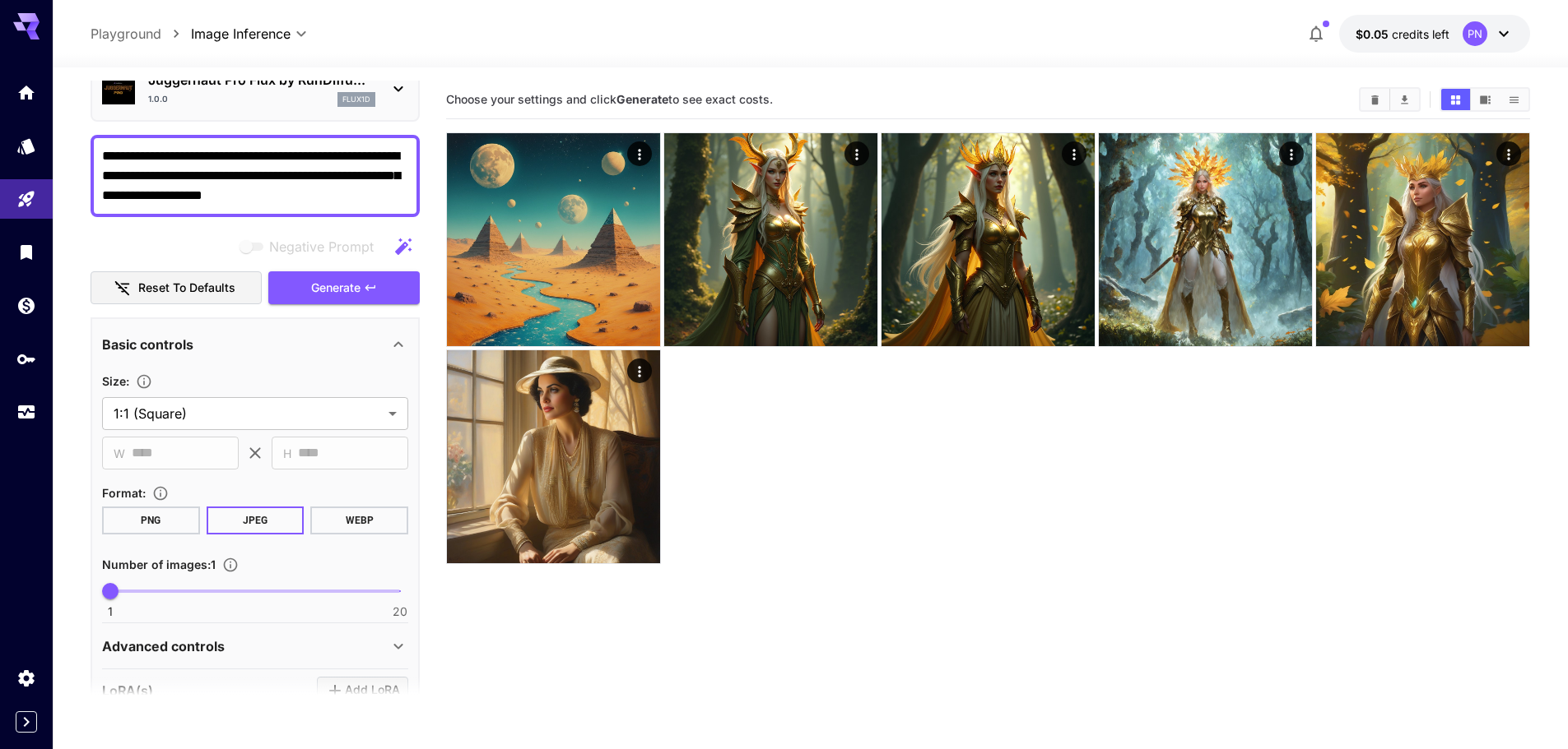
scroll to position [82, 0]
type textarea "**********"
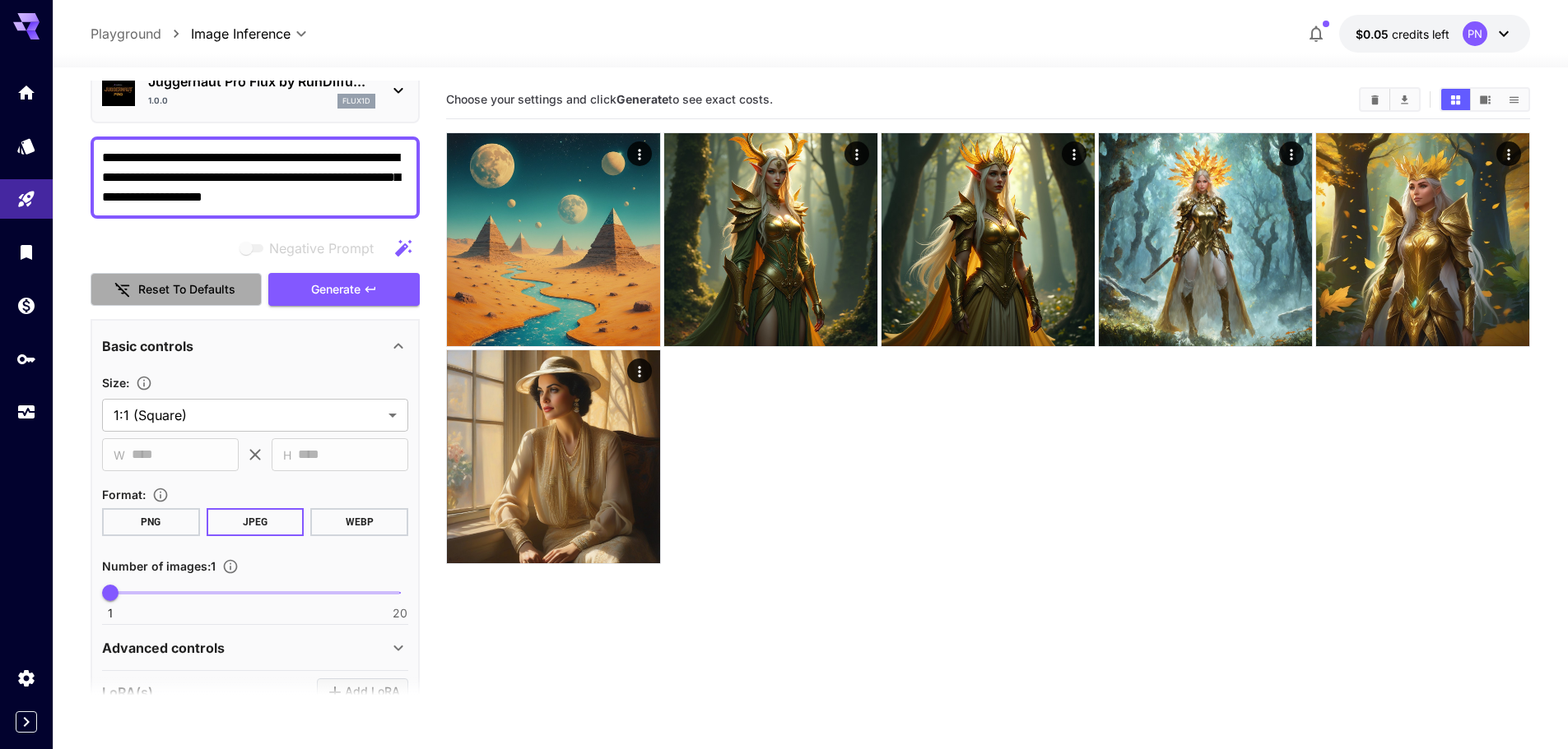
click at [205, 296] on button "Reset to defaults" at bounding box center [176, 289] width 172 height 34
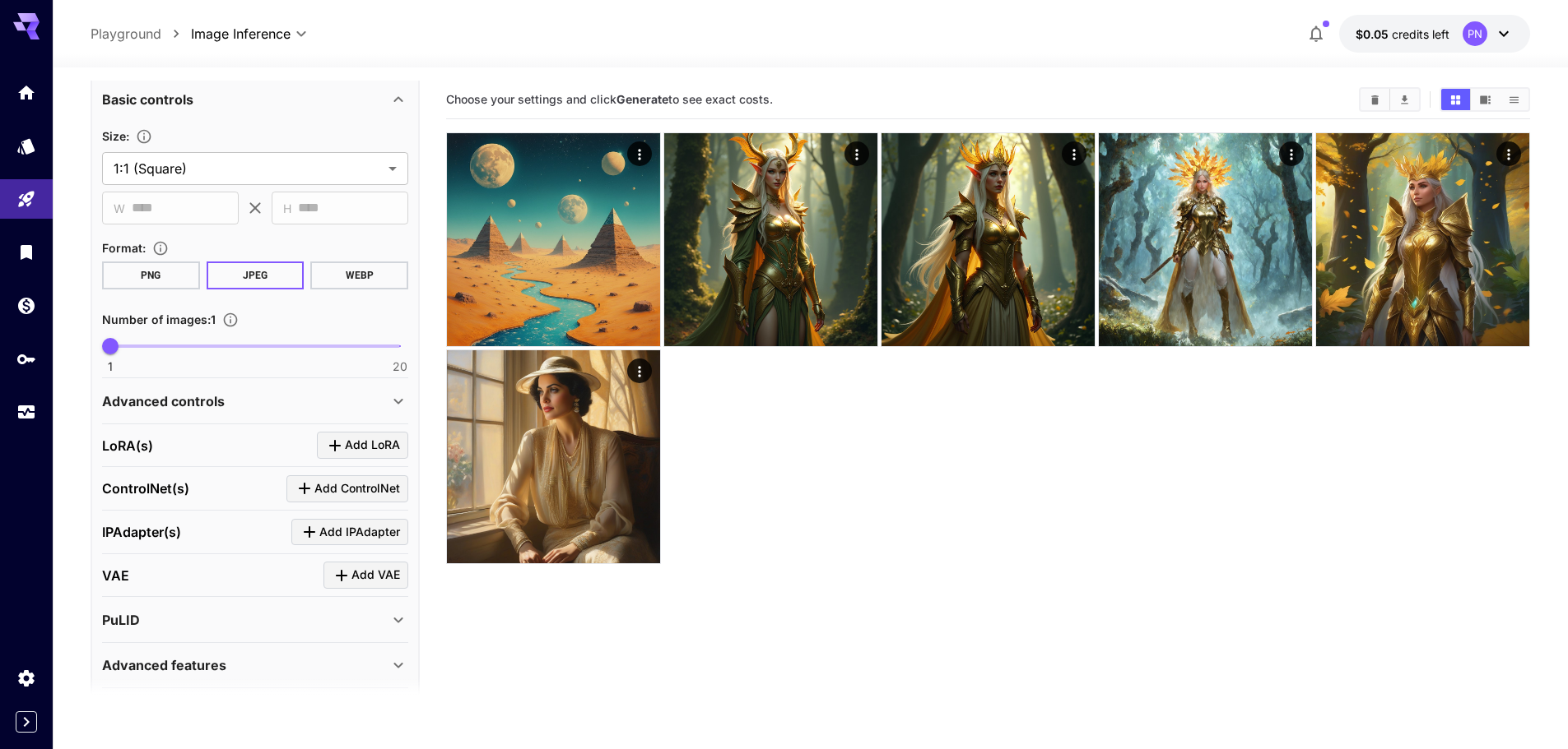
scroll to position [0, 0]
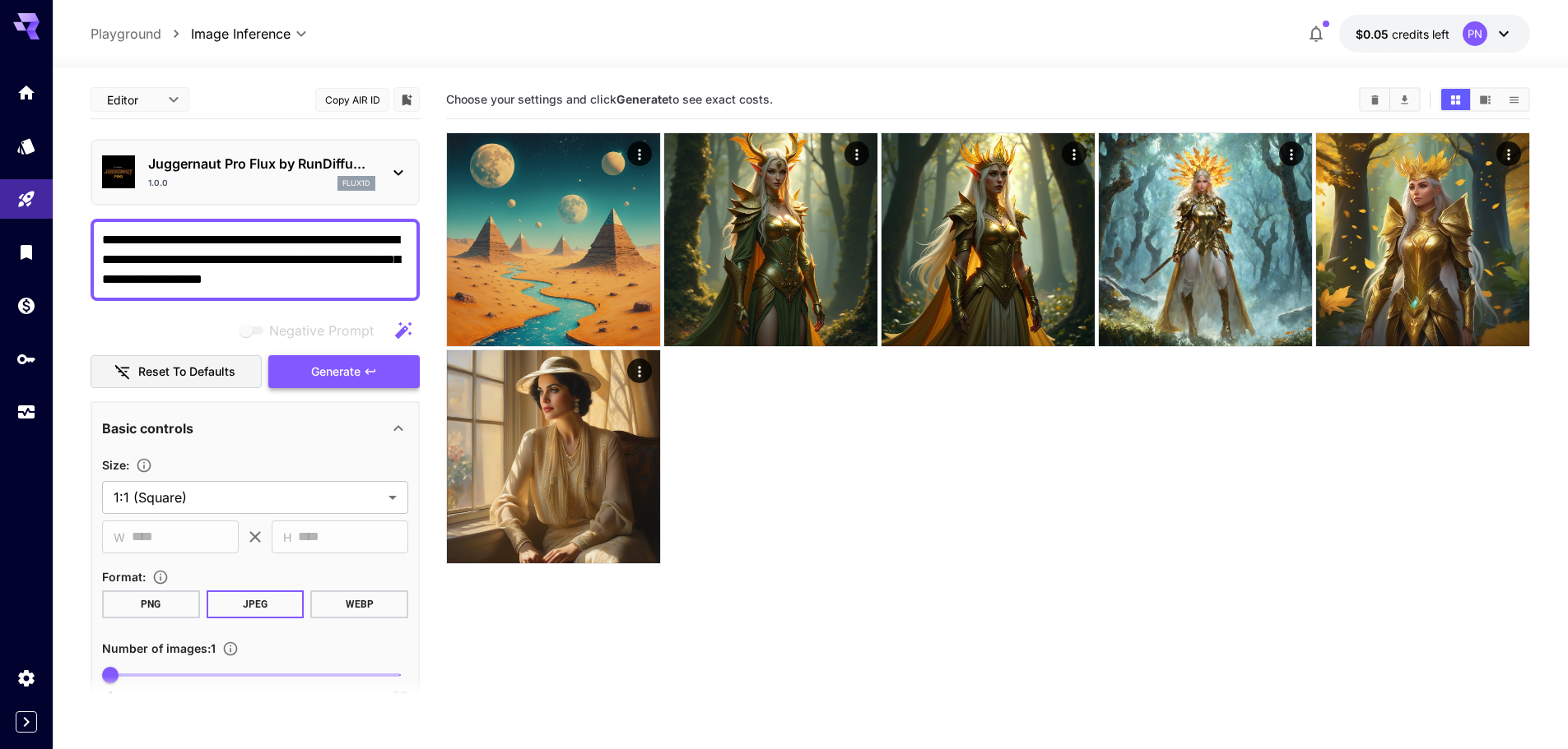
click at [333, 373] on span "Generate" at bounding box center [335, 372] width 50 height 20
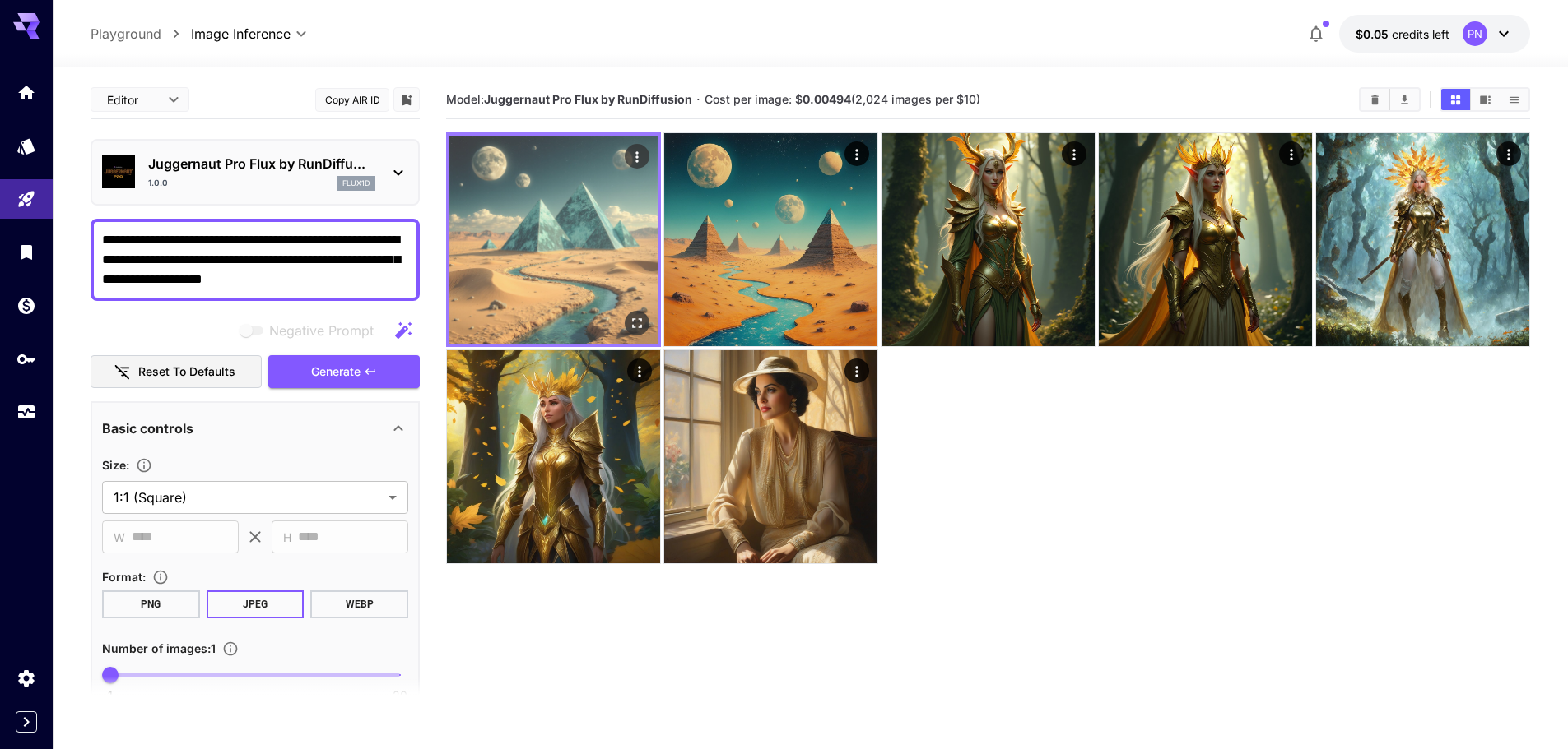
click at [574, 197] on img at bounding box center [554, 240] width 209 height 208
click at [626, 315] on div "Open in fullscreen" at bounding box center [636, 322] width 24 height 24
click at [637, 326] on icon "Open in fullscreen" at bounding box center [636, 322] width 17 height 17
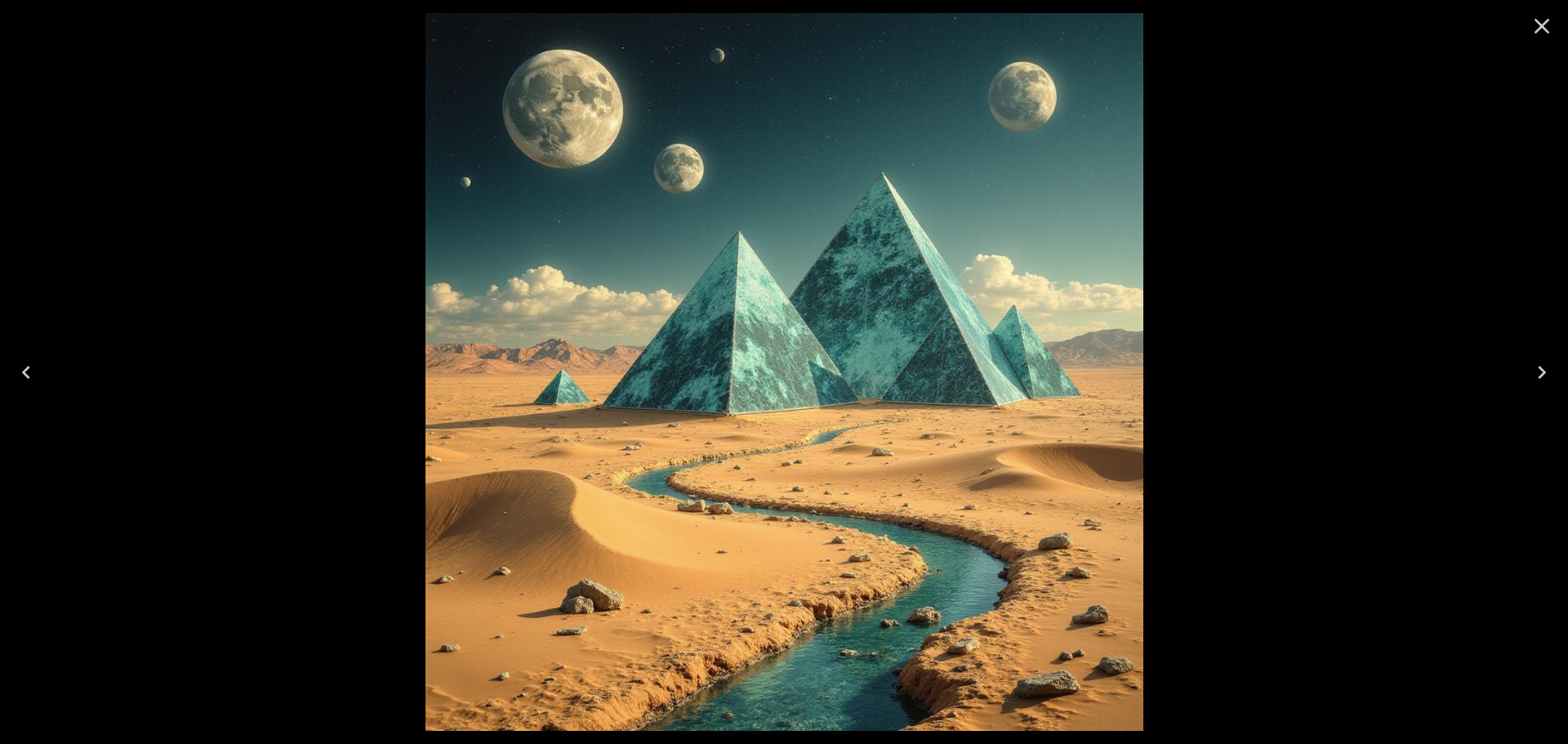
click at [1329, 402] on div at bounding box center [784, 372] width 1568 height 744
click at [1528, 21] on button "Close" at bounding box center [1542, 26] width 40 height 40
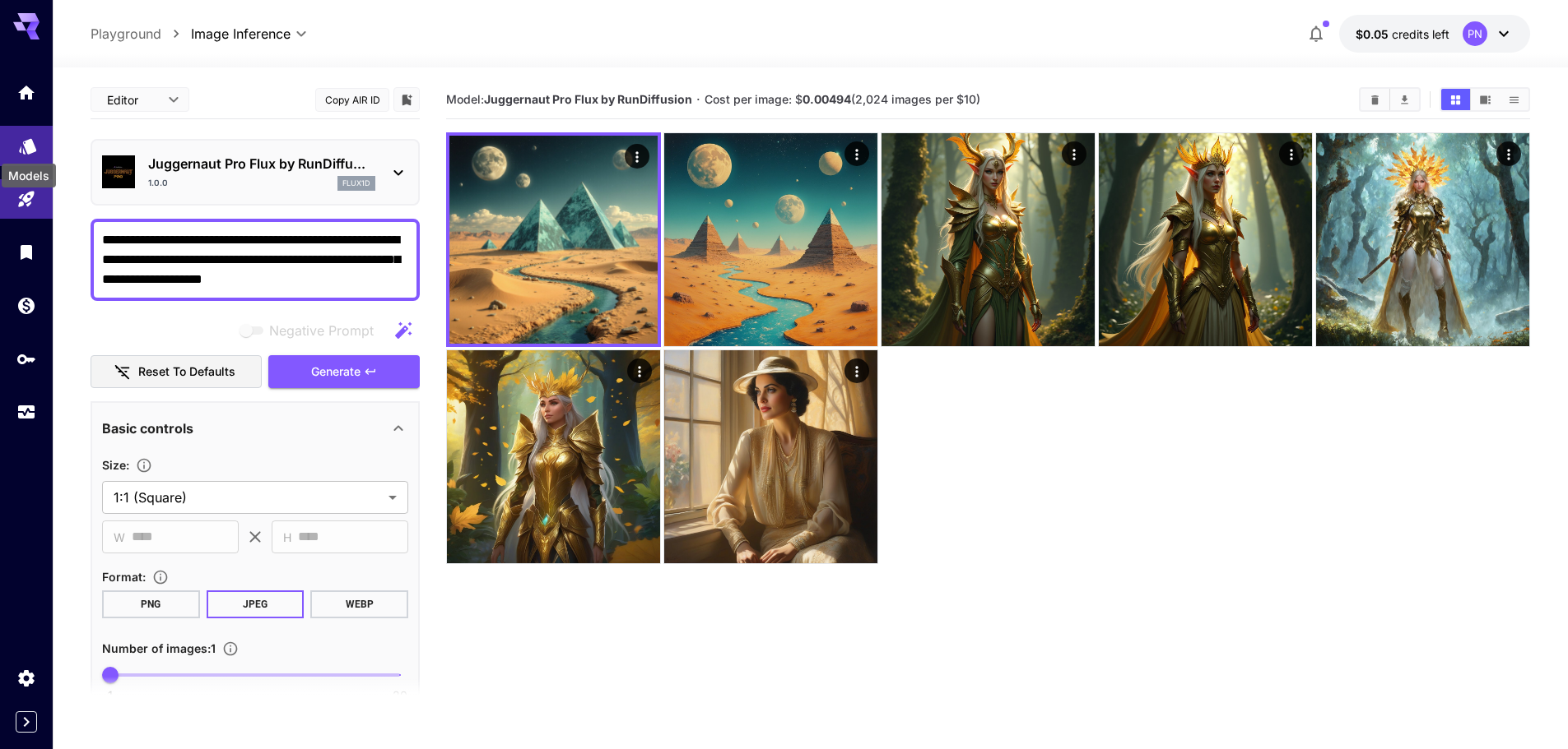
click at [19, 147] on icon "Models" at bounding box center [28, 140] width 19 height 19
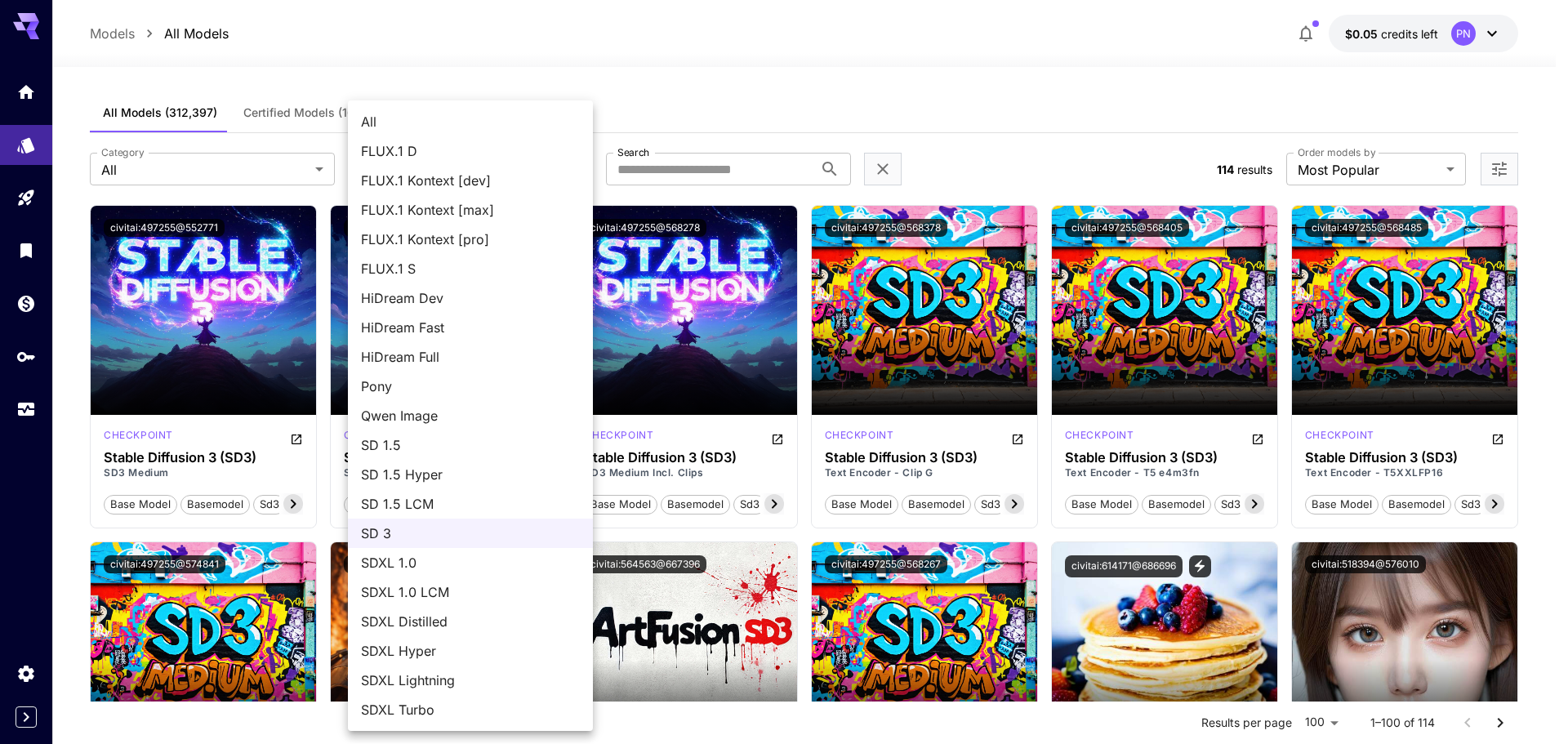
click at [399, 60] on div at bounding box center [784, 372] width 1568 height 744
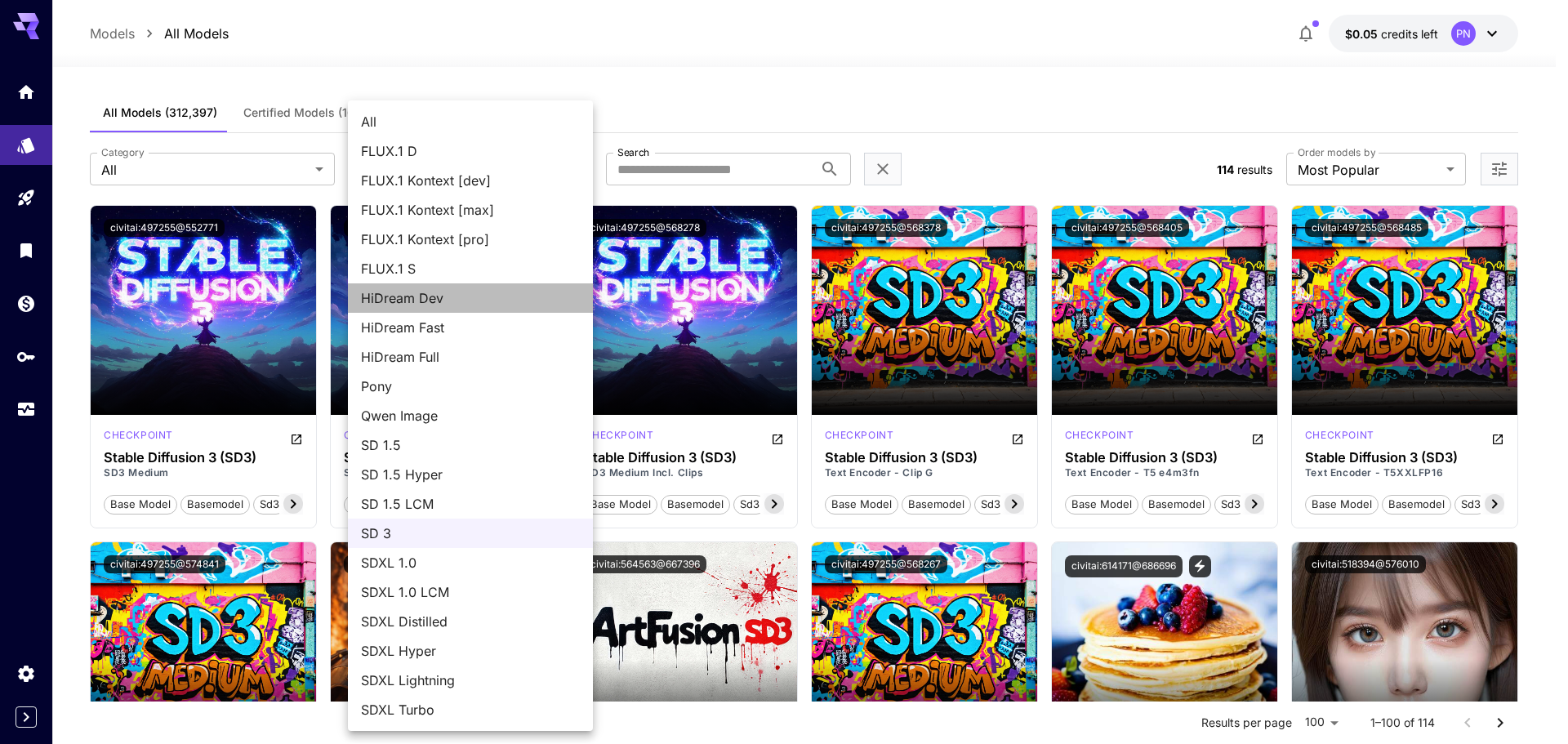
click at [454, 301] on span "HiDream Dev" at bounding box center [470, 298] width 219 height 19
type input "**********"
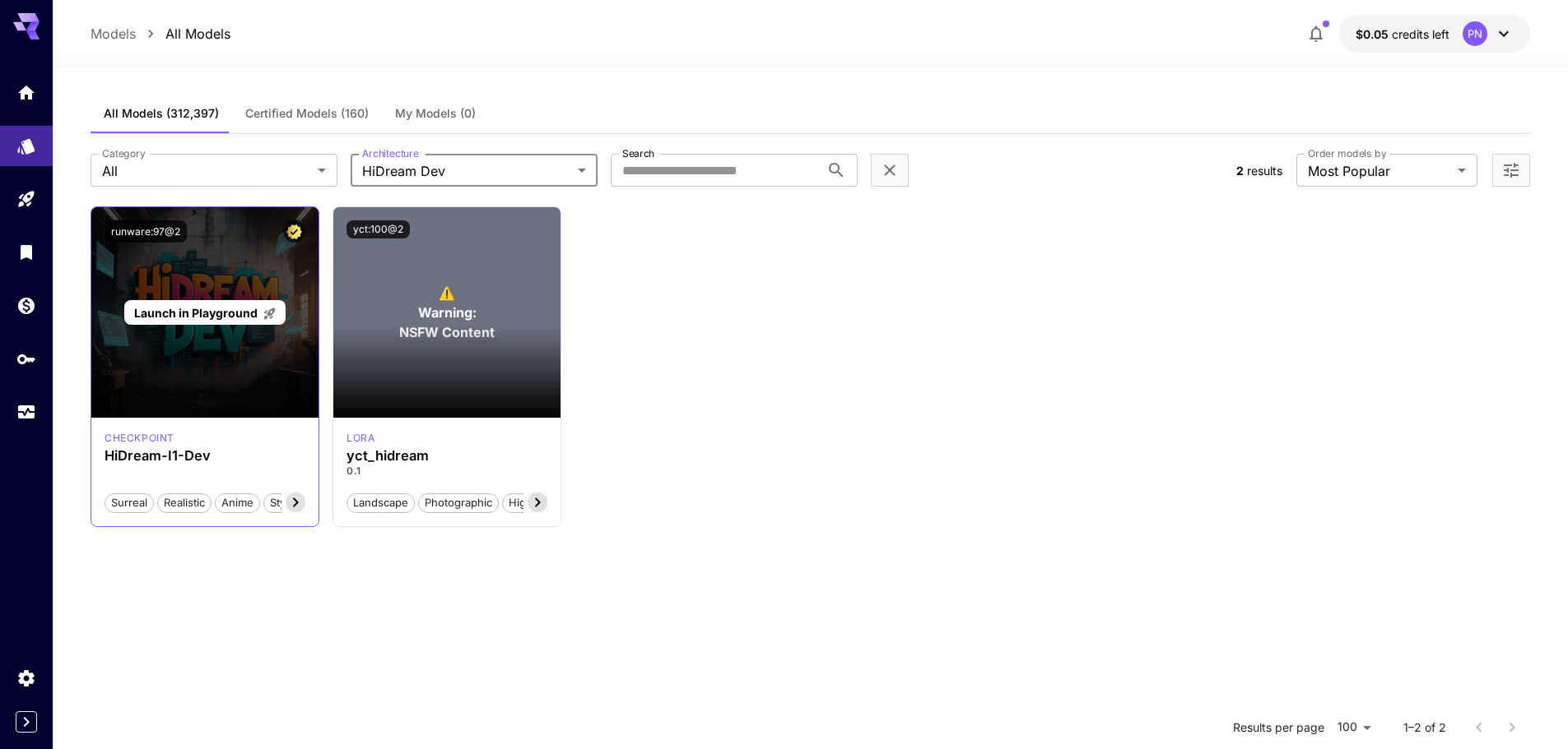
click at [202, 314] on span "Launch in Playground" at bounding box center [196, 313] width 124 height 14
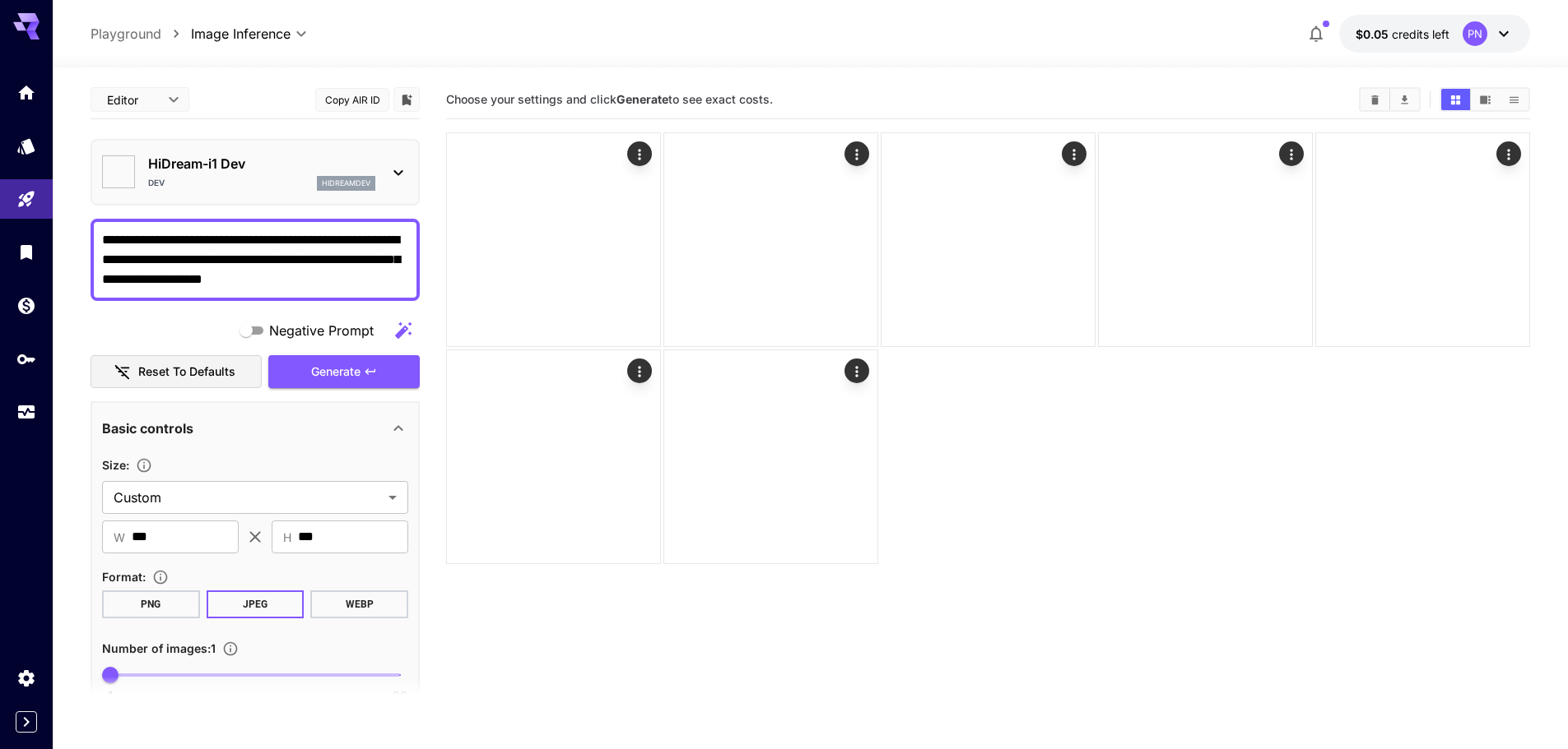
type input "*******"
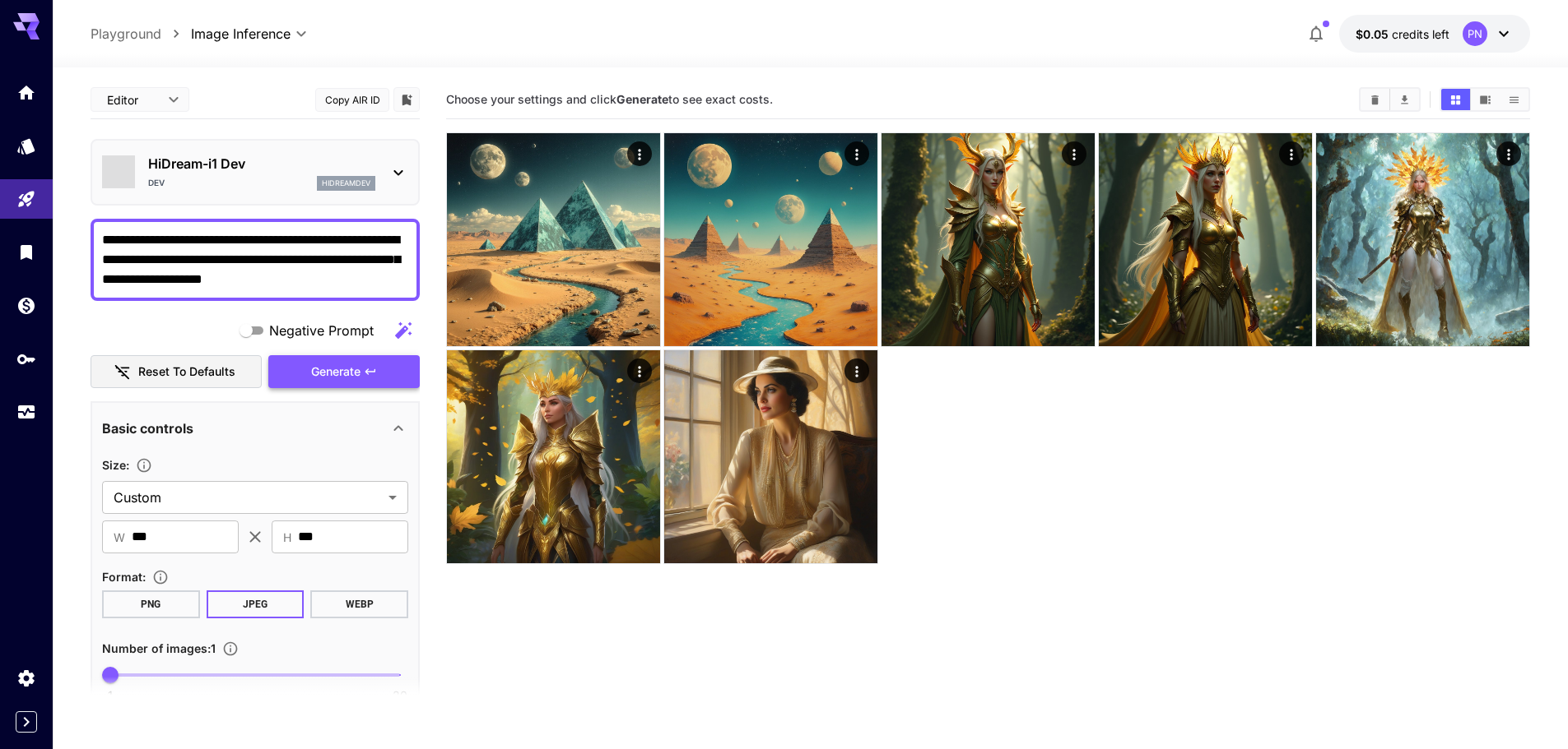
click at [361, 368] on span "Generate" at bounding box center [335, 372] width 50 height 20
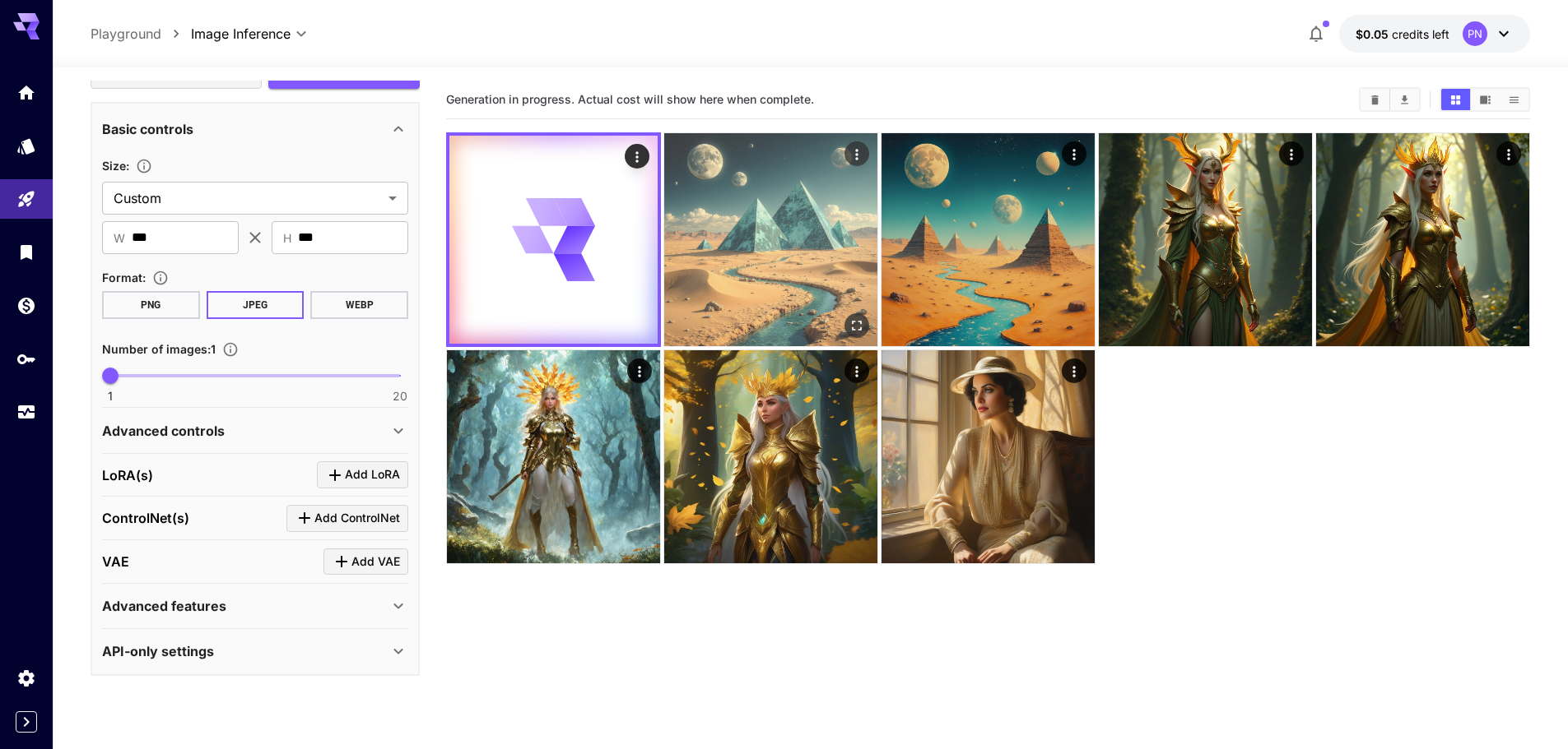
click at [808, 224] on img at bounding box center [770, 240] width 213 height 213
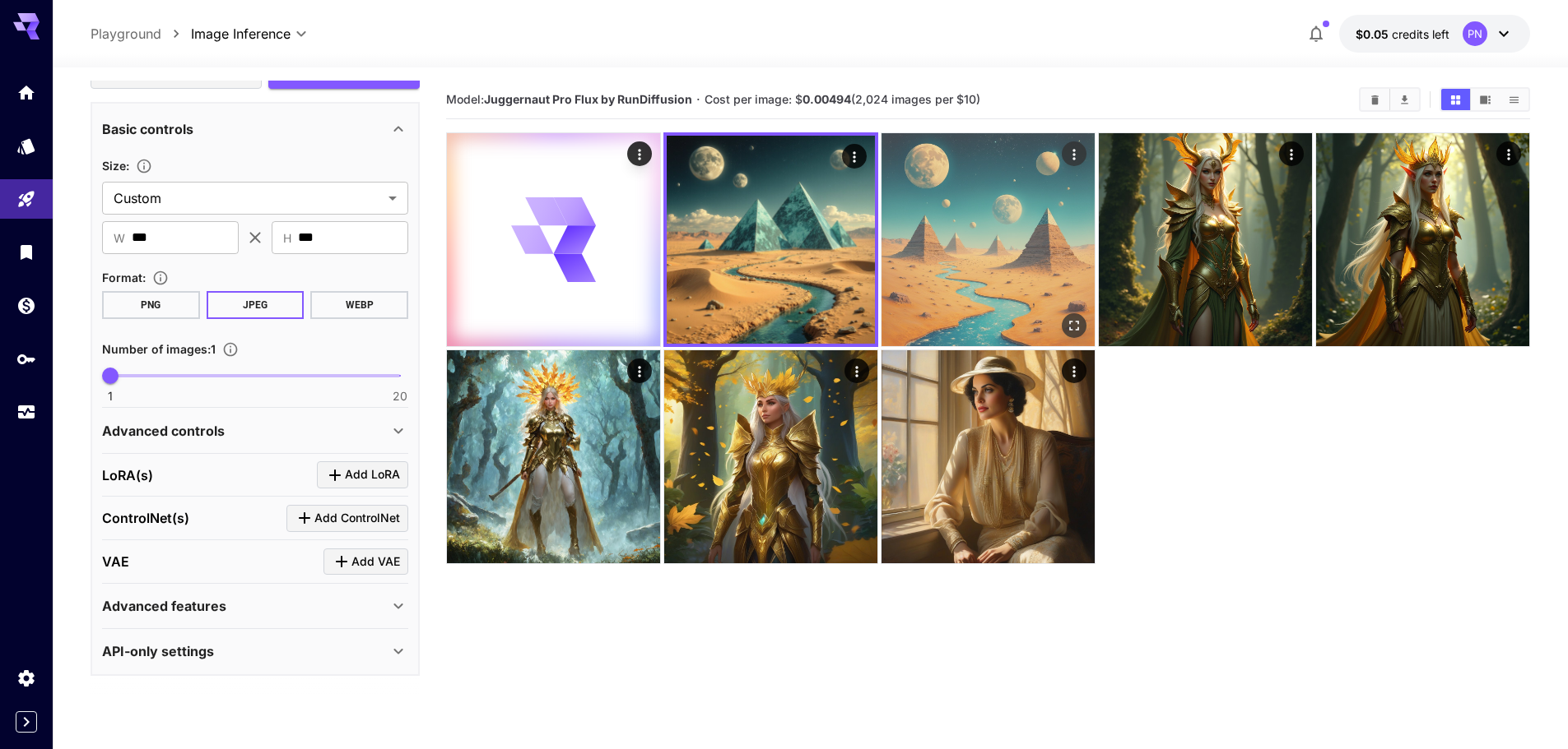
click at [969, 222] on img at bounding box center [987, 240] width 213 height 213
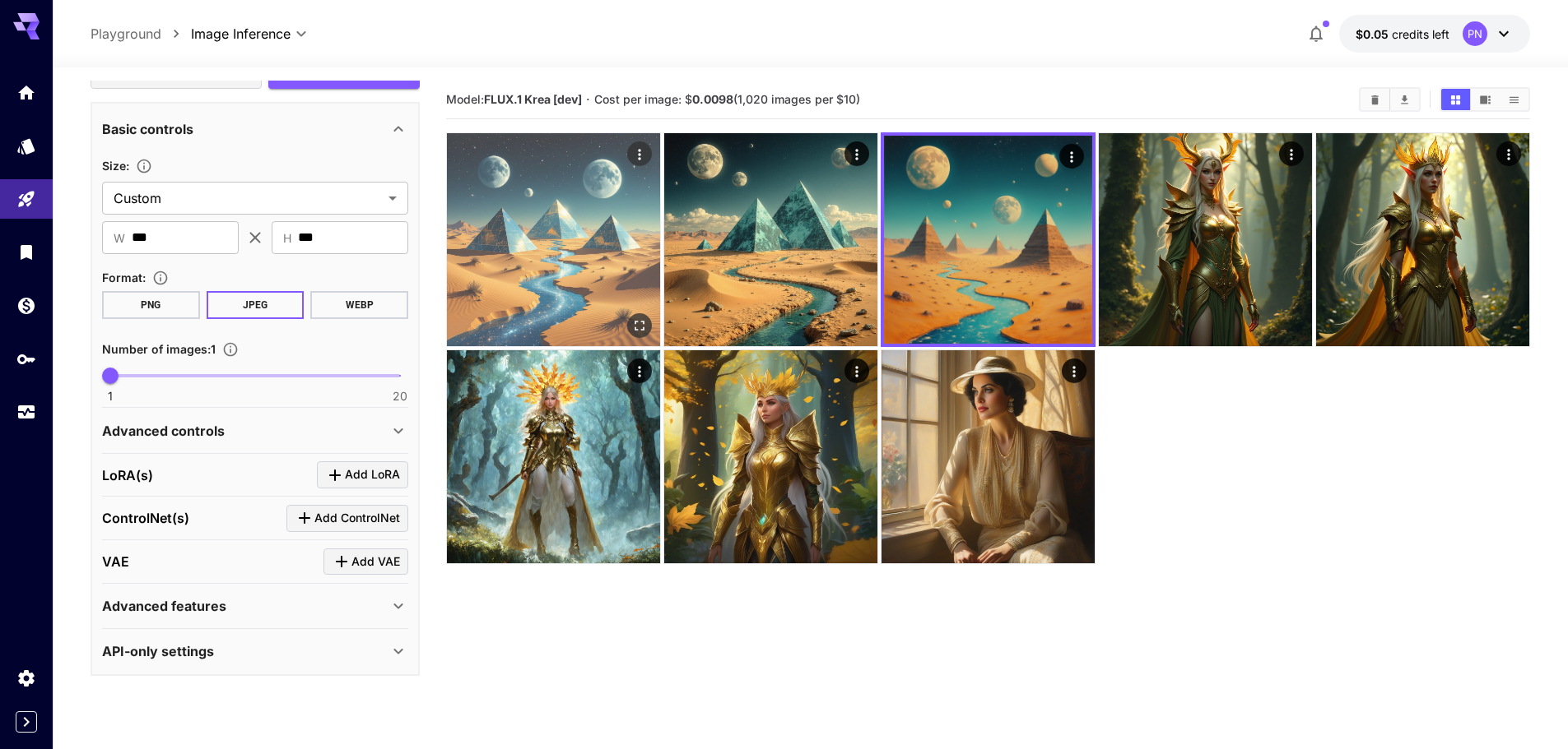
click at [545, 218] on img at bounding box center [554, 240] width 213 height 213
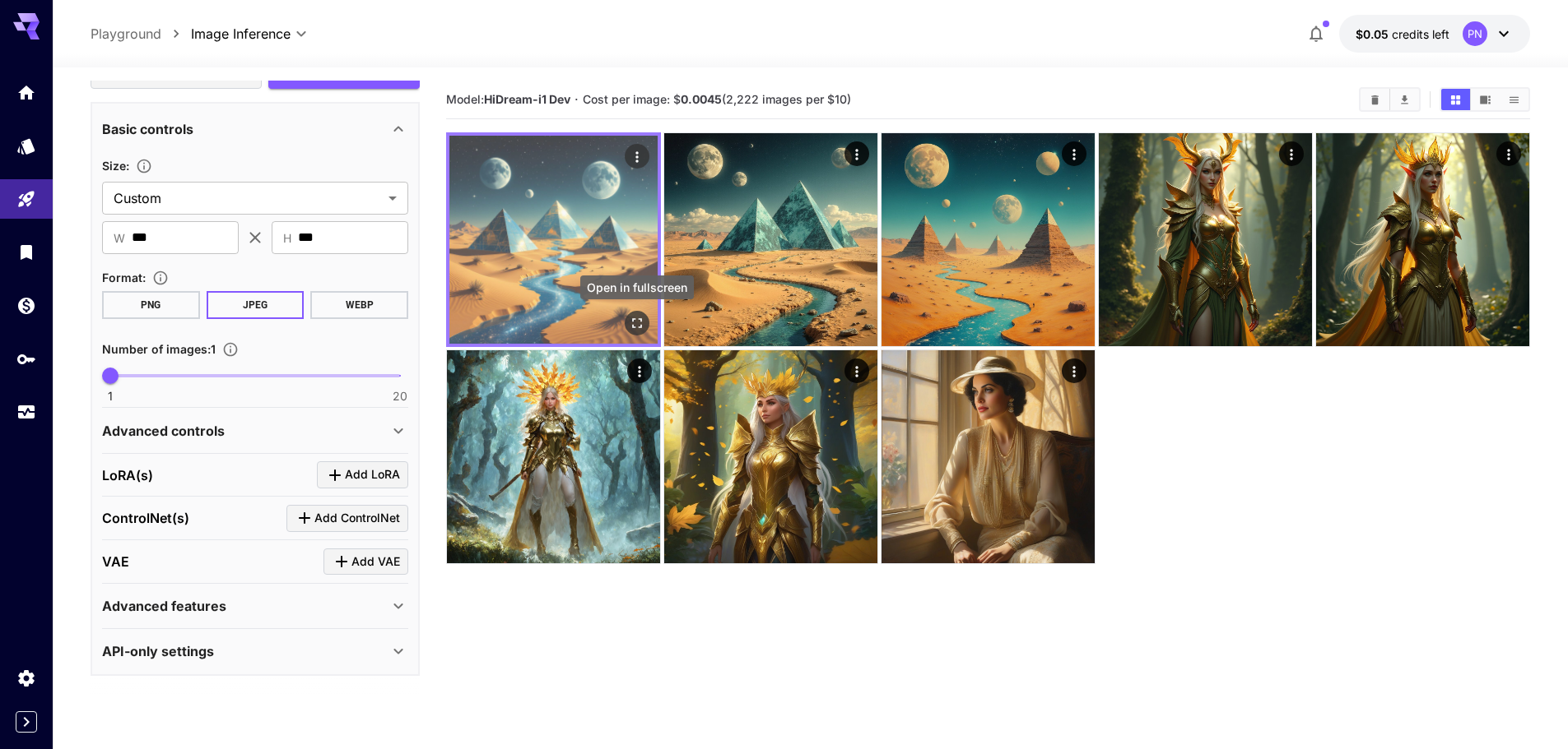
click at [638, 327] on icon "Open in fullscreen" at bounding box center [637, 323] width 10 height 10
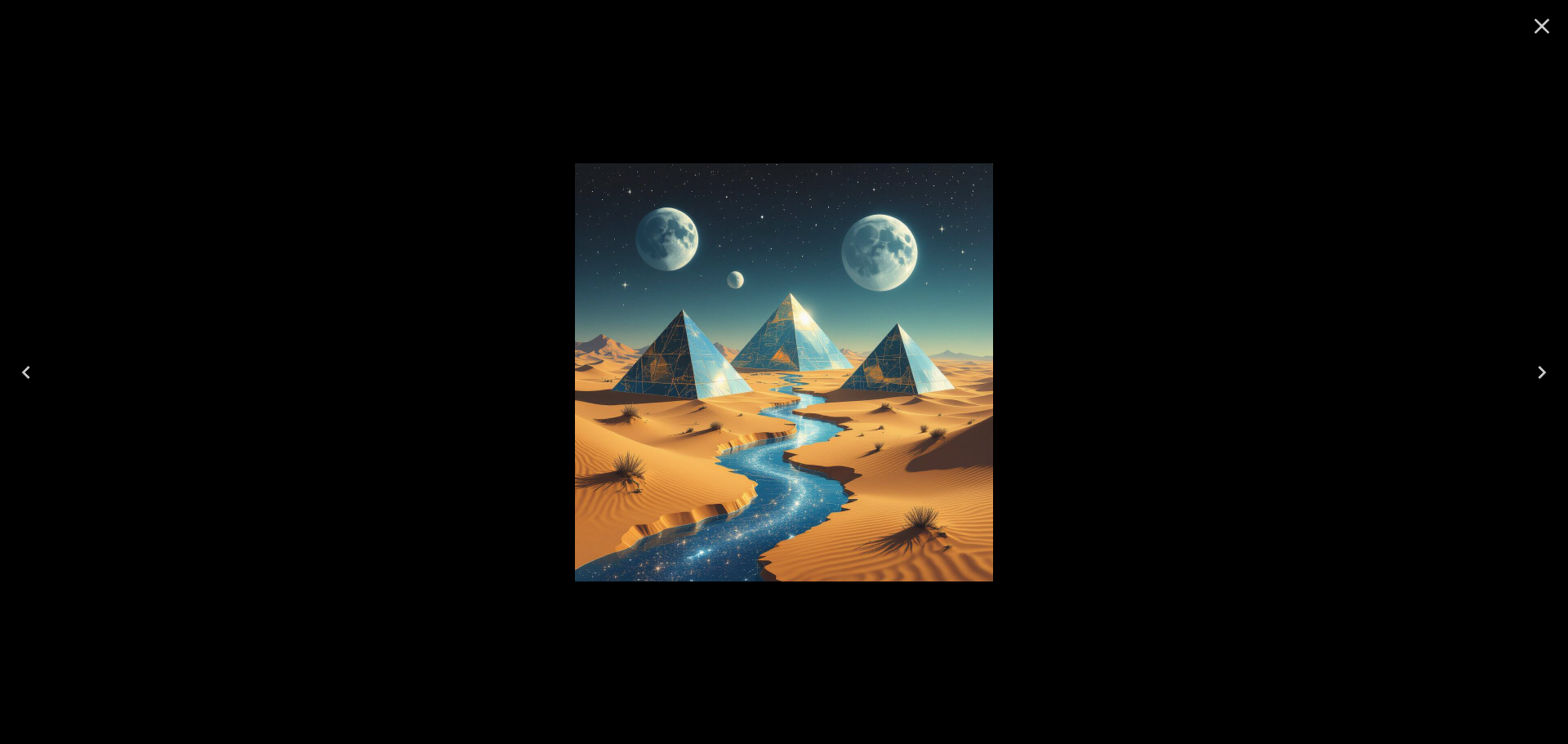
click at [1336, 192] on div at bounding box center [784, 372] width 1568 height 744
click at [1545, 15] on icon "Close" at bounding box center [1542, 26] width 26 height 26
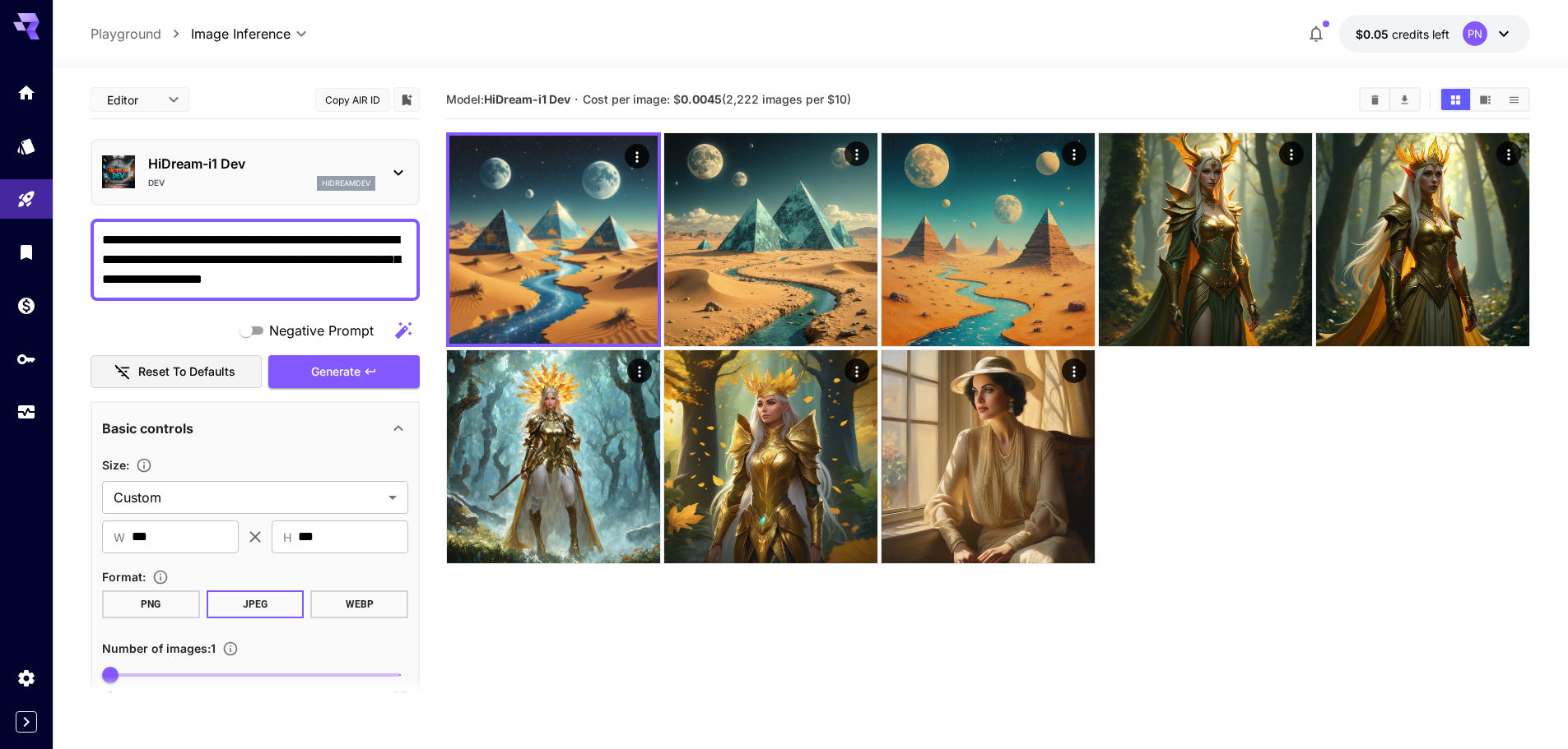
click at [328, 182] on p "hidreamdev" at bounding box center [346, 183] width 49 height 12
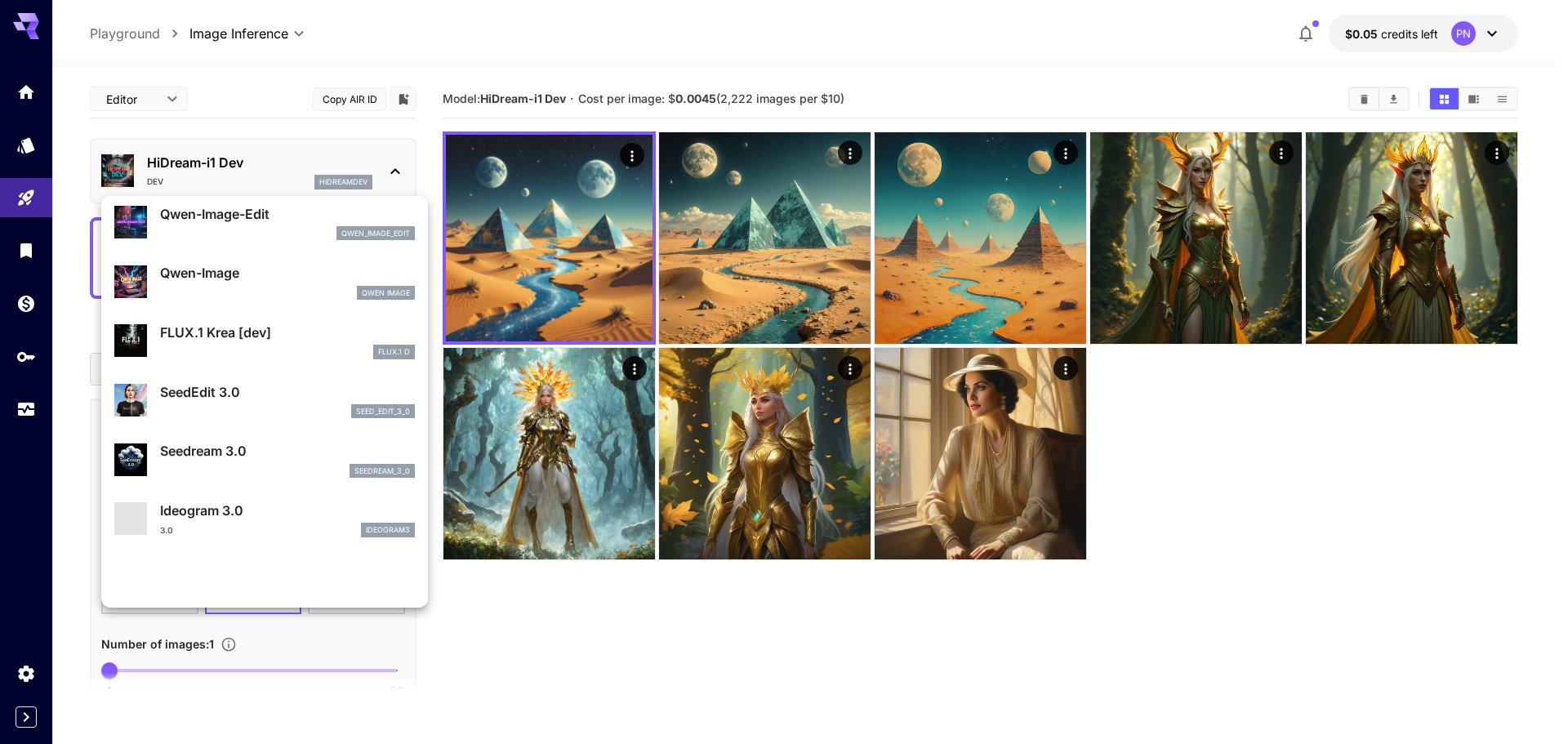
scroll to position [164, 0]
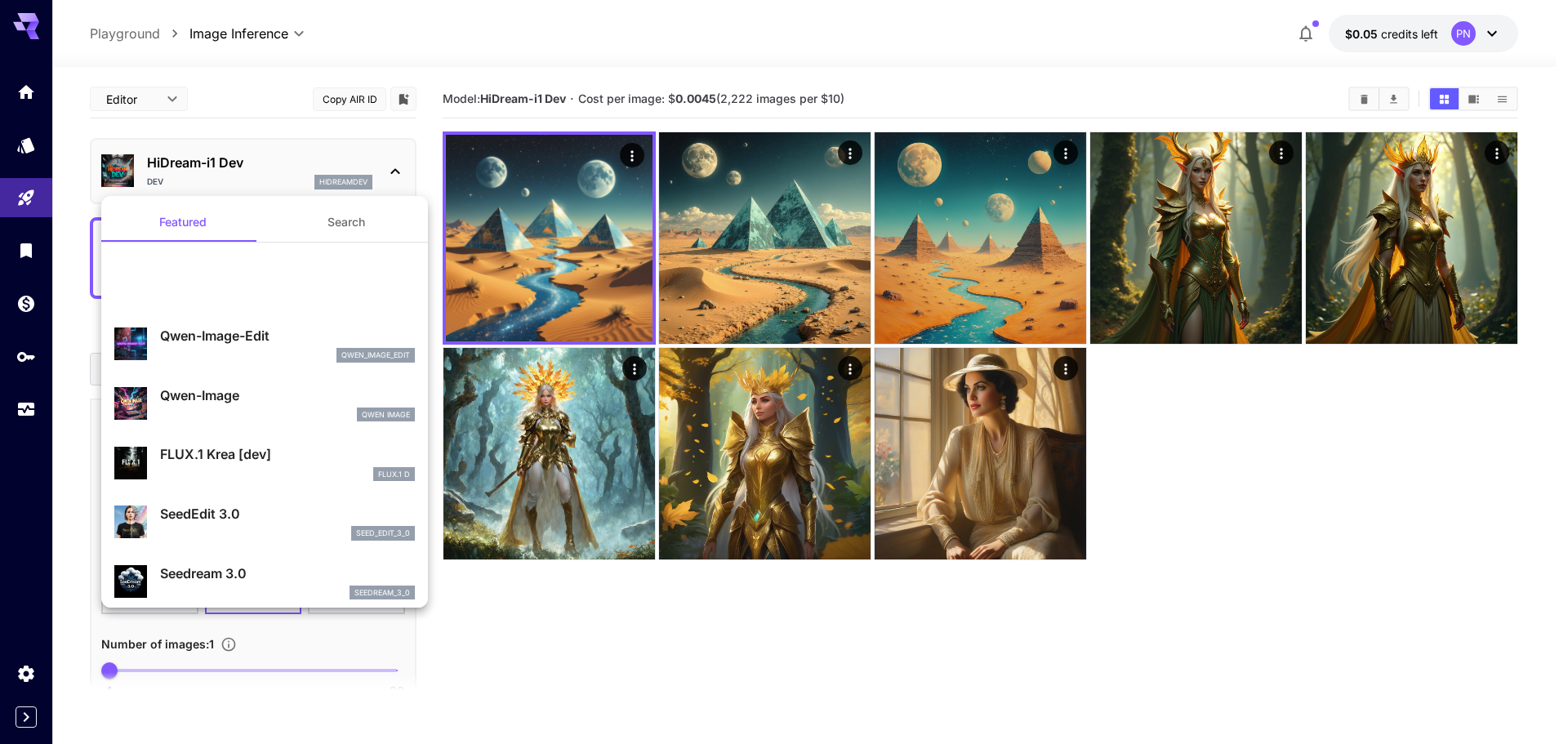
scroll to position [164, 0]
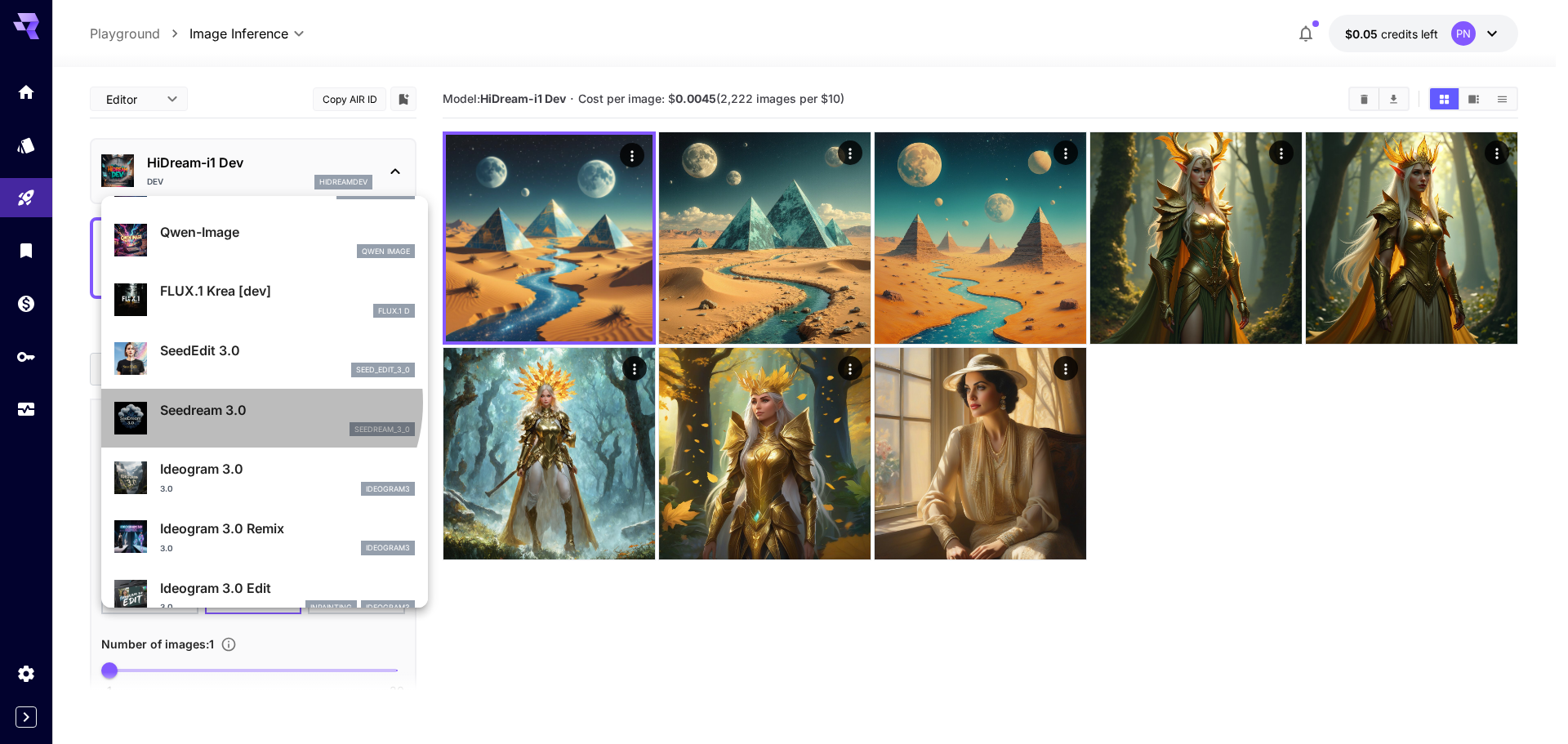
drag, startPoint x: 0, startPoint y: 0, endPoint x: 258, endPoint y: 402, distance: 477.7
click at [258, 402] on p "Seedream 3.0" at bounding box center [287, 410] width 254 height 19
type input "**********"
type input "****"
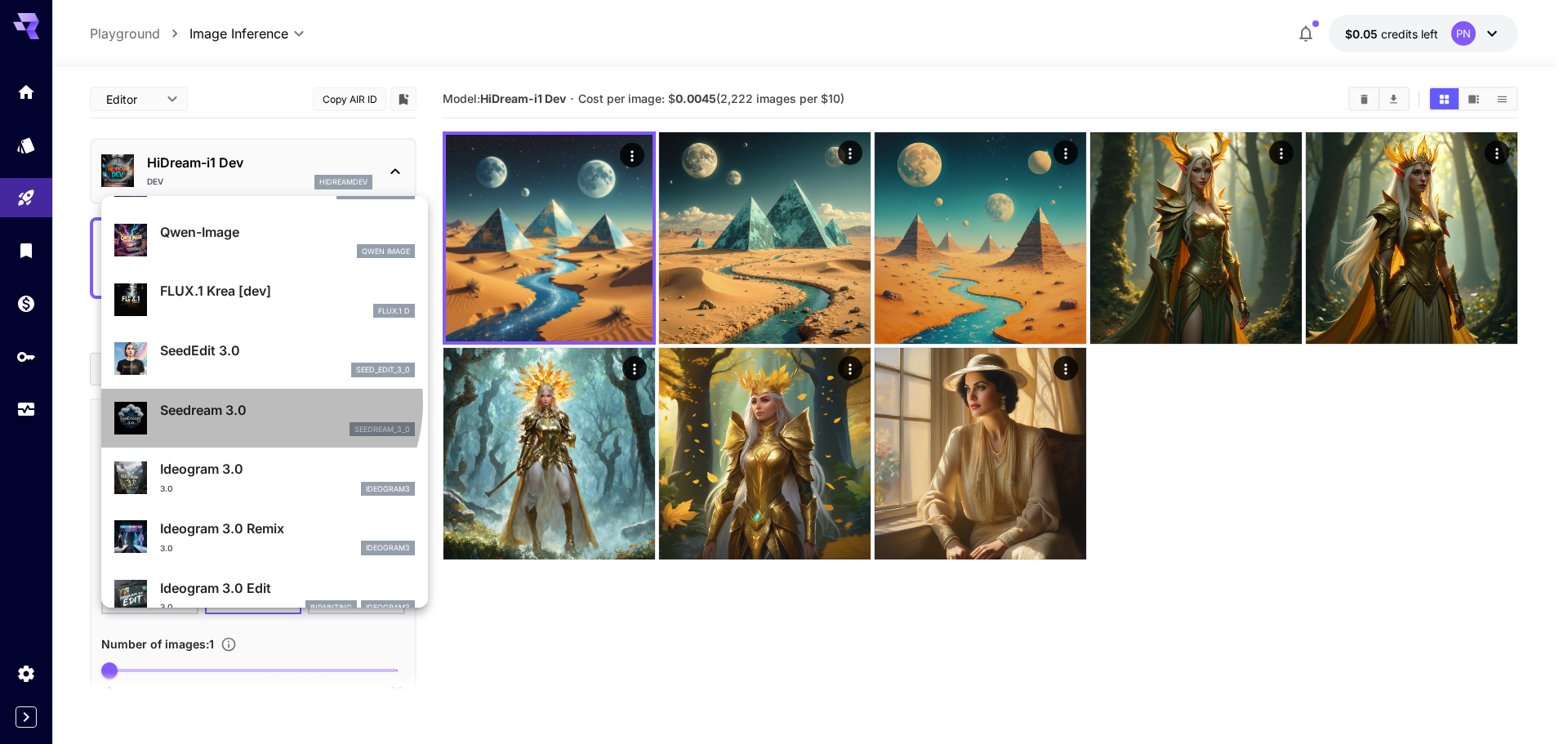
type input "***"
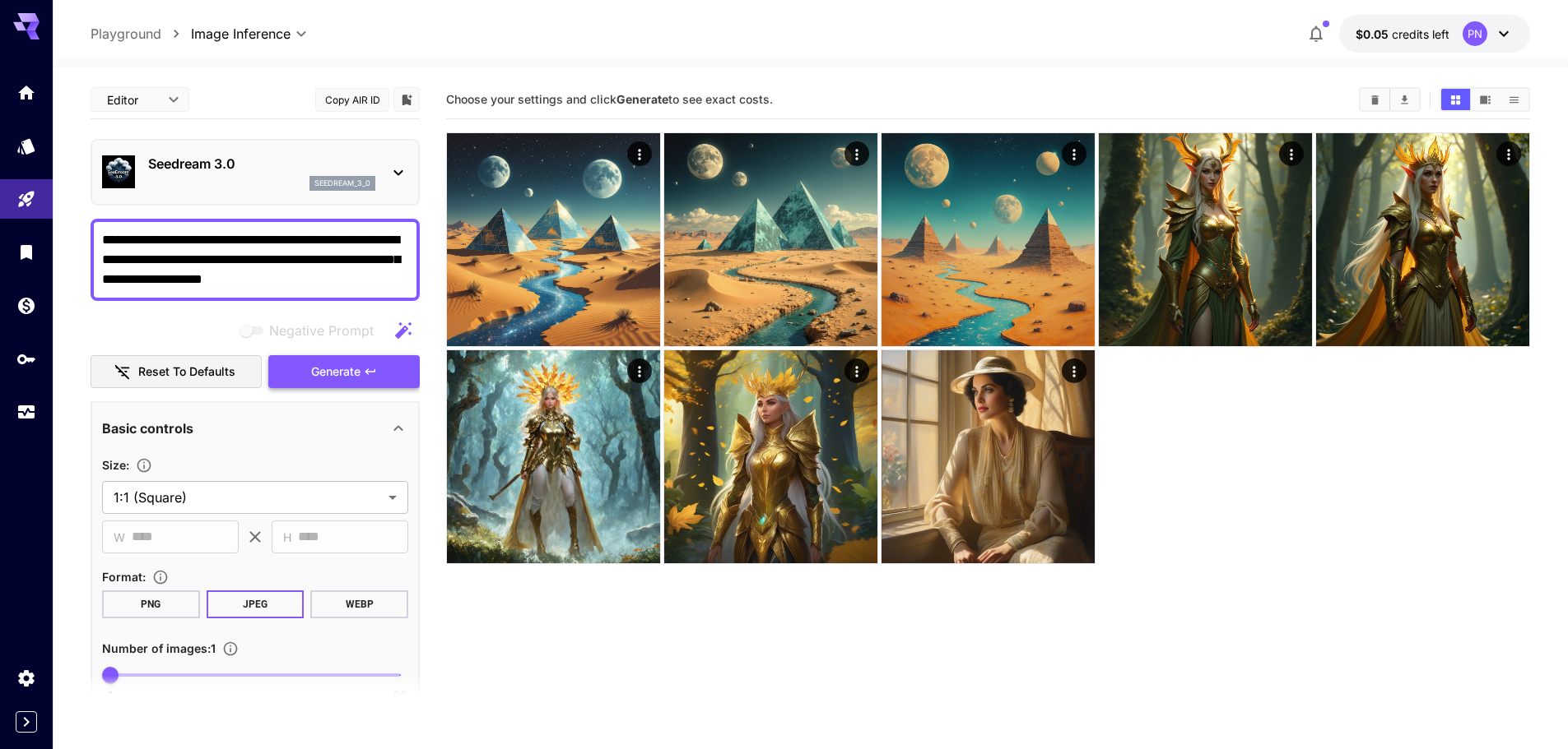
click at [339, 373] on span "Generate" at bounding box center [335, 372] width 50 height 20
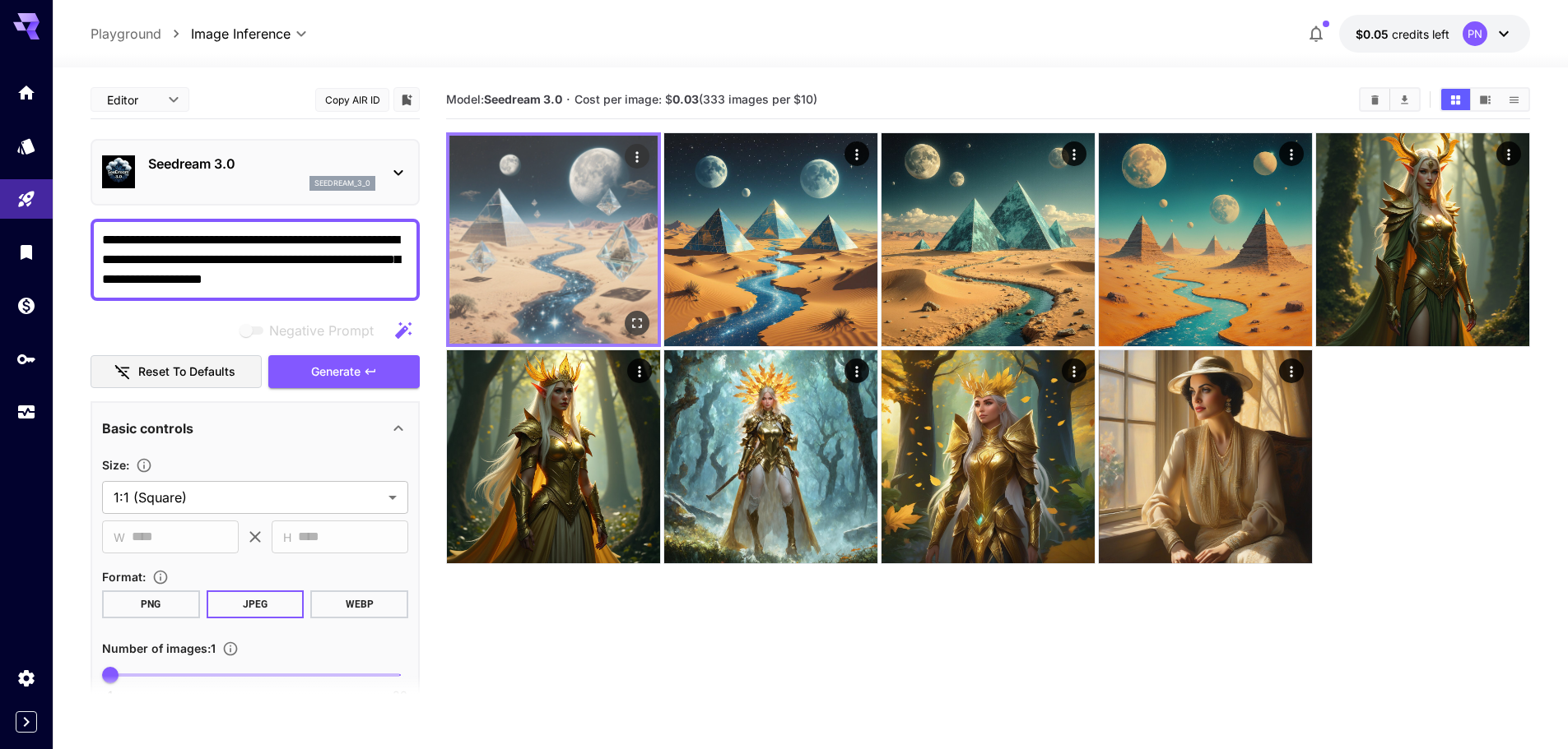
click at [513, 251] on img at bounding box center [554, 240] width 209 height 208
click at [631, 315] on icon "Open in fullscreen" at bounding box center [636, 322] width 17 height 17
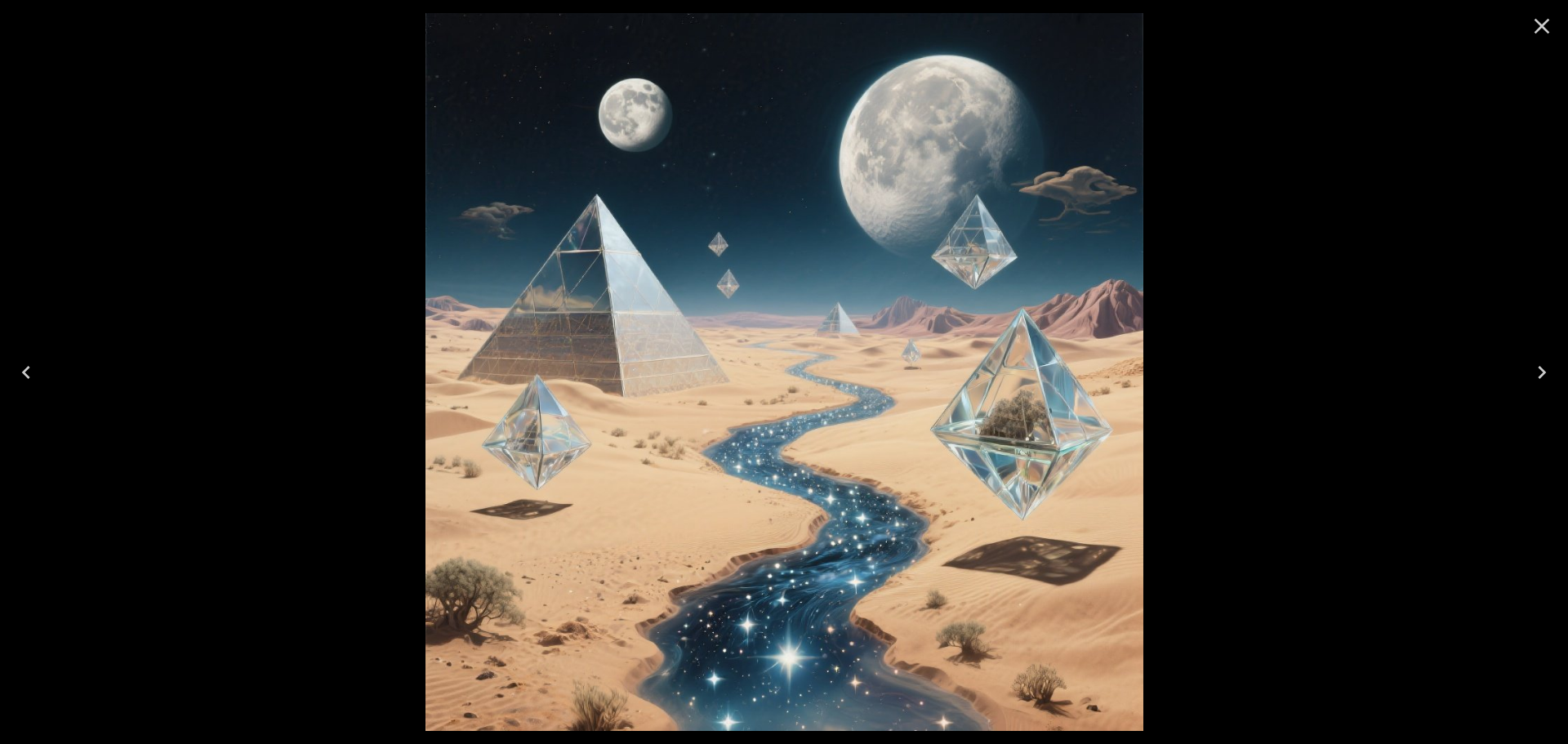
click at [1533, 17] on icon "Close" at bounding box center [1542, 26] width 26 height 26
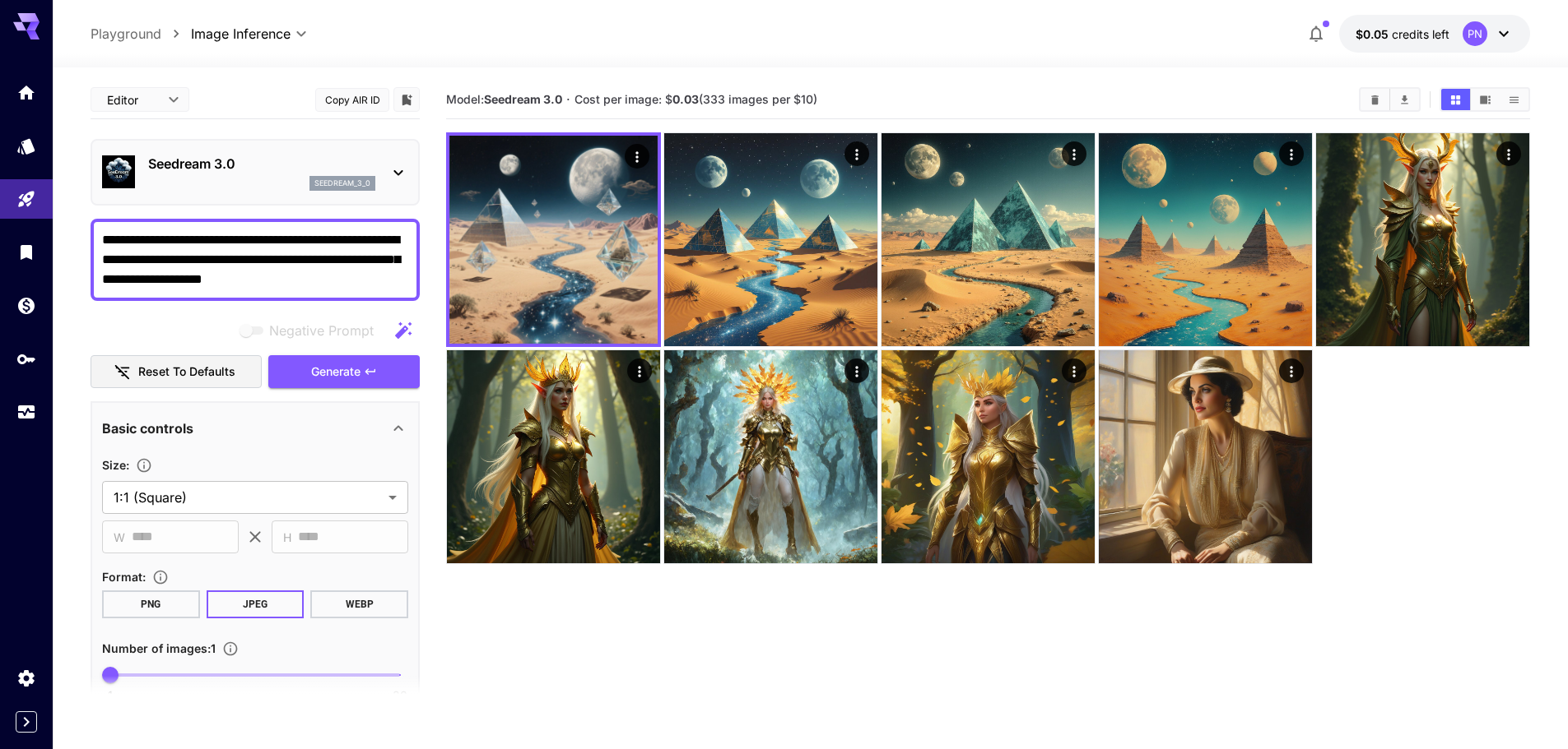
click at [345, 154] on p "Seedream 3.0" at bounding box center [261, 164] width 227 height 19
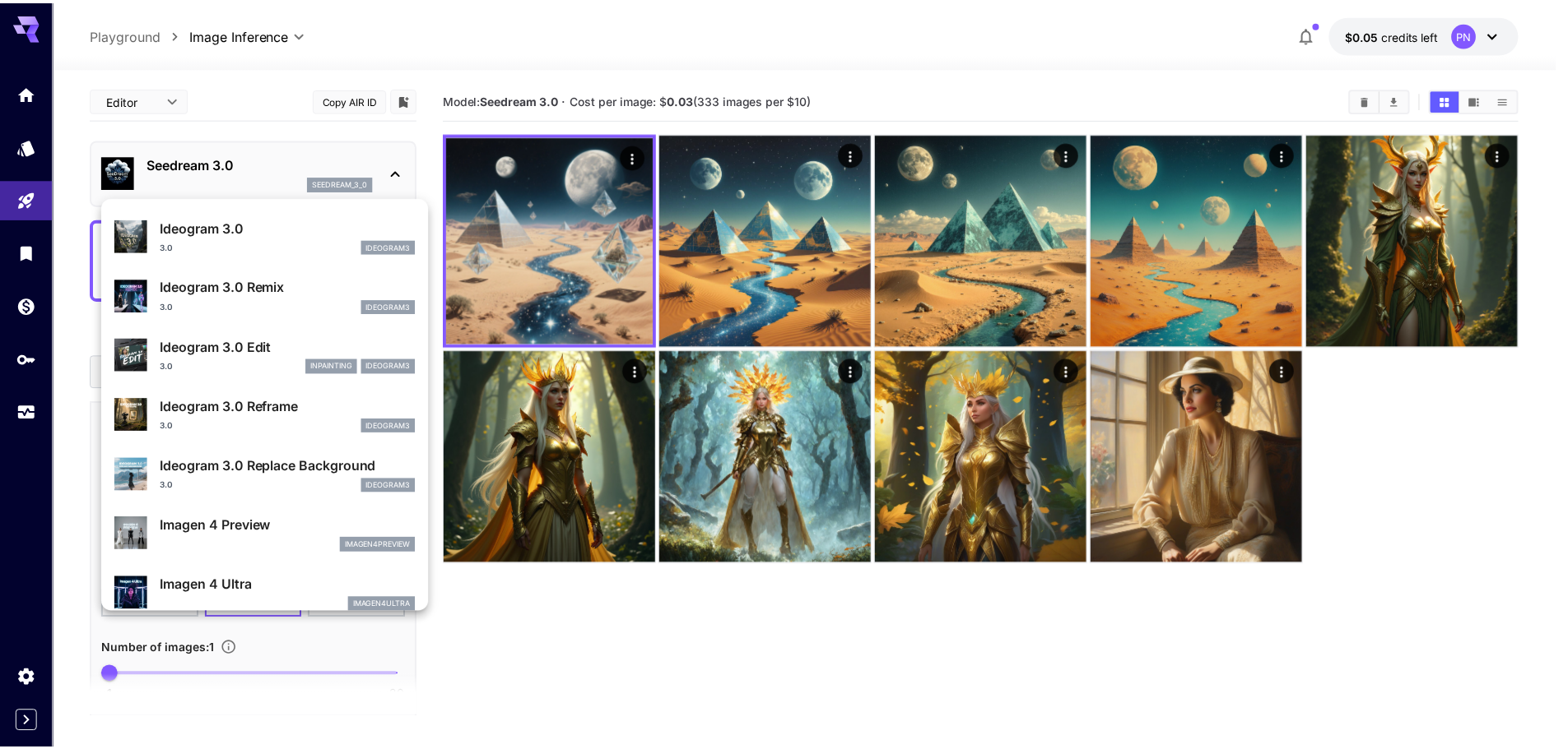
scroll to position [329, 0]
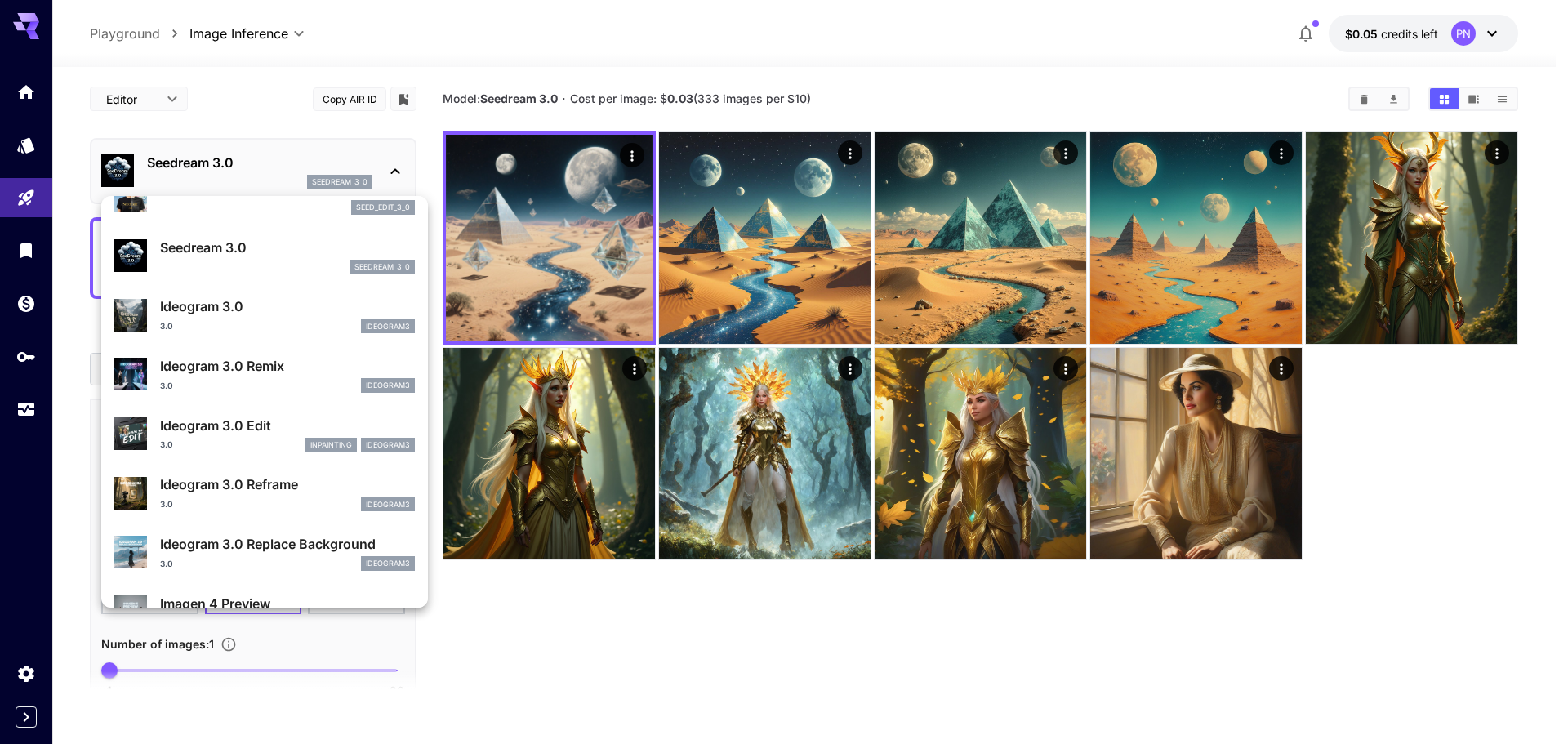
click at [270, 316] on p "Ideogram 3.0" at bounding box center [287, 307] width 254 height 19
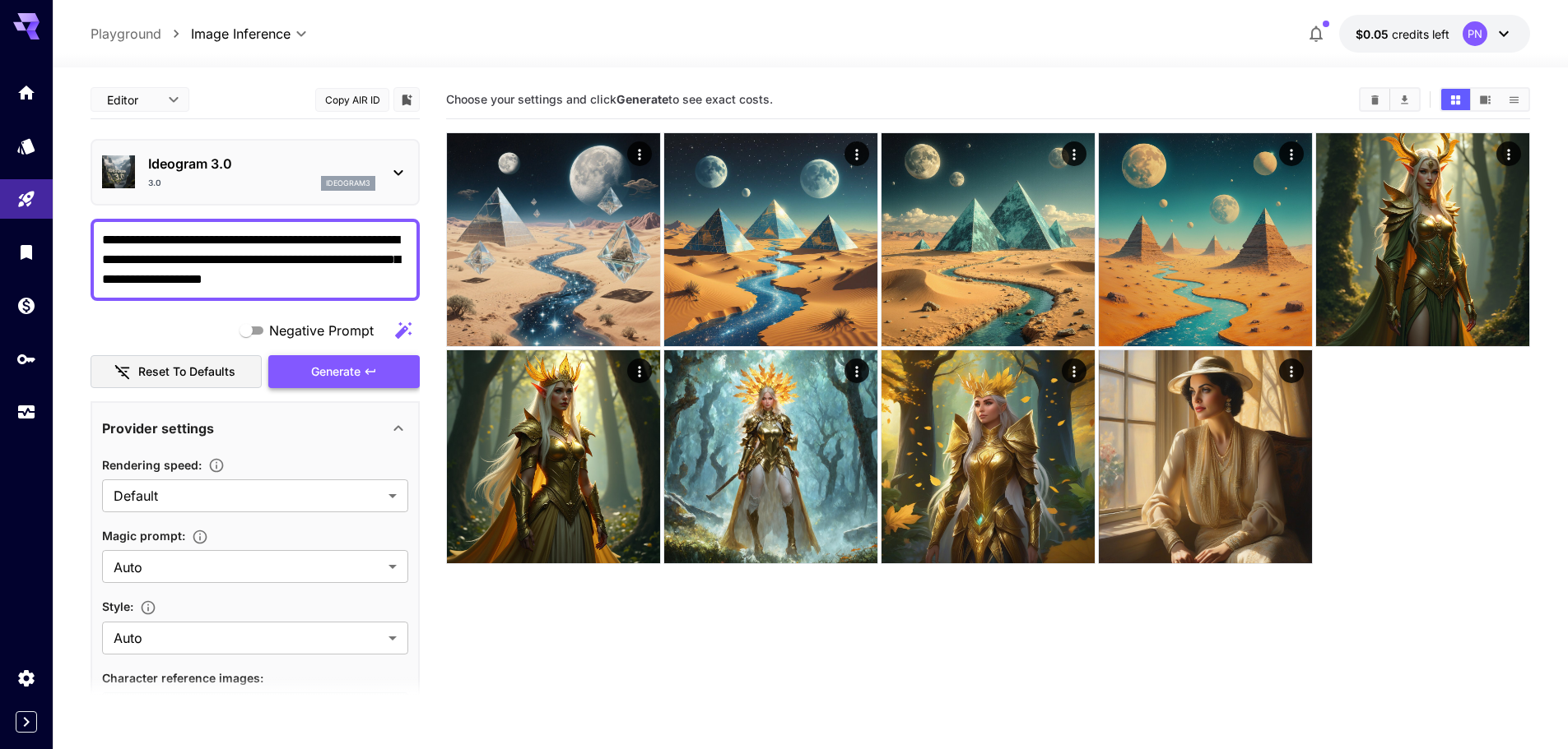
click at [345, 365] on span "Generate" at bounding box center [335, 372] width 50 height 20
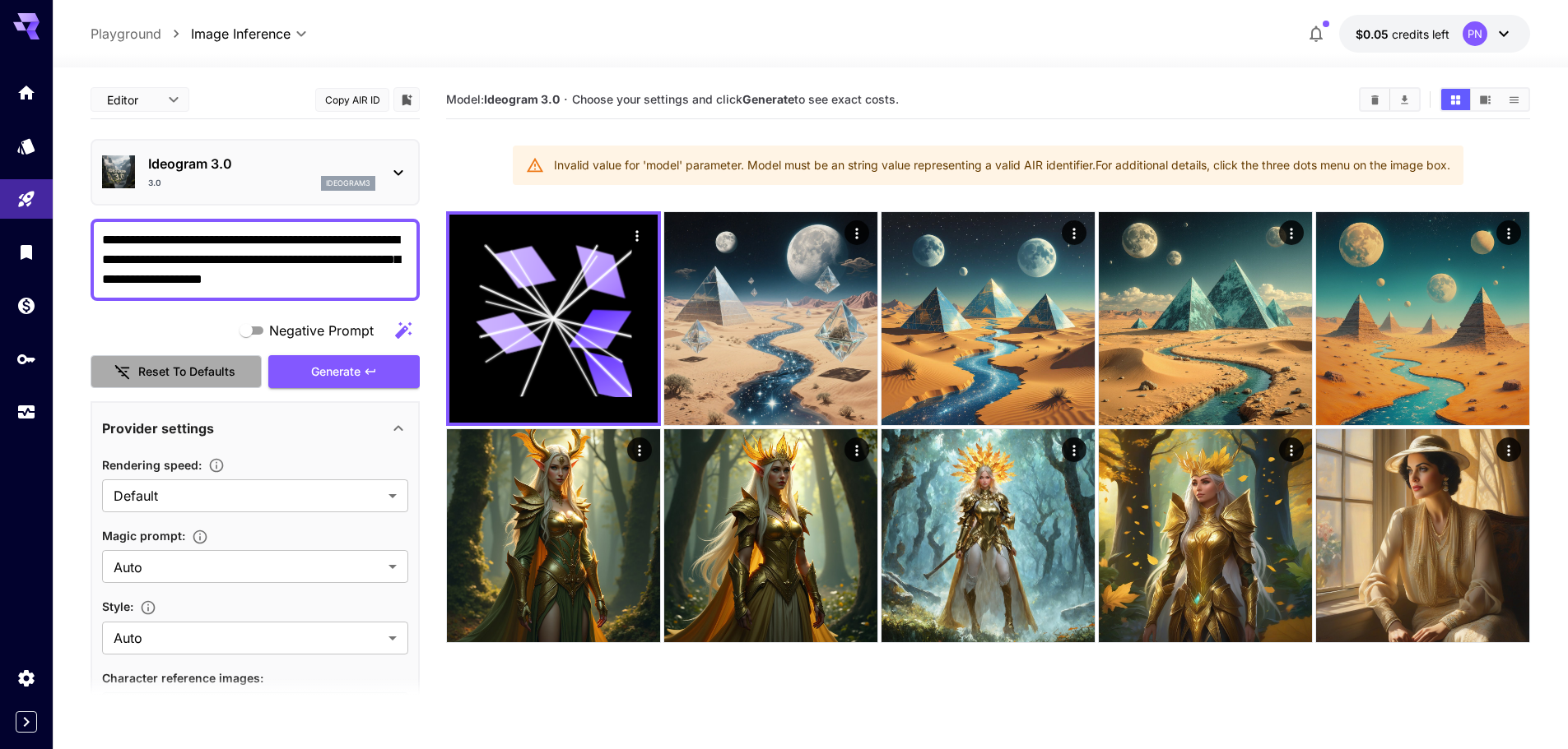
click at [211, 359] on button "Reset to defaults" at bounding box center [176, 372] width 172 height 34
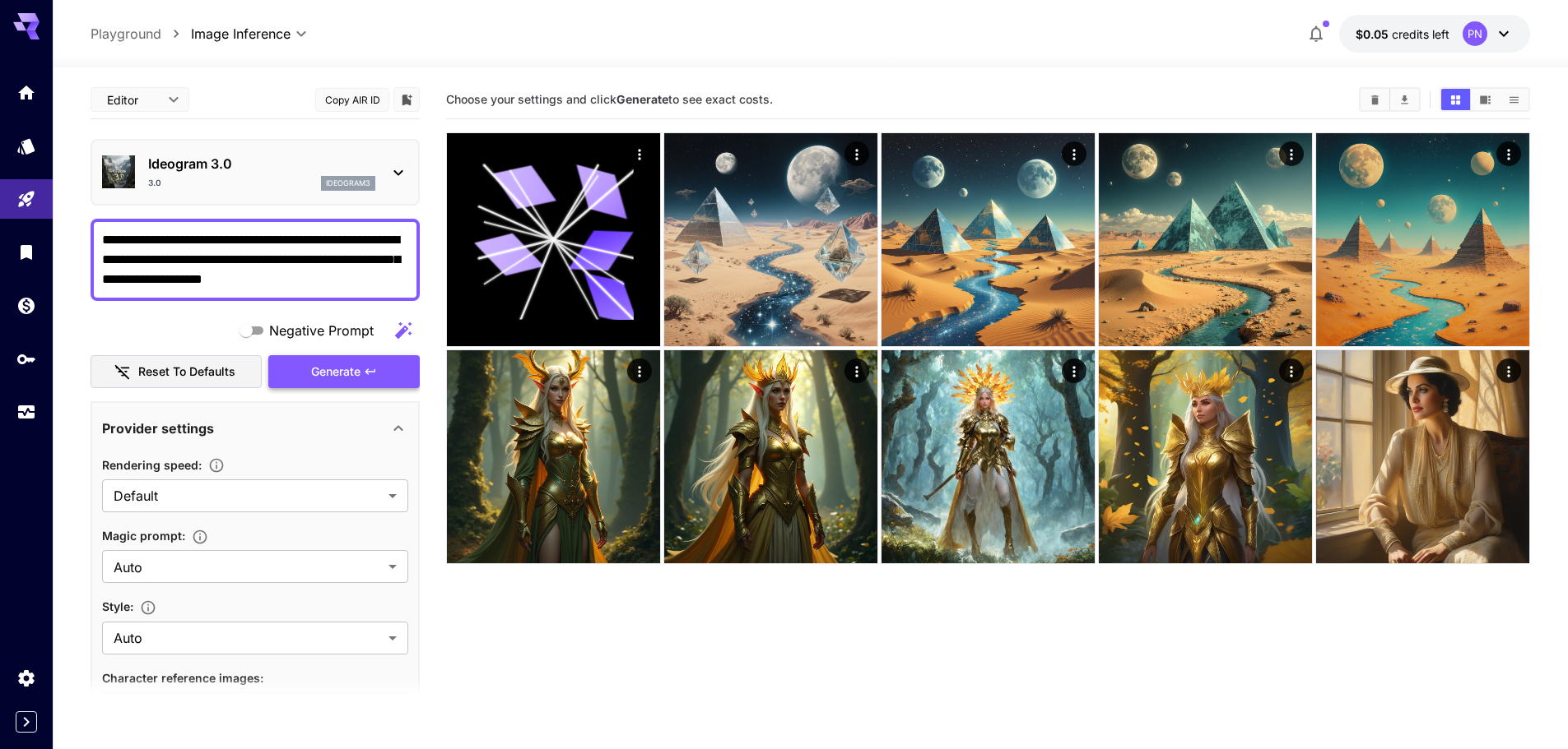
click at [341, 375] on span "Generate" at bounding box center [335, 372] width 50 height 20
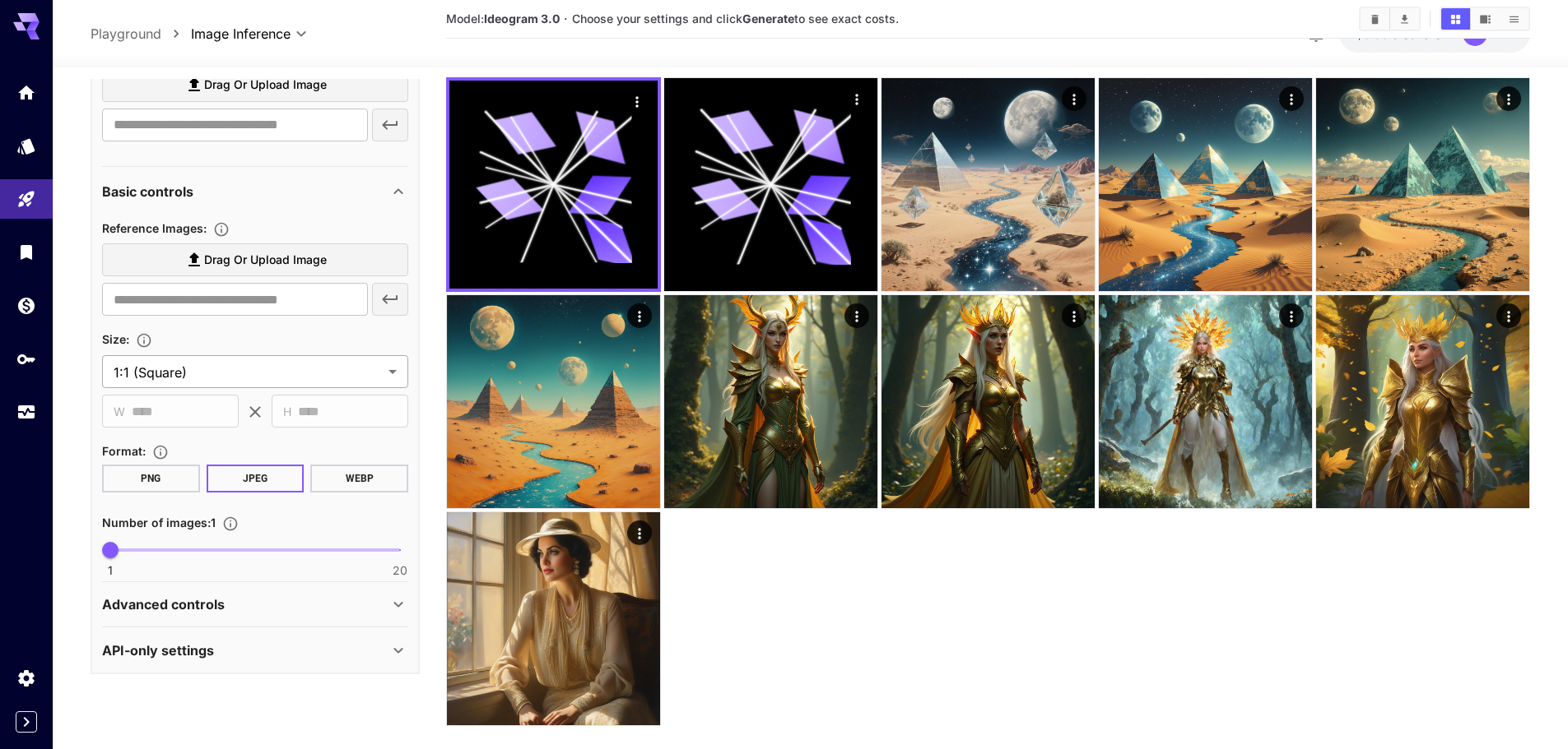
scroll to position [161, 0]
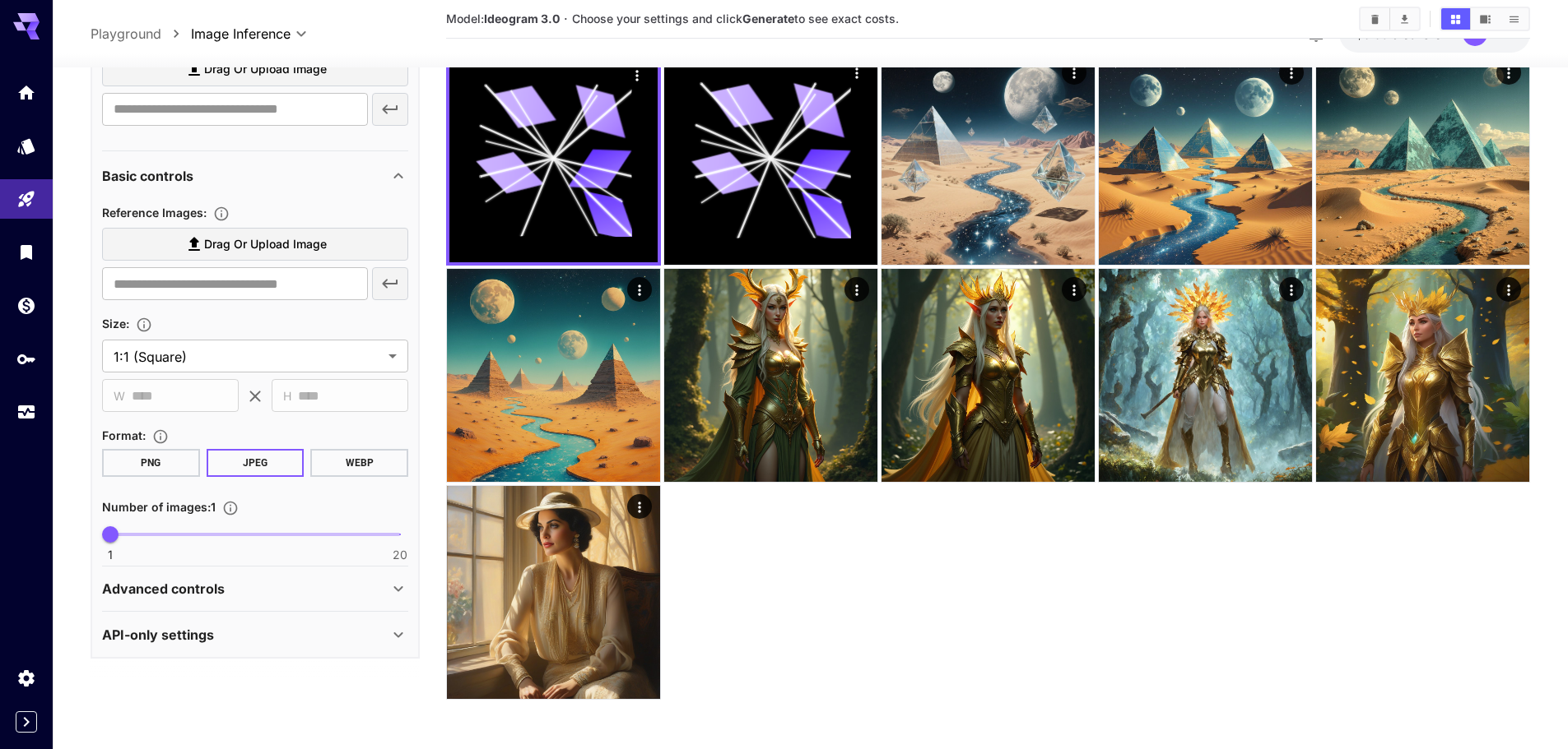
click at [293, 582] on div "Advanced controls" at bounding box center [246, 588] width 287 height 19
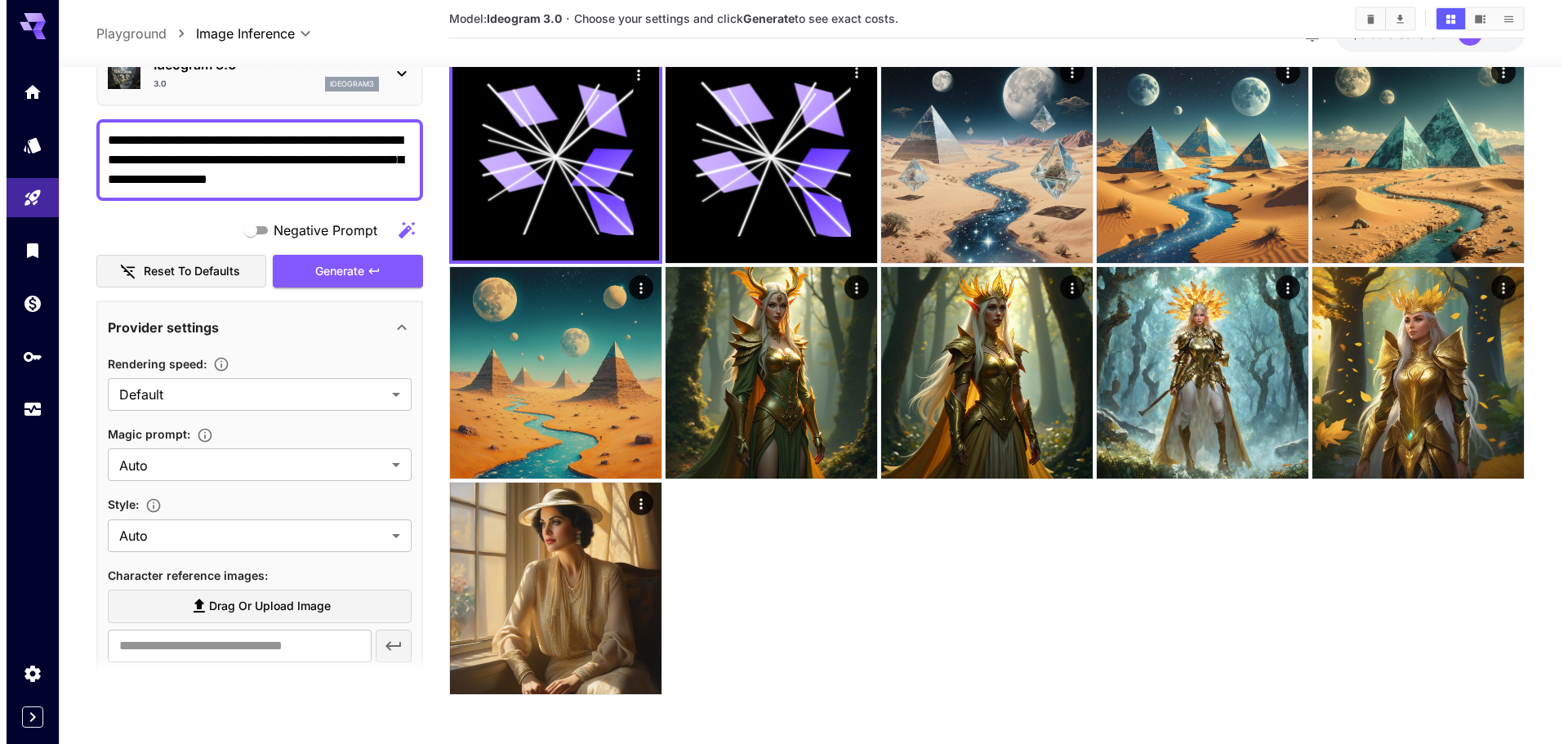
scroll to position [0, 0]
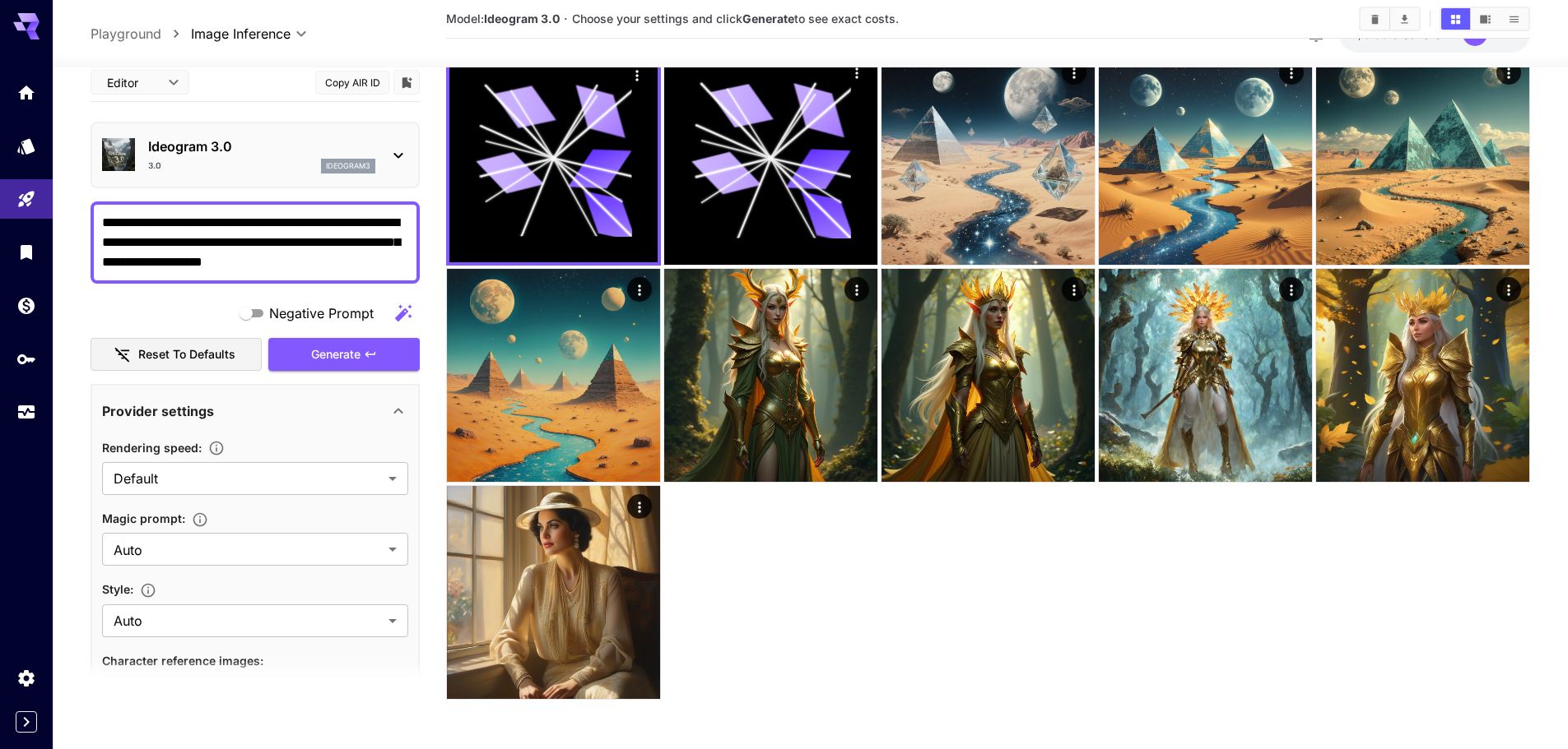
click at [315, 132] on div "Ideogram 3.0 3.0 ideogram3" at bounding box center [255, 155] width 306 height 51
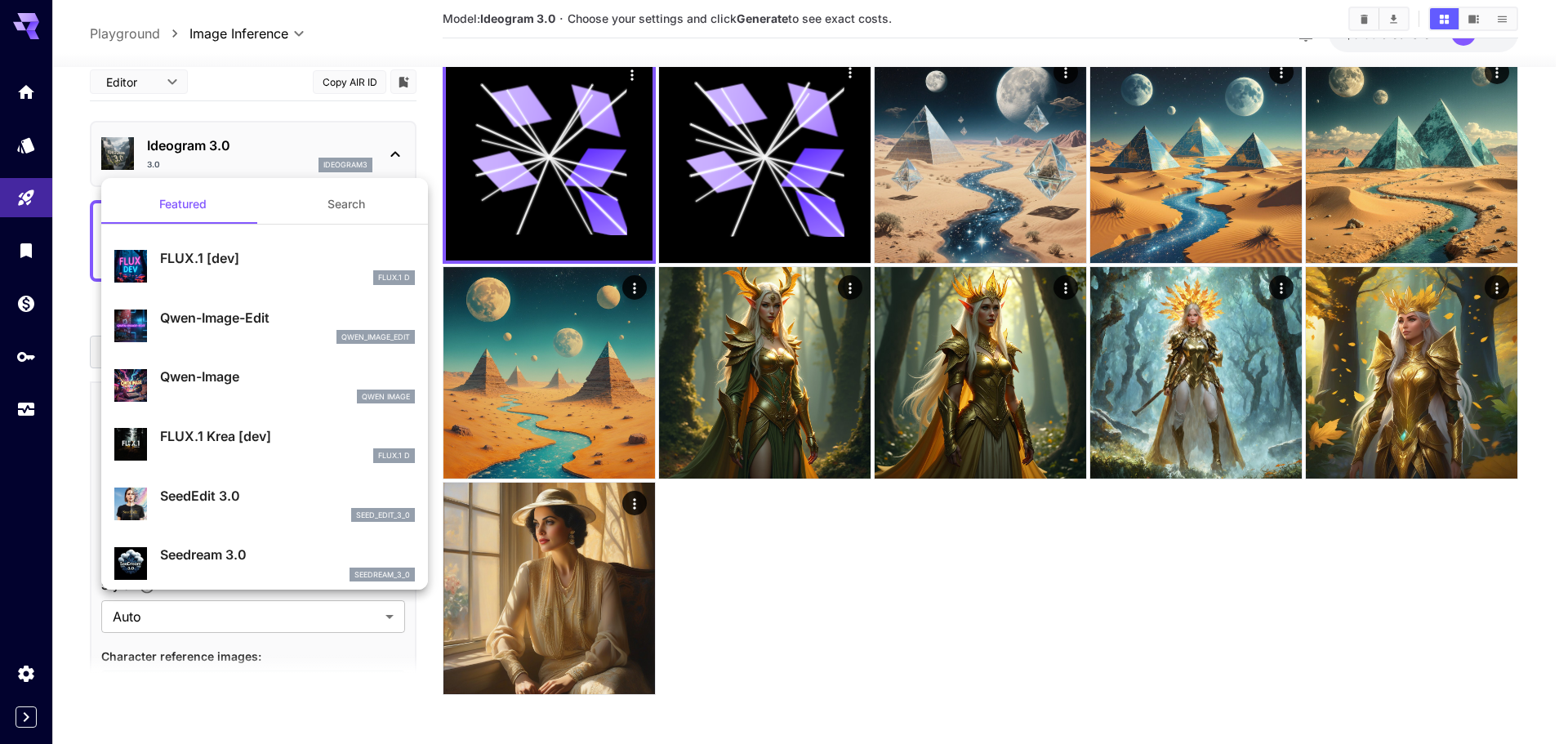
click at [28, 143] on div at bounding box center [784, 372] width 1568 height 744
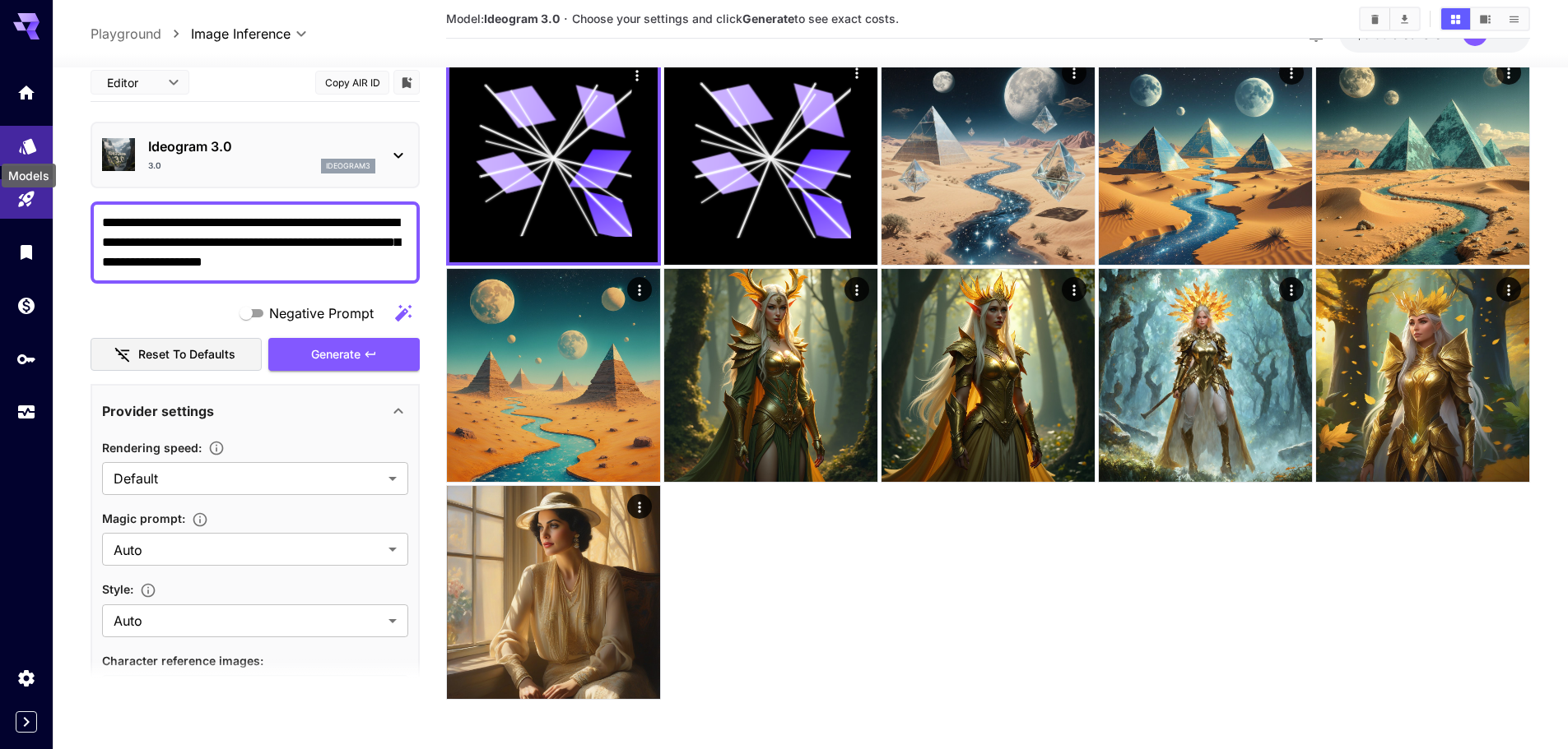
click at [27, 148] on icon "Models" at bounding box center [27, 141] width 18 height 16
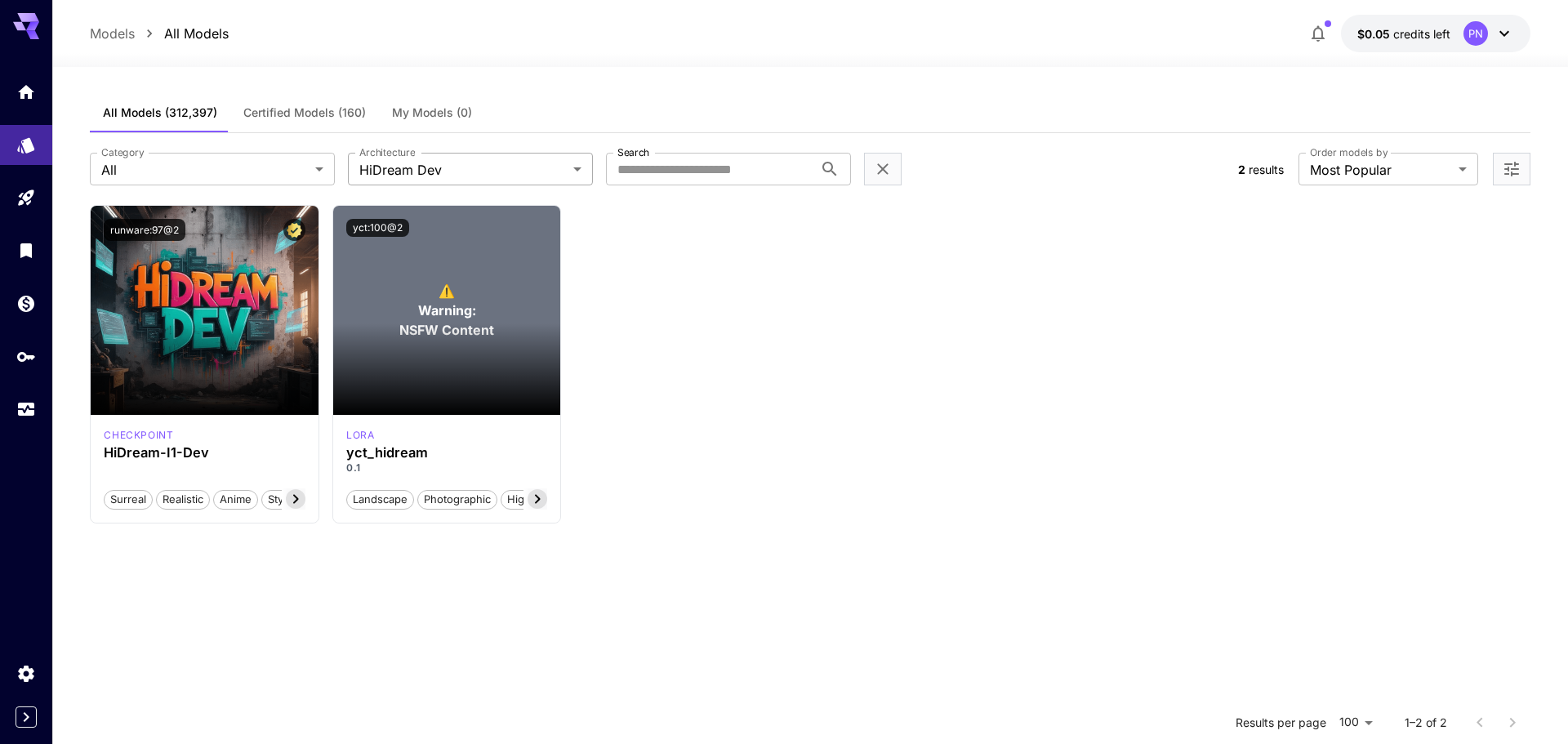
click at [487, 174] on body "**********" at bounding box center [784, 521] width 1568 height 1041
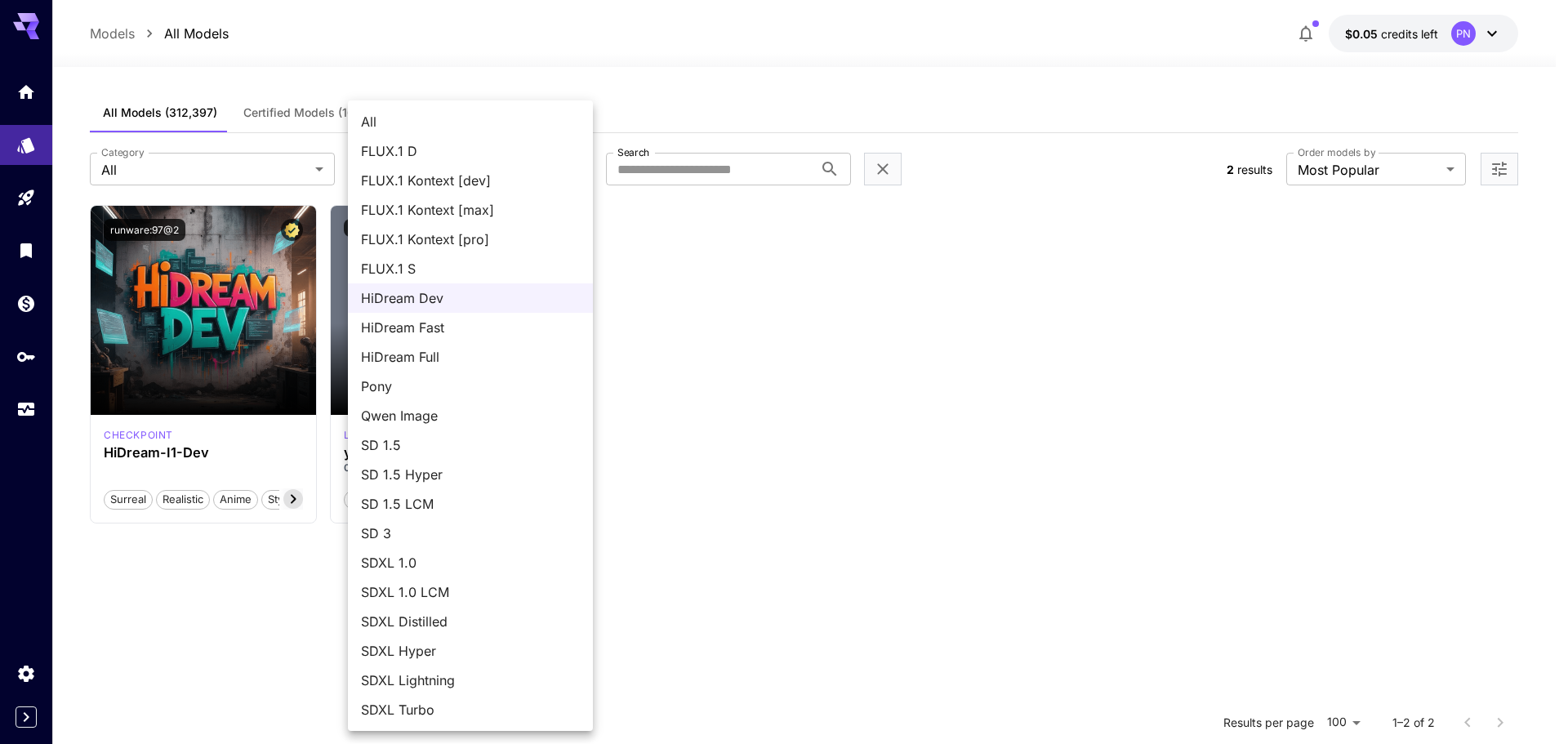
click at [466, 447] on span "SD 1.5" at bounding box center [470, 445] width 219 height 19
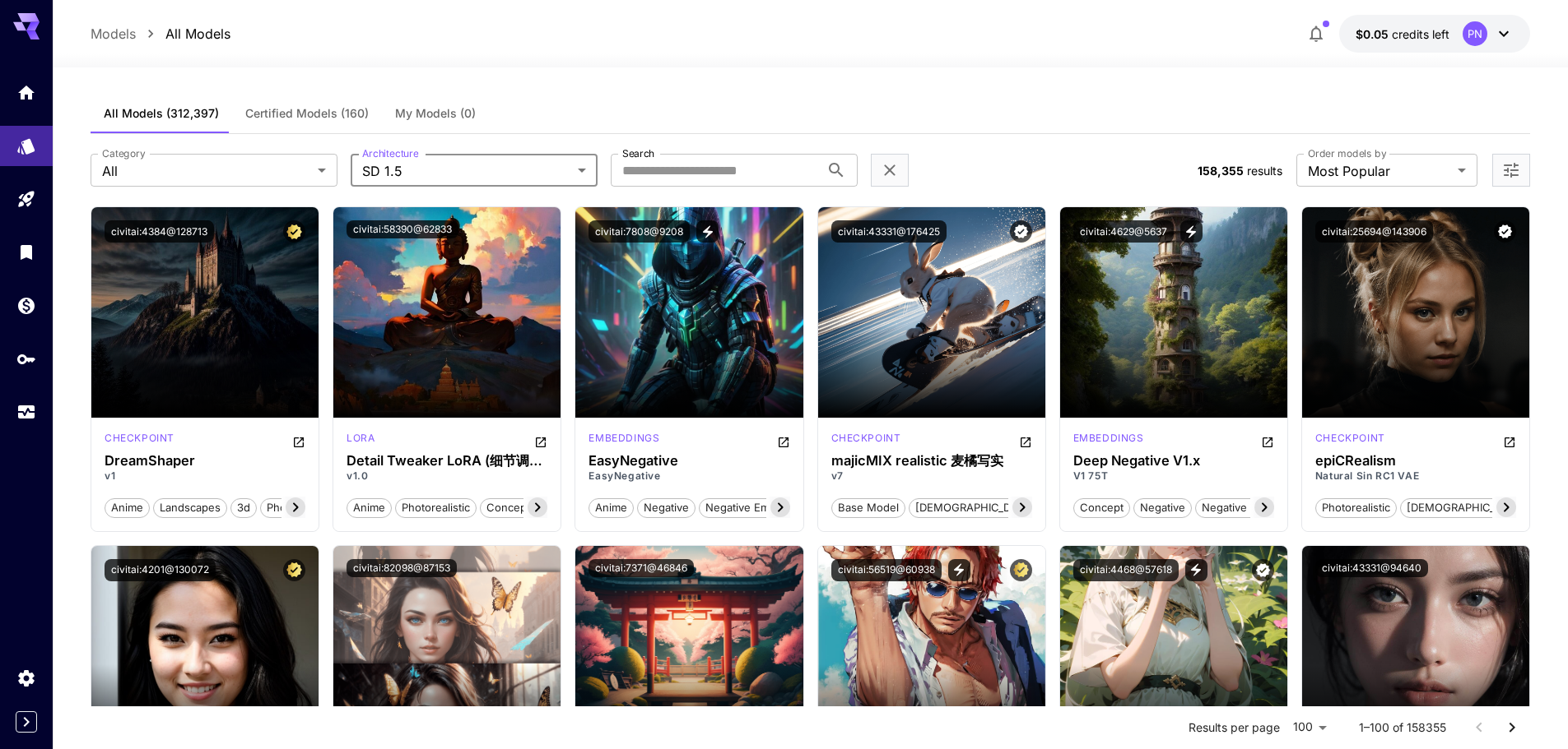
click at [468, 188] on div "**********" at bounding box center [810, 170] width 1439 height 72
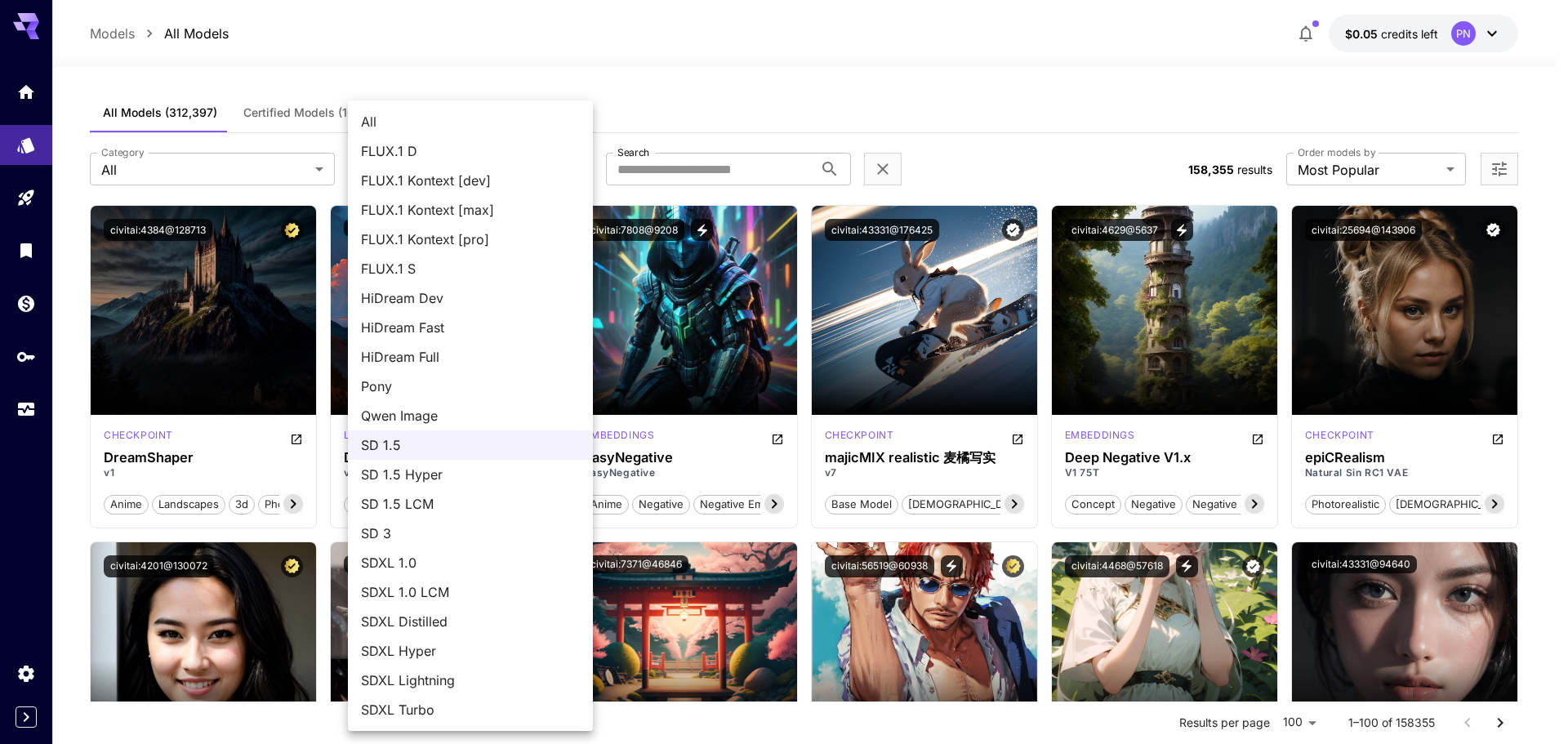
click at [474, 567] on span "SDXL 1.0" at bounding box center [470, 563] width 219 height 19
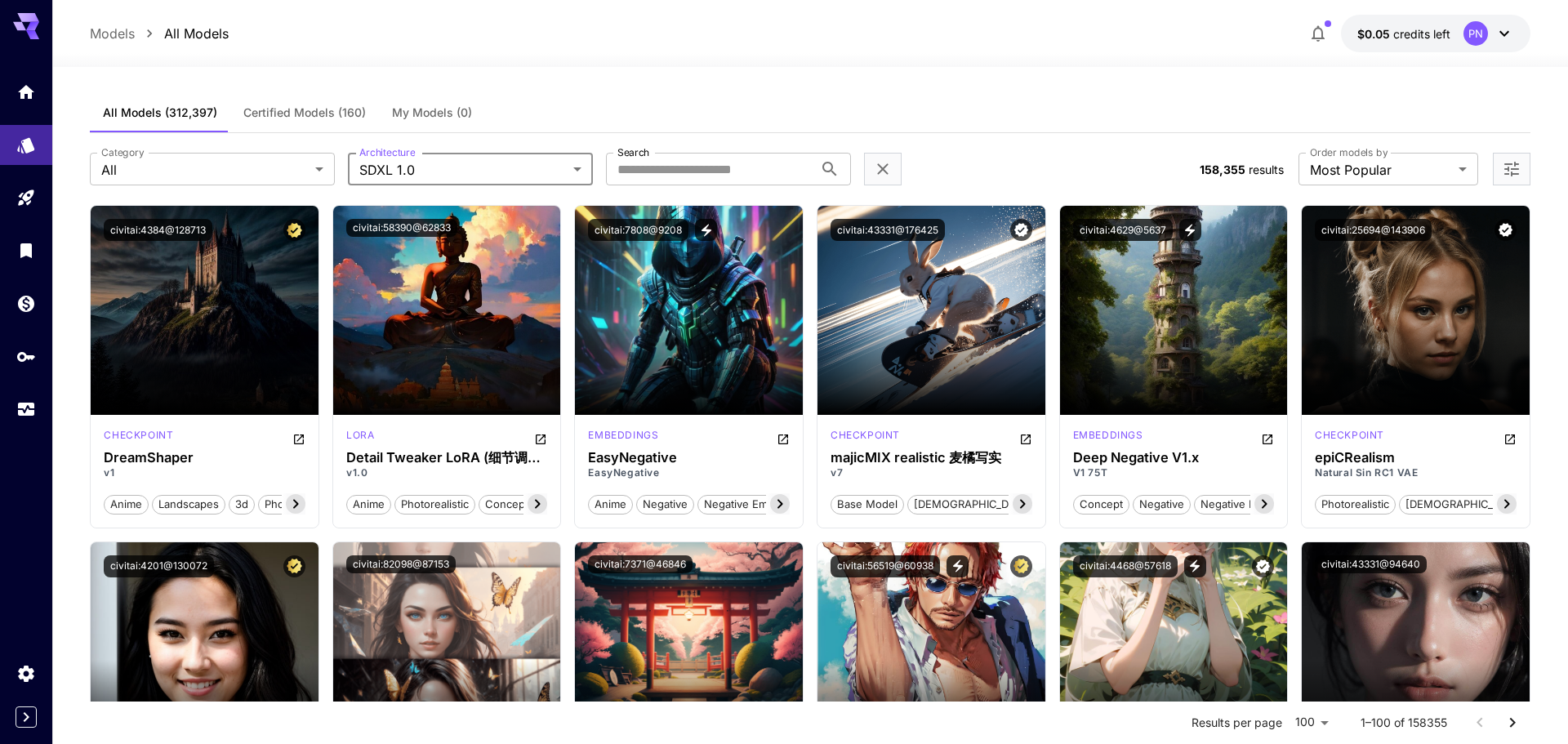
type input "****"
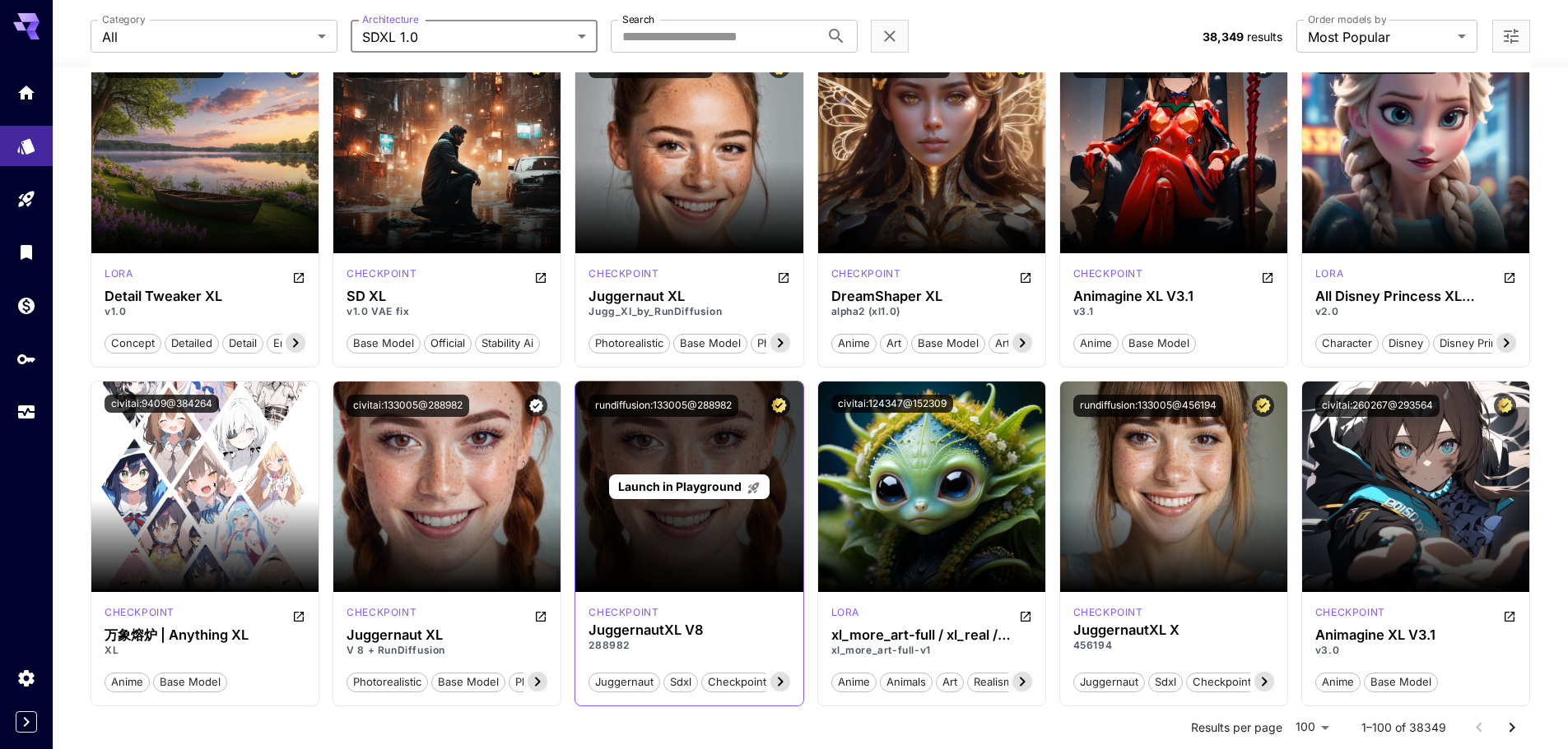
scroll to position [82, 0]
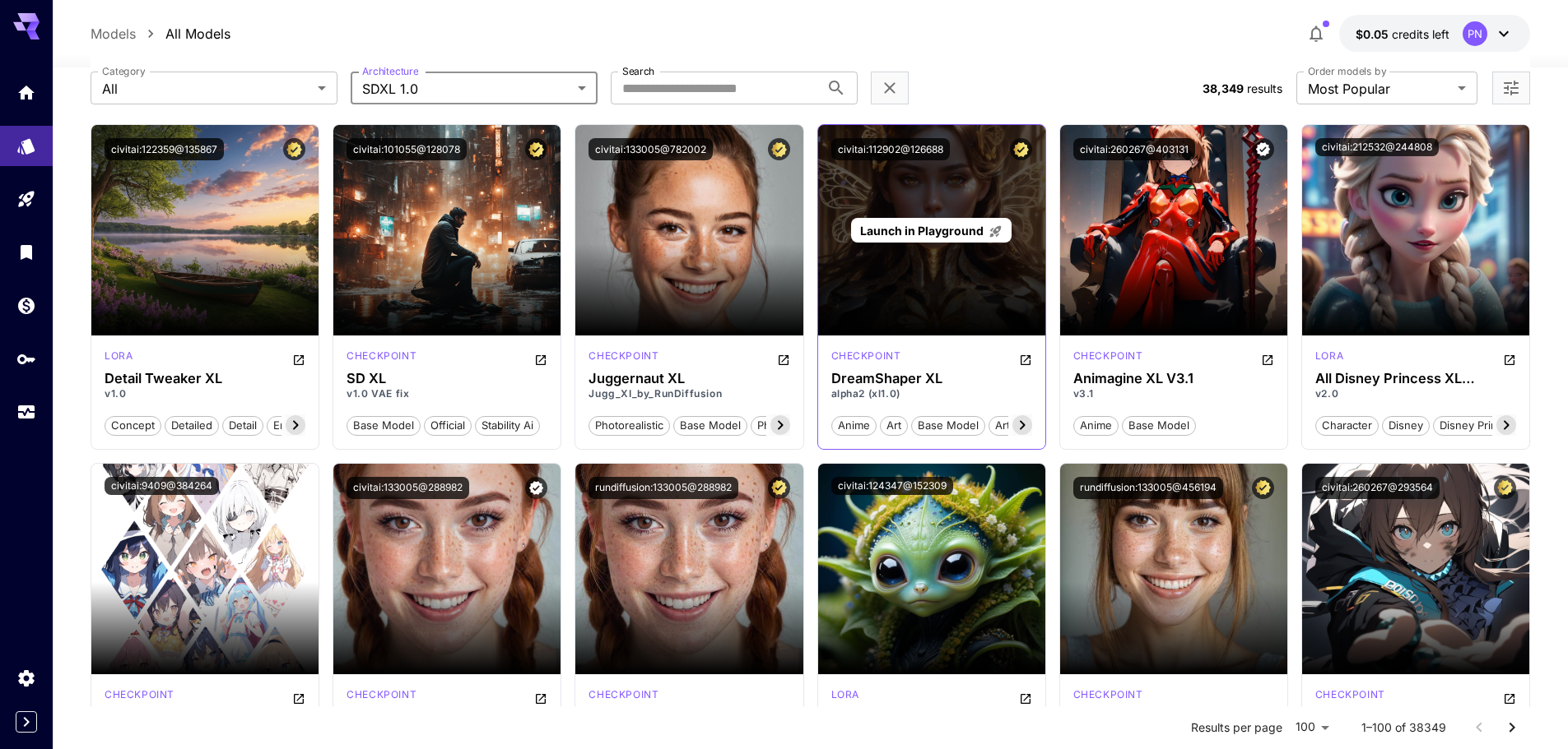
click at [915, 234] on span "Launch in Playground" at bounding box center [921, 231] width 124 height 14
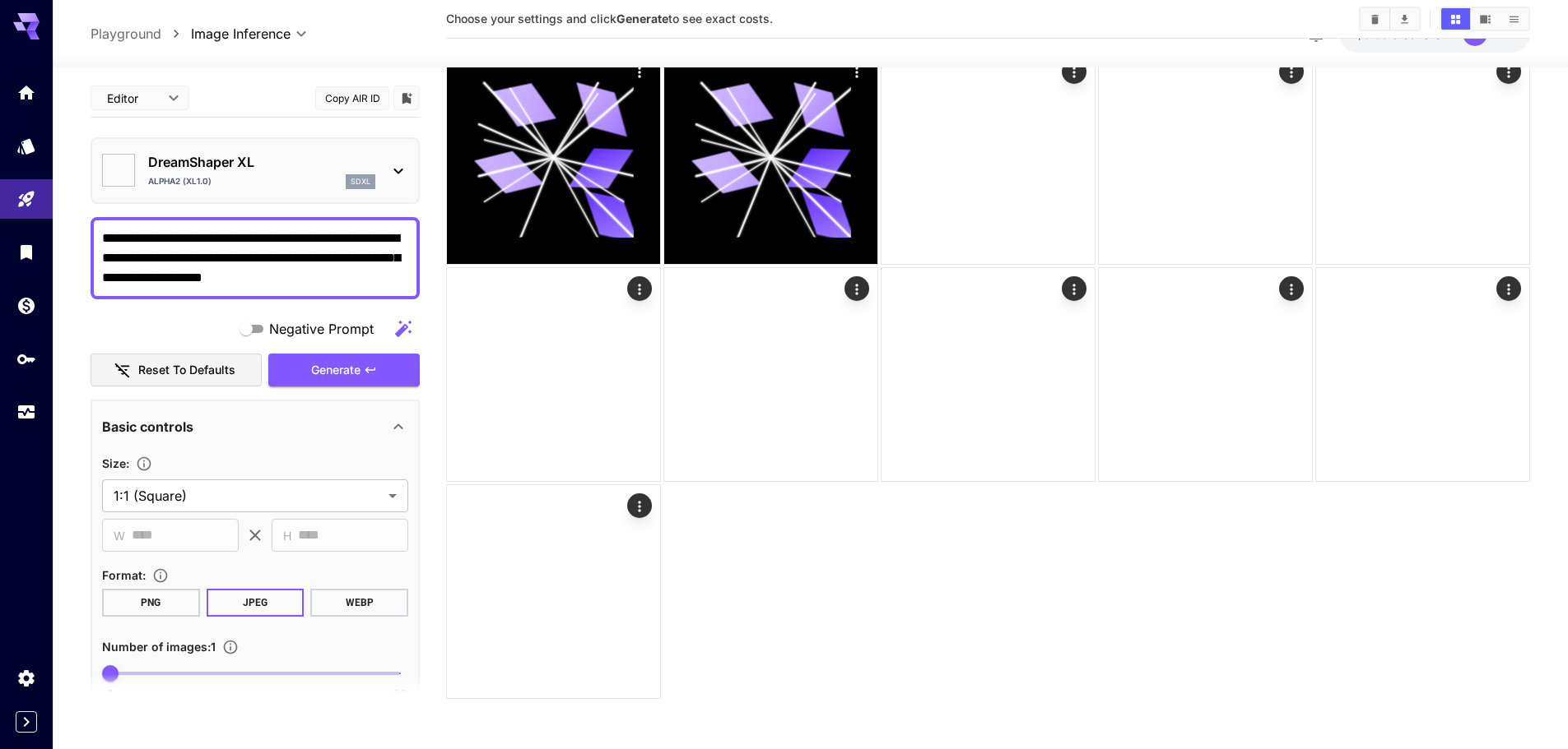
type input "*******"
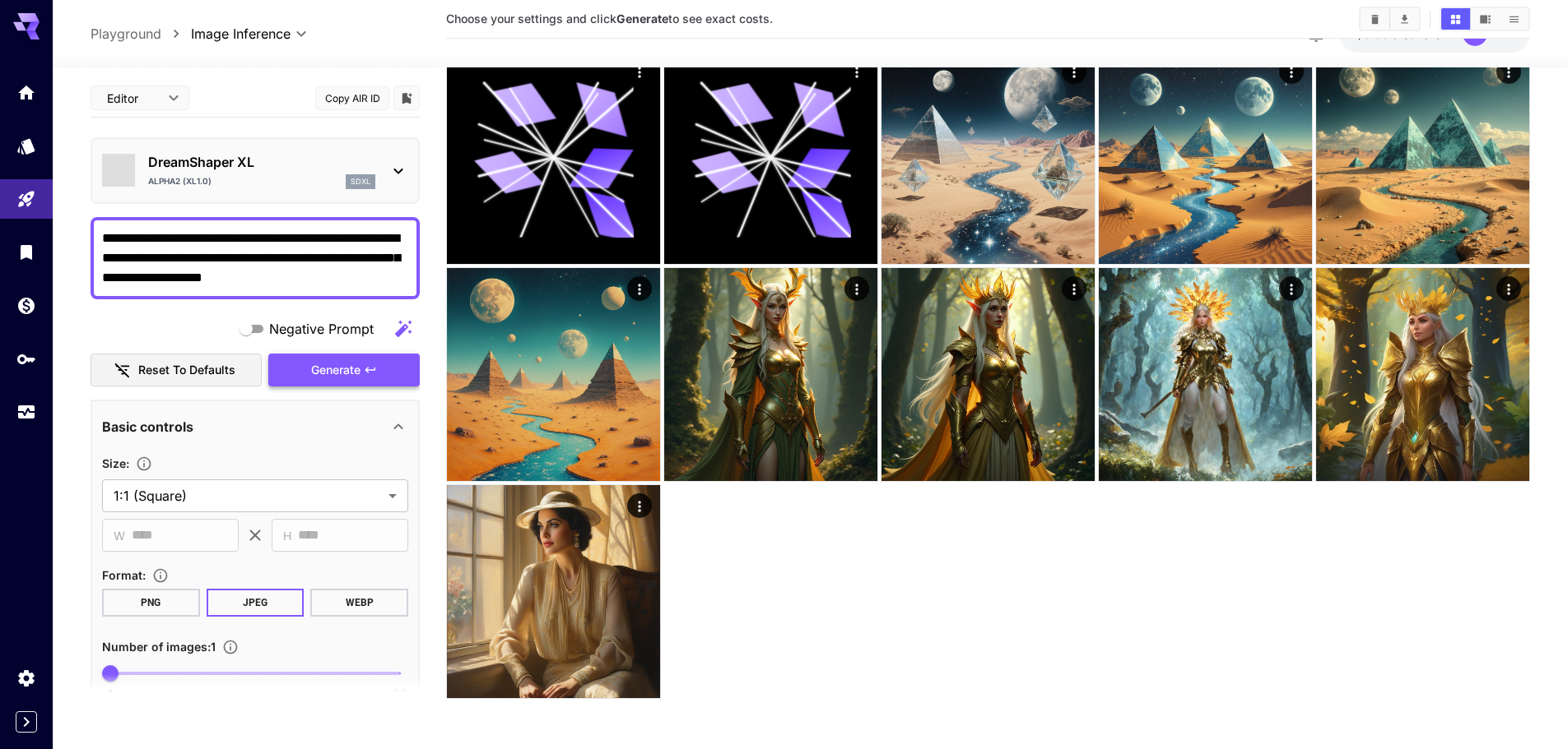
click at [351, 370] on span "Generate" at bounding box center [335, 370] width 50 height 20
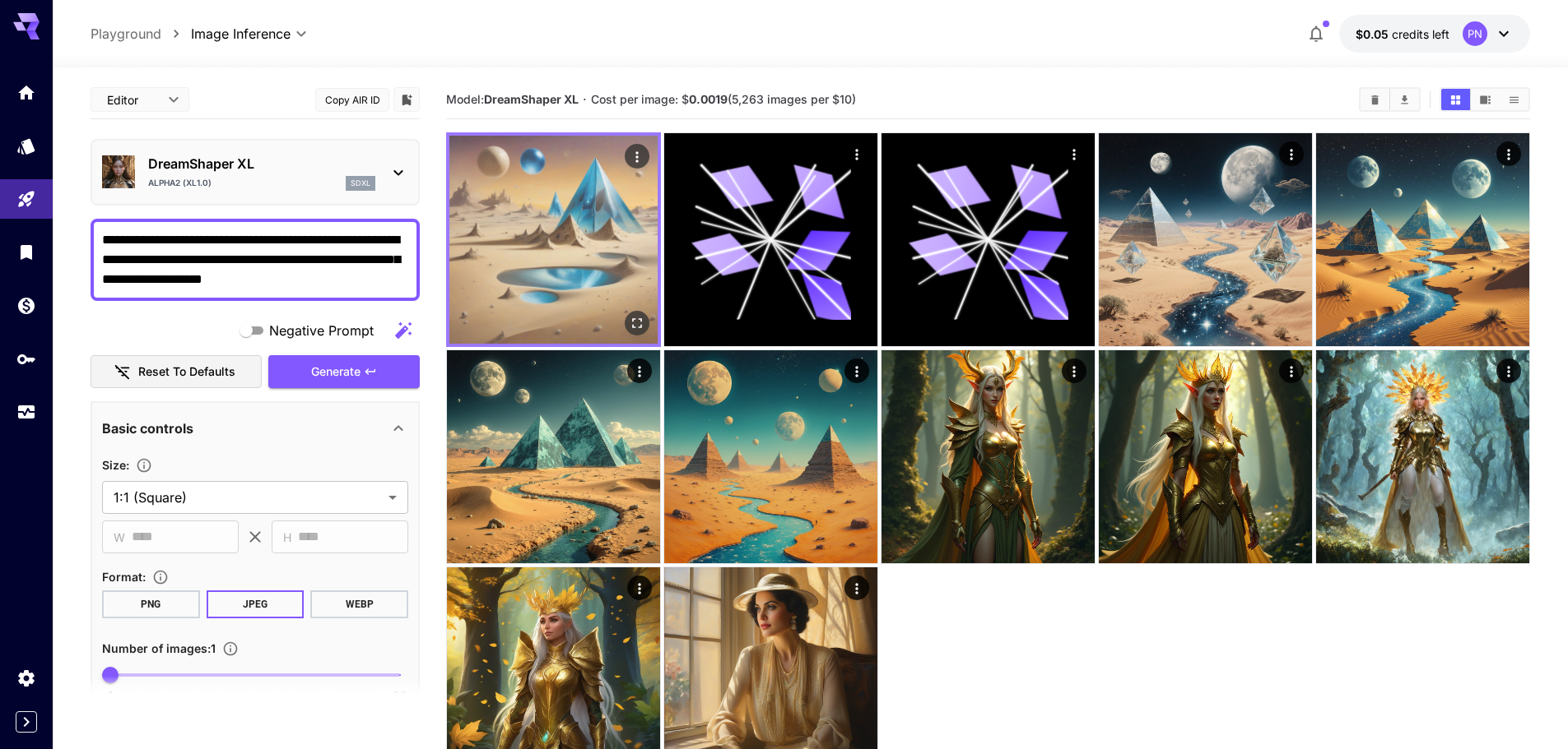
click at [595, 264] on img at bounding box center [554, 240] width 209 height 208
